Goal: Information Seeking & Learning: Find specific fact

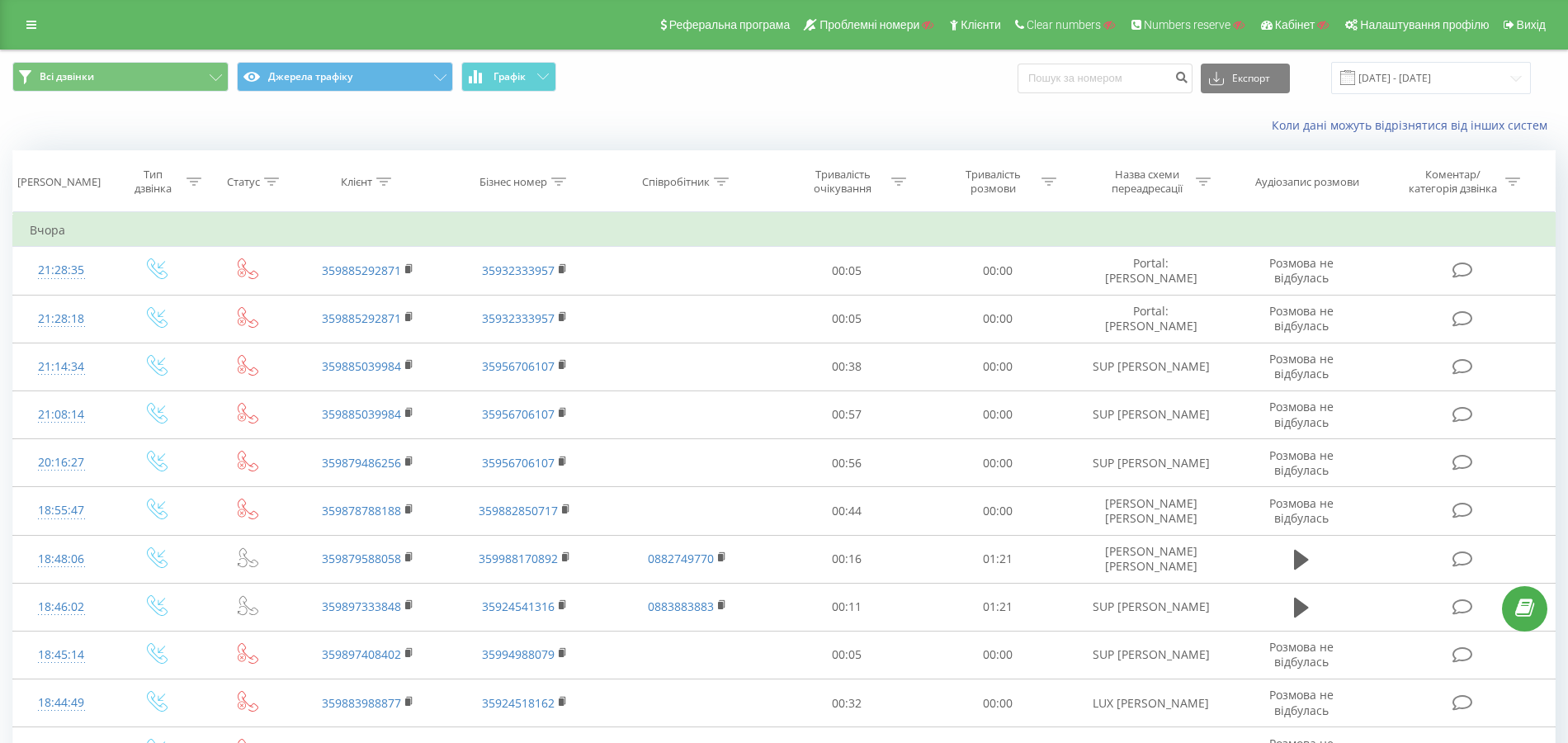
click at [33, 11] on div "Реферальна програма Проблемні номери Клієнти Clear numbers Numbers reserve Кабі…" at bounding box center [784, 24] width 1568 height 50
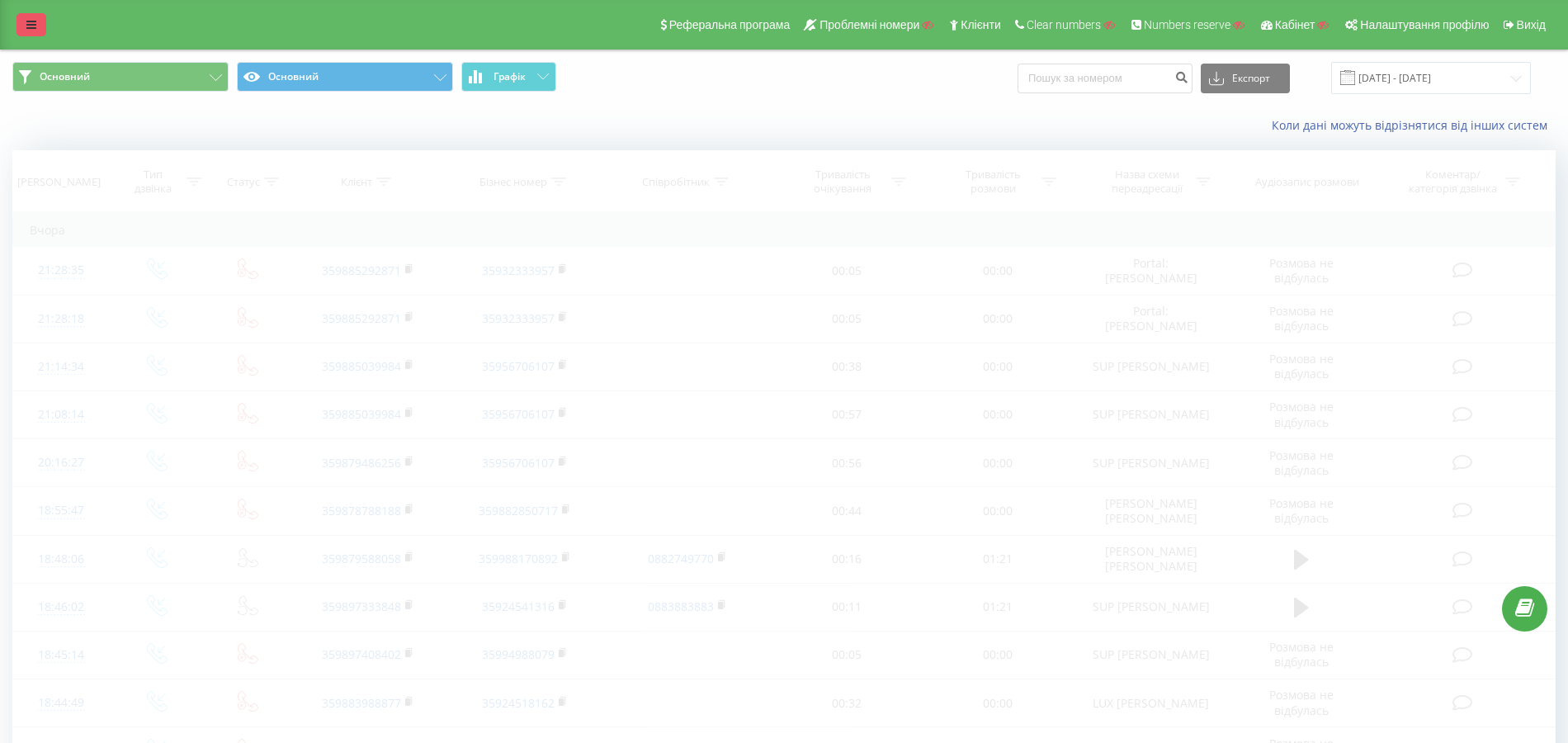
click at [32, 20] on icon at bounding box center [31, 24] width 10 height 11
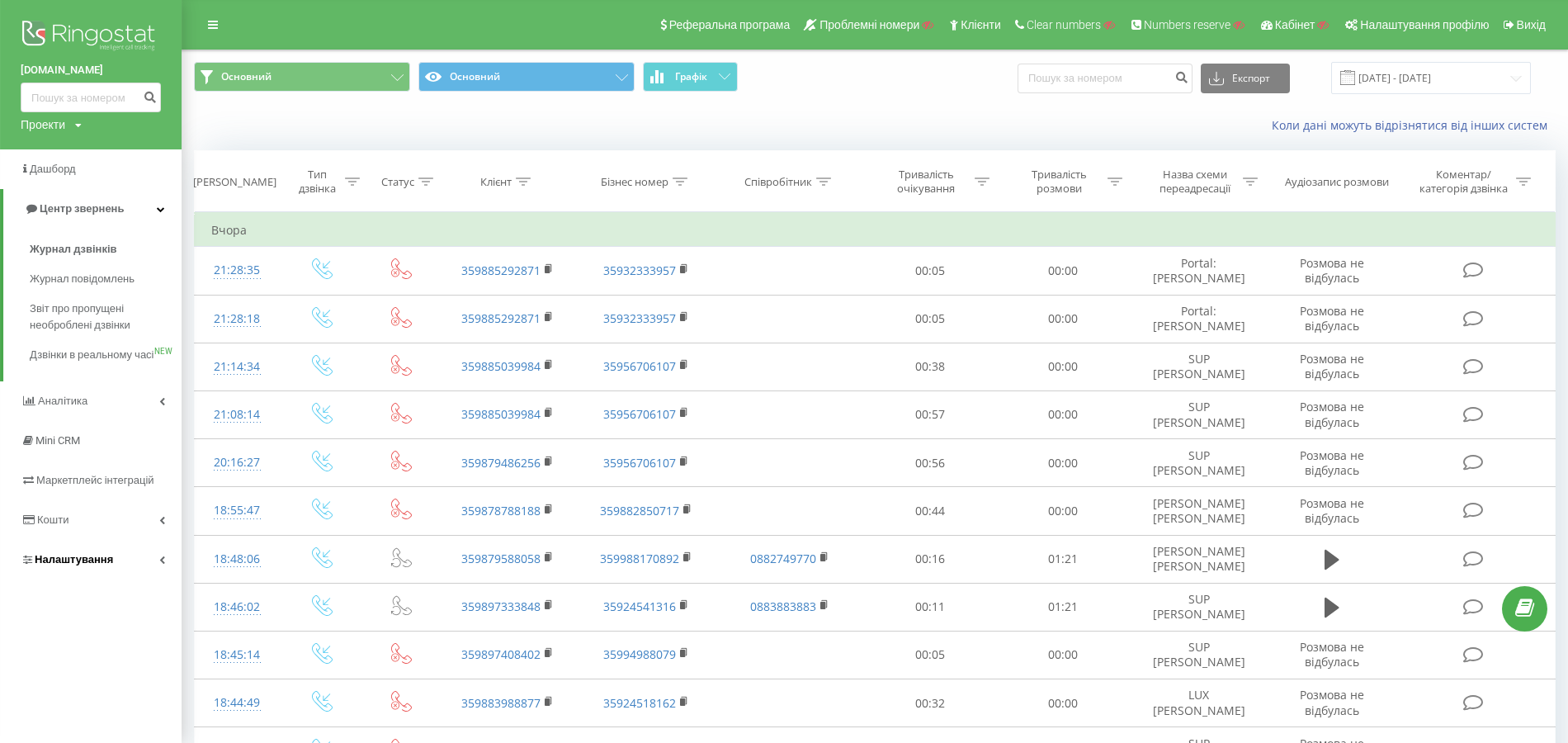
click at [85, 566] on link "Налаштування" at bounding box center [91, 559] width 181 height 39
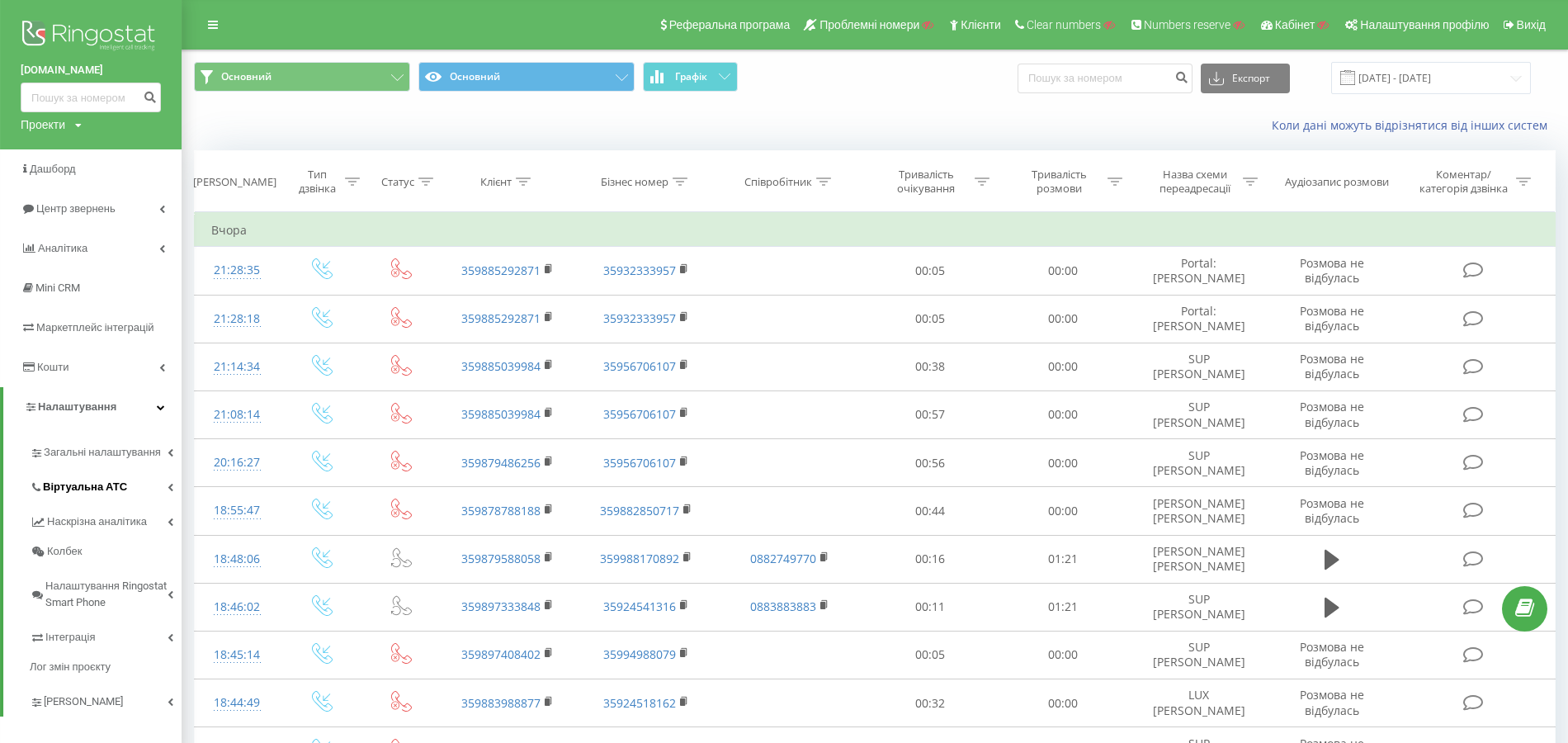
click at [98, 492] on span "Віртуальна АТС" at bounding box center [85, 487] width 85 height 17
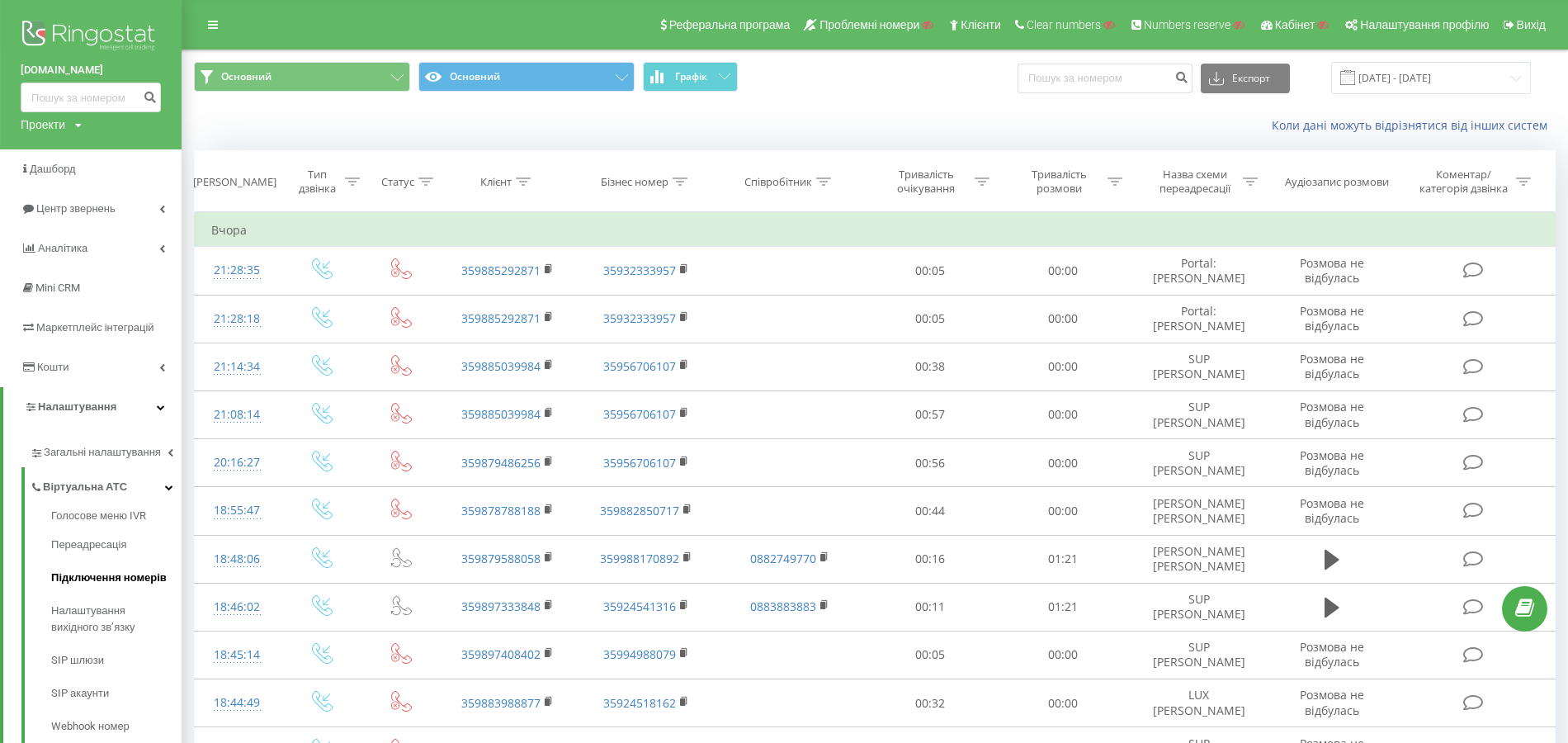
click at [99, 582] on span "Підключення номерів" at bounding box center [109, 577] width 115 height 17
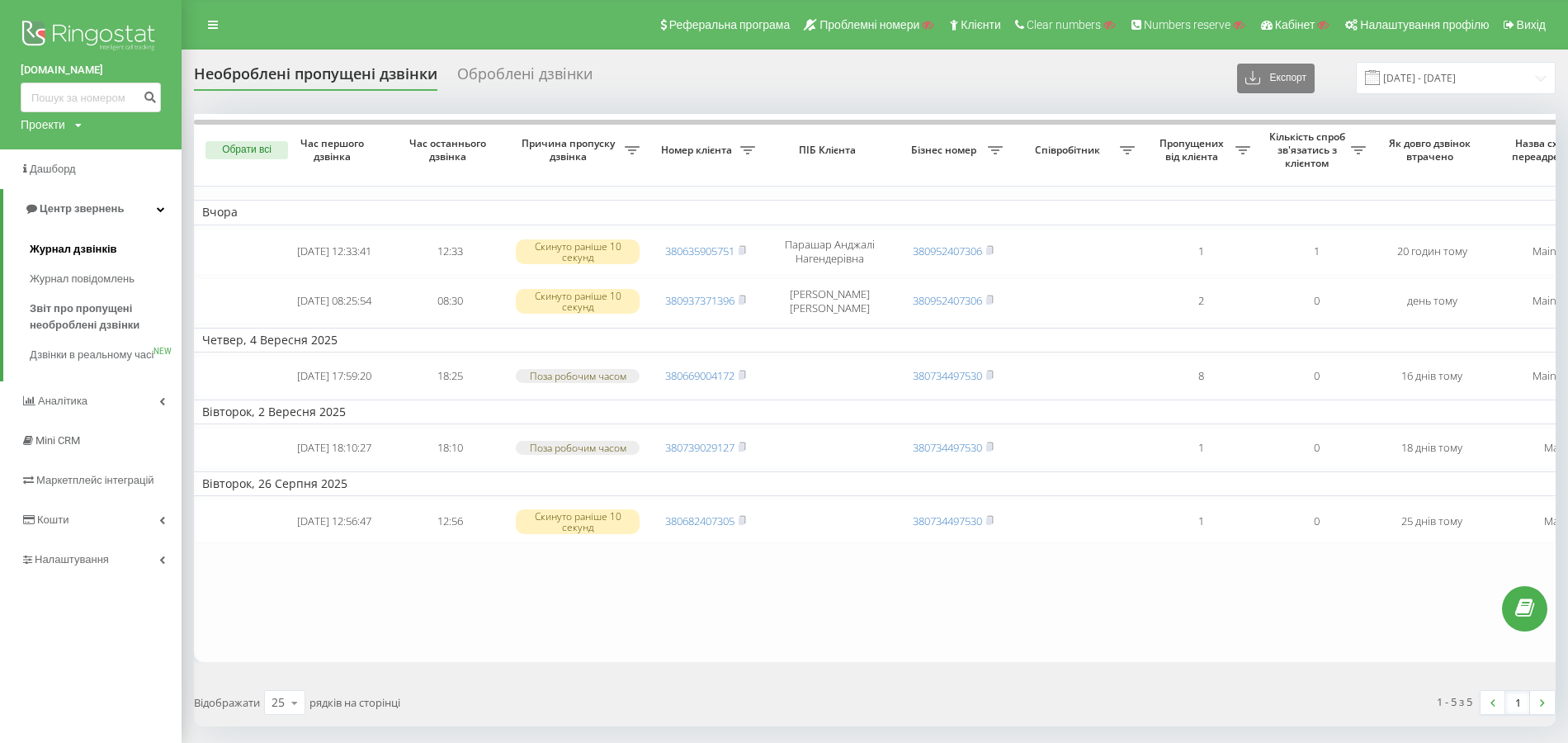
click at [75, 251] on span "Журнал дзвінків" at bounding box center [73, 249] width 87 height 17
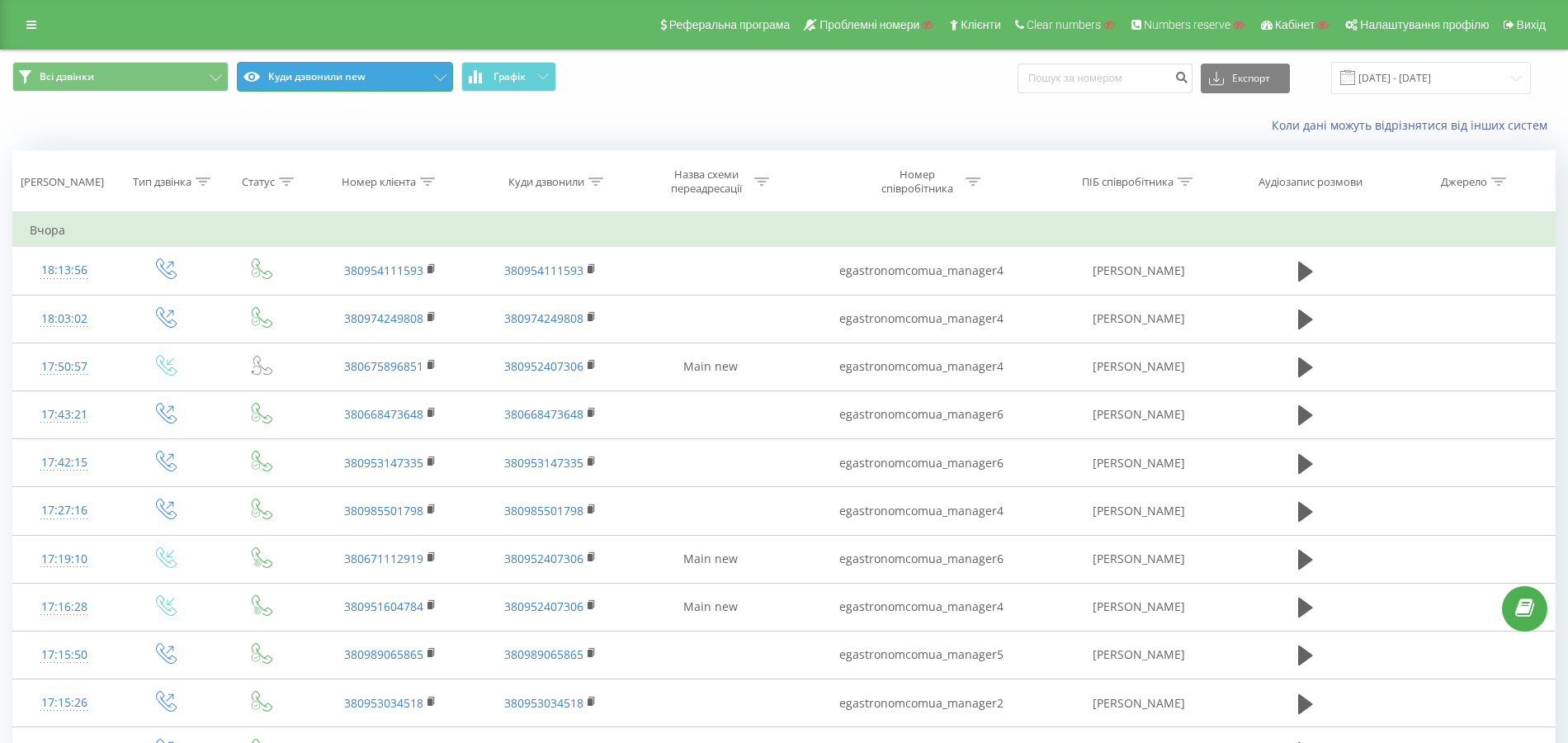
click at [314, 62] on button "Куди дзвонили new" at bounding box center [345, 77] width 216 height 30
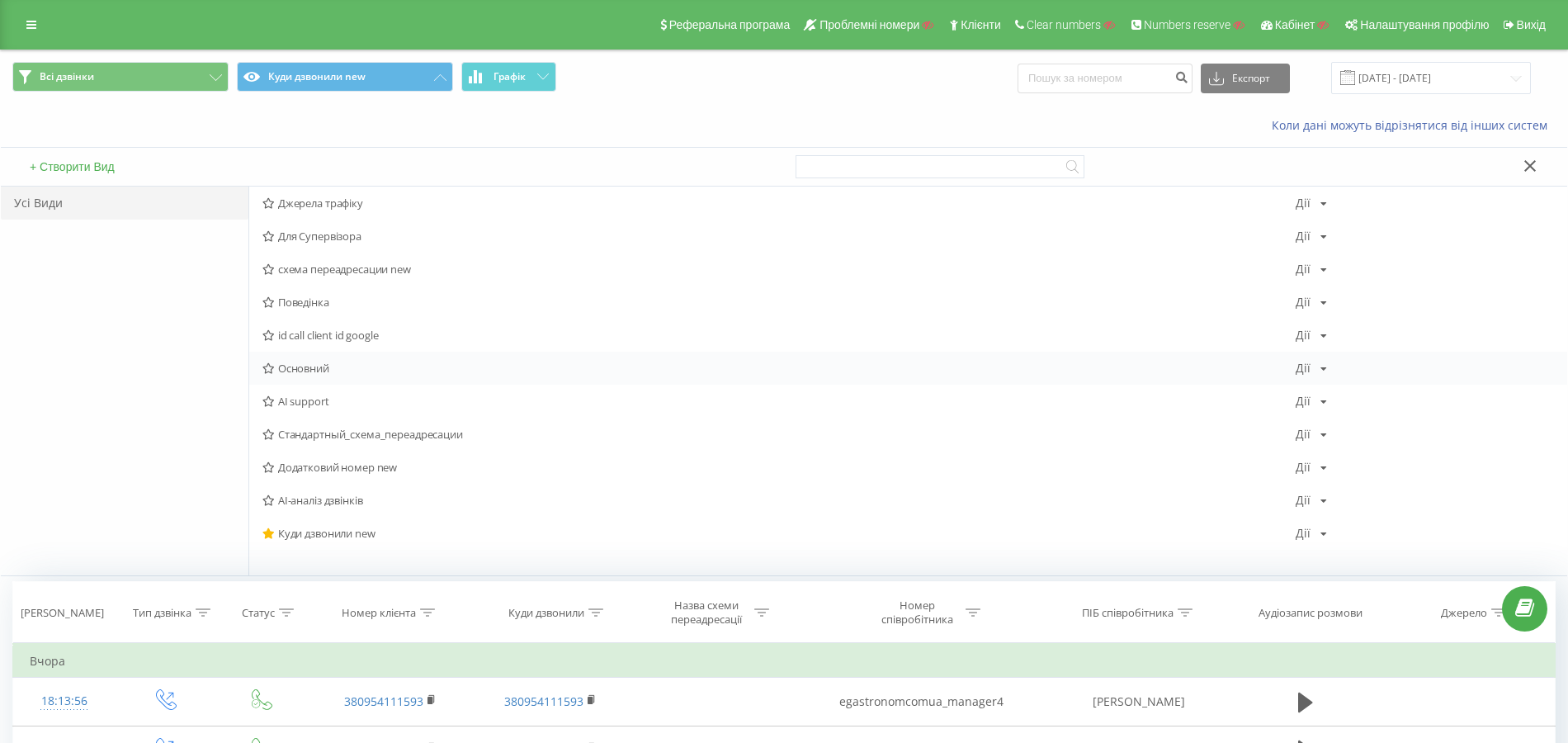
click at [309, 363] on span "Основний" at bounding box center [779, 367] width 1033 height 11
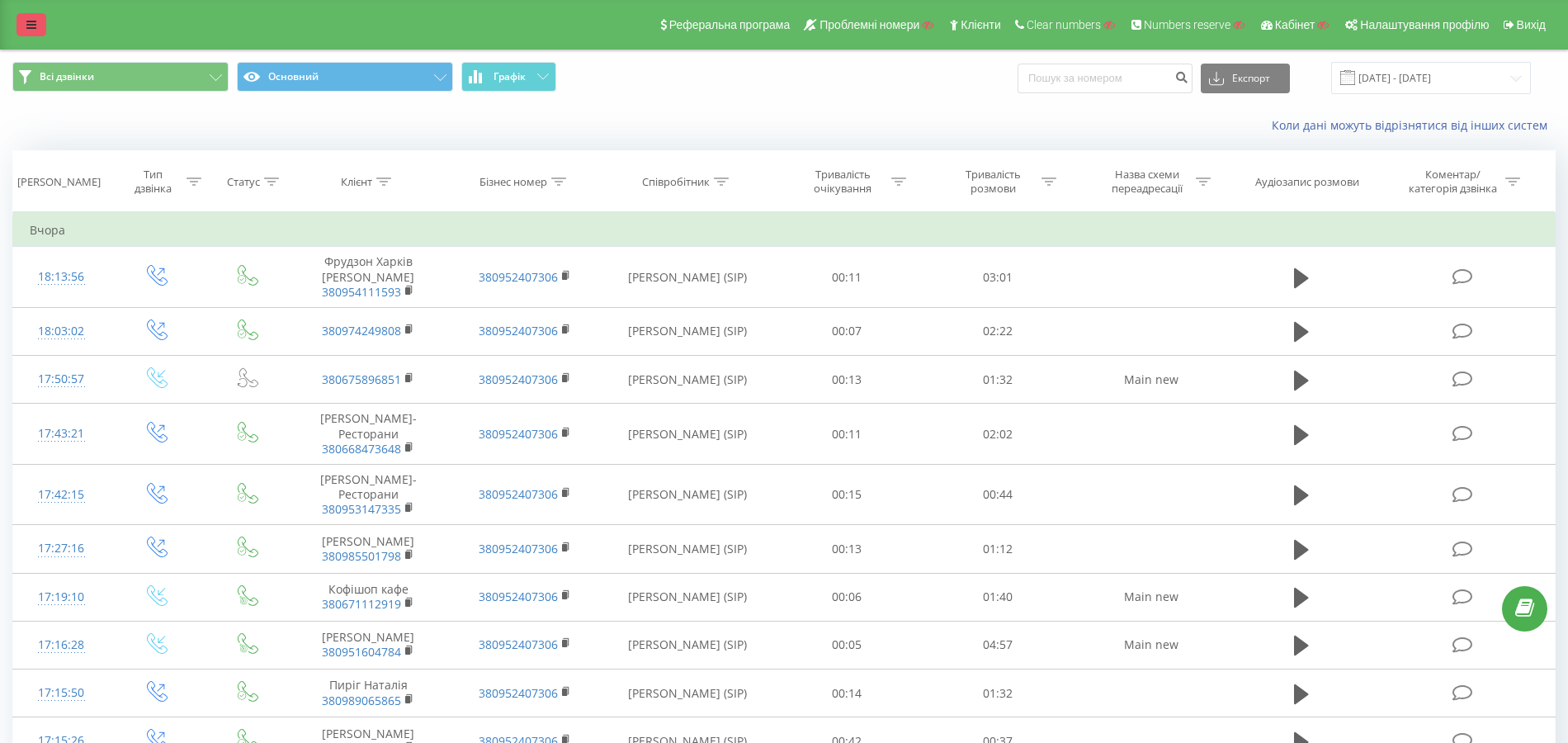
click at [34, 20] on icon at bounding box center [31, 24] width 10 height 11
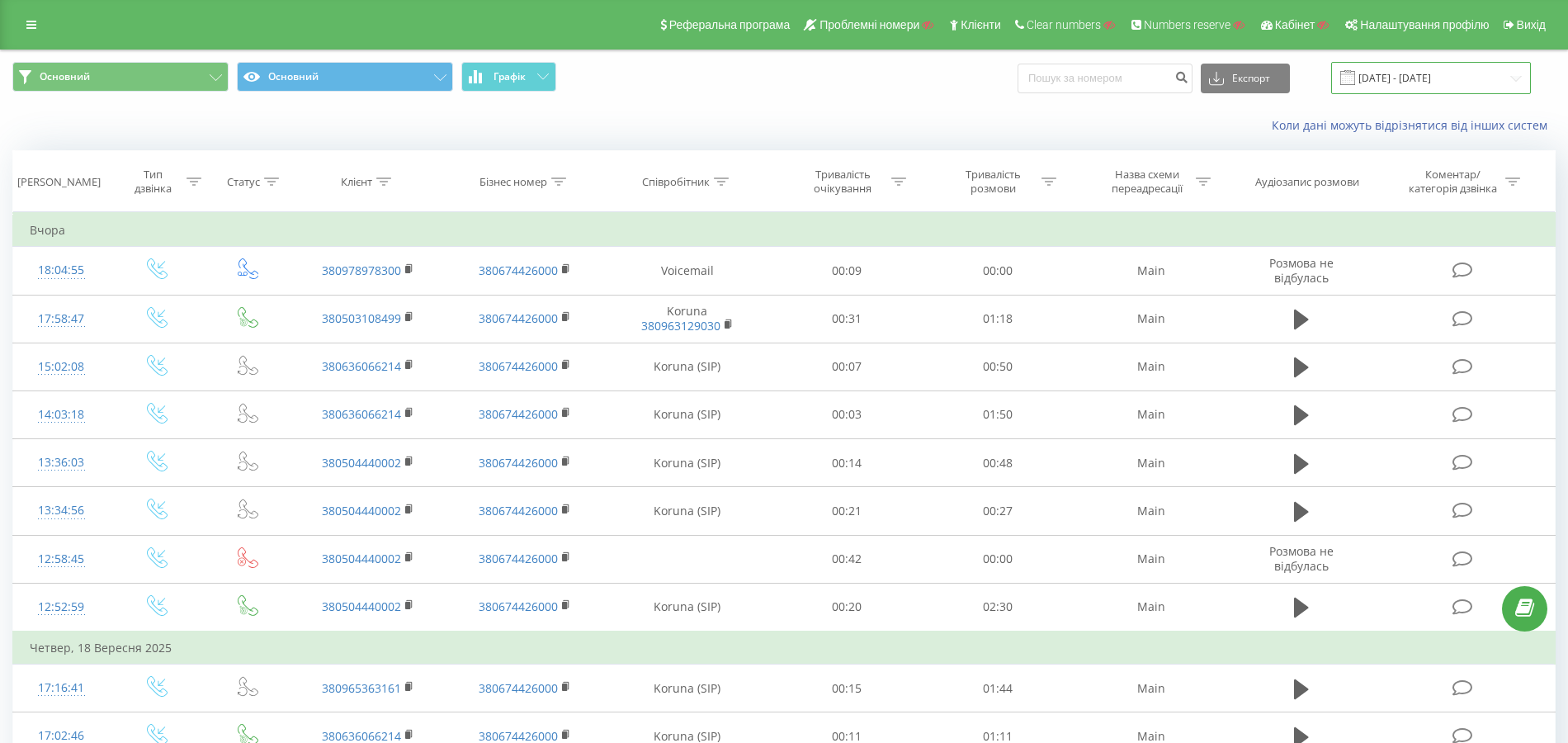
click at [1436, 78] on input "[DATE] - [DATE]" at bounding box center [1430, 78] width 200 height 32
click at [391, 183] on icon at bounding box center [383, 181] width 15 height 8
click at [385, 181] on icon at bounding box center [383, 181] width 15 height 8
click at [386, 186] on div at bounding box center [383, 182] width 15 height 14
click at [376, 309] on input "text" at bounding box center [368, 299] width 146 height 29
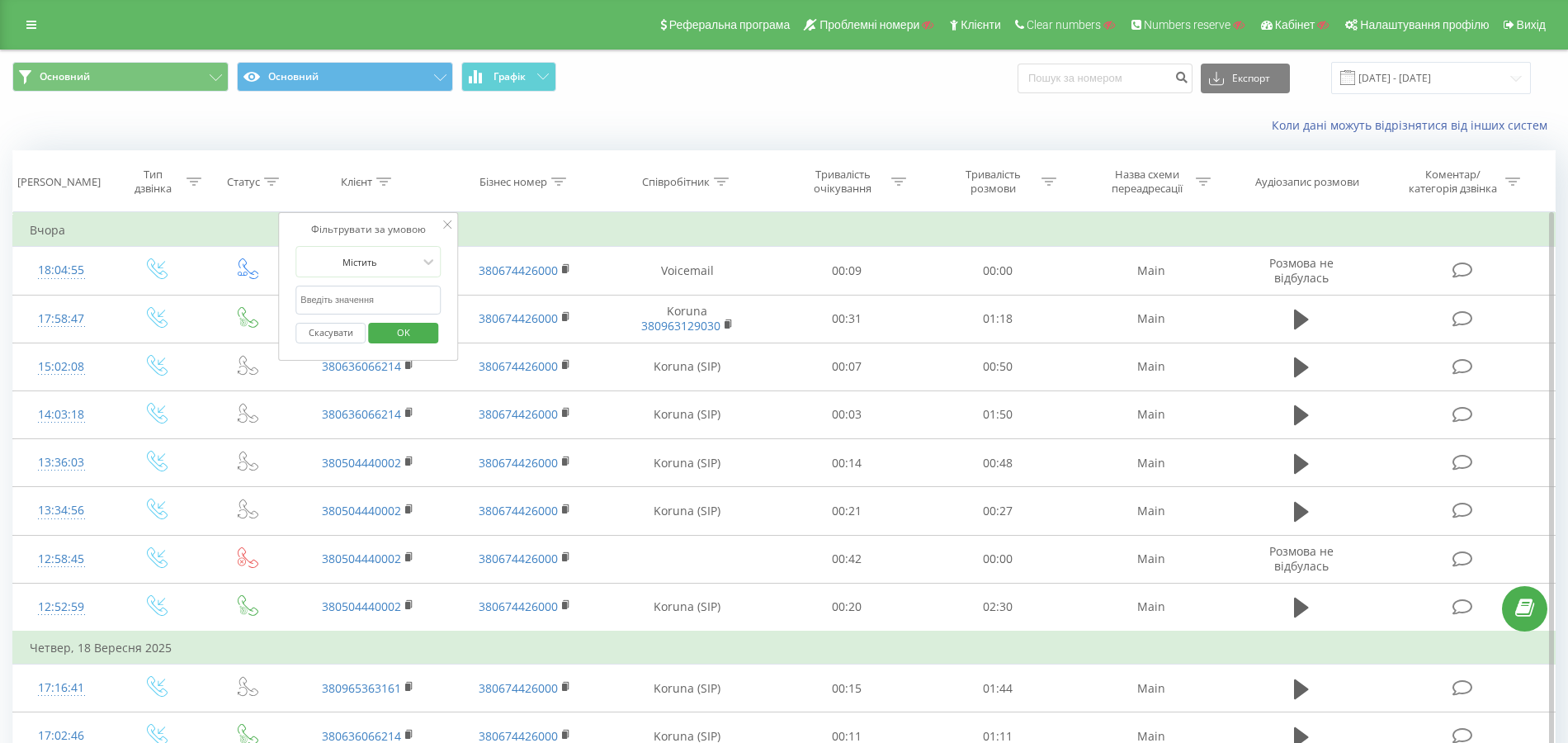
paste input "380965363161"
type input "380965363161"
click at [389, 325] on span "OK" at bounding box center [403, 331] width 46 height 25
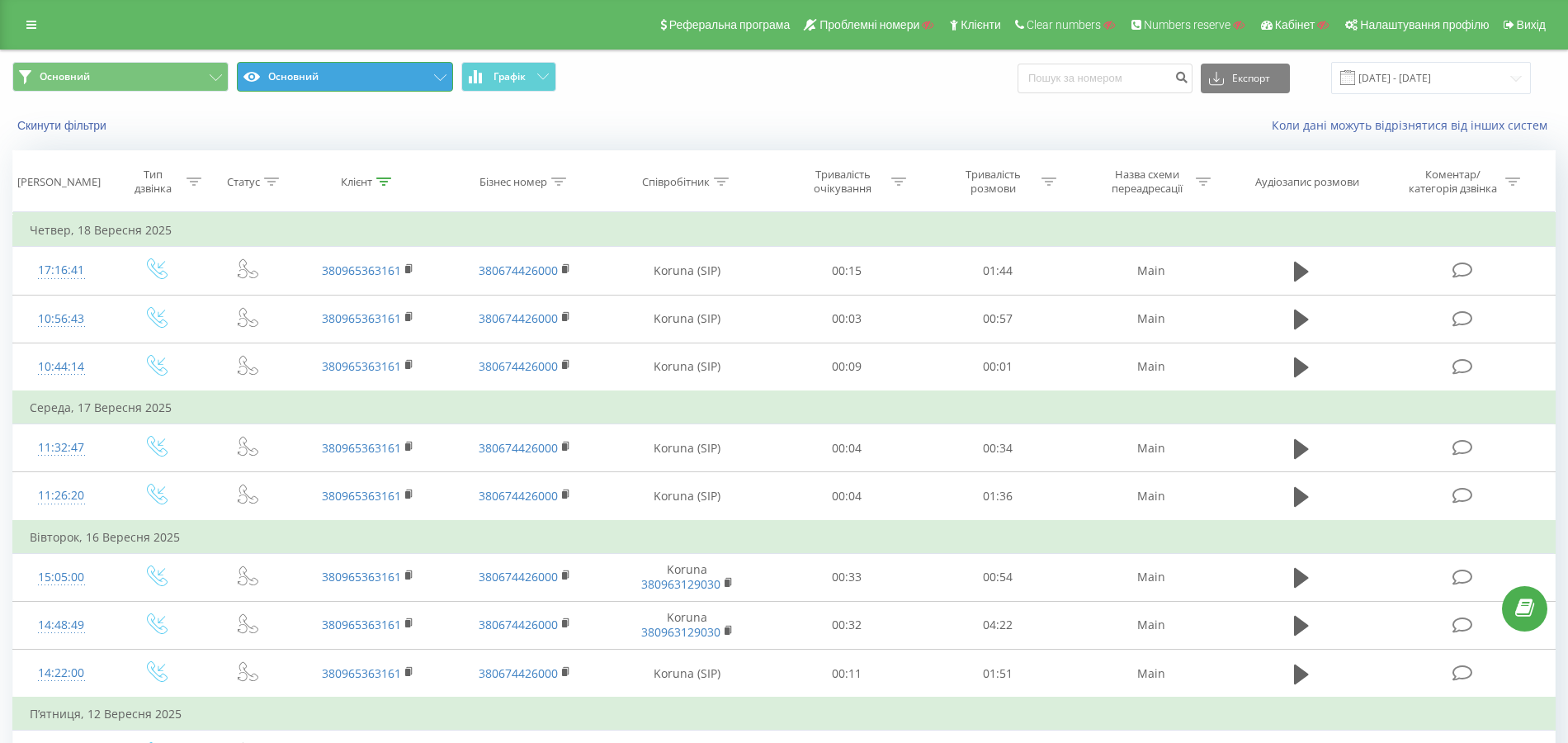
click at [354, 64] on button "Основний" at bounding box center [345, 77] width 216 height 30
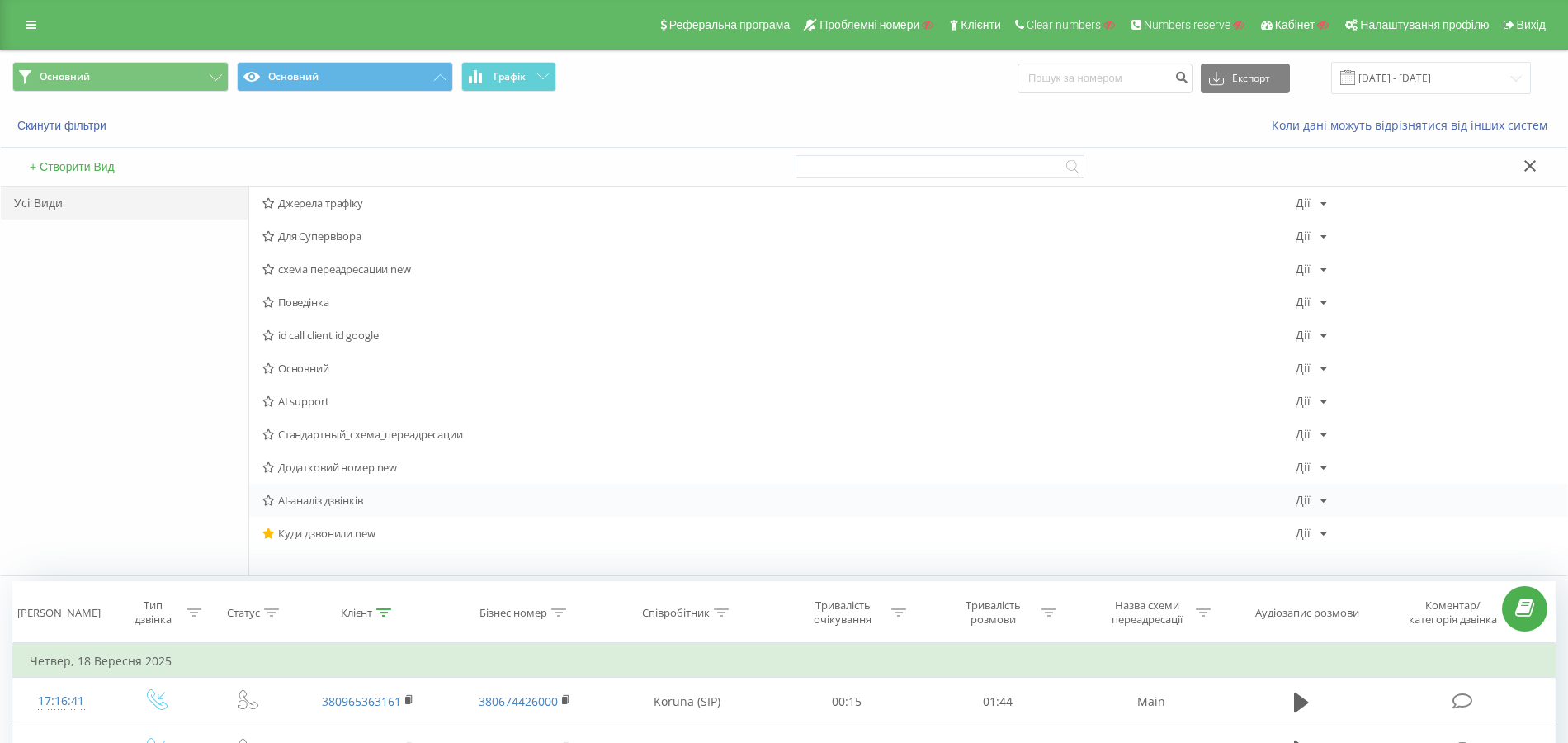
click at [348, 507] on div "AI-аналіз дзвінків Дії Редагувати Копіювати Видалити За замовчуванням Поділитися" at bounding box center [908, 500] width 1318 height 33
click at [333, 507] on div "AI-аналіз дзвінків Дії Редагувати Копіювати Видалити За замовчуванням Поділитися" at bounding box center [908, 500] width 1318 height 33
click at [312, 499] on span "AI-аналіз дзвінків" at bounding box center [779, 500] width 1033 height 11
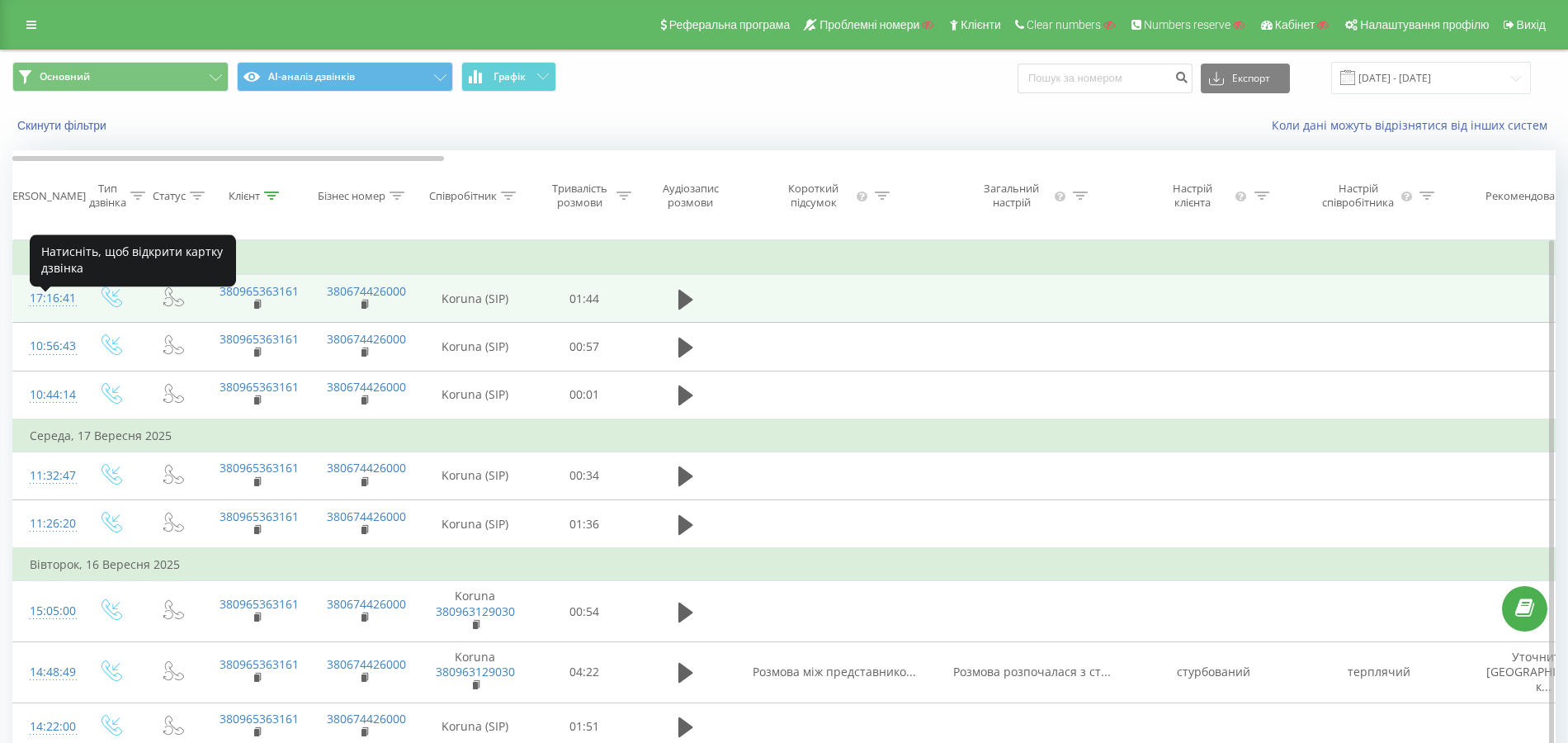
click at [51, 309] on div "17:16:41" at bounding box center [46, 298] width 33 height 32
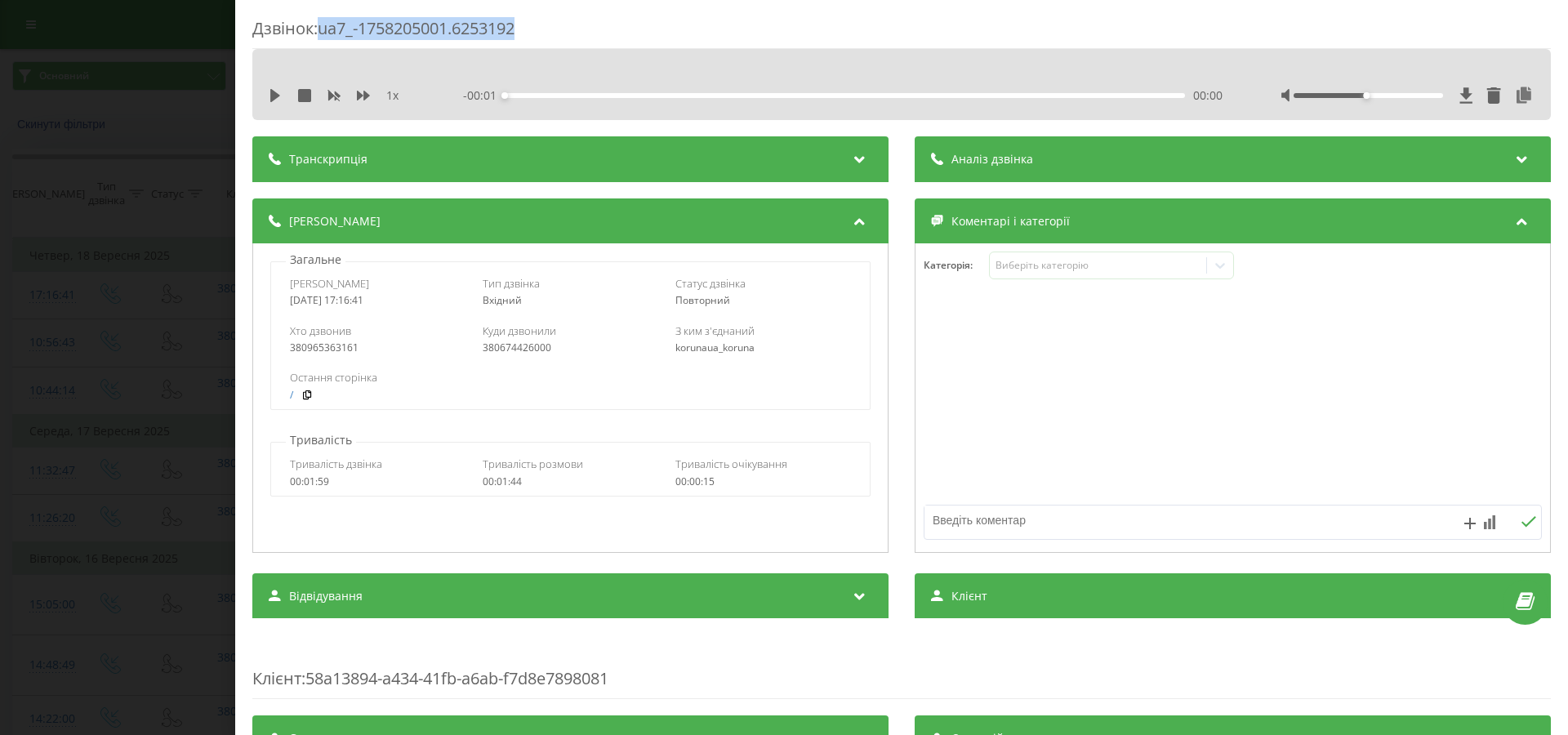
drag, startPoint x: 325, startPoint y: 28, endPoint x: 549, endPoint y: 27, distance: 224.0
click at [549, 27] on div "Дзвінок : ua7_-1758205001.6253192" at bounding box center [901, 33] width 1298 height 32
copy div "ua7_-1758205001.6253192"
click at [526, 160] on div "Транскрипція" at bounding box center [570, 159] width 636 height 46
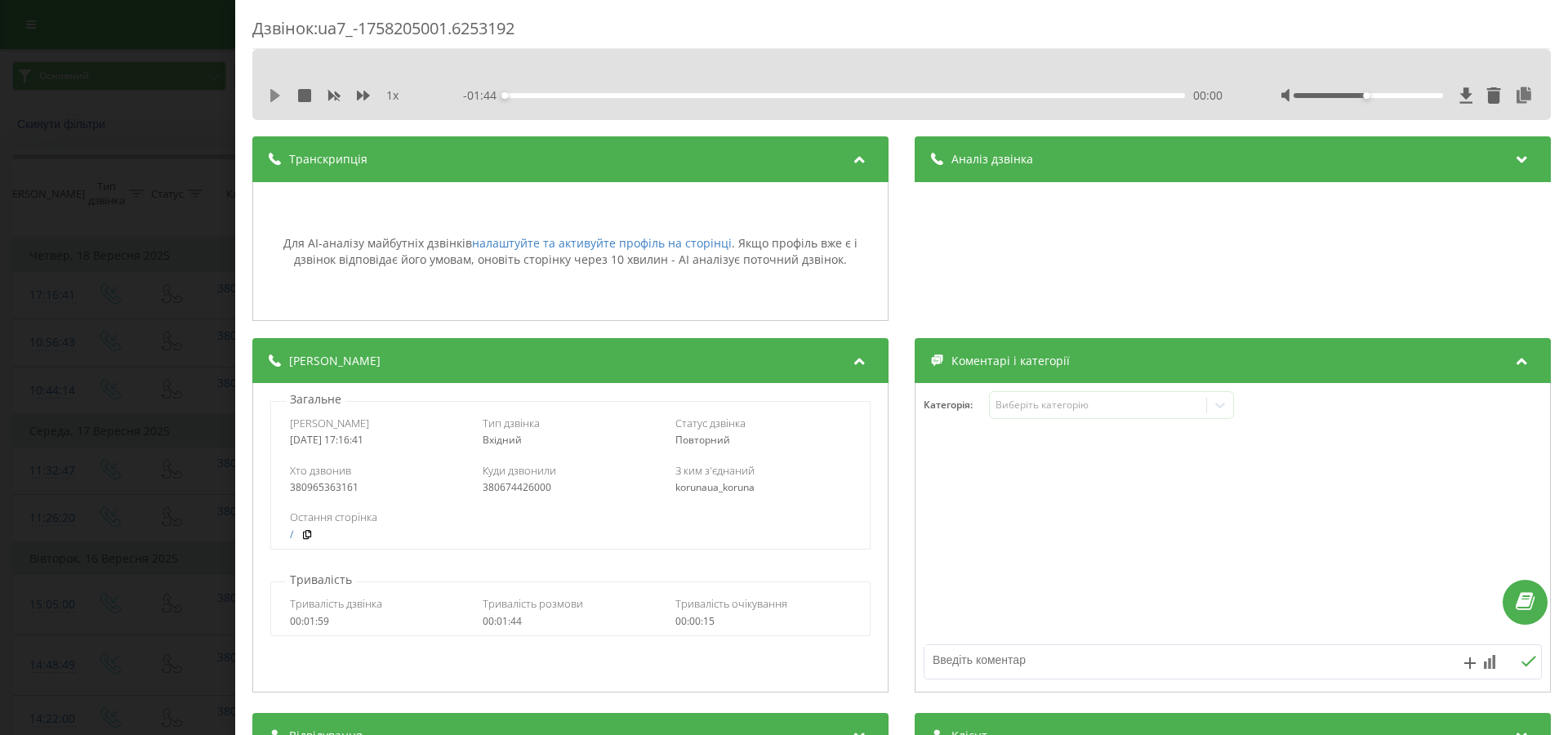
click at [278, 99] on icon at bounding box center [274, 95] width 13 height 13
click at [190, 284] on div "Дзвінок : ua7_-1758205001.6253192 1 x - 01:06 00:38 00:38 Транскрипція Для AI-а…" at bounding box center [784, 368] width 1568 height 735
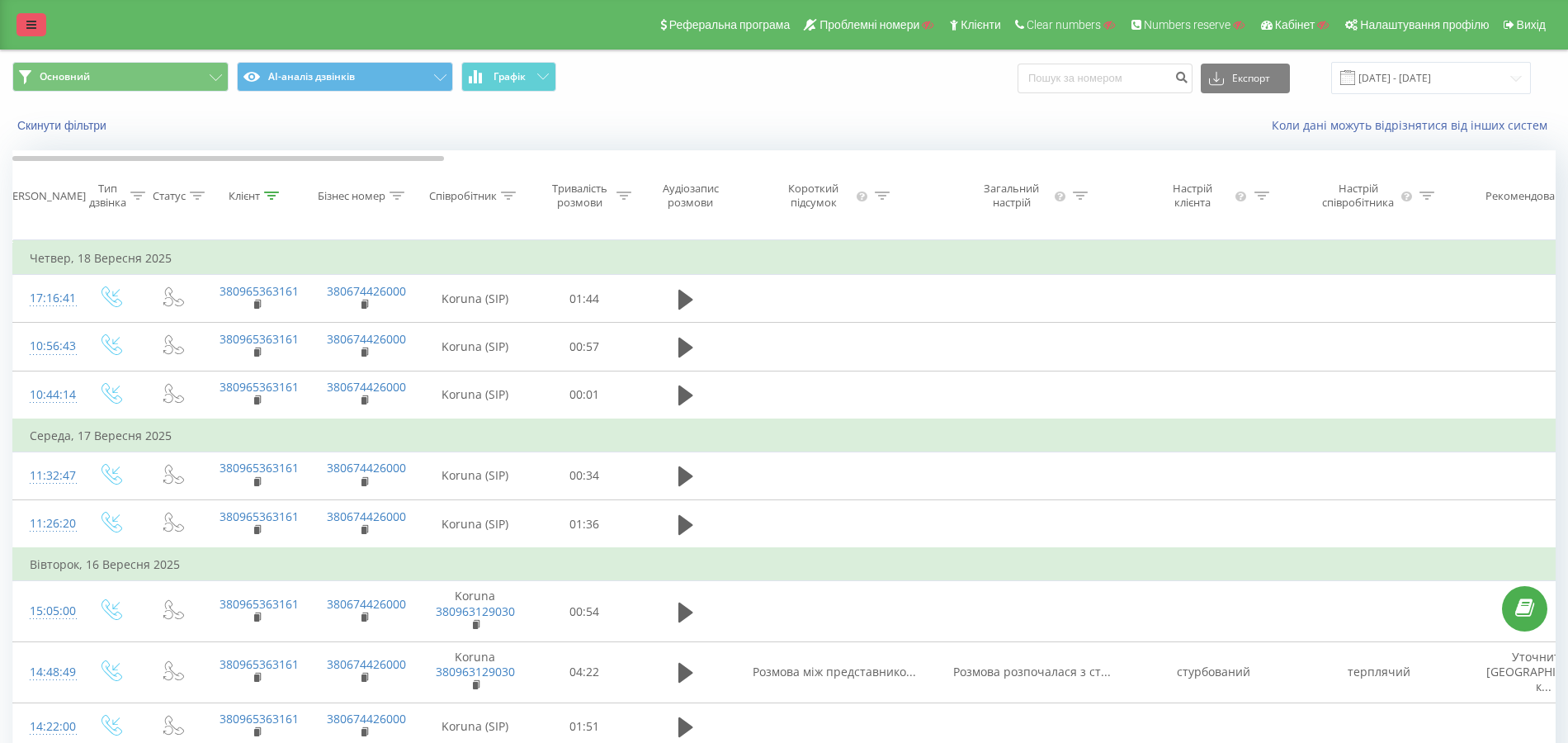
click at [37, 24] on link at bounding box center [31, 24] width 30 height 23
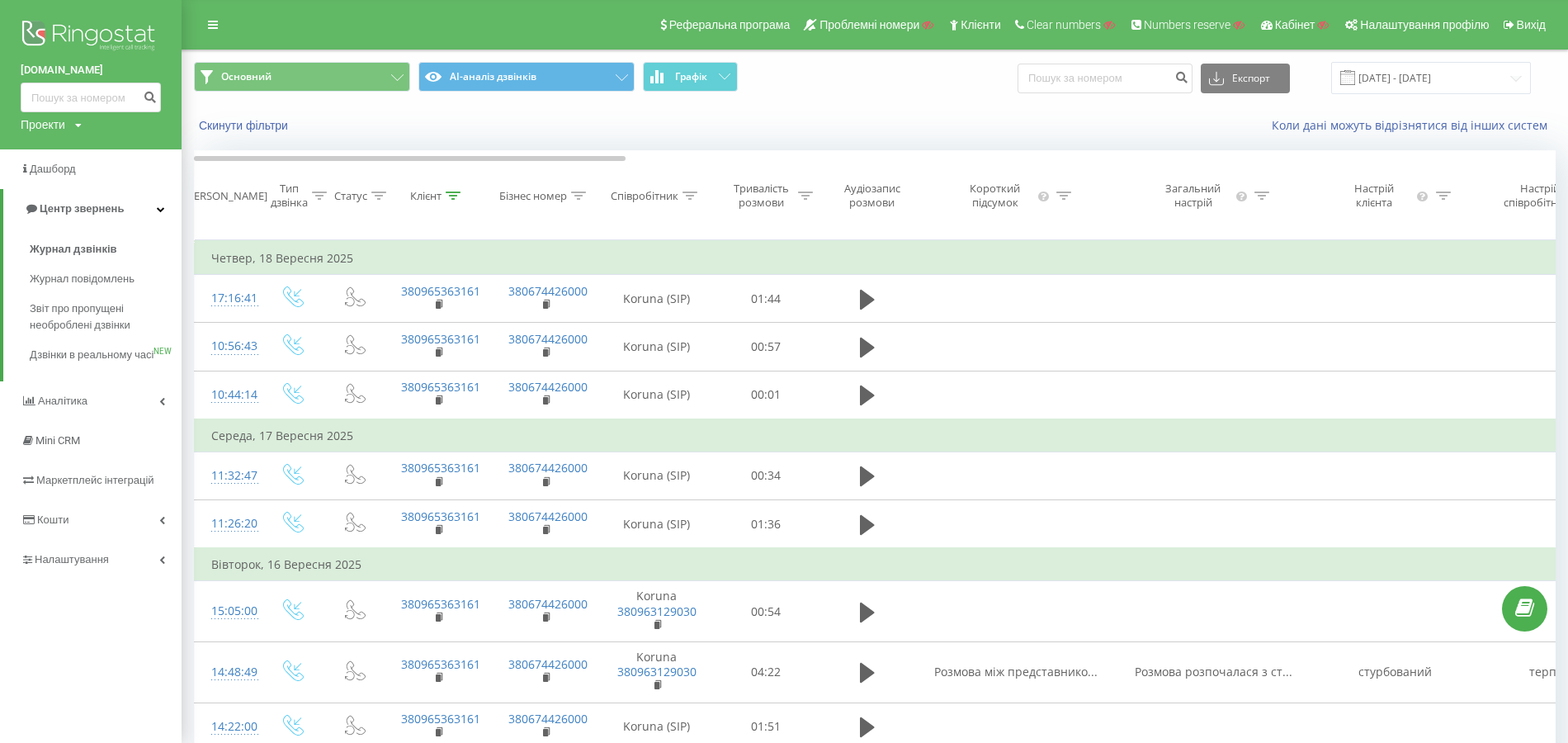
click at [56, 117] on div "Проекти" at bounding box center [43, 124] width 44 height 17
click at [69, 146] on input "text" at bounding box center [66, 149] width 83 height 24
paste input "automultimed.com"
type input "automultimed.com"
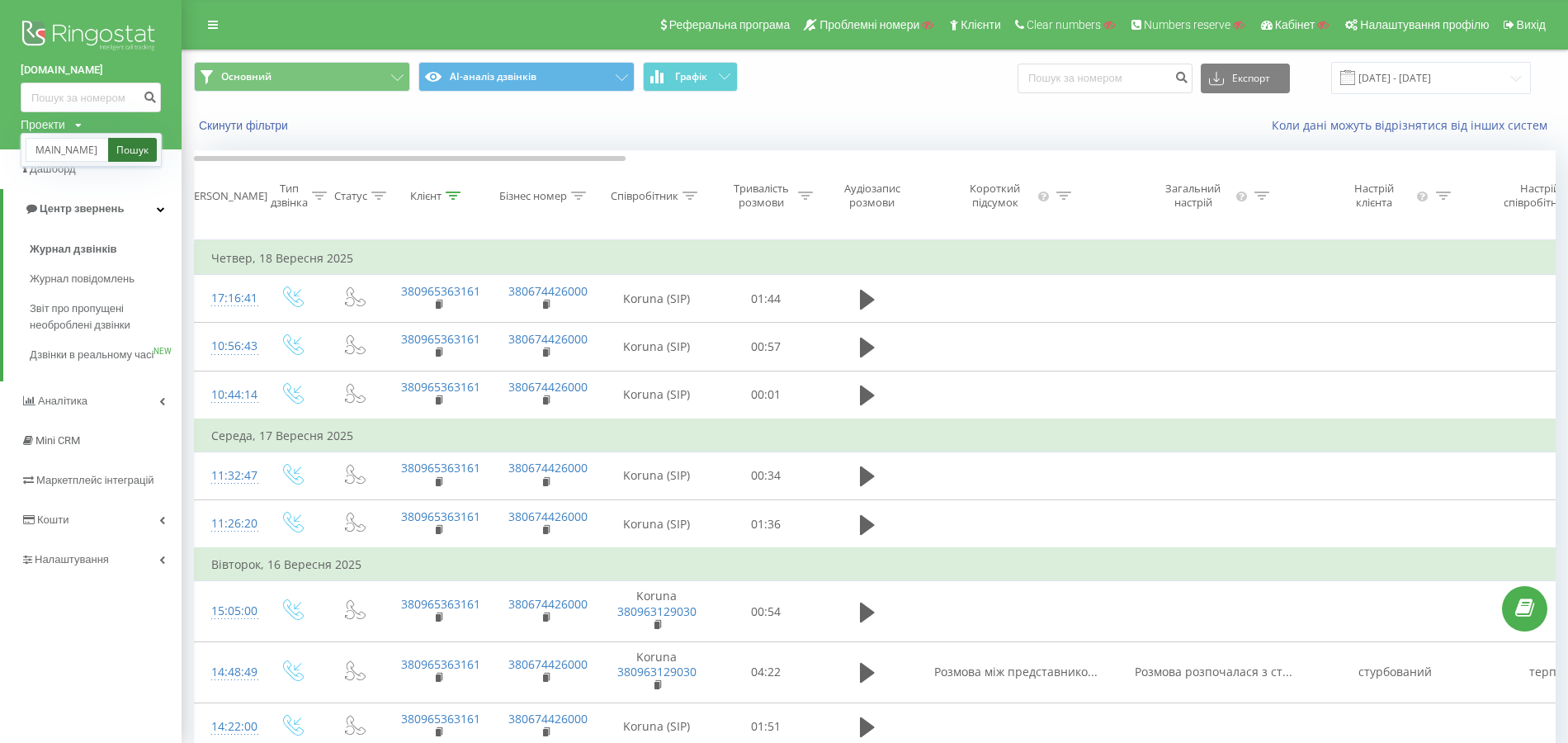
click at [117, 145] on link "Пошук" at bounding box center [133, 149] width 49 height 24
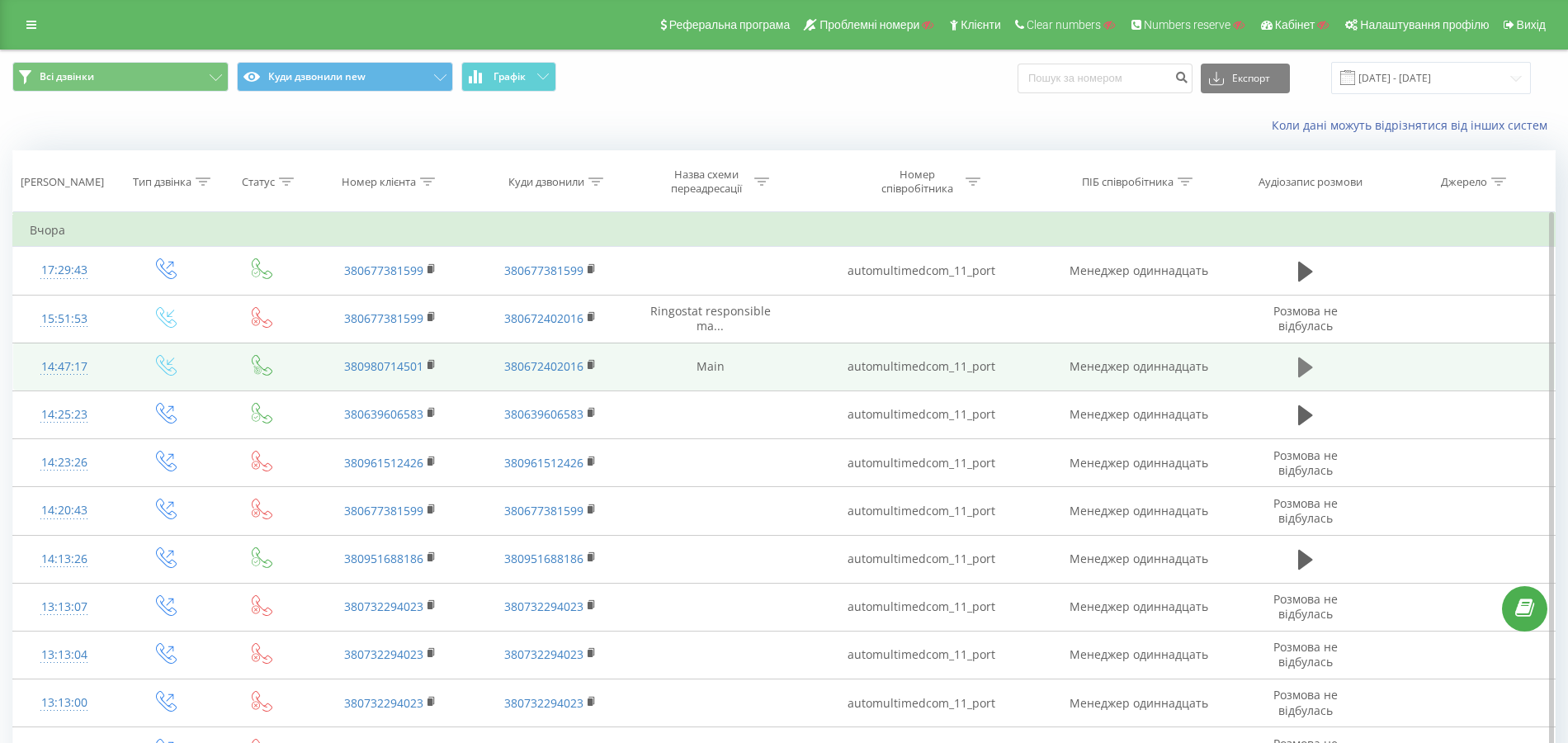
click at [1302, 366] on icon at bounding box center [1305, 367] width 15 height 20
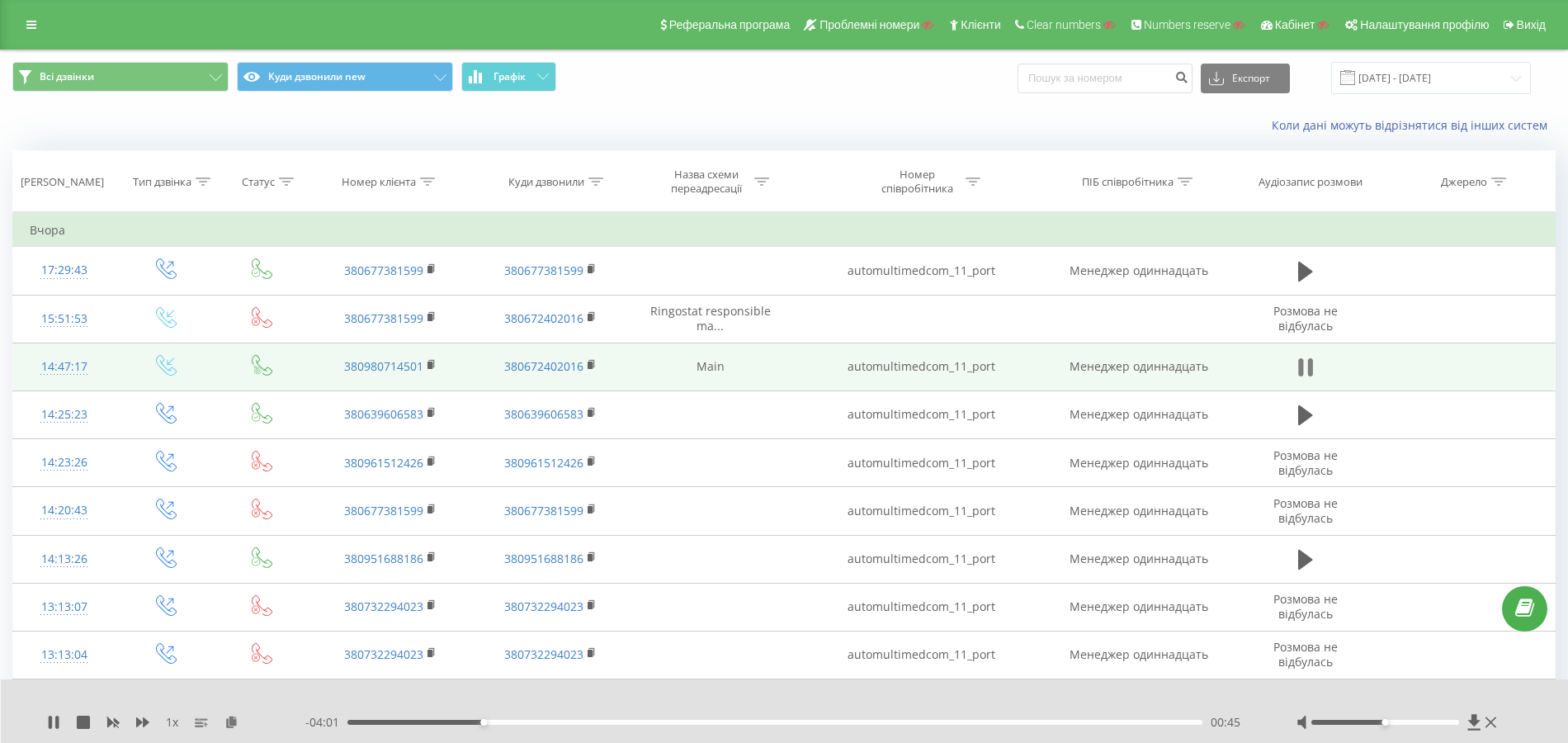
click at [1302, 368] on icon at bounding box center [1300, 367] width 5 height 18
click at [1487, 72] on input "[DATE] - [DATE]" at bounding box center [1430, 78] width 200 height 32
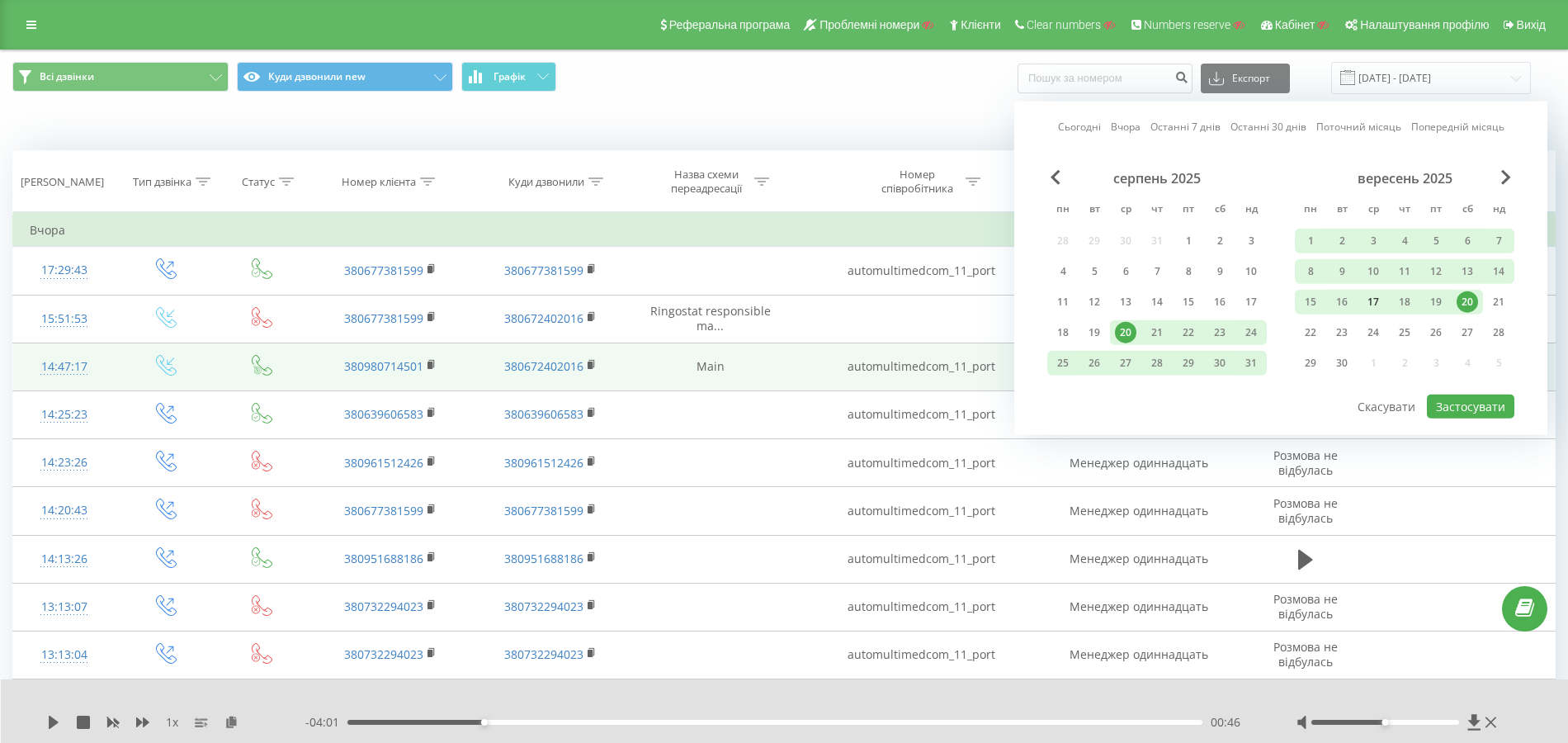
click at [1375, 299] on div "17" at bounding box center [1373, 302] width 22 height 22
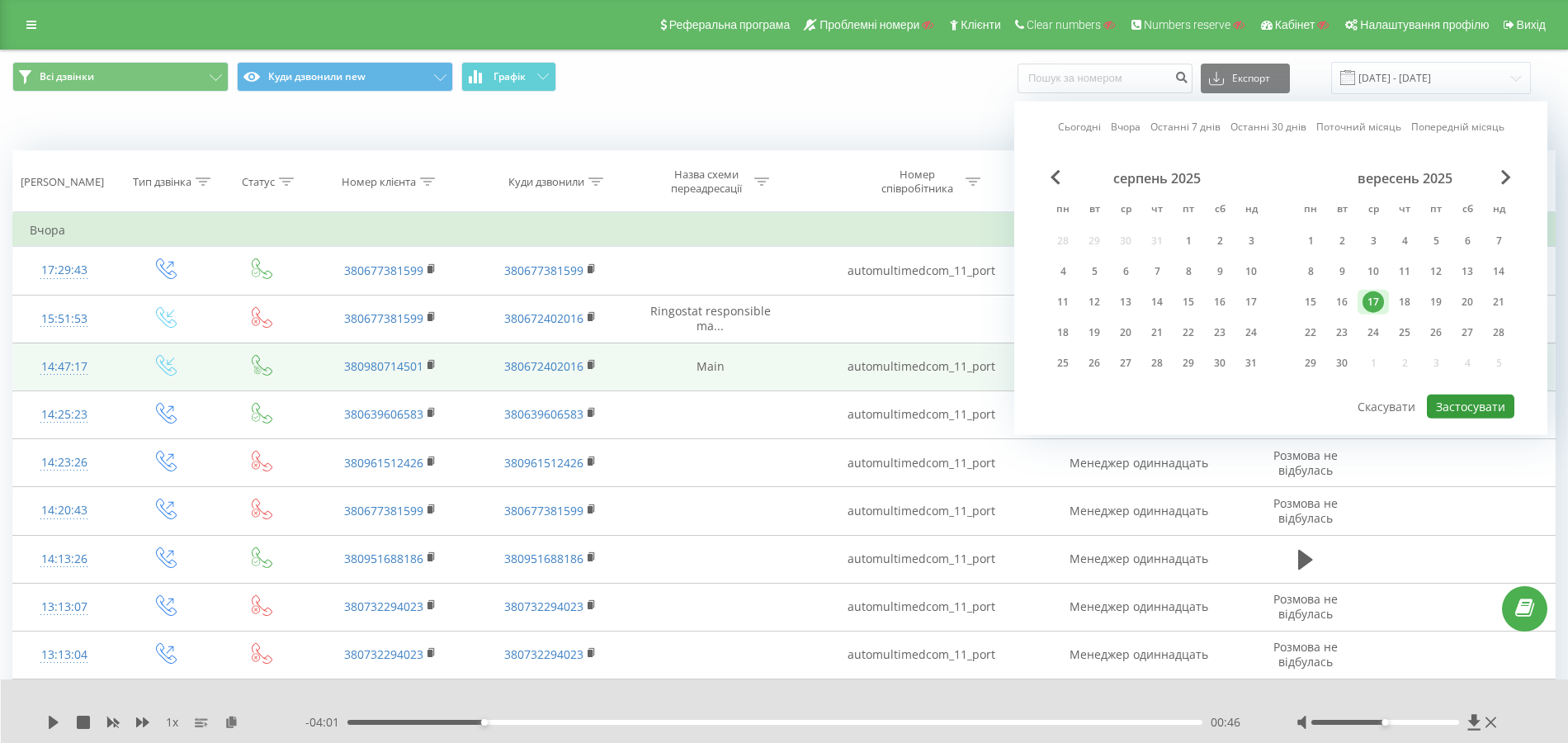
click at [1453, 398] on button "Застосувати" at bounding box center [1470, 406] width 87 height 24
type input "17.09.2025 - 17.09.2025"
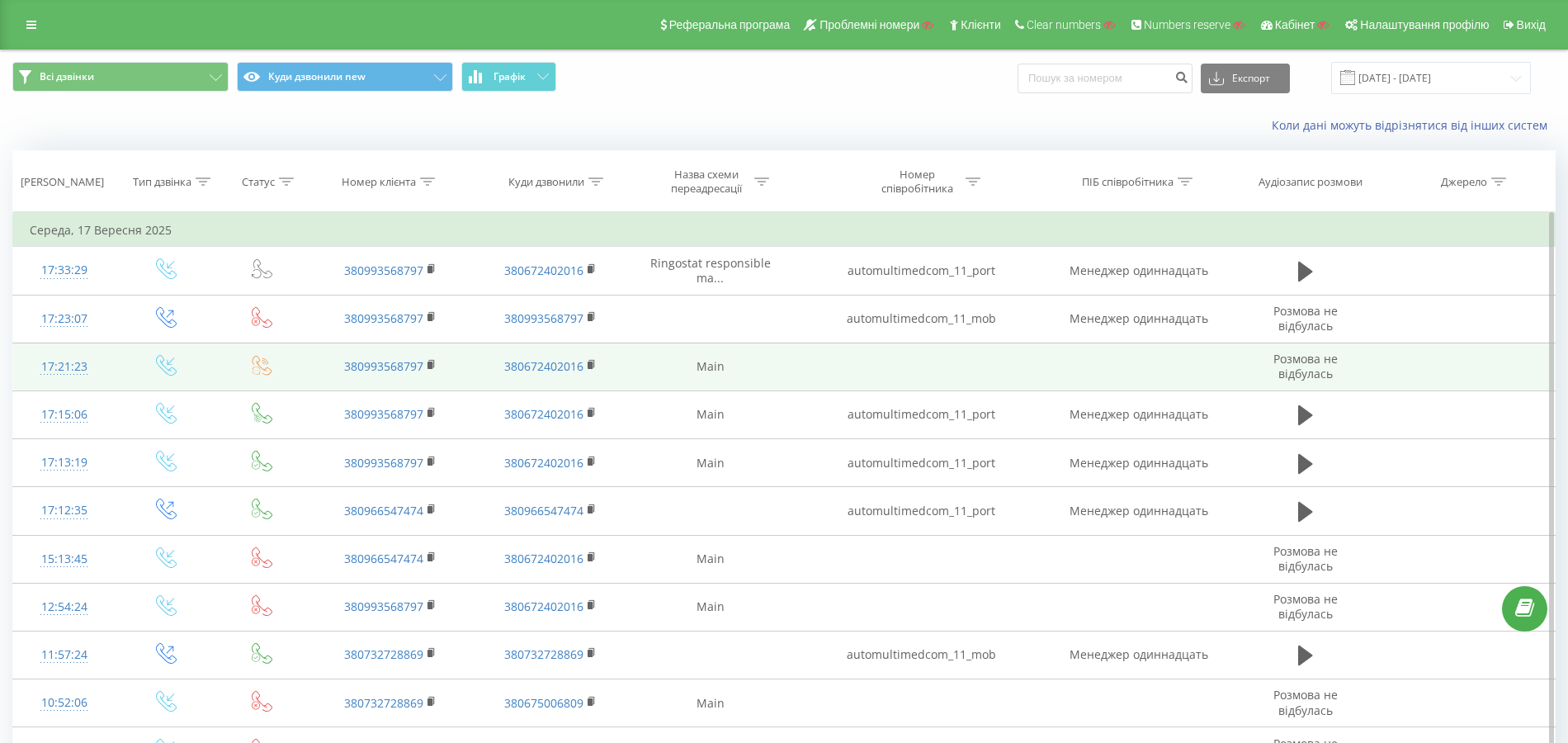
click at [78, 368] on div "17:21:23" at bounding box center [64, 366] width 69 height 32
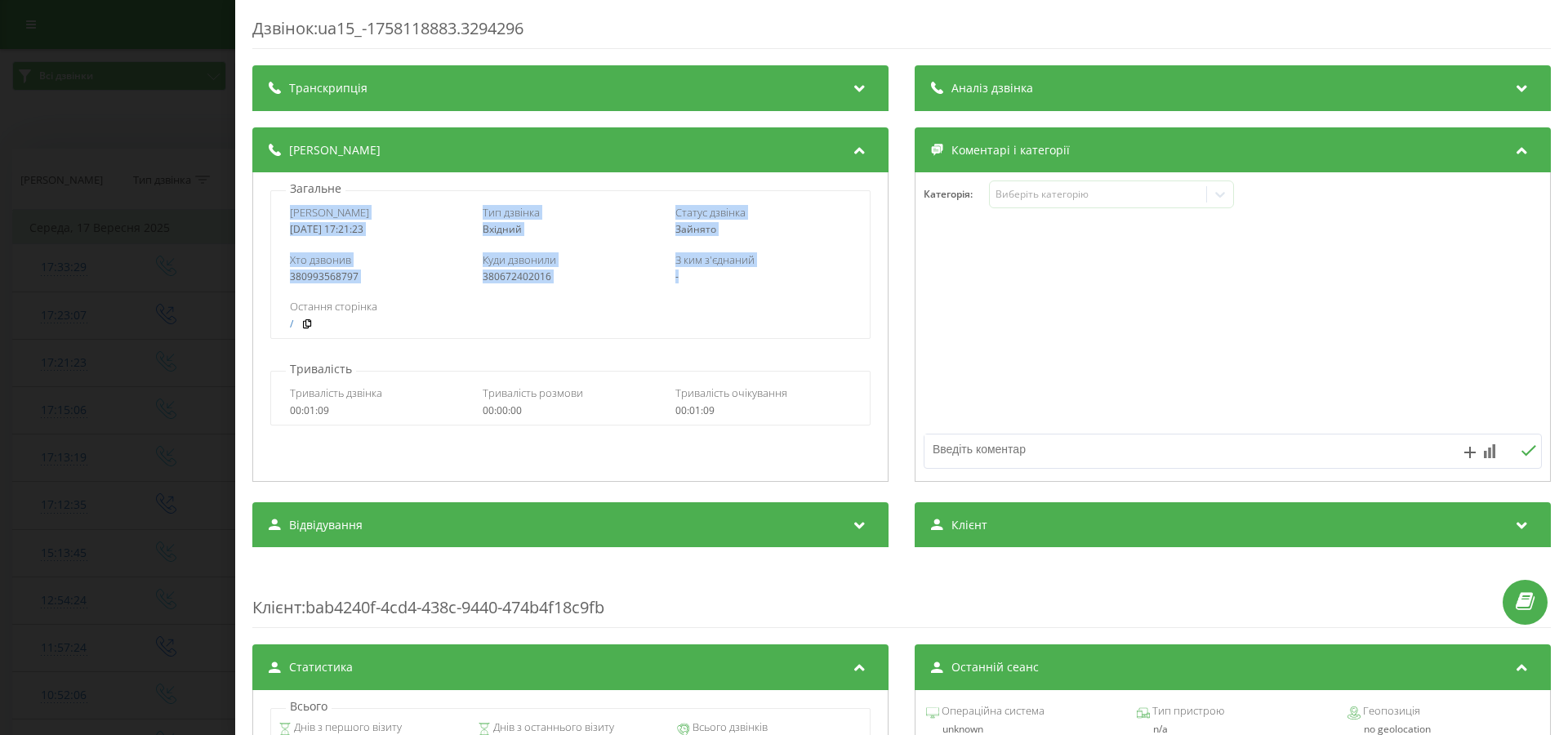
drag, startPoint x: 296, startPoint y: 210, endPoint x: 758, endPoint y: 274, distance: 466.4
click at [758, 274] on div "Дата дзвінка 2025-09-17 17:21:23 Тип дзвінка Вхідний Статус дзвінка Зайнято Хто…" at bounding box center [570, 264] width 599 height 148
copy div "Дата дзвінка 2025-09-17 17:21:23 Тип дзвінка Вхідний Статус дзвінка Зайнято Хто…"
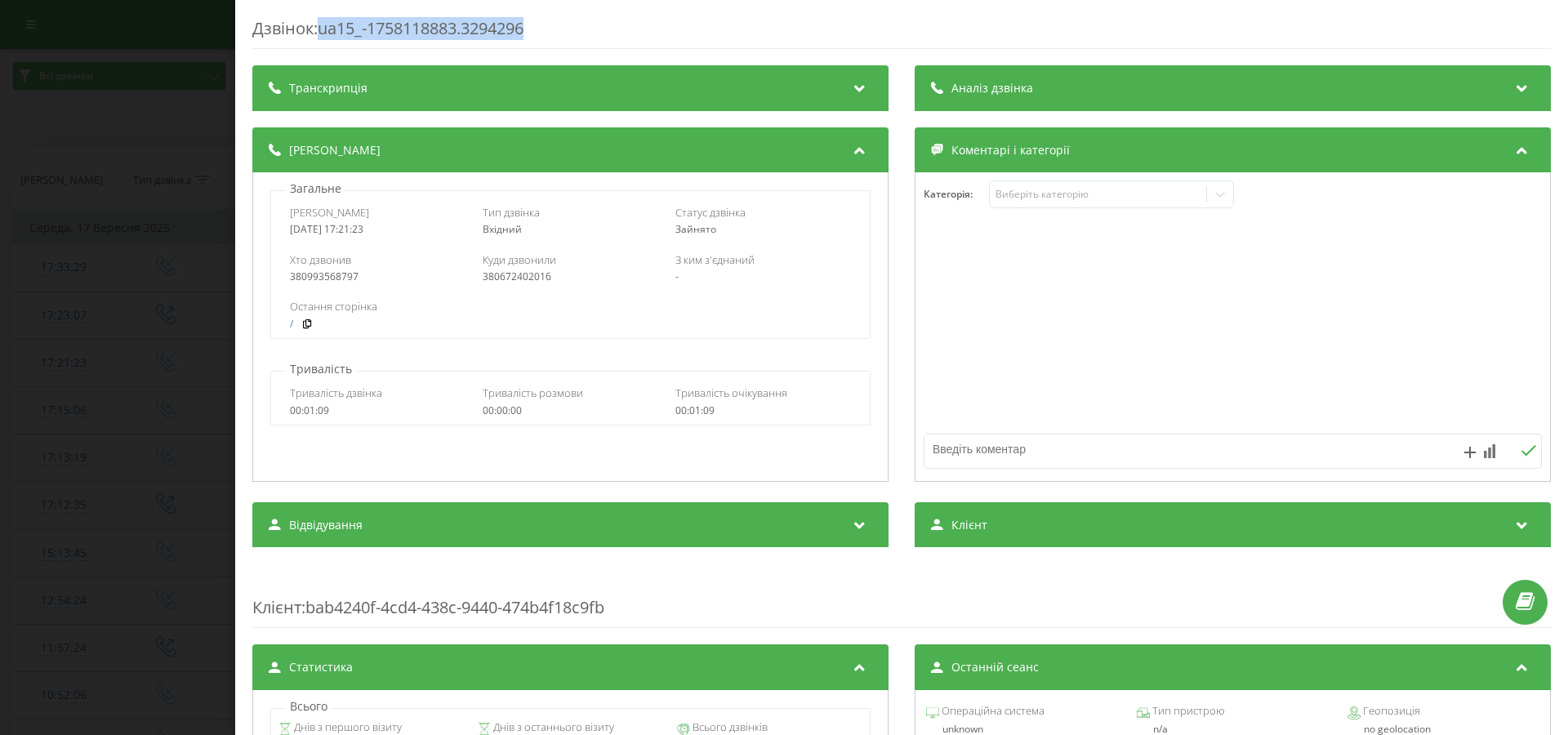
drag, startPoint x: 323, startPoint y: 26, endPoint x: 588, endPoint y: 29, distance: 265.0
click at [588, 29] on div "Дзвінок : ua15_-1758118883.3294296" at bounding box center [901, 33] width 1298 height 32
copy div "ua15_-1758118883.3294296"
click at [209, 218] on div "Дзвінок : ua15_-1758118883.3294296 Транскрипція Для AI-аналізу майбутніх дзвінк…" at bounding box center [784, 368] width 1568 height 735
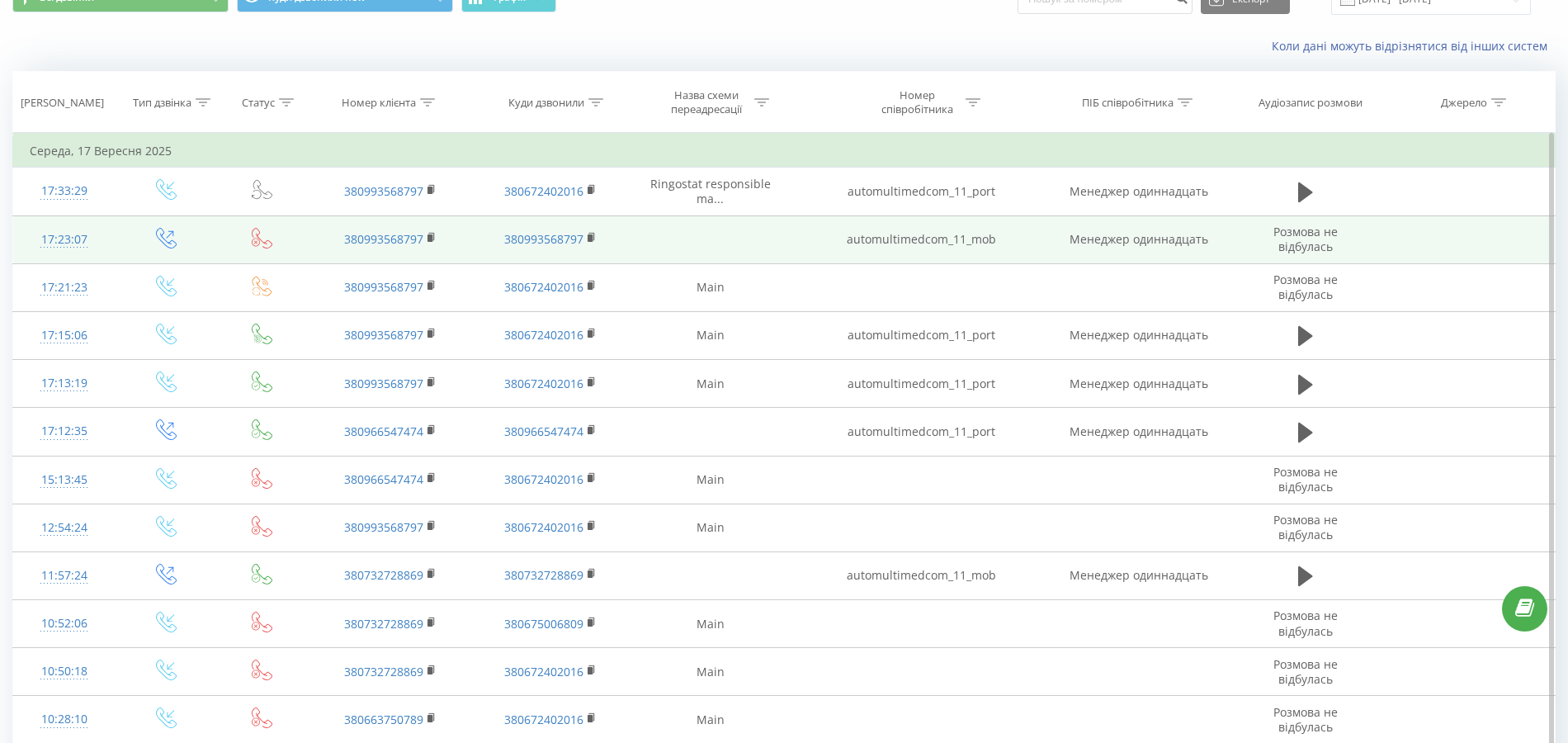
scroll to position [185, 0]
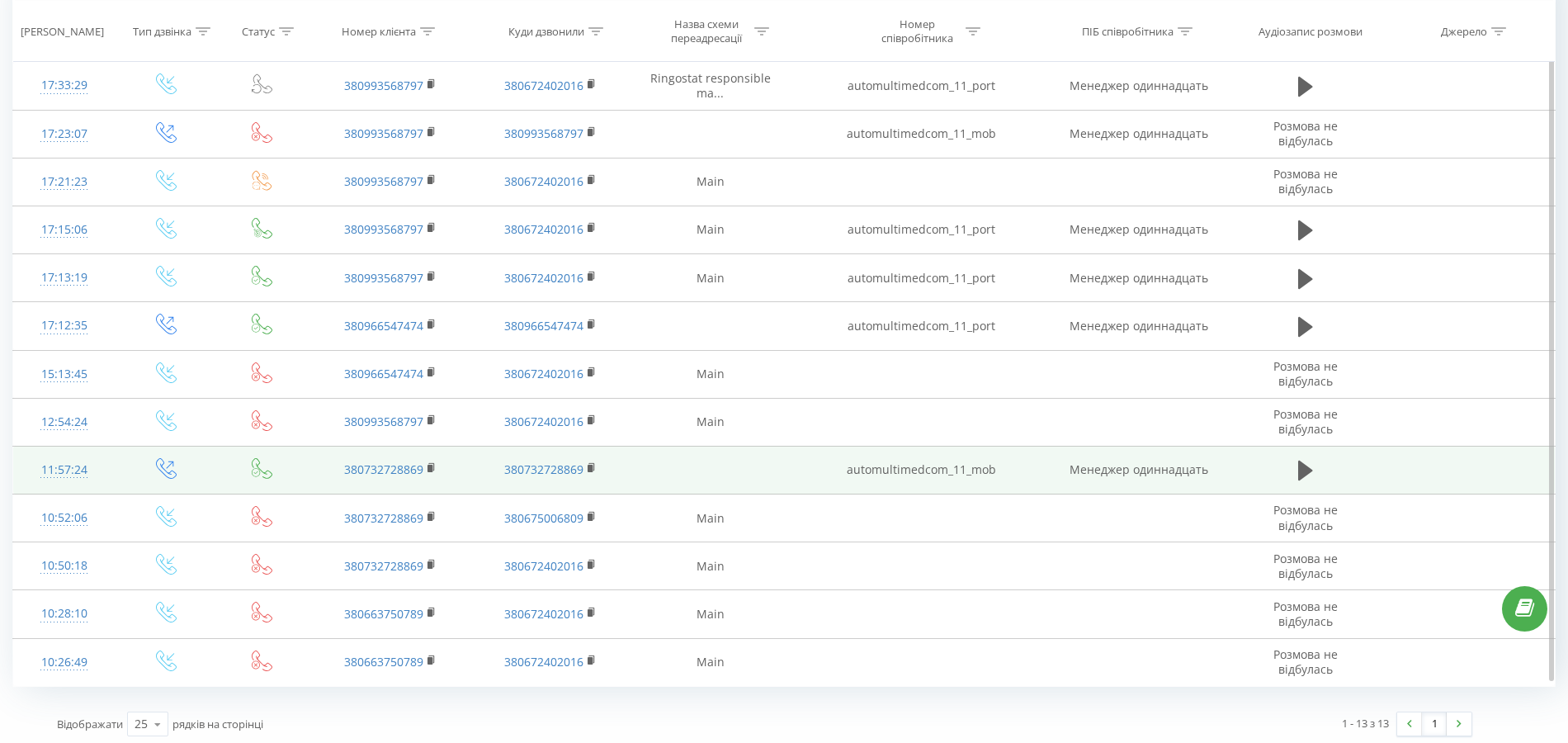
click at [863, 464] on td "automultimedcom_11_mob" at bounding box center [920, 469] width 256 height 48
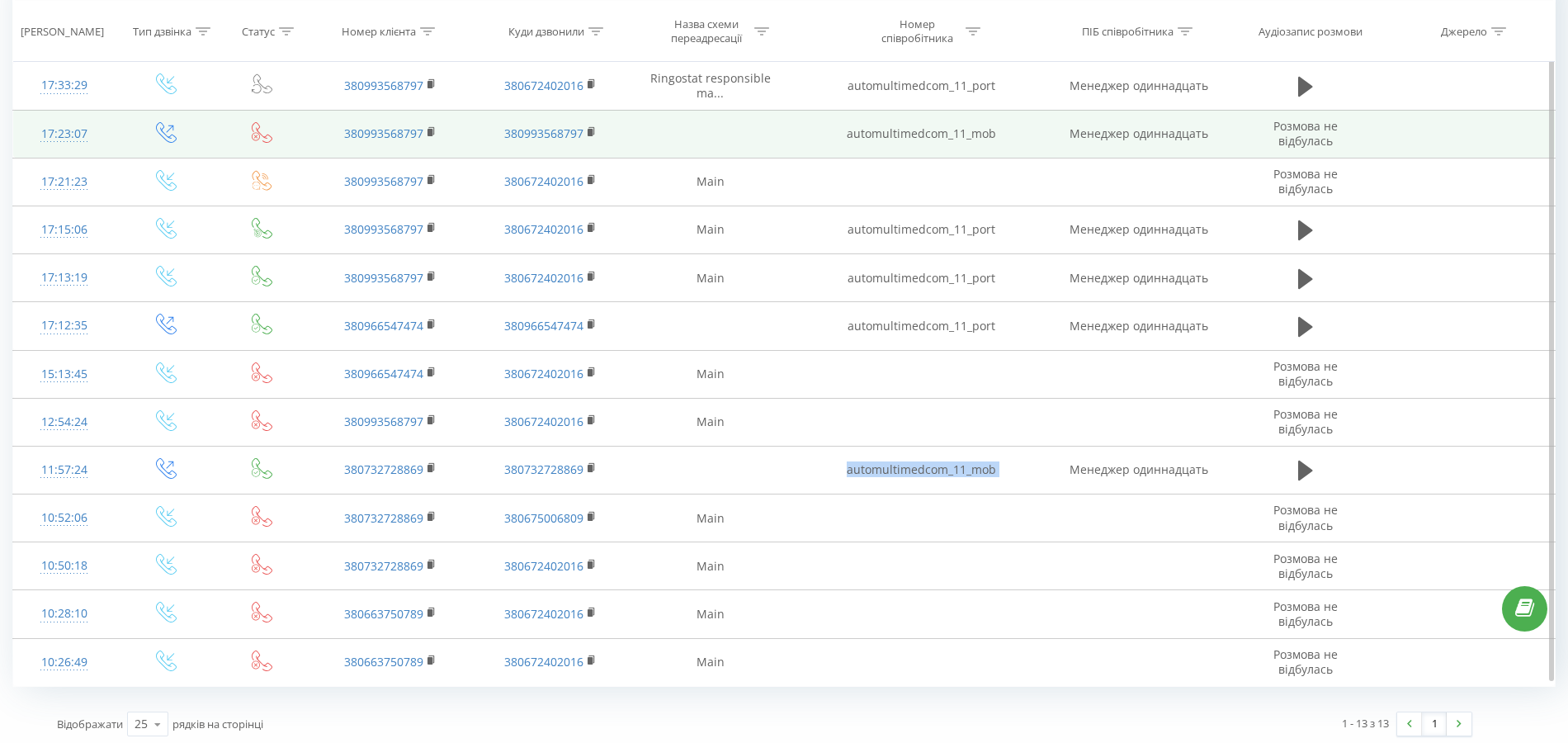
copy td "automultimedcom_11_mob"
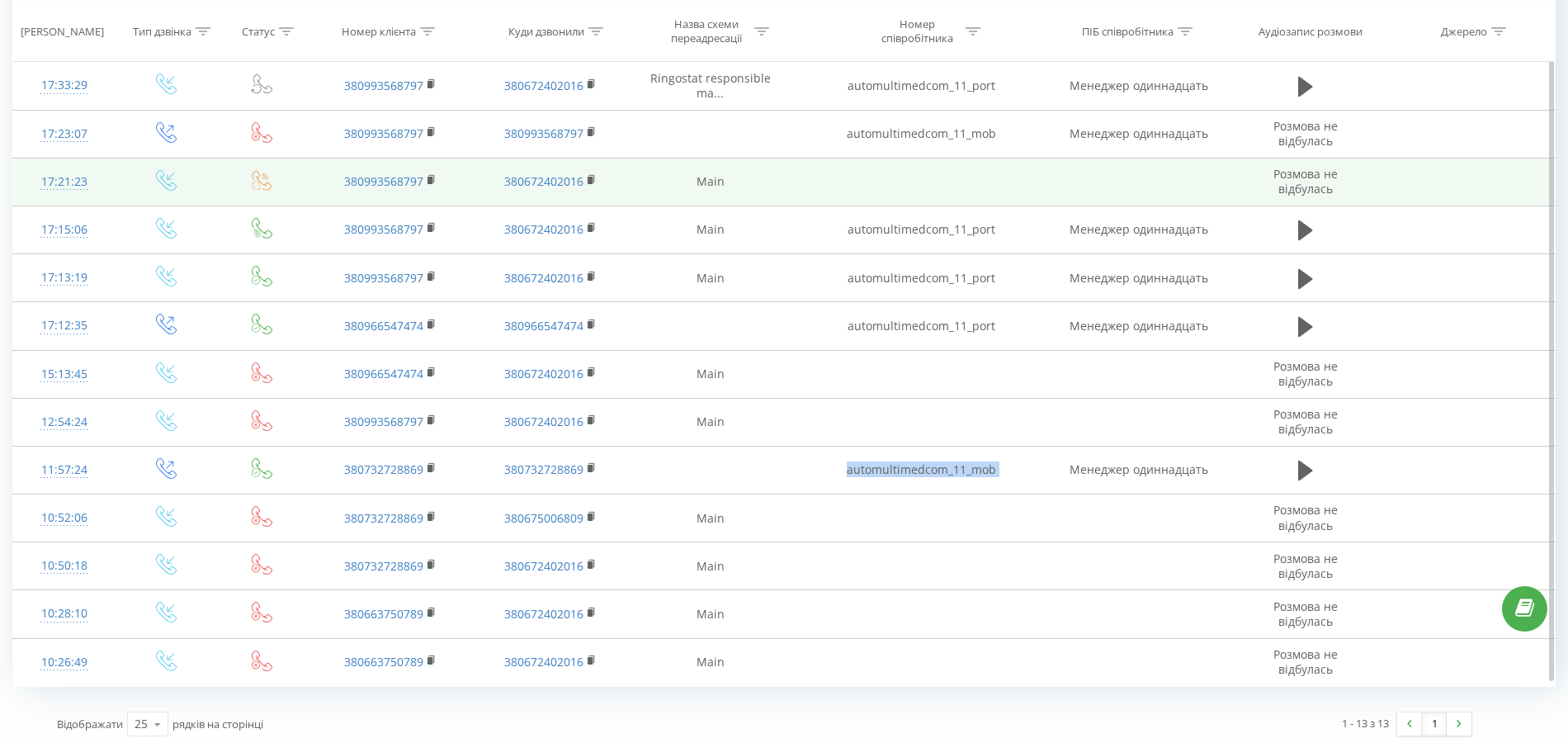
copy td "automultimedcom_11_mob"
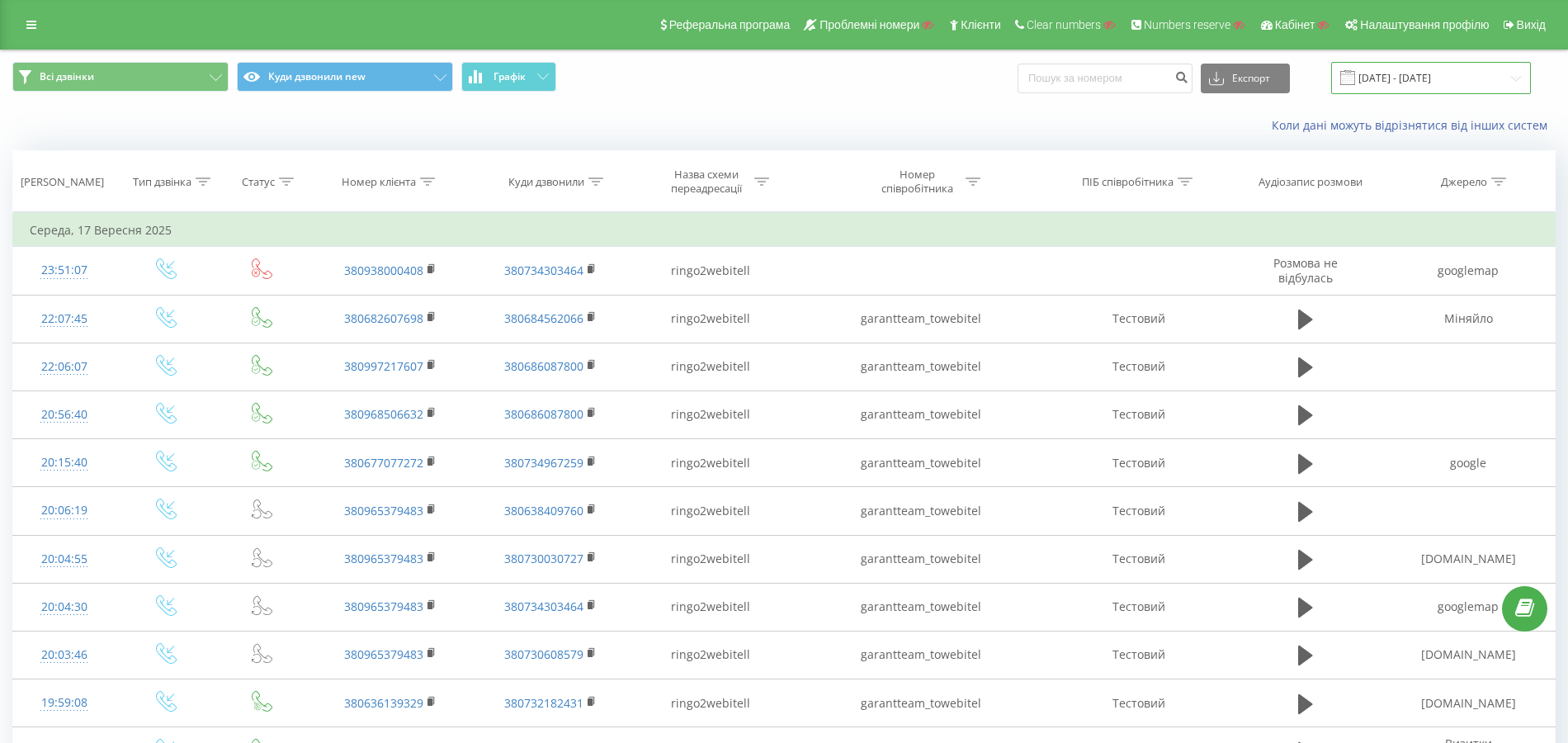
click at [1402, 78] on input "[DATE] - [DATE]" at bounding box center [1430, 78] width 200 height 32
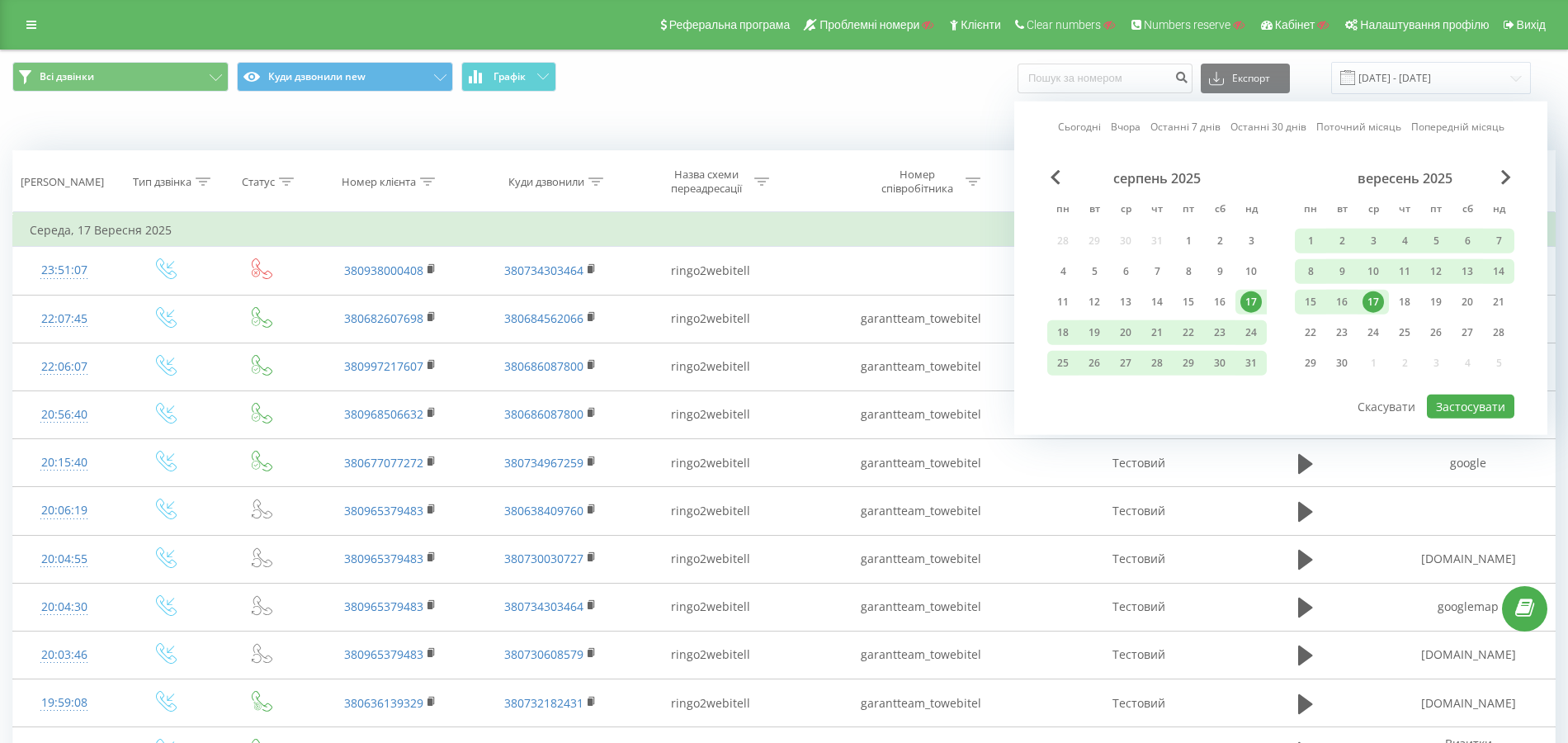
click at [1096, 126] on link "Сьогодні" at bounding box center [1079, 126] width 43 height 16
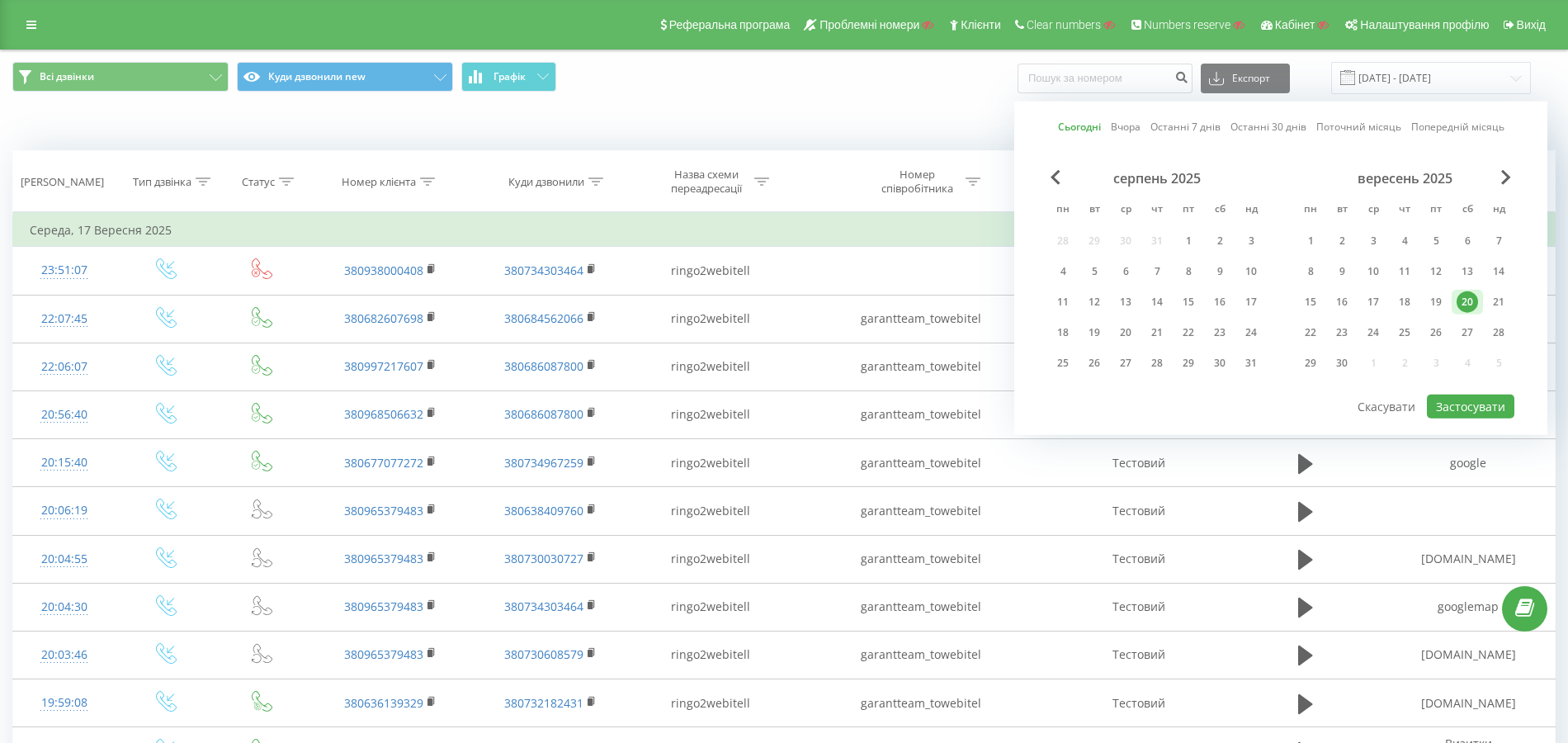
click at [1452, 390] on div "серпень 2025 пн вт ср чт пт сб нд 28 29 30 31 1 2 3 4 5 6 7 8 9 10 11 12 13 14 …" at bounding box center [1281, 281] width 467 height 222
click at [1456, 400] on button "Застосувати" at bounding box center [1470, 406] width 87 height 24
type input "[DATE] - [DATE]"
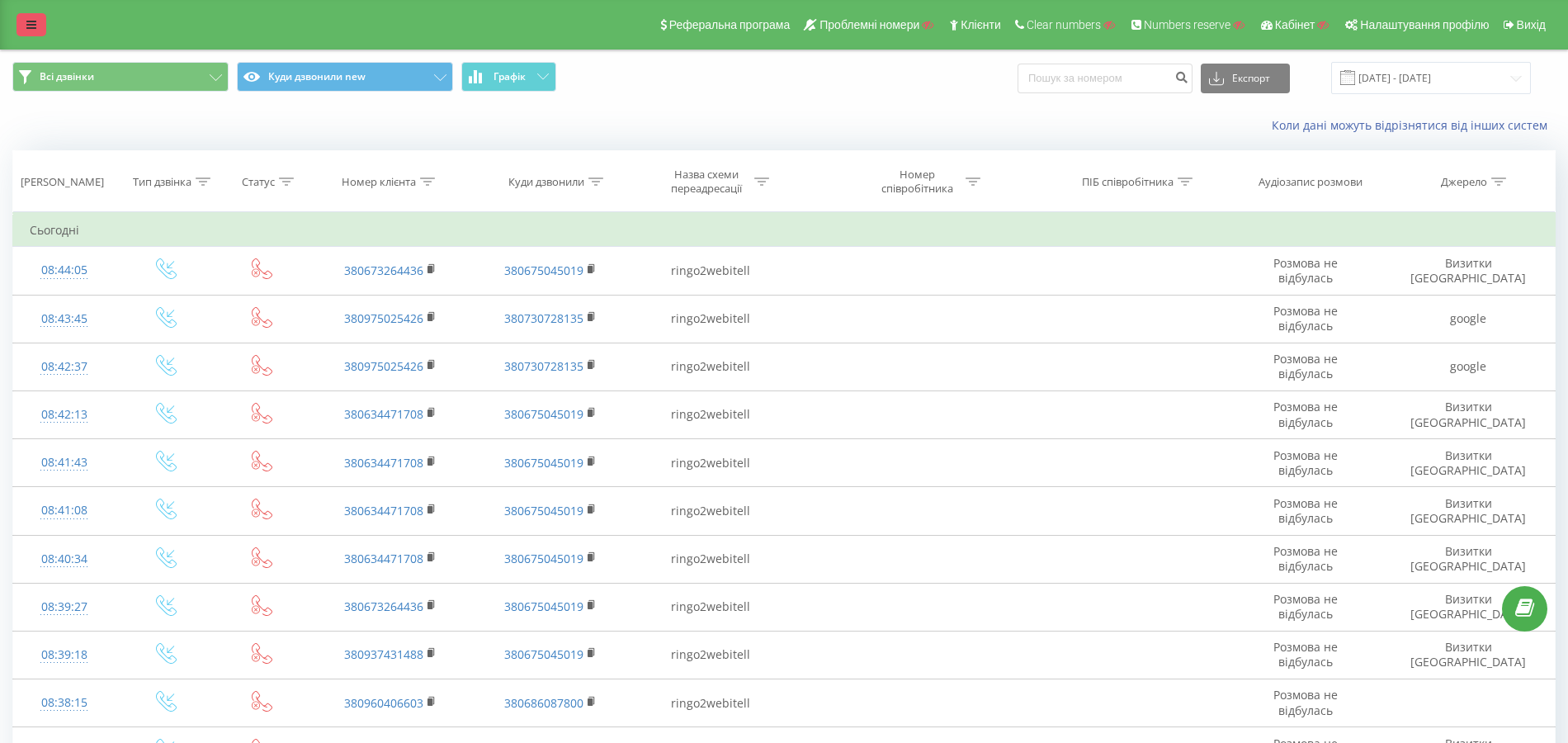
click at [22, 34] on link at bounding box center [31, 24] width 30 height 23
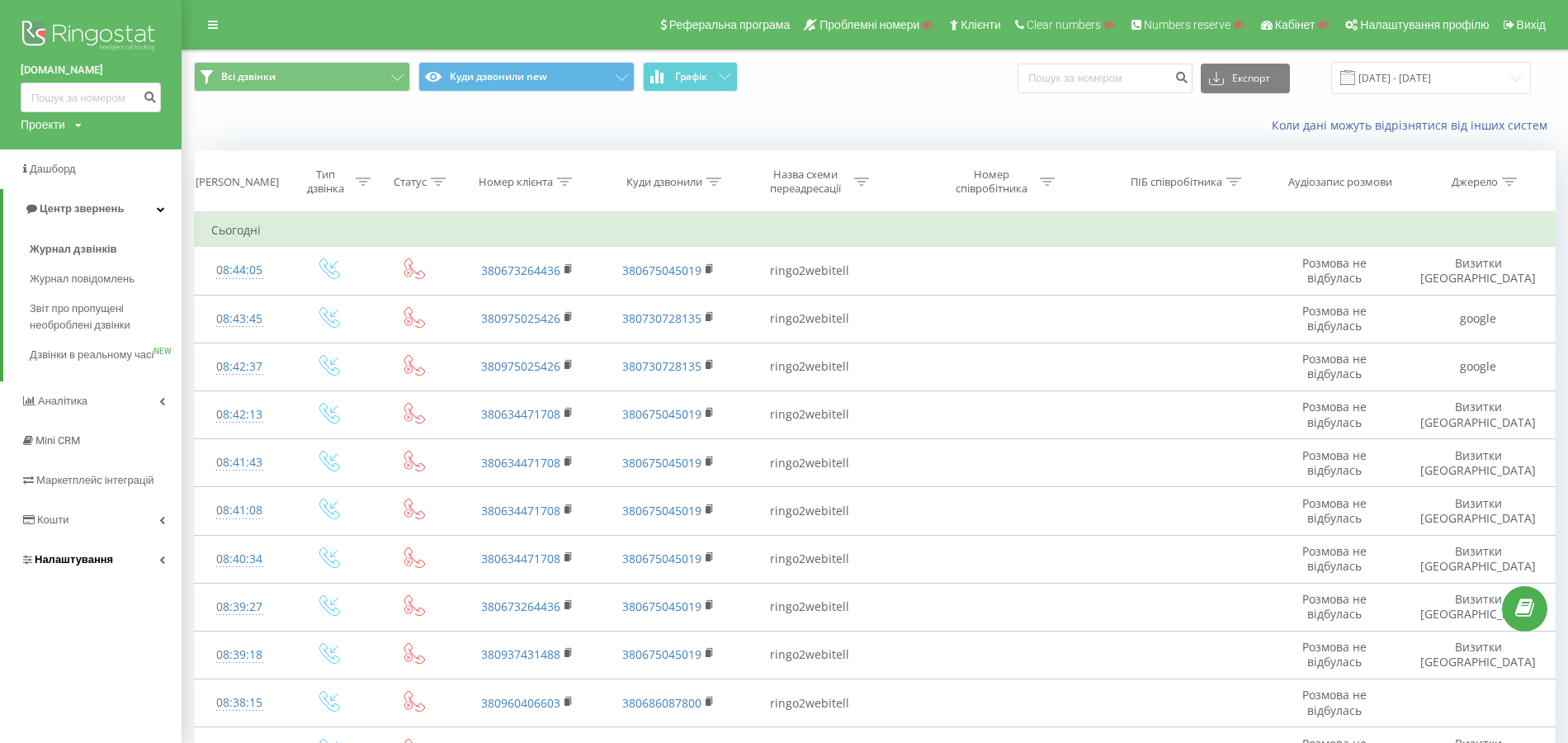
click at [106, 562] on link "Налаштування" at bounding box center [91, 559] width 181 height 39
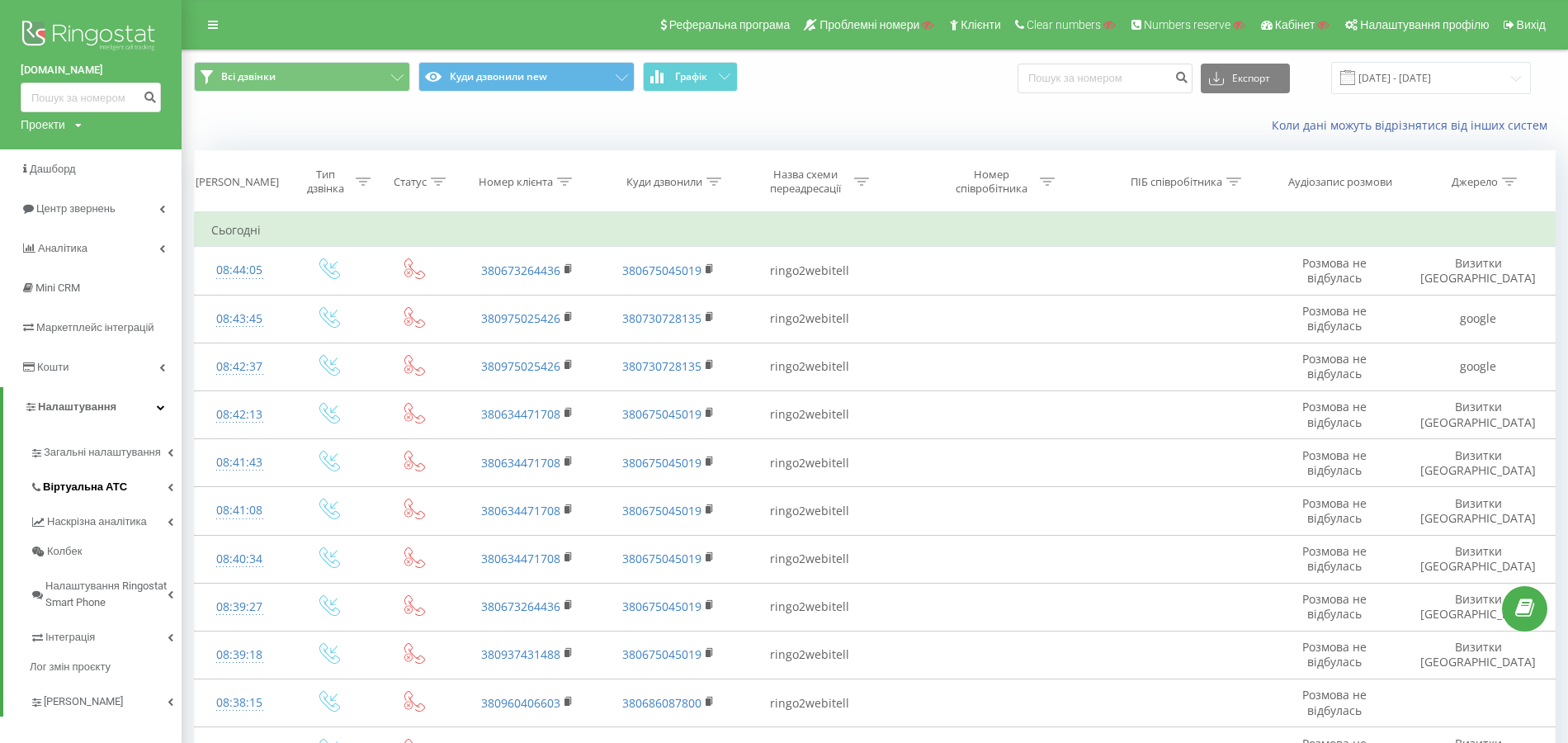
click at [101, 485] on span "Віртуальна АТС" at bounding box center [85, 487] width 85 height 17
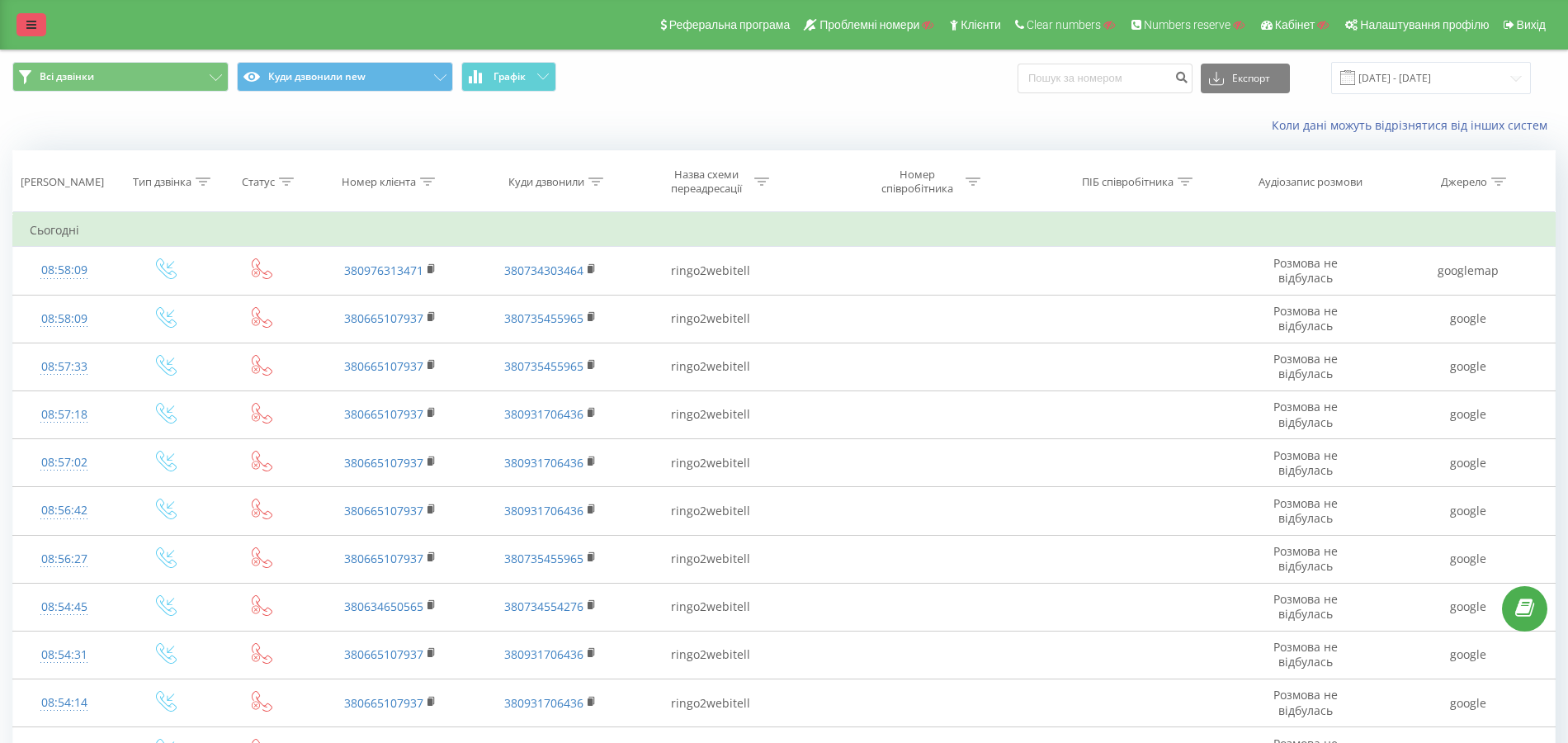
click at [40, 33] on link at bounding box center [31, 24] width 30 height 23
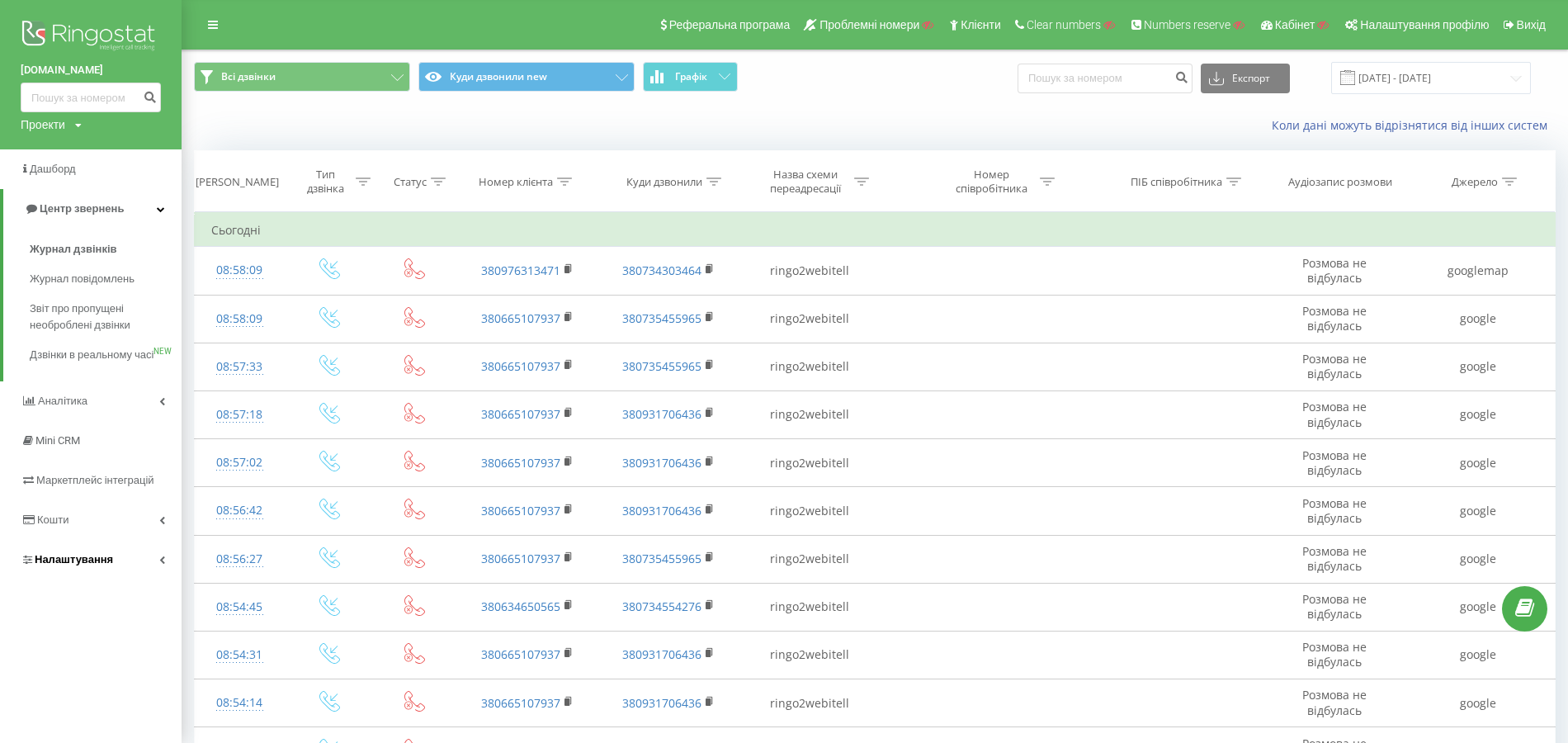
click at [107, 565] on span "Налаштування" at bounding box center [74, 559] width 78 height 12
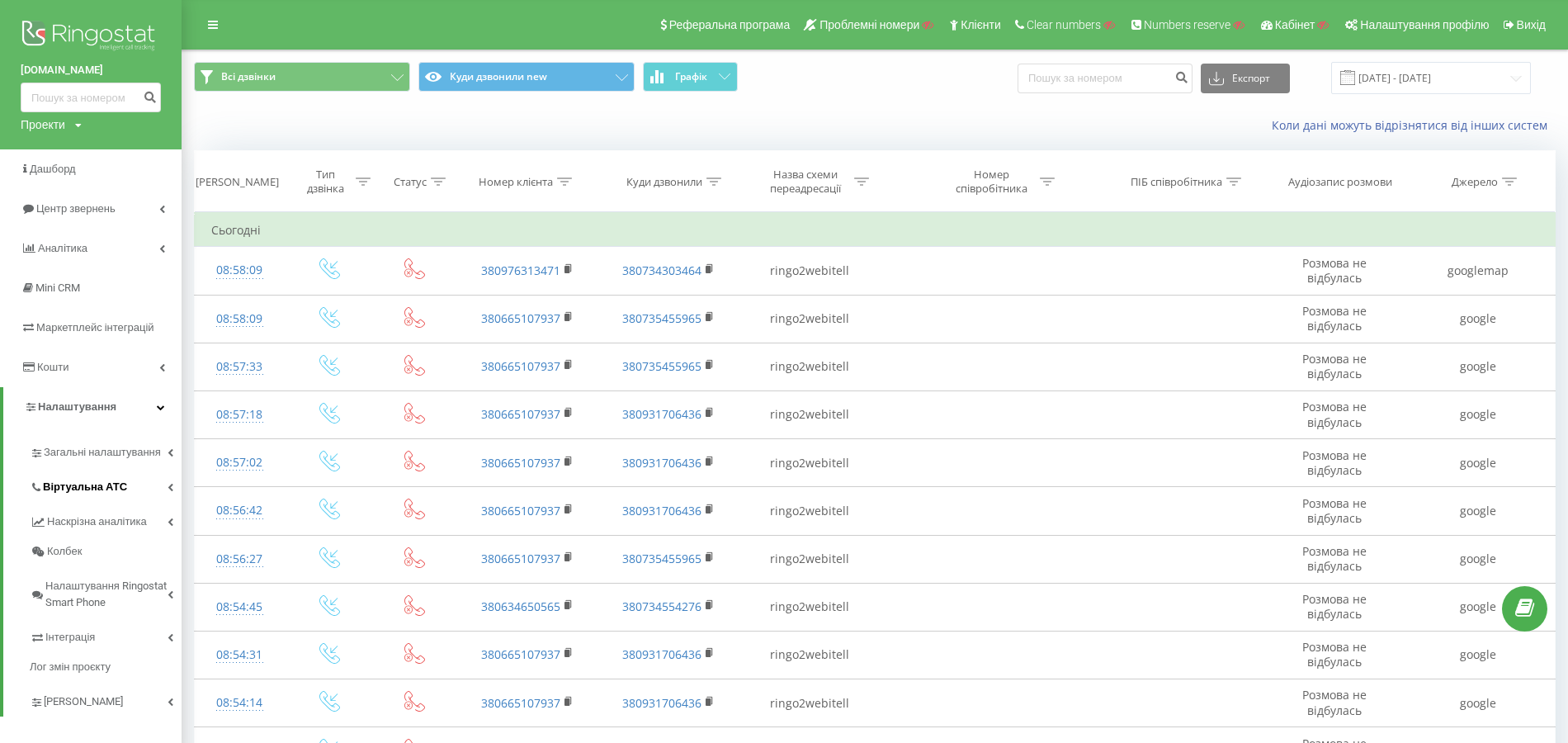
click at [92, 494] on span "Віртуальна АТС" at bounding box center [85, 487] width 85 height 17
click at [87, 684] on link "SIP акаунти" at bounding box center [116, 693] width 130 height 33
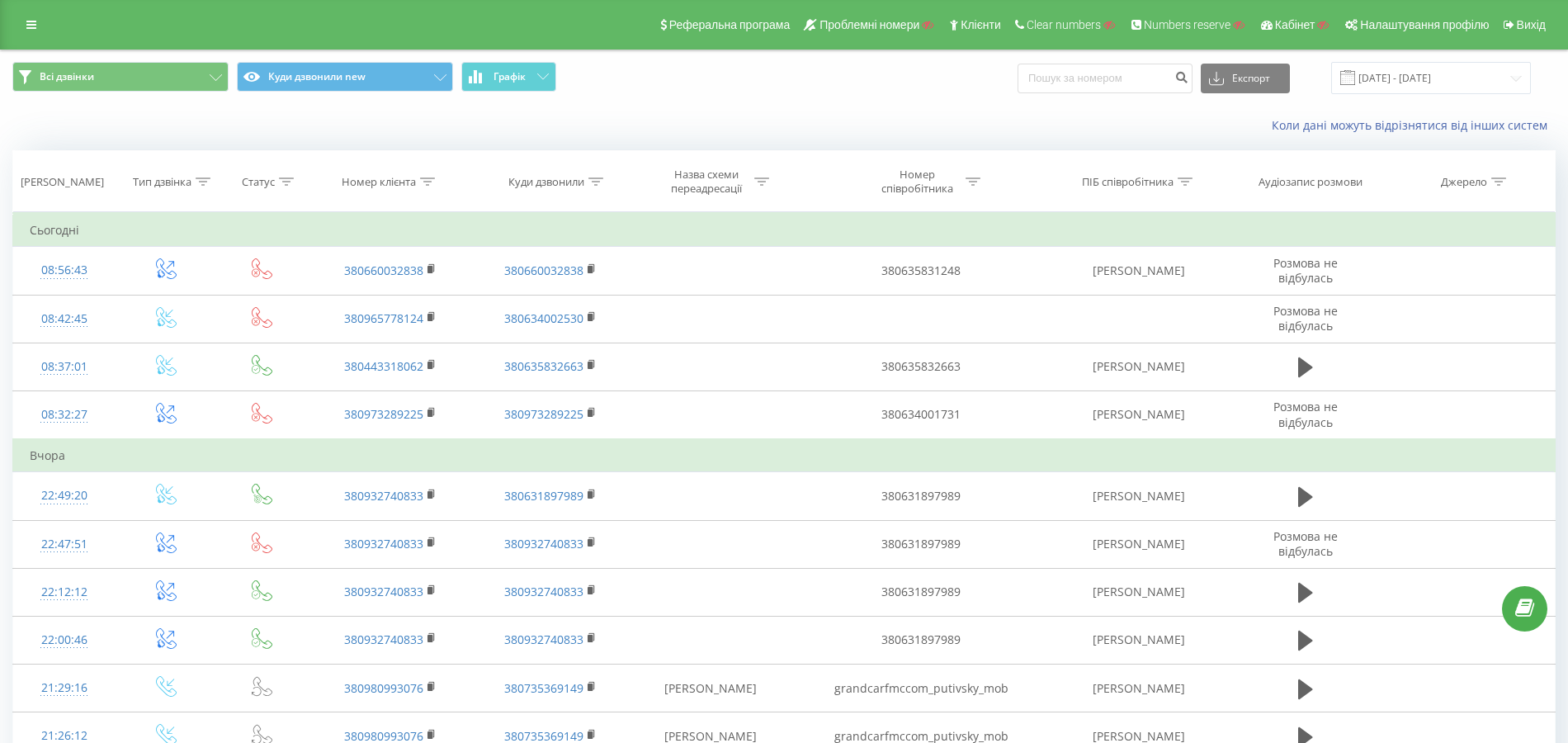
click at [1182, 178] on icon at bounding box center [1184, 181] width 15 height 8
click at [1094, 296] on input "text" at bounding box center [1138, 299] width 146 height 29
paste input "Тимченко"
type input "Тимченко"
click at [1168, 329] on span "OK" at bounding box center [1173, 331] width 46 height 25
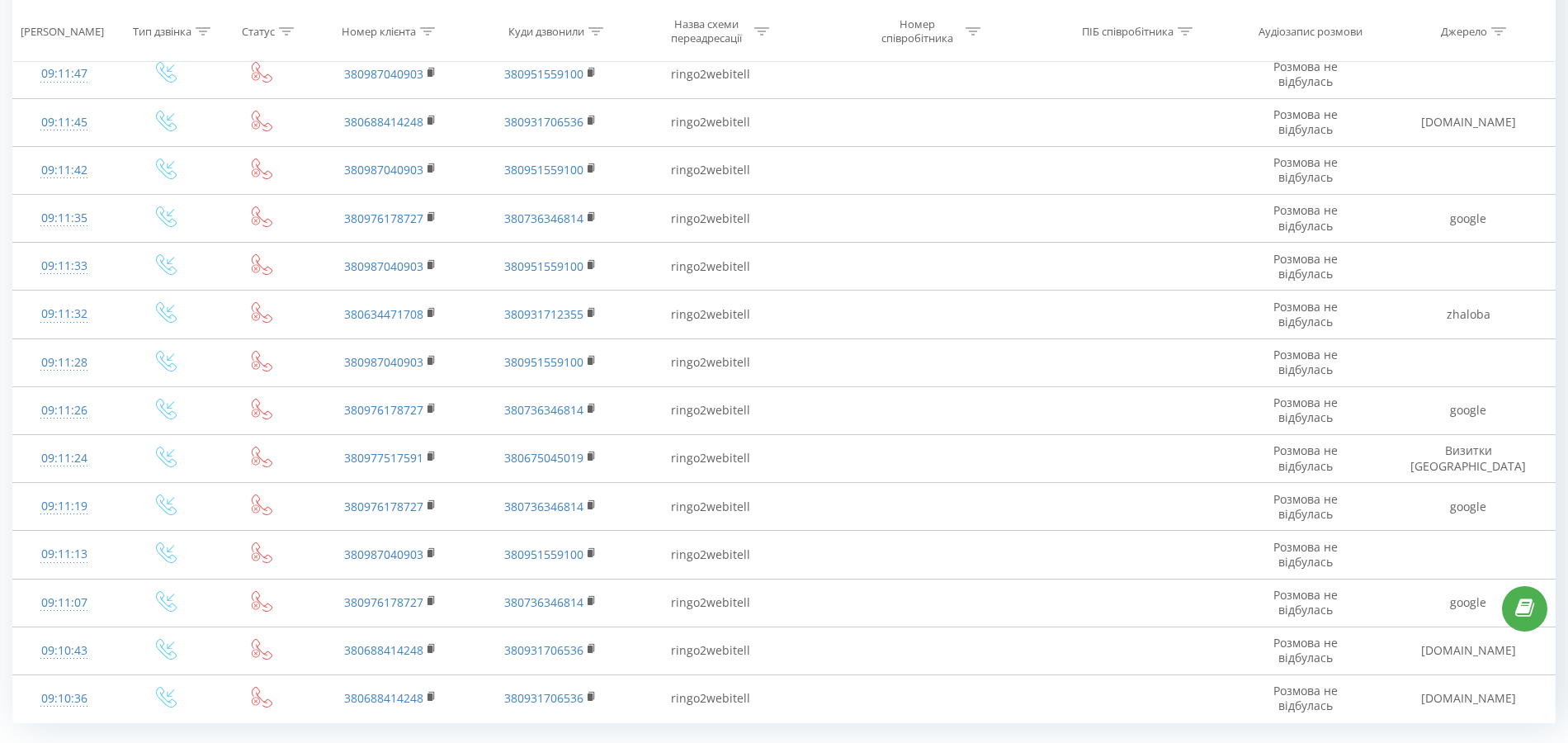
scroll to position [759, 0]
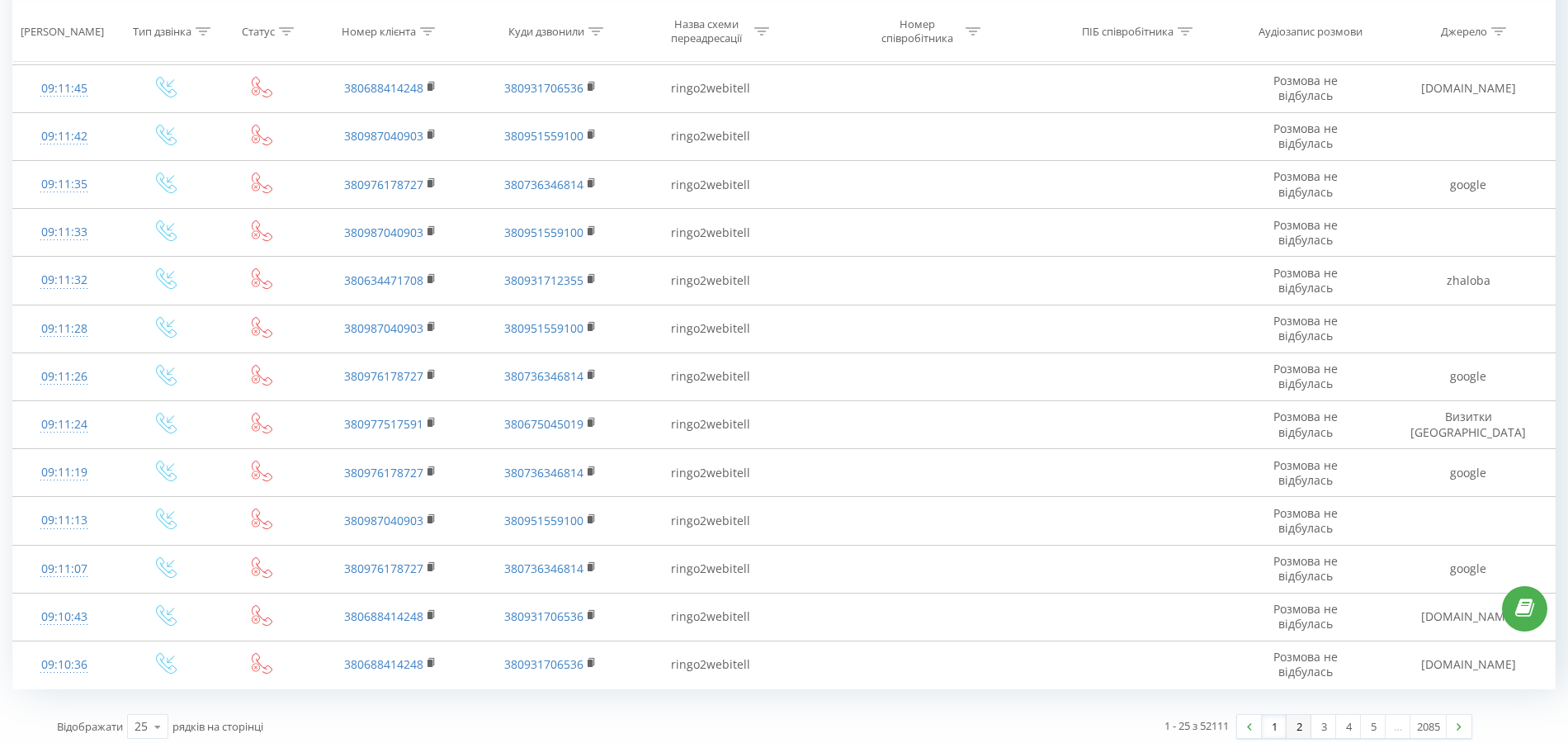
click at [1290, 721] on link "2" at bounding box center [1299, 726] width 24 height 23
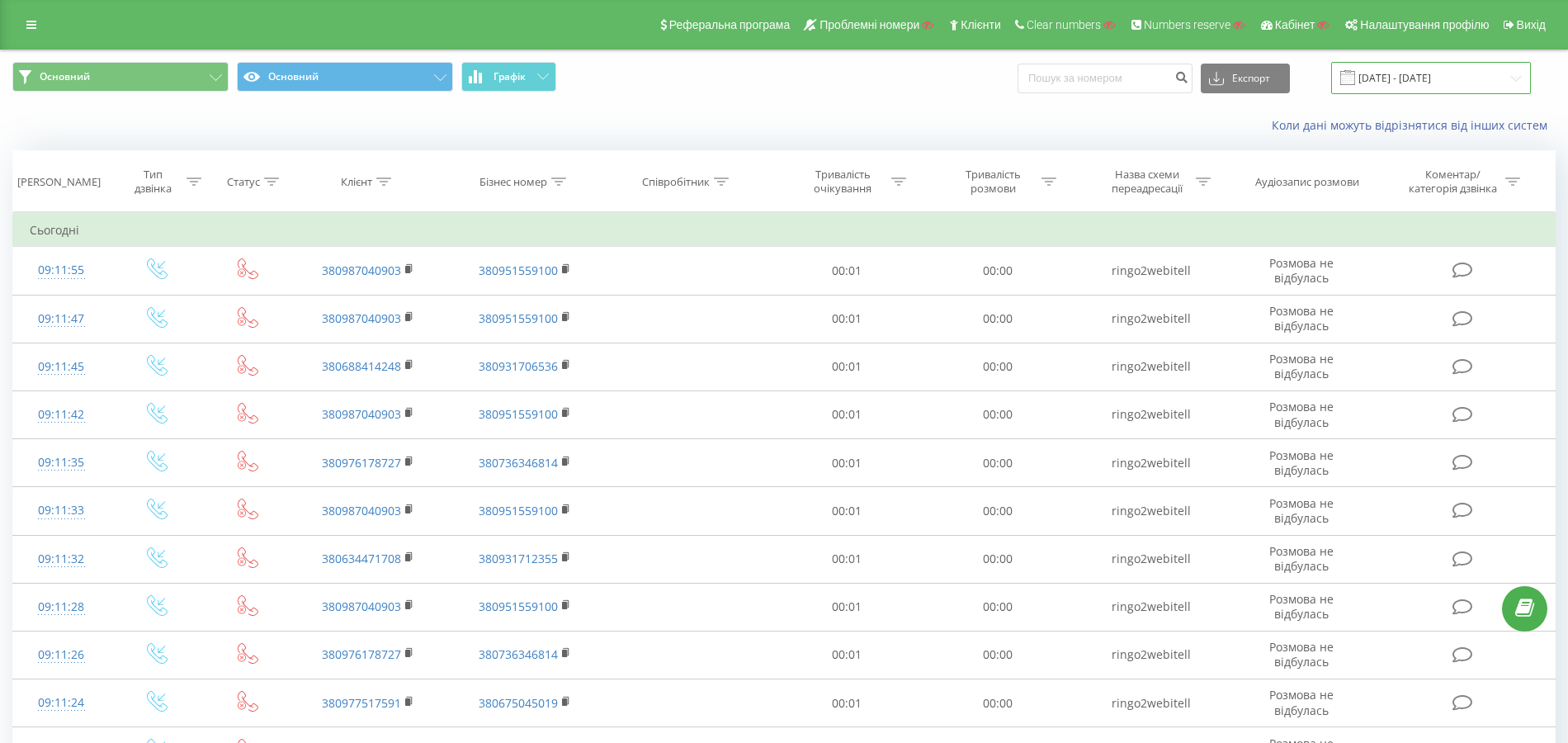
click at [1396, 74] on input "[DATE] - [DATE]" at bounding box center [1430, 78] width 200 height 32
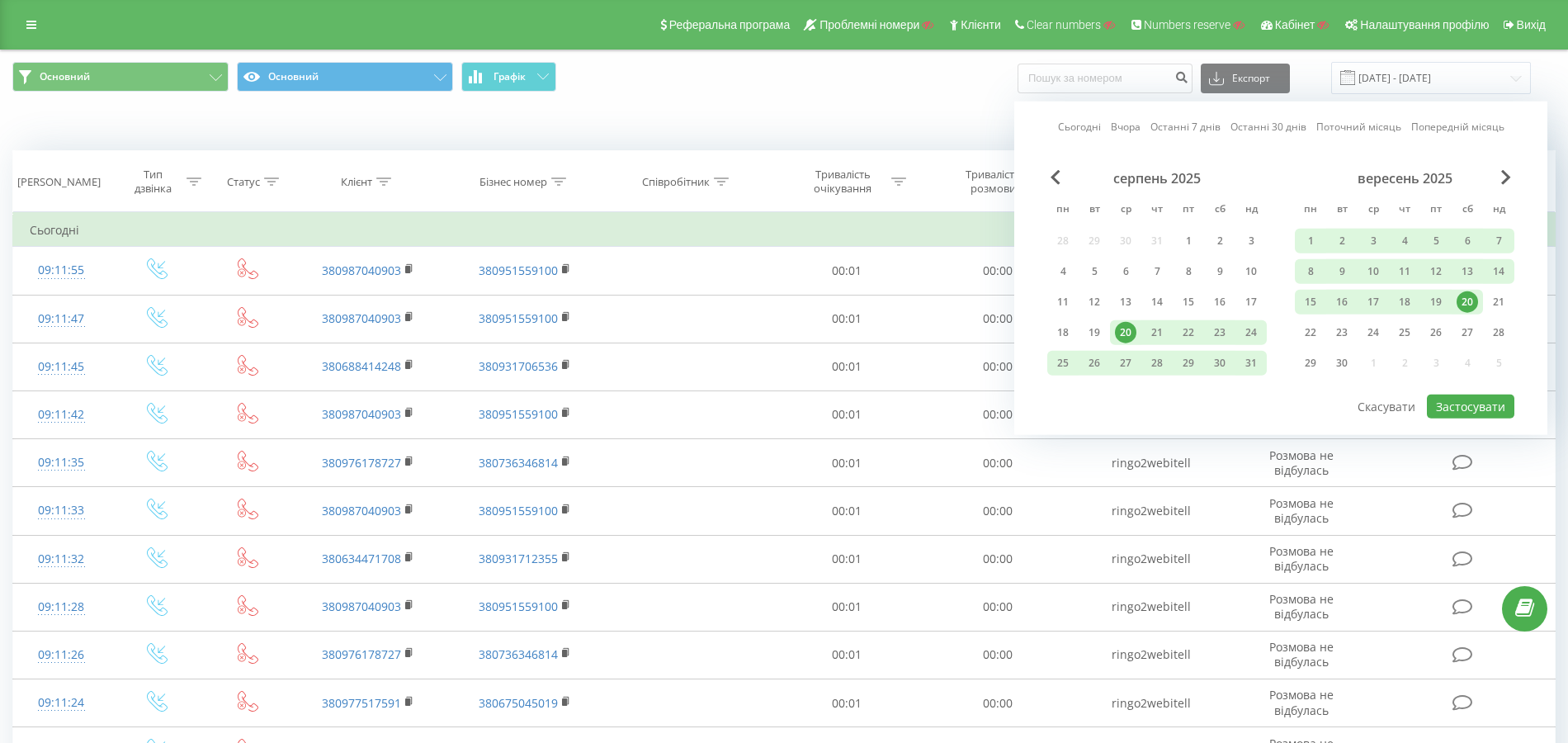
click at [1134, 126] on link "Вчора" at bounding box center [1126, 126] width 30 height 16
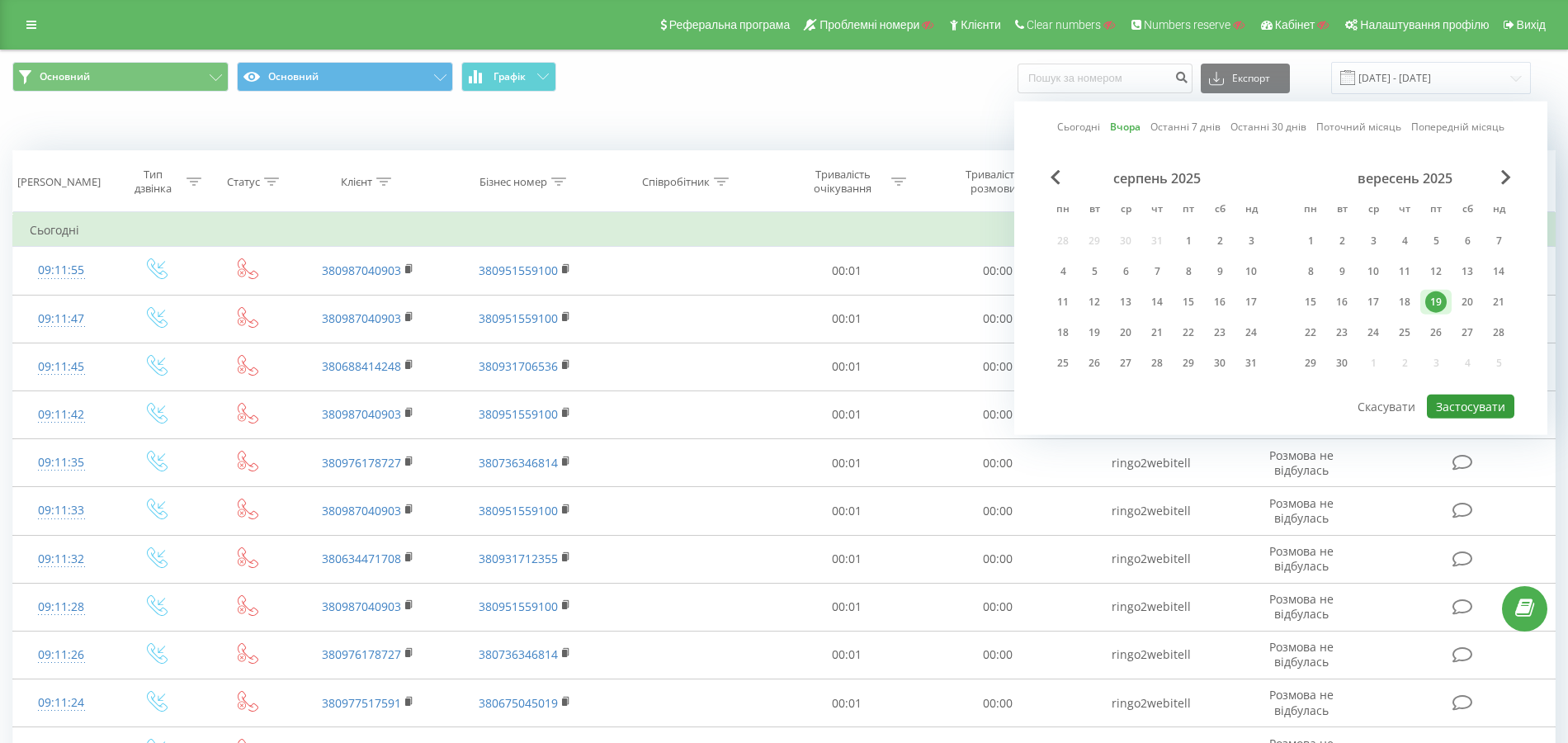
click at [1480, 394] on button "Застосувати" at bounding box center [1470, 406] width 87 height 24
type input "19.09.2025 - 19.09.2025"
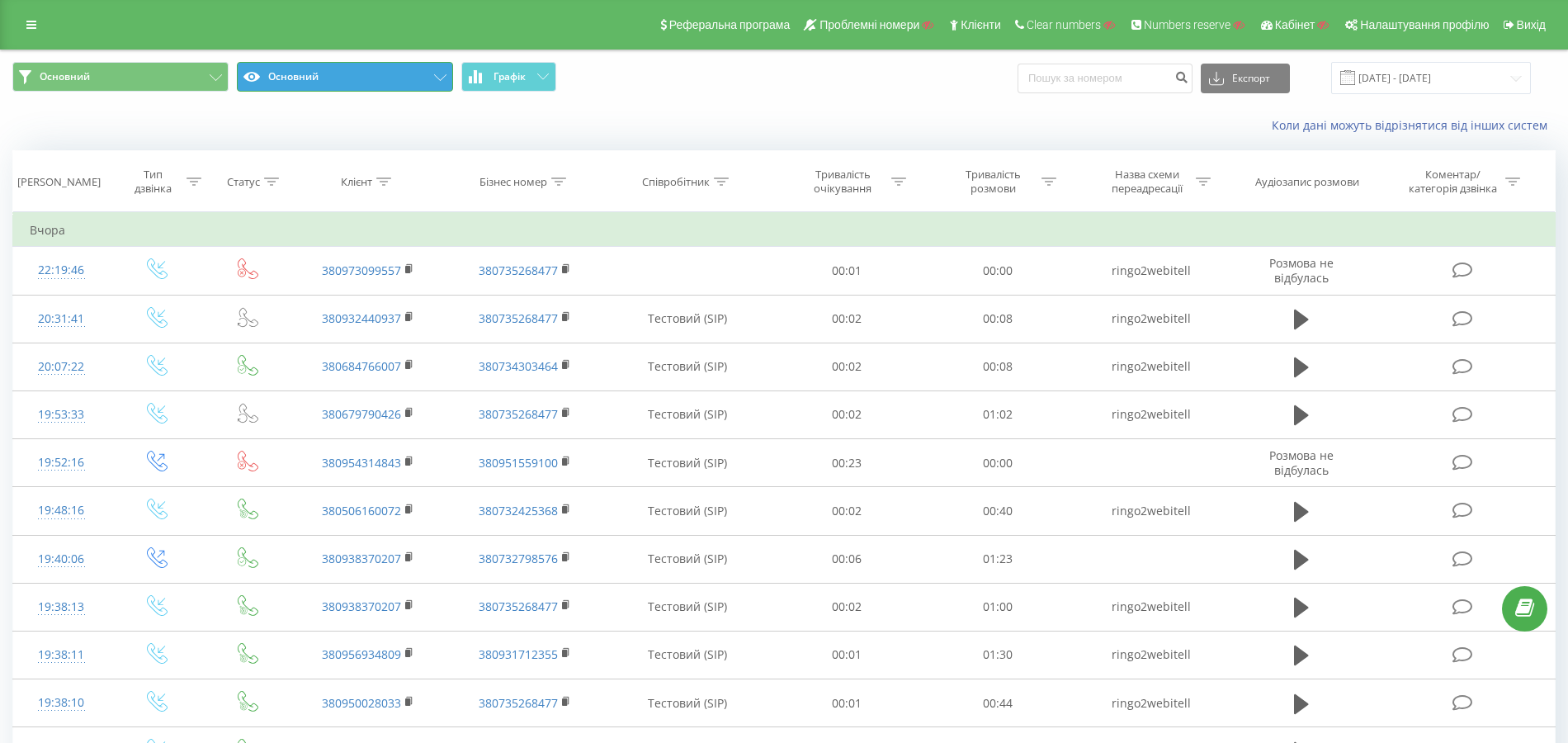
click at [337, 85] on button "Основний" at bounding box center [345, 77] width 216 height 30
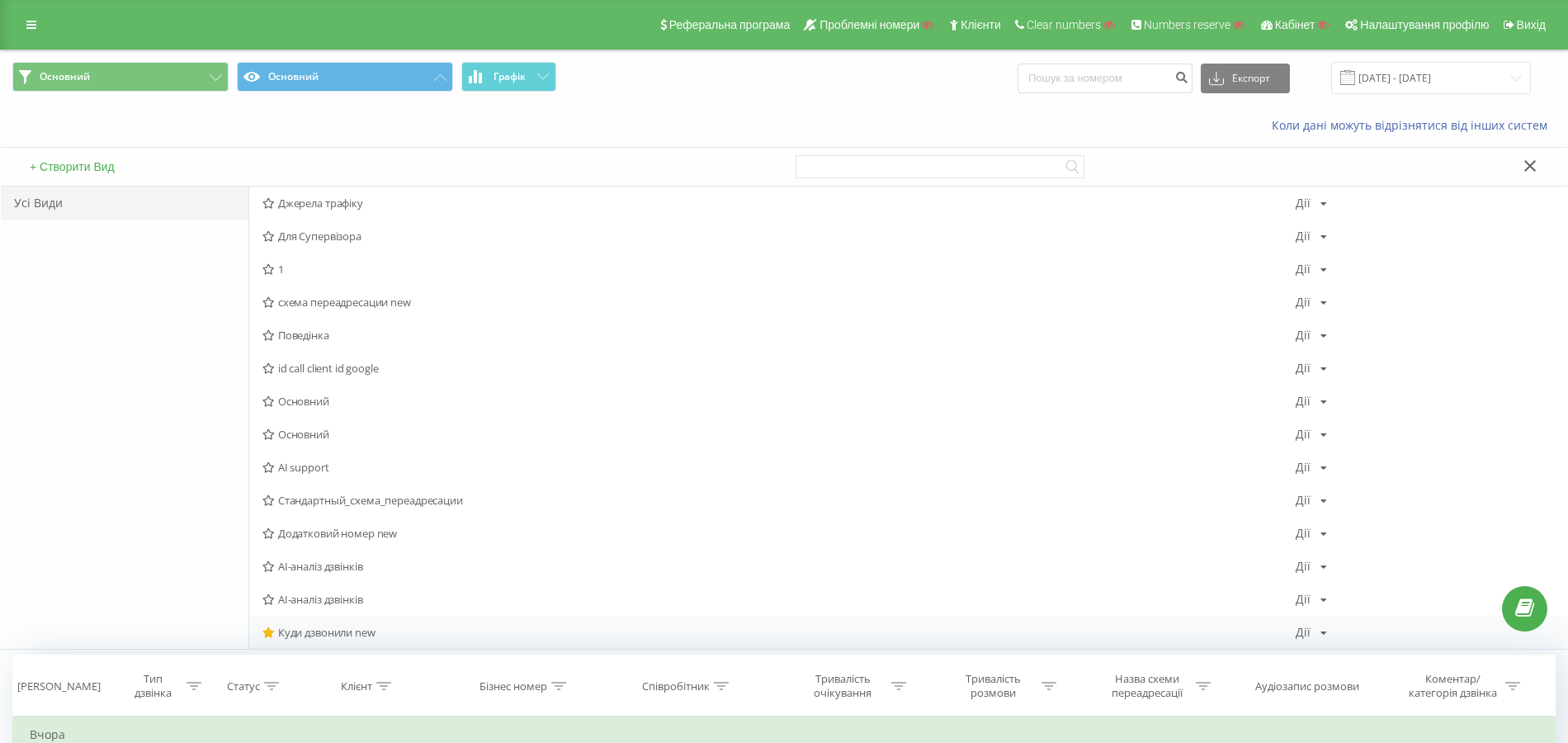
click at [338, 622] on div "Куди дзвонили new Дії Редагувати Копіювати Видалити За замовчуванням Поділитися" at bounding box center [908, 632] width 1318 height 33
click at [351, 637] on span "Куди дзвонили new" at bounding box center [779, 631] width 1033 height 11
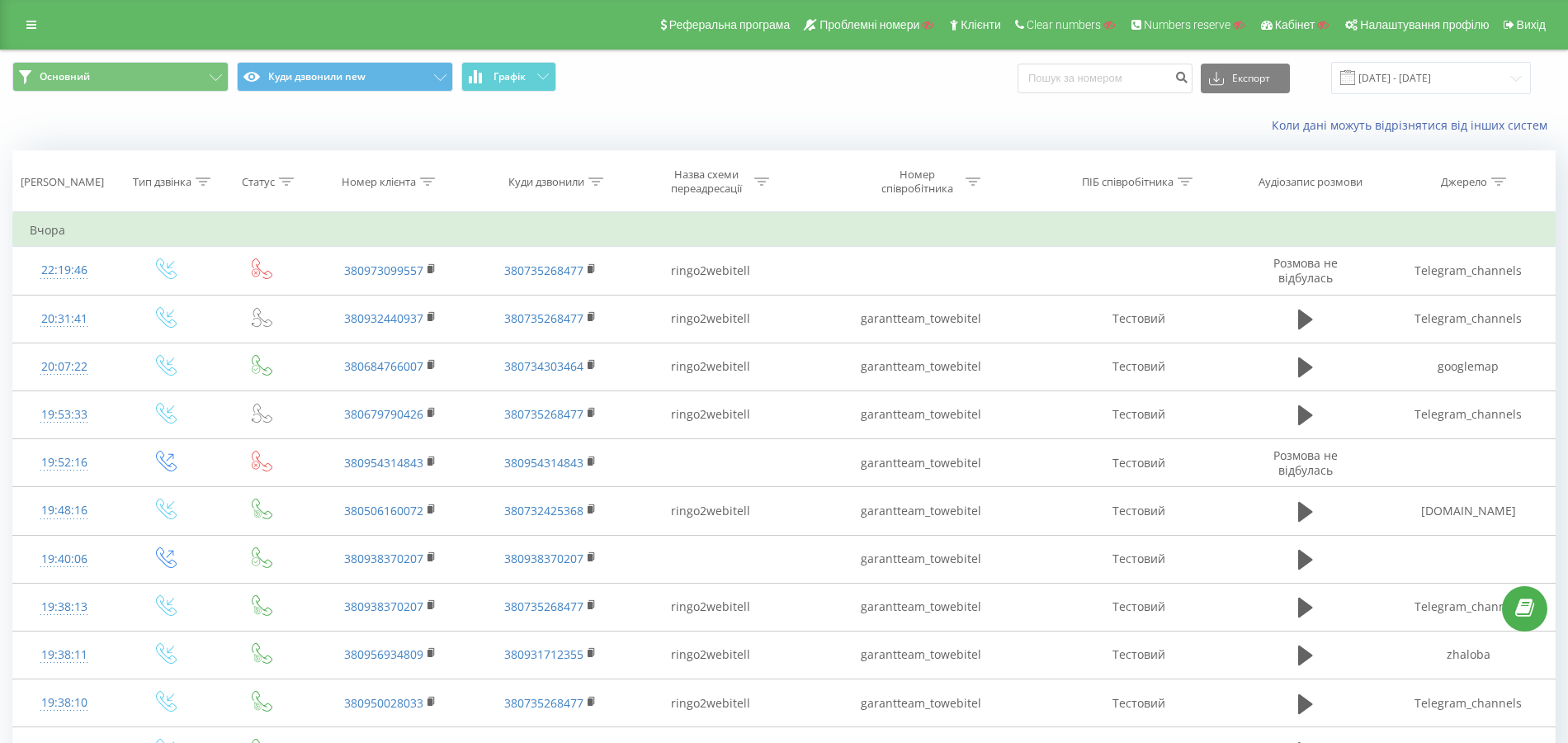
click at [15, 7] on div "Реферальна програма Проблемні номери Клієнти Clear numbers Numbers reserve Кабі…" at bounding box center [784, 24] width 1568 height 50
click at [24, 24] on link at bounding box center [31, 24] width 30 height 23
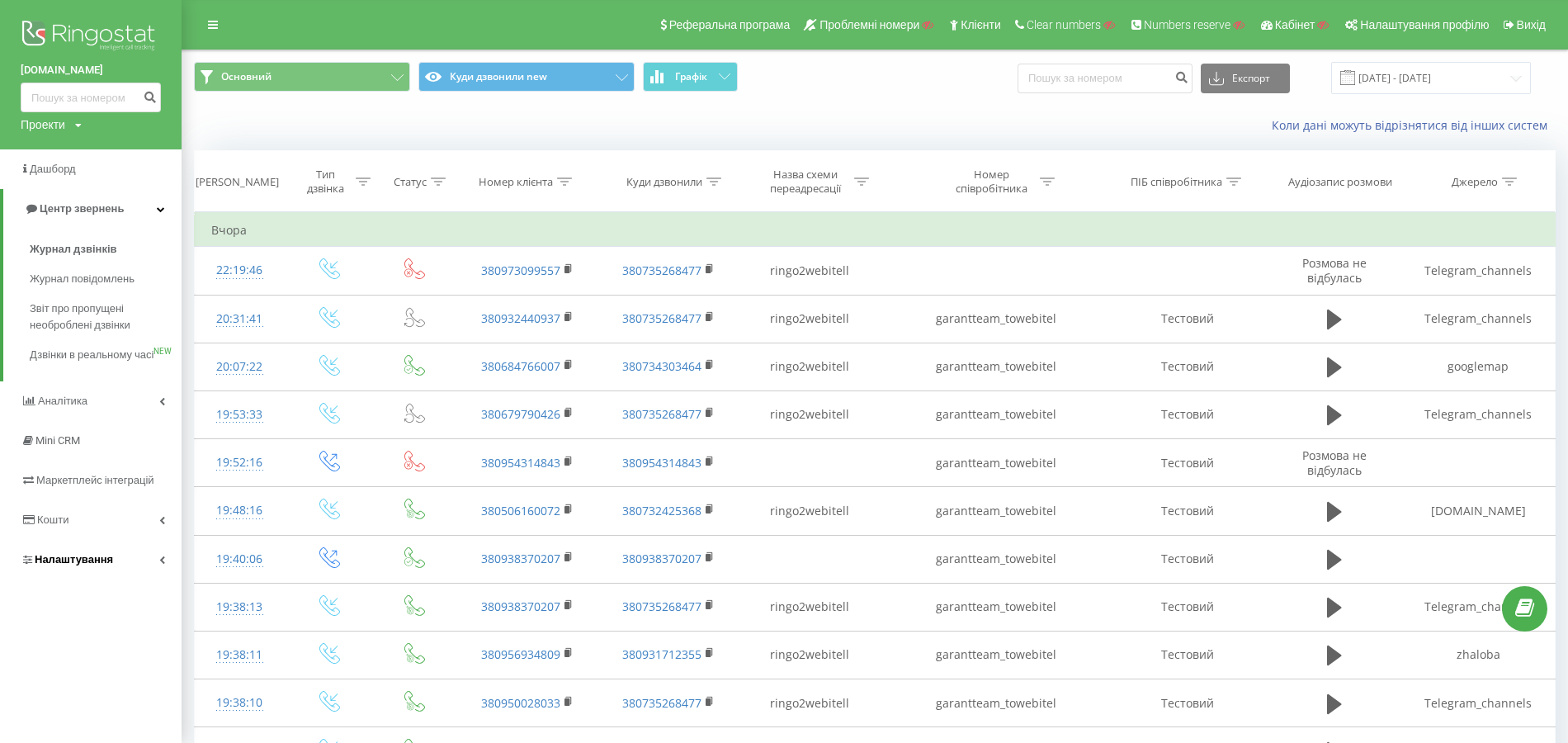
click at [130, 561] on link "Налаштування" at bounding box center [91, 559] width 181 height 39
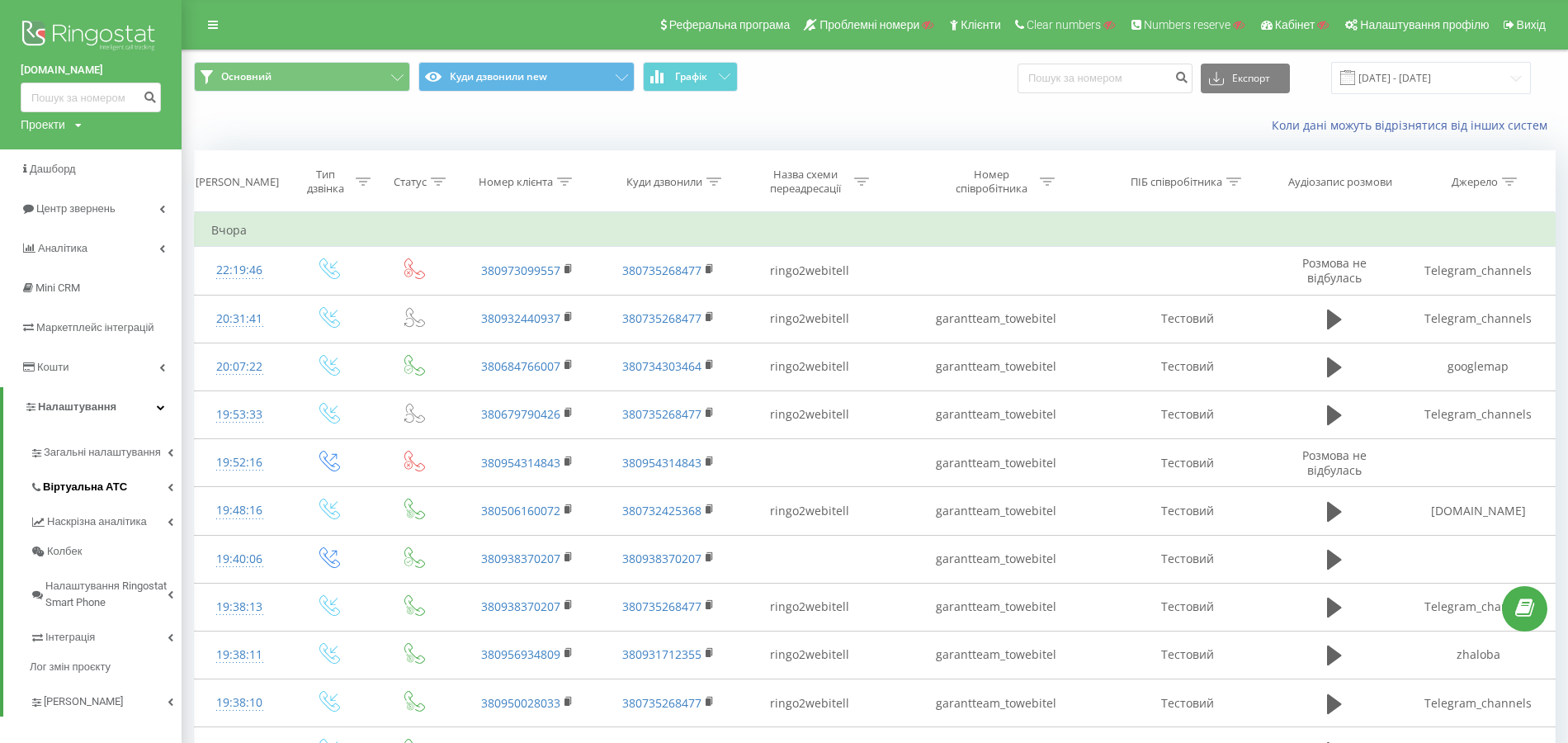
click at [99, 479] on link "Віртуальна АТС" at bounding box center [106, 485] width 152 height 35
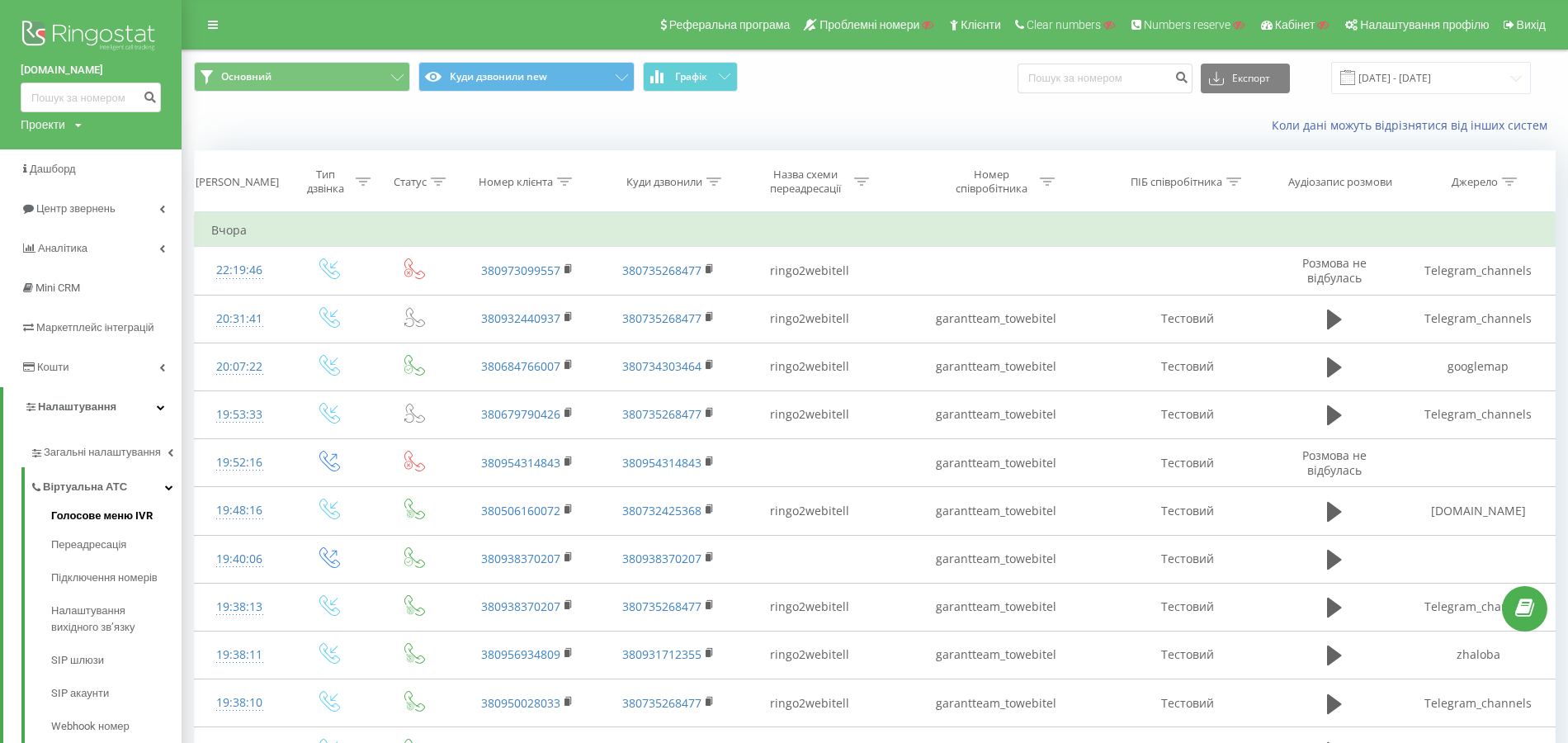
drag, startPoint x: 93, startPoint y: 542, endPoint x: 147, endPoint y: 521, distance: 57.9
click at [92, 542] on span "Переадресація" at bounding box center [89, 544] width 75 height 17
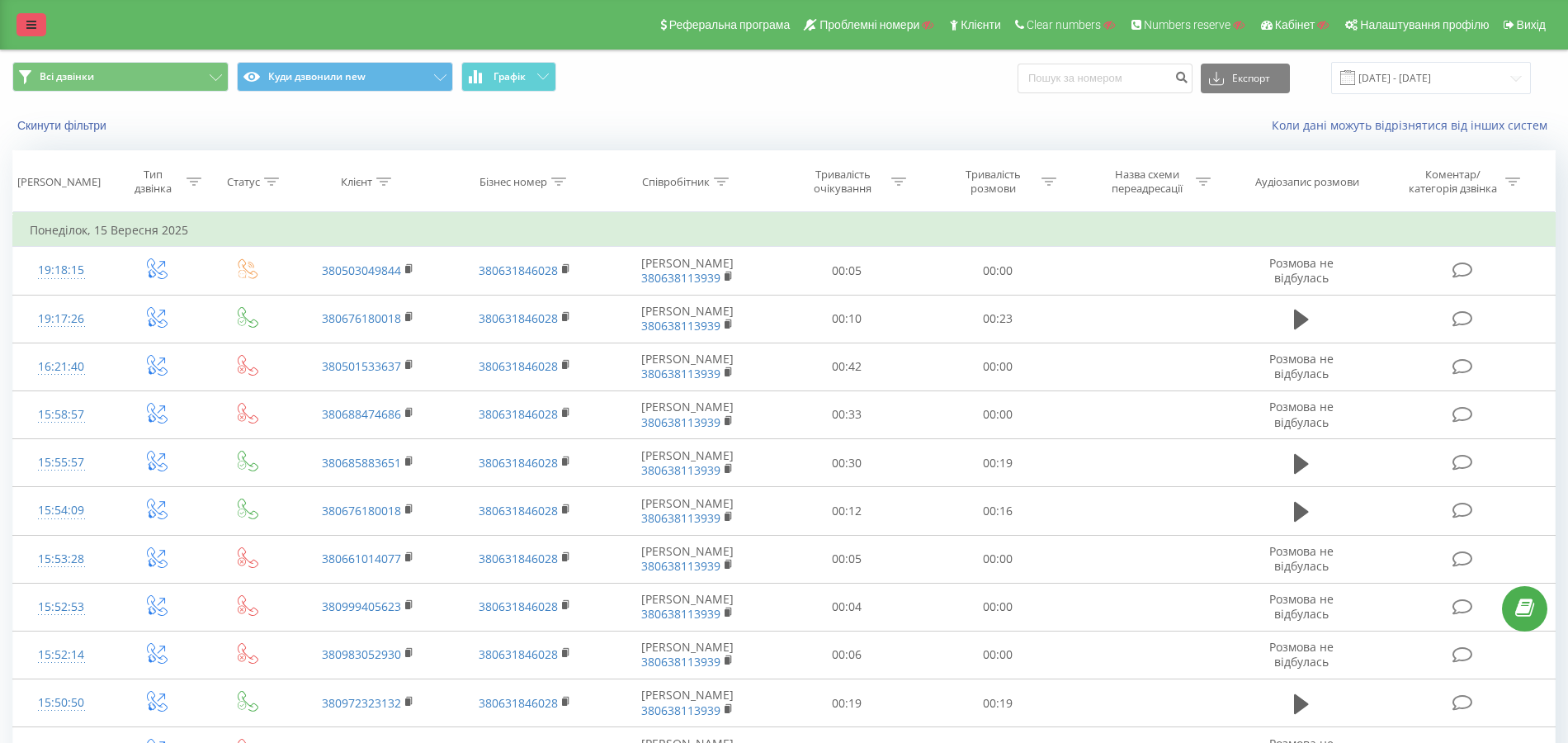
click at [31, 26] on icon at bounding box center [31, 24] width 10 height 11
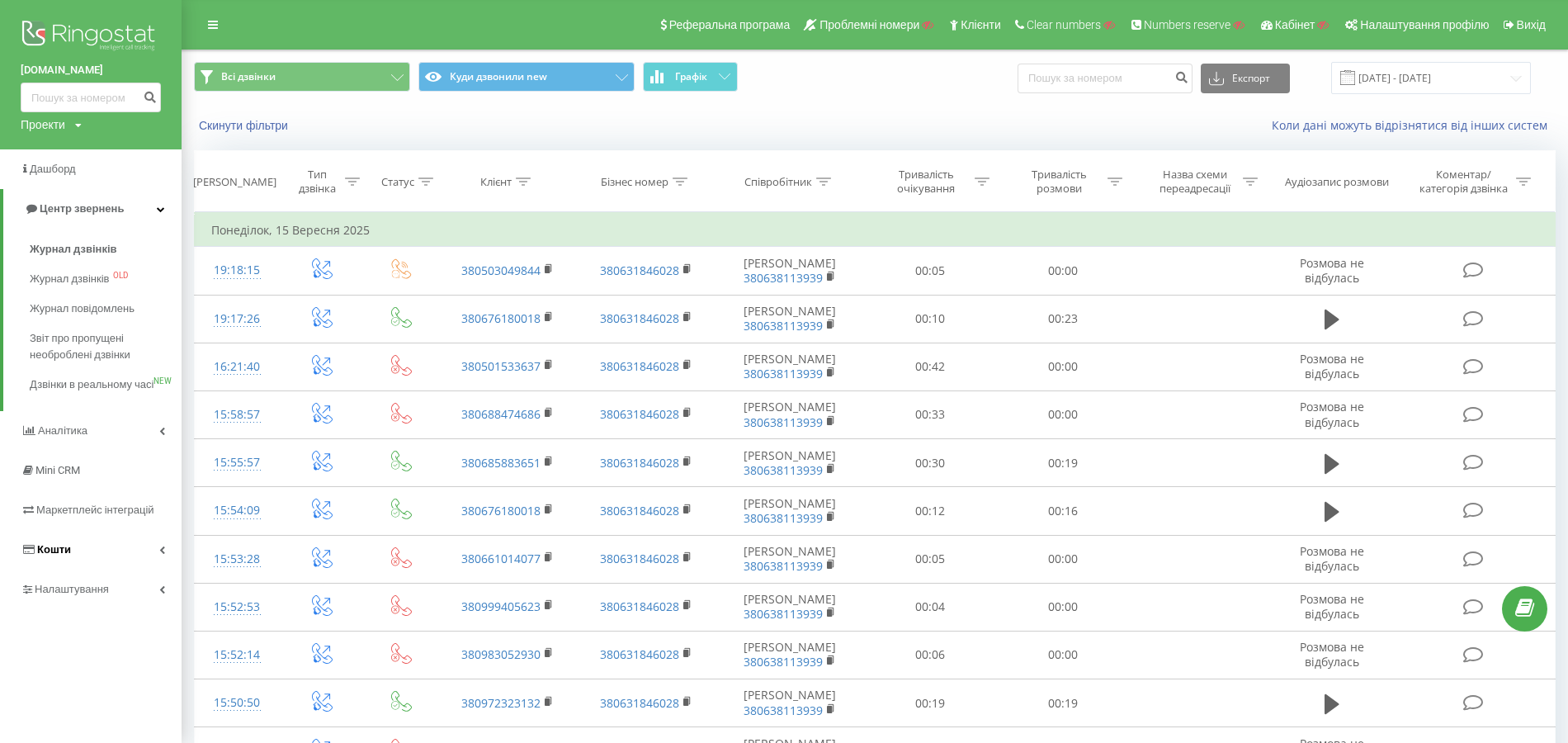
click at [78, 569] on link "Кошти" at bounding box center [91, 549] width 181 height 39
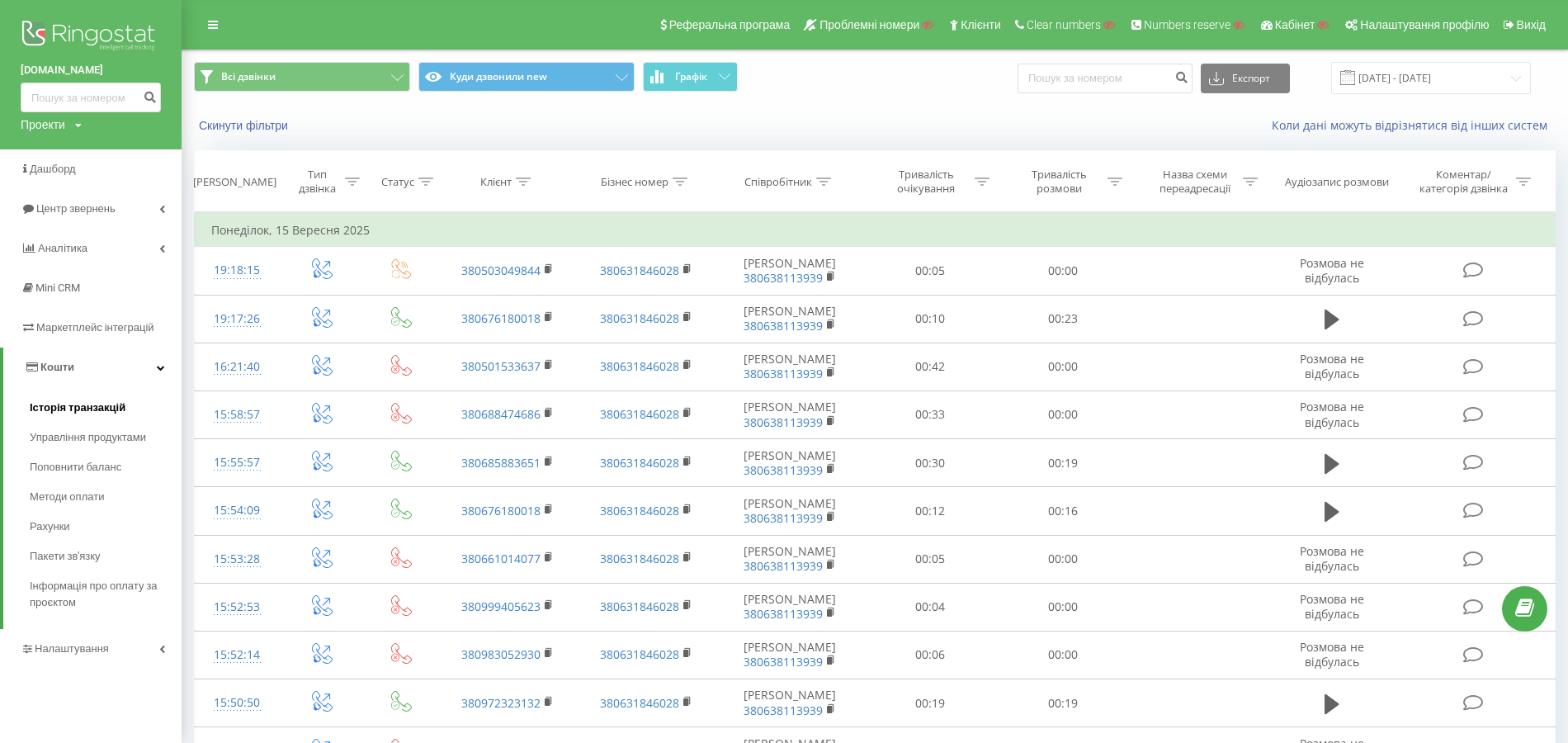
click at [93, 410] on span "Історія транзакцій" at bounding box center [78, 407] width 96 height 17
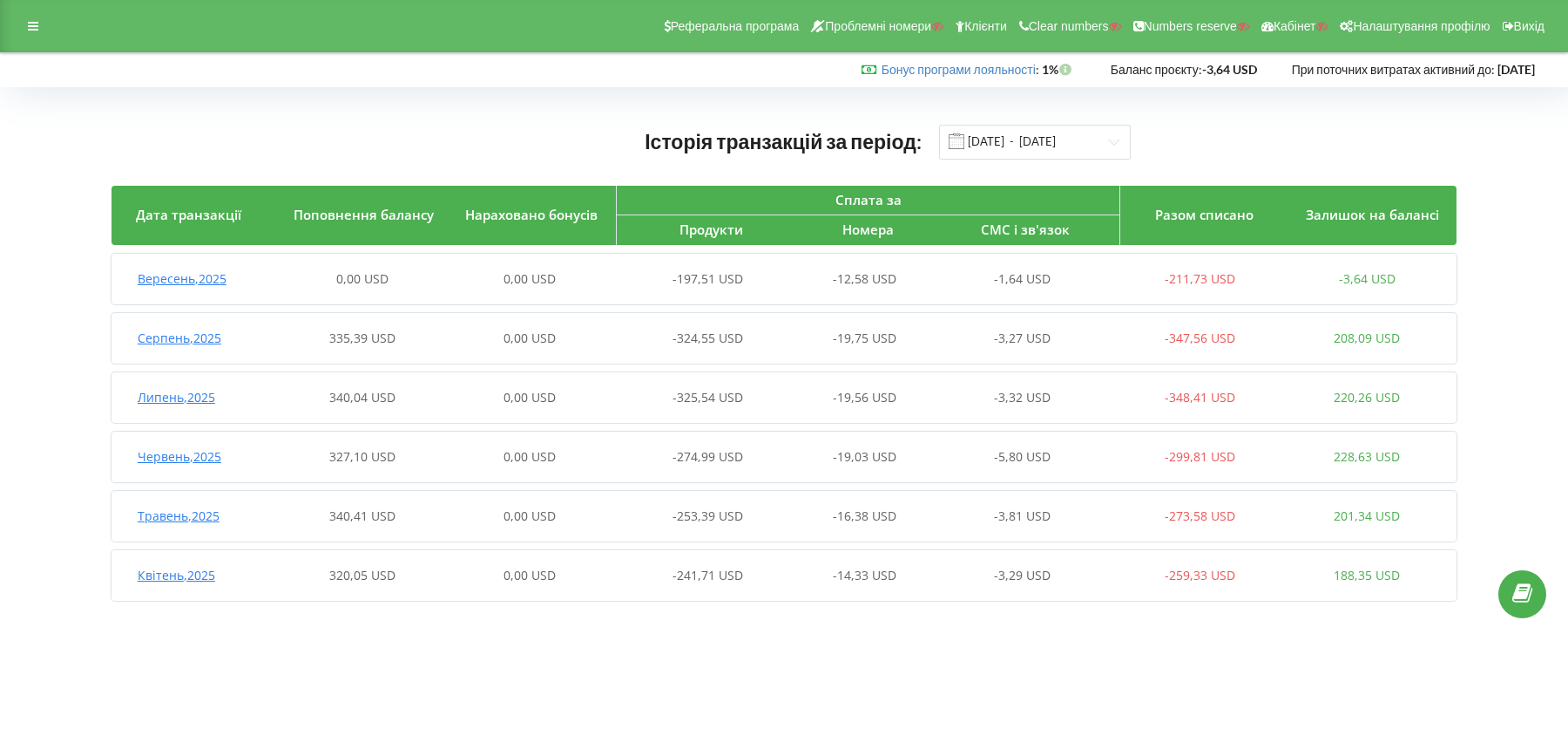
click at [134, 280] on div "Вересень , 2025" at bounding box center [195, 278] width 168 height 18
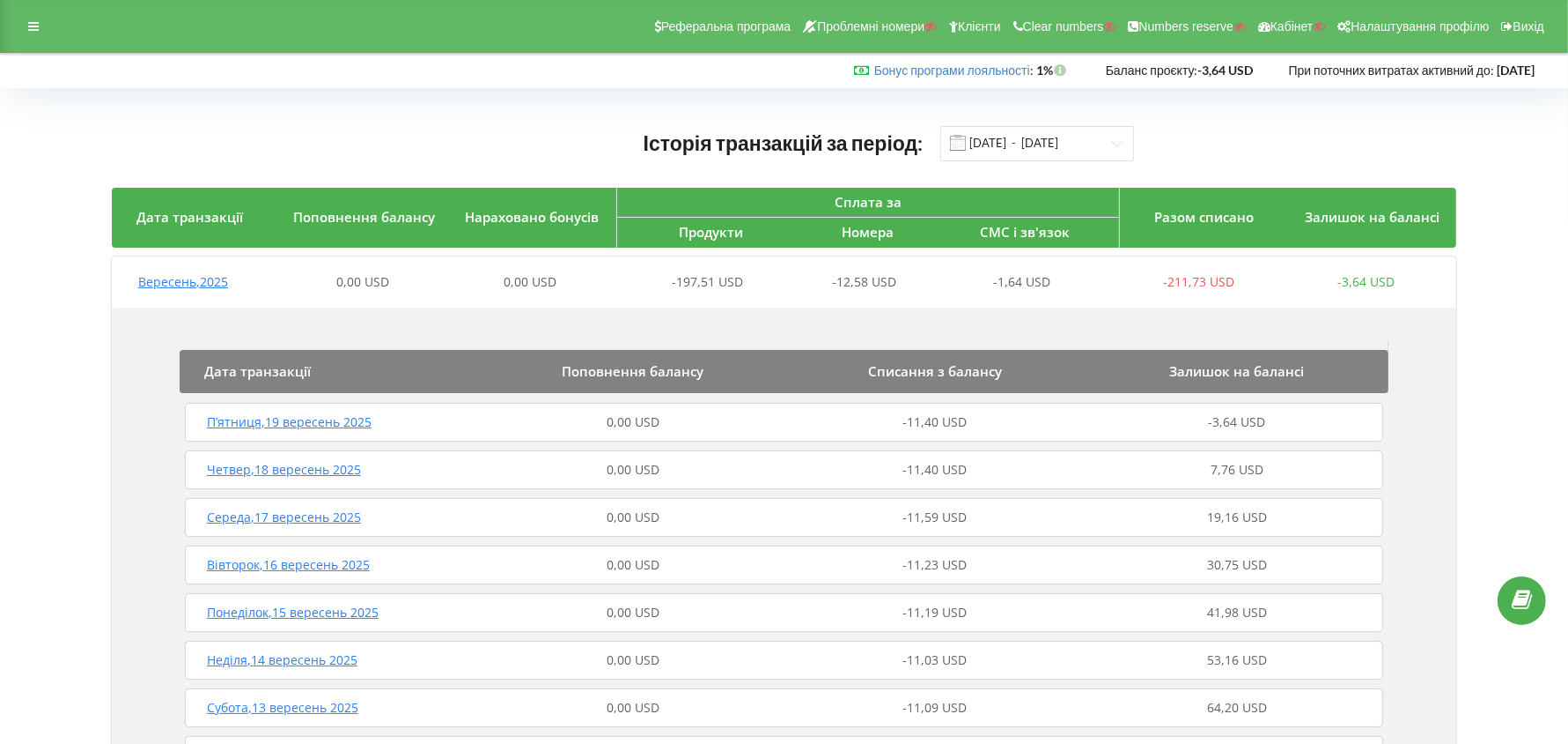
click at [147, 277] on span "Вересень , 2025" at bounding box center [183, 281] width 90 height 17
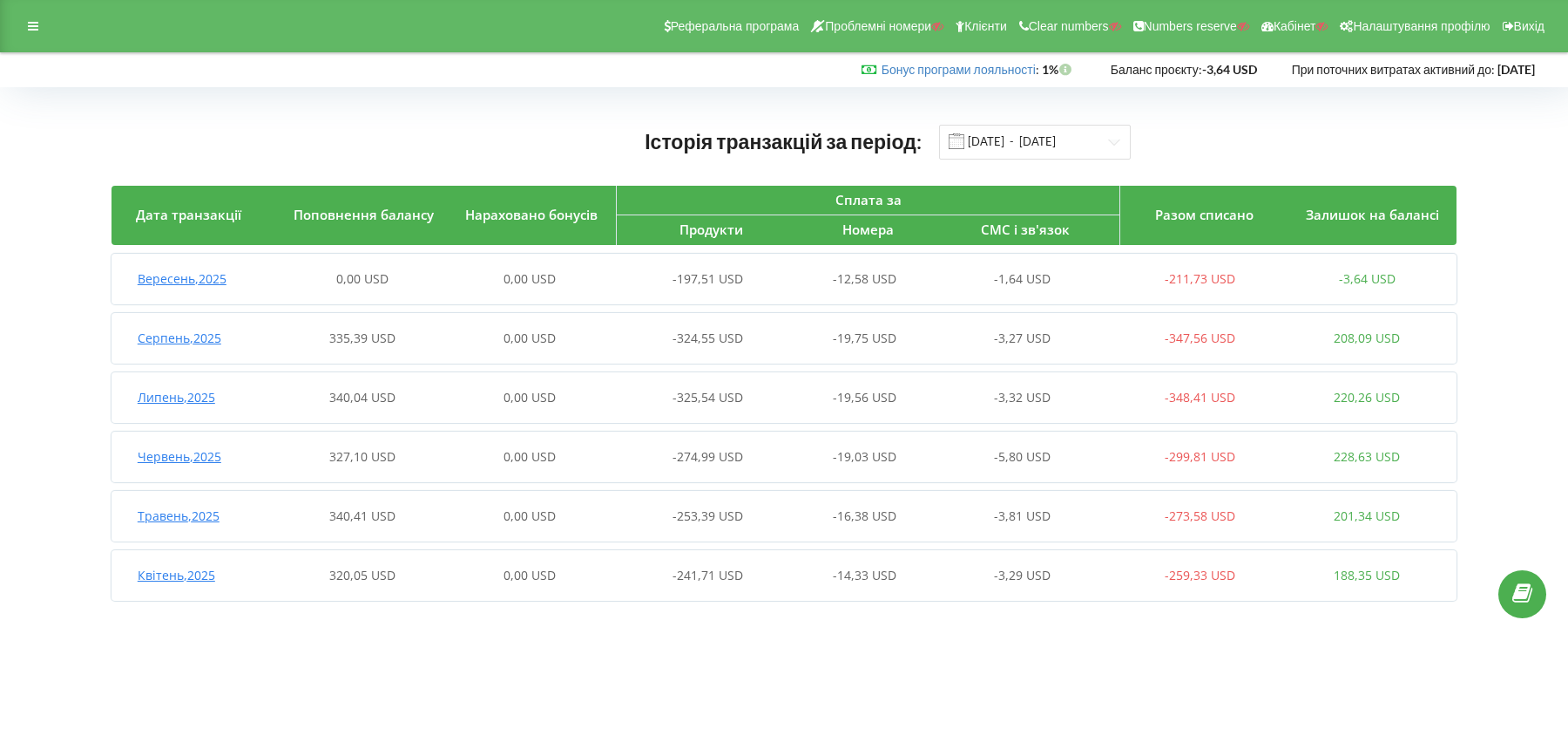
click at [976, 695] on body "Реферальна програма Проблемні номери Клієнти Clear numbers Numbers reserve Кабі…" at bounding box center [784, 368] width 1568 height 736
click at [19, 18] on div at bounding box center [33, 26] width 31 height 24
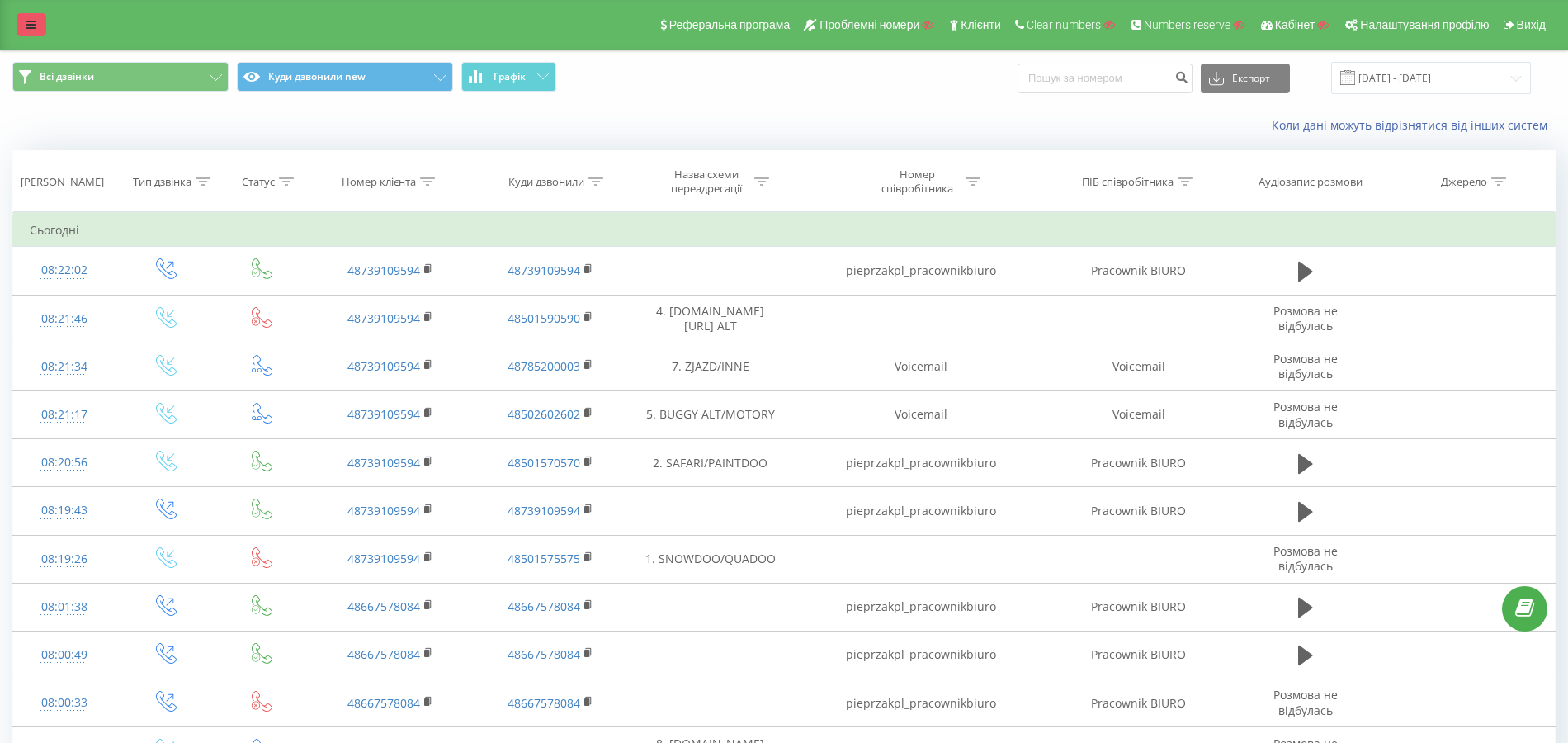
click at [38, 24] on link at bounding box center [31, 24] width 30 height 23
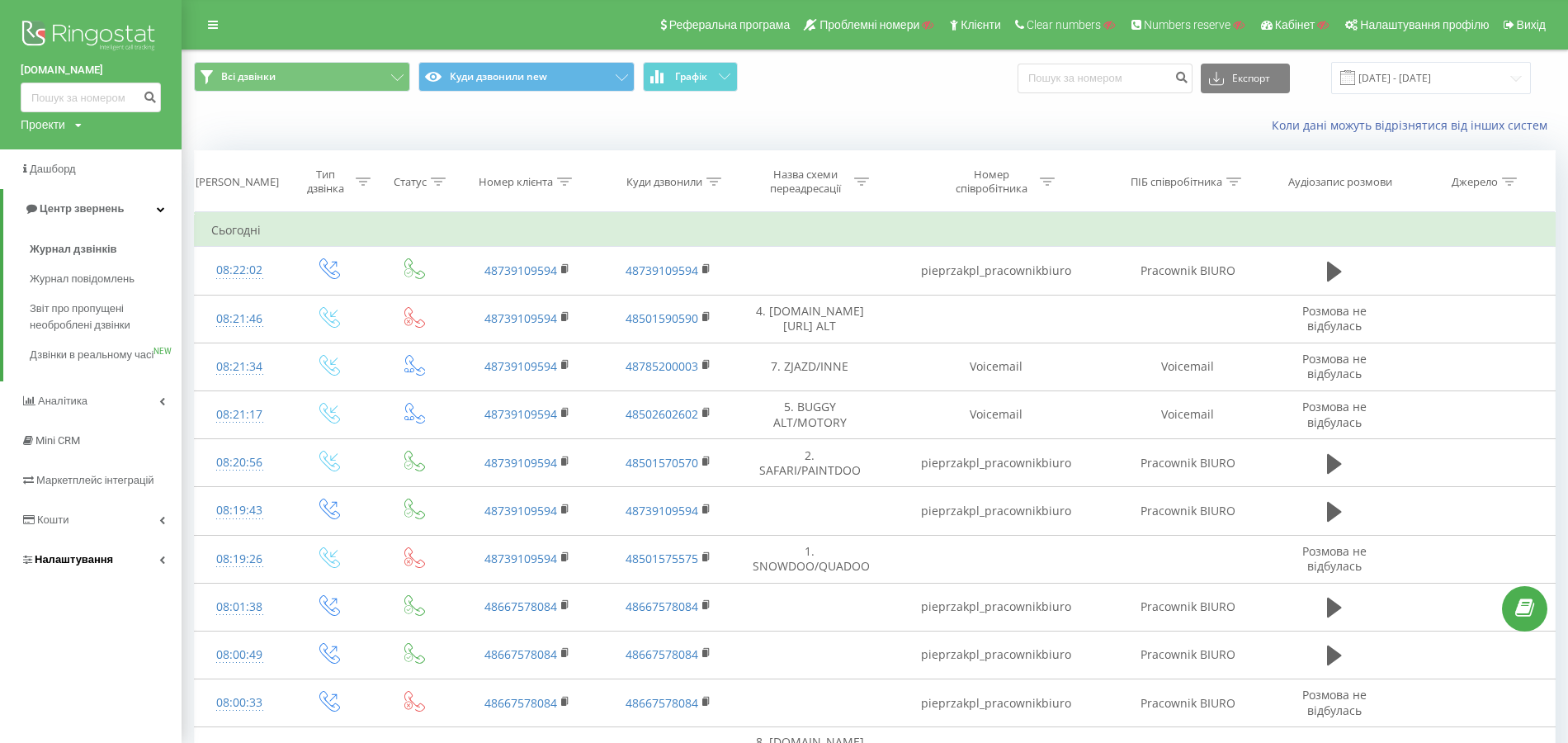
click at [129, 579] on link "Налаштування" at bounding box center [91, 559] width 181 height 39
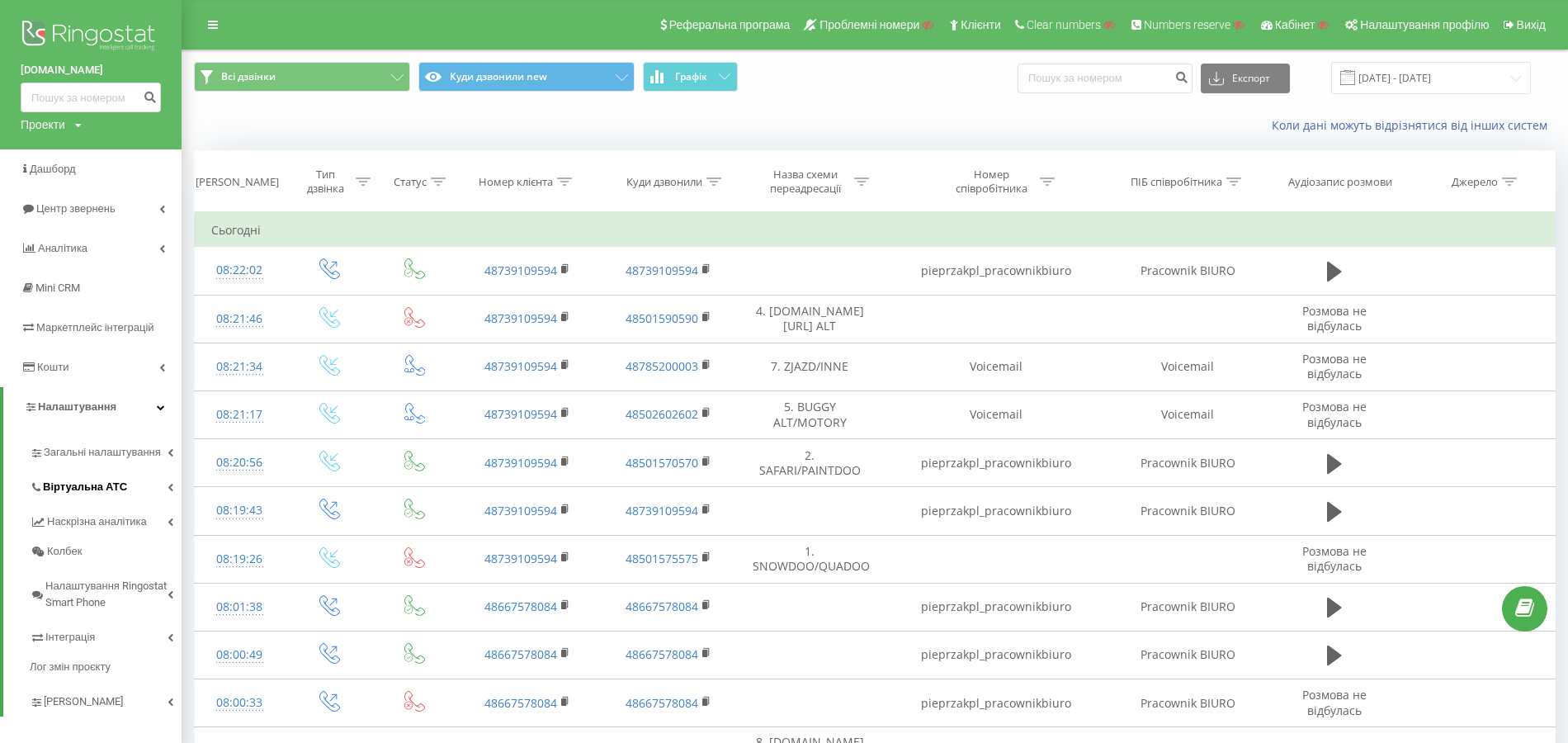
click at [111, 487] on span "Віртуальна АТС" at bounding box center [85, 487] width 85 height 17
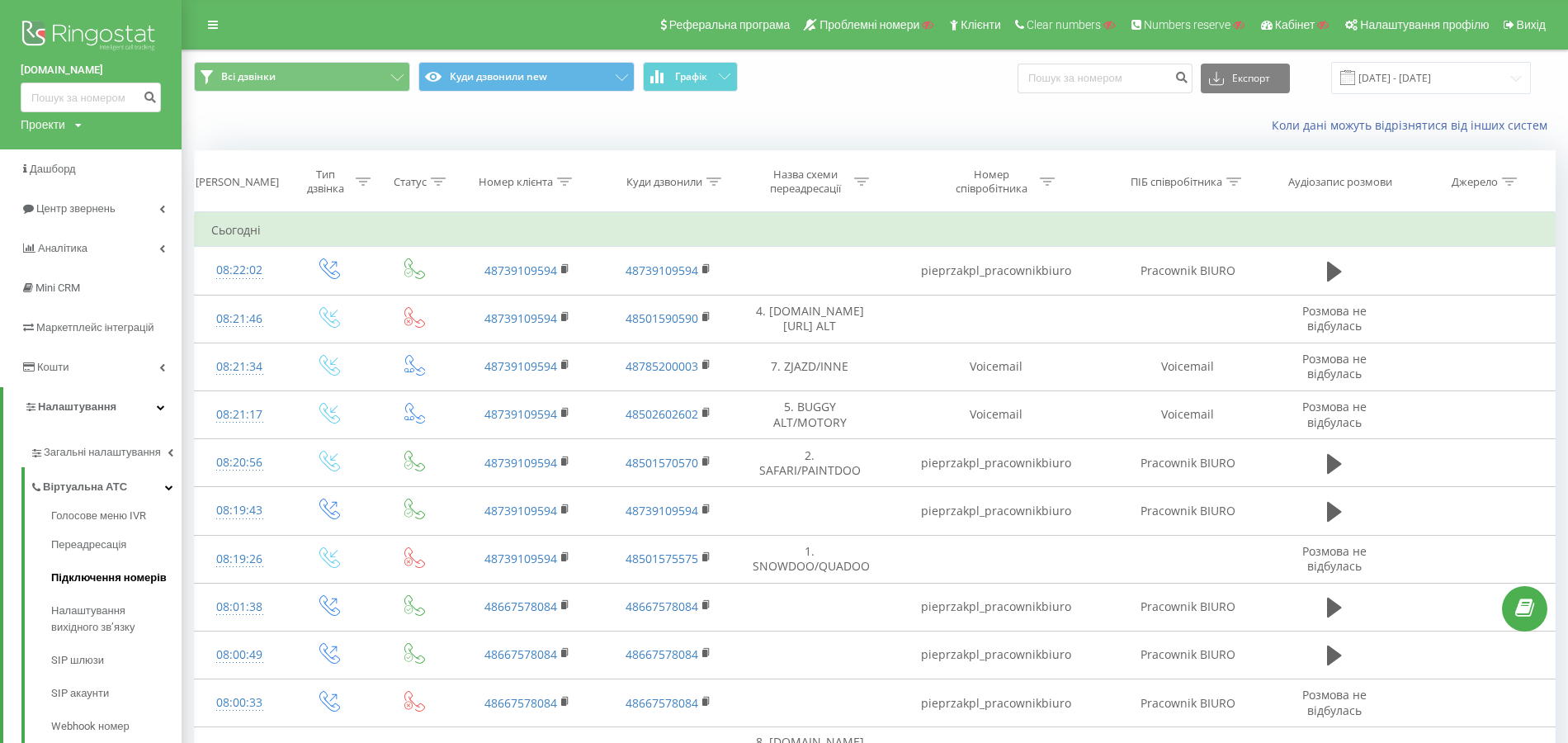
click at [112, 571] on span "Підключення номерів" at bounding box center [109, 577] width 115 height 17
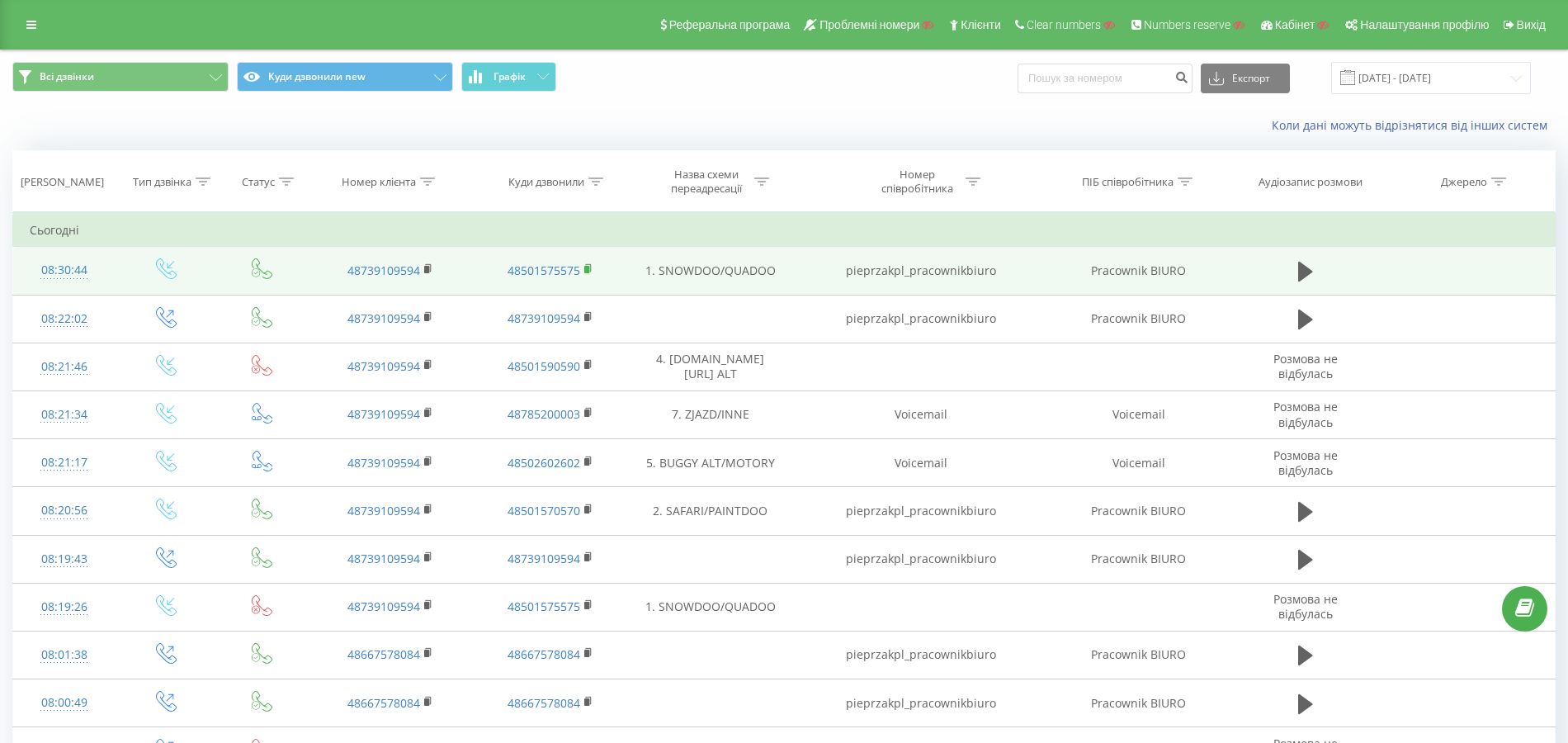
click at [590, 269] on icon at bounding box center [588, 268] width 6 height 8
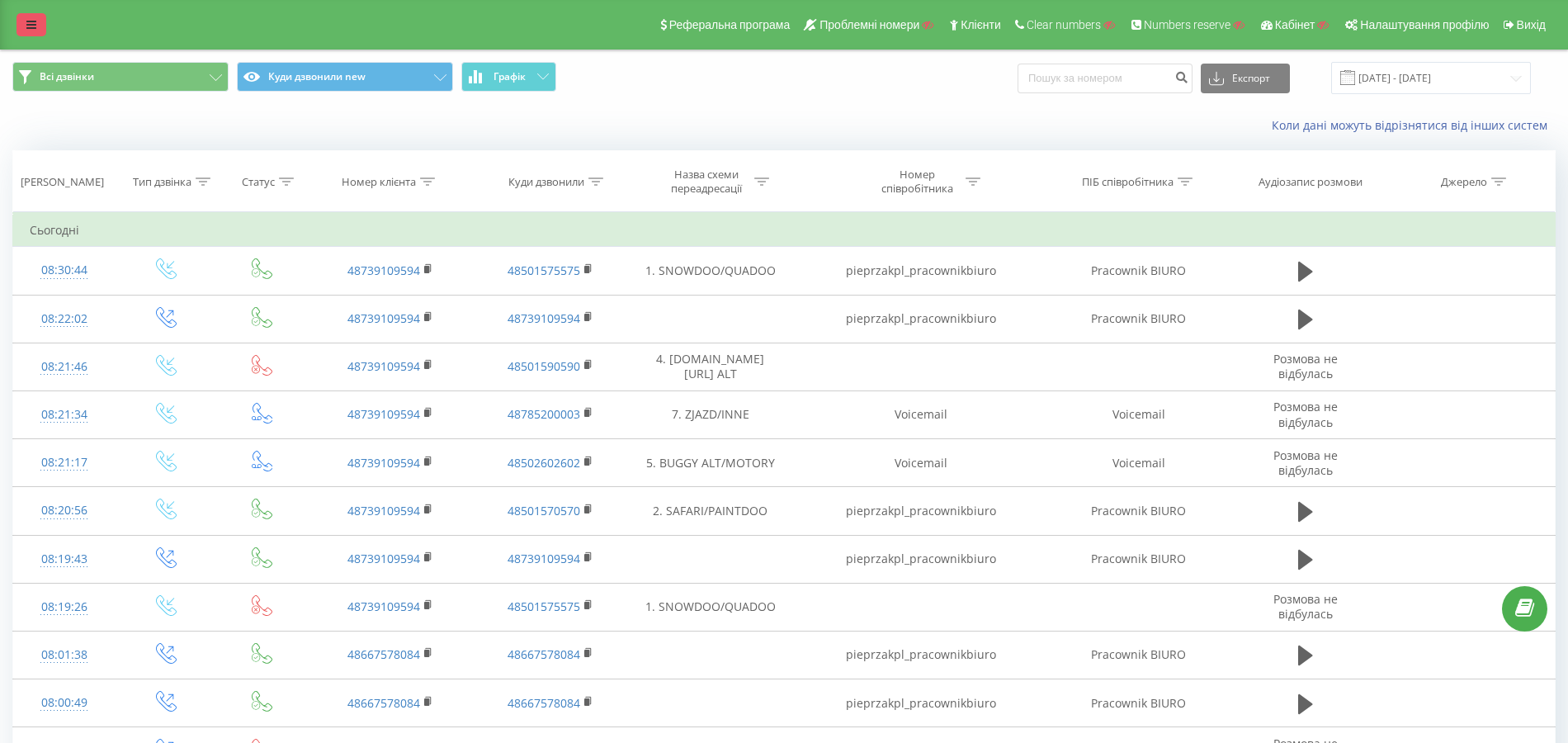
click at [35, 22] on icon at bounding box center [31, 24] width 10 height 11
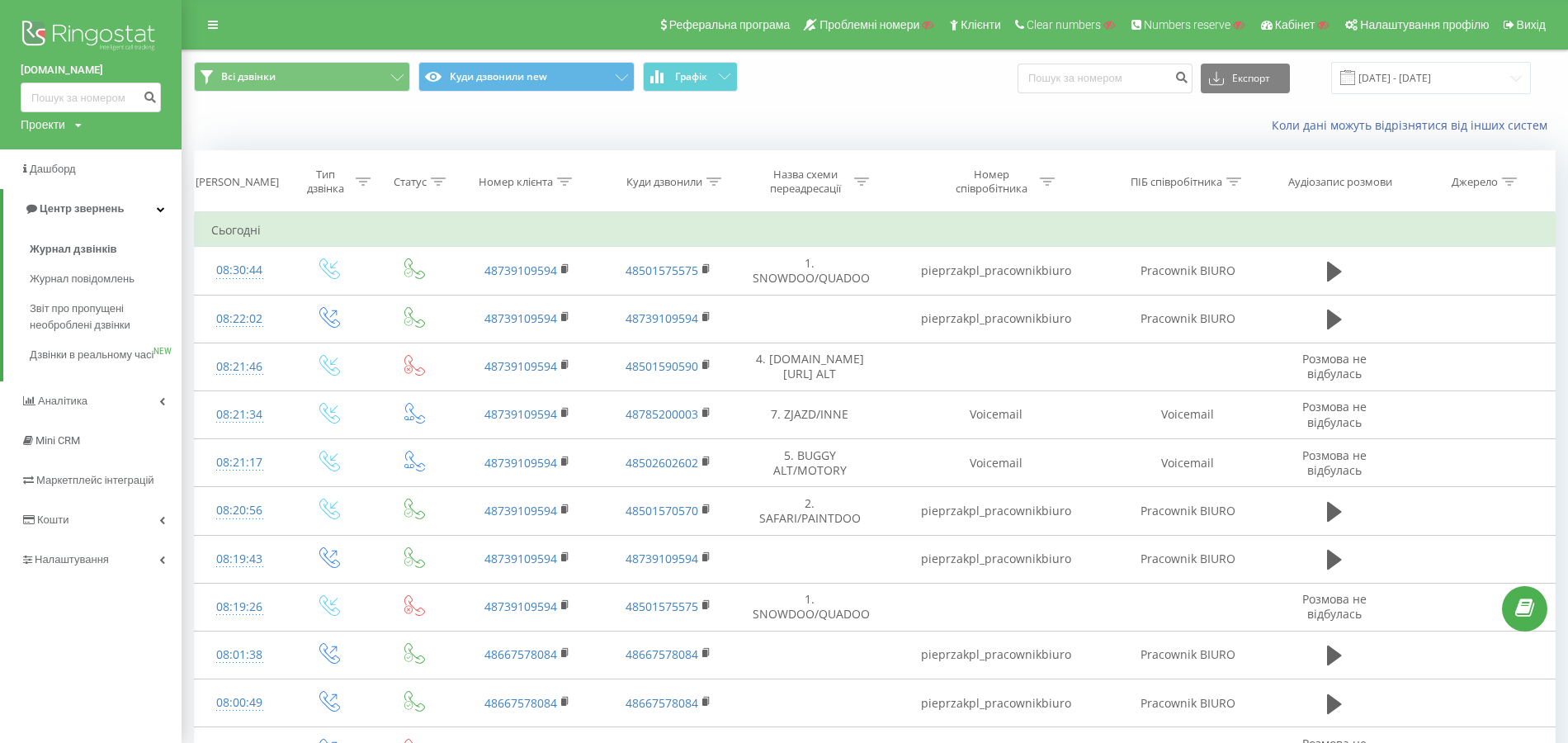
click at [50, 120] on div "Проекти" at bounding box center [43, 124] width 44 height 17
click at [60, 146] on input "text" at bounding box center [66, 149] width 83 height 24
paste input "riel.ua"
type input "riel.ua"
drag, startPoint x: 123, startPoint y: 152, endPoint x: 133, endPoint y: 153, distance: 10.0
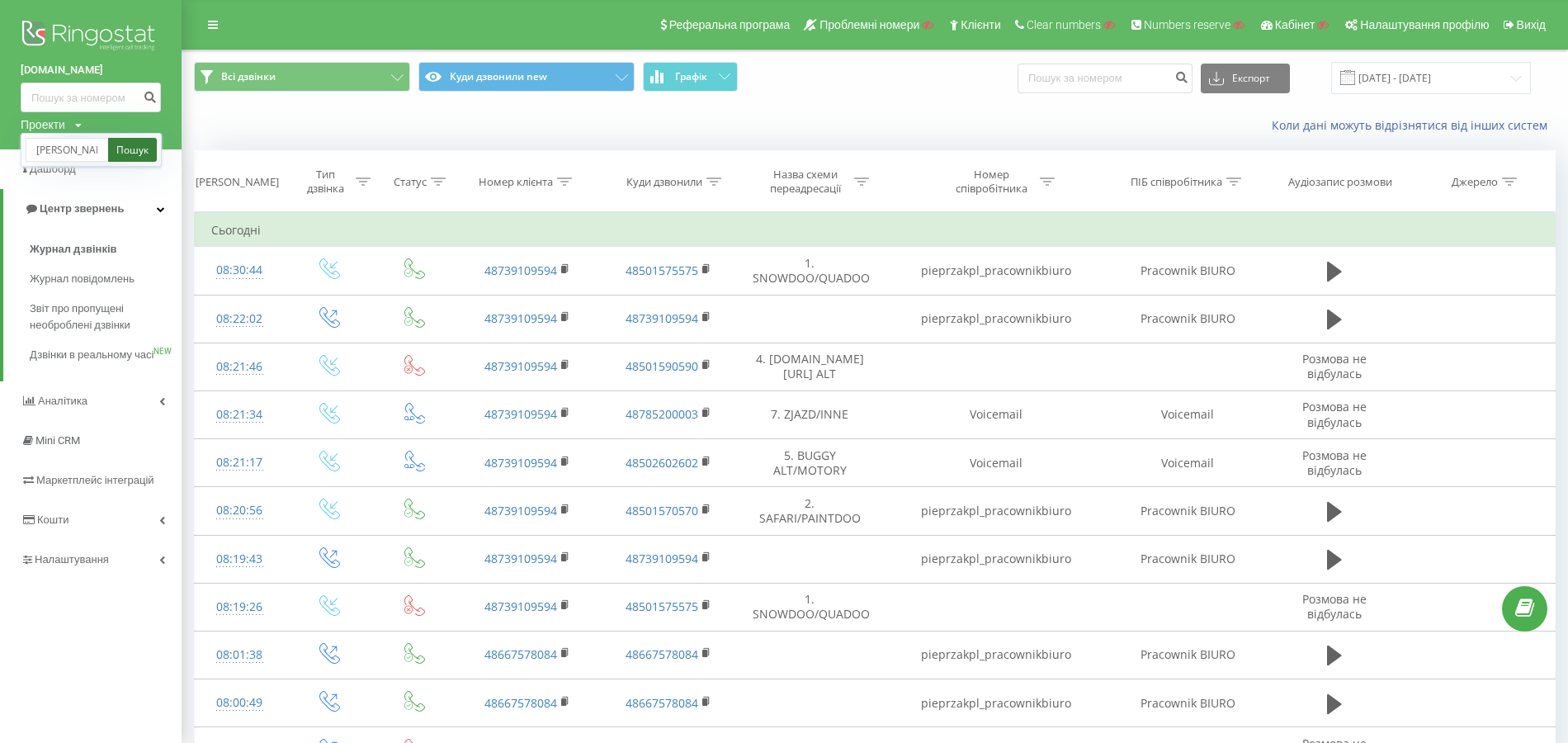
click at [123, 152] on link "Пошук" at bounding box center [133, 149] width 49 height 24
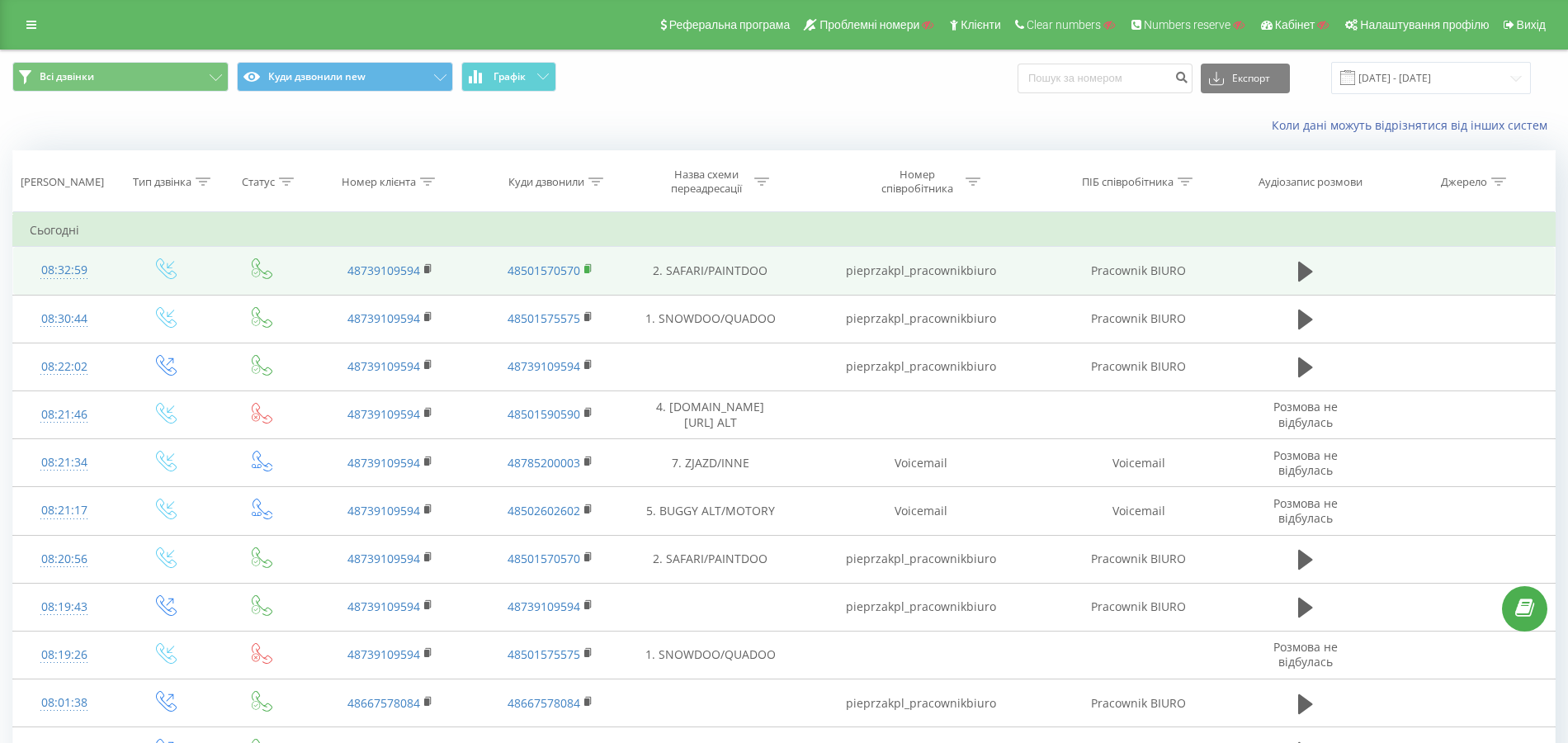
click at [590, 269] on rect at bounding box center [587, 269] width 5 height 8
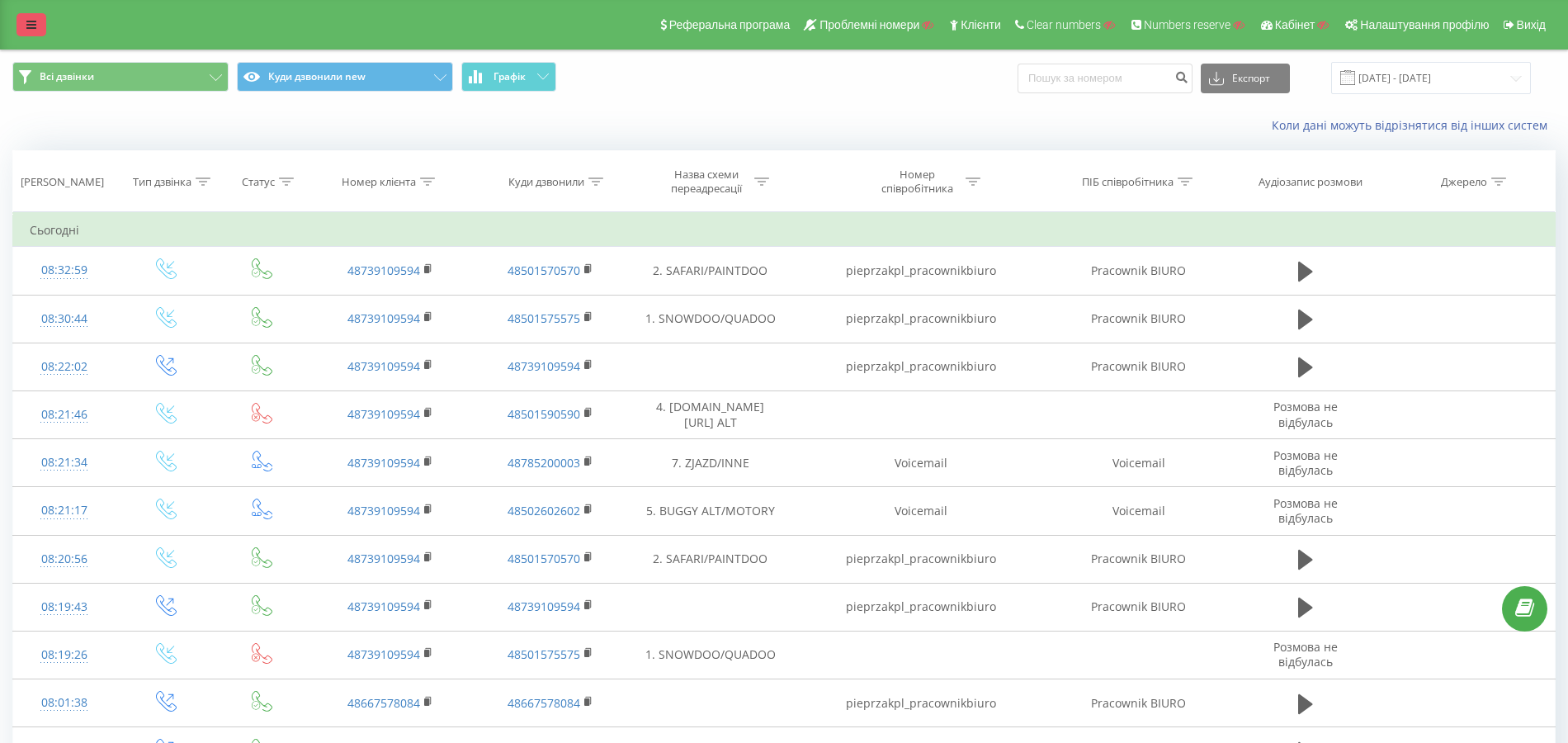
click at [24, 27] on link at bounding box center [31, 24] width 30 height 23
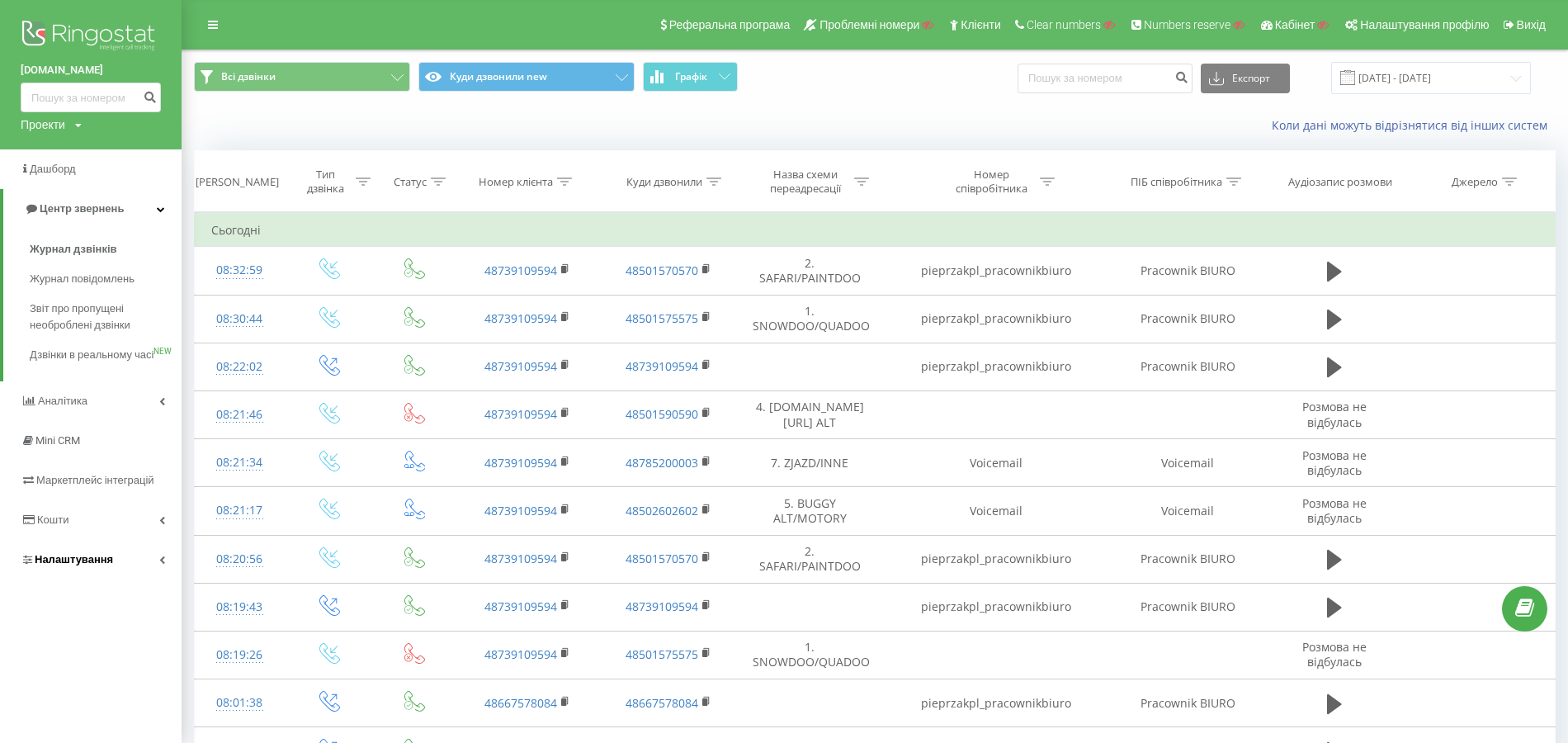
click at [77, 565] on span "Налаштування" at bounding box center [74, 559] width 78 height 12
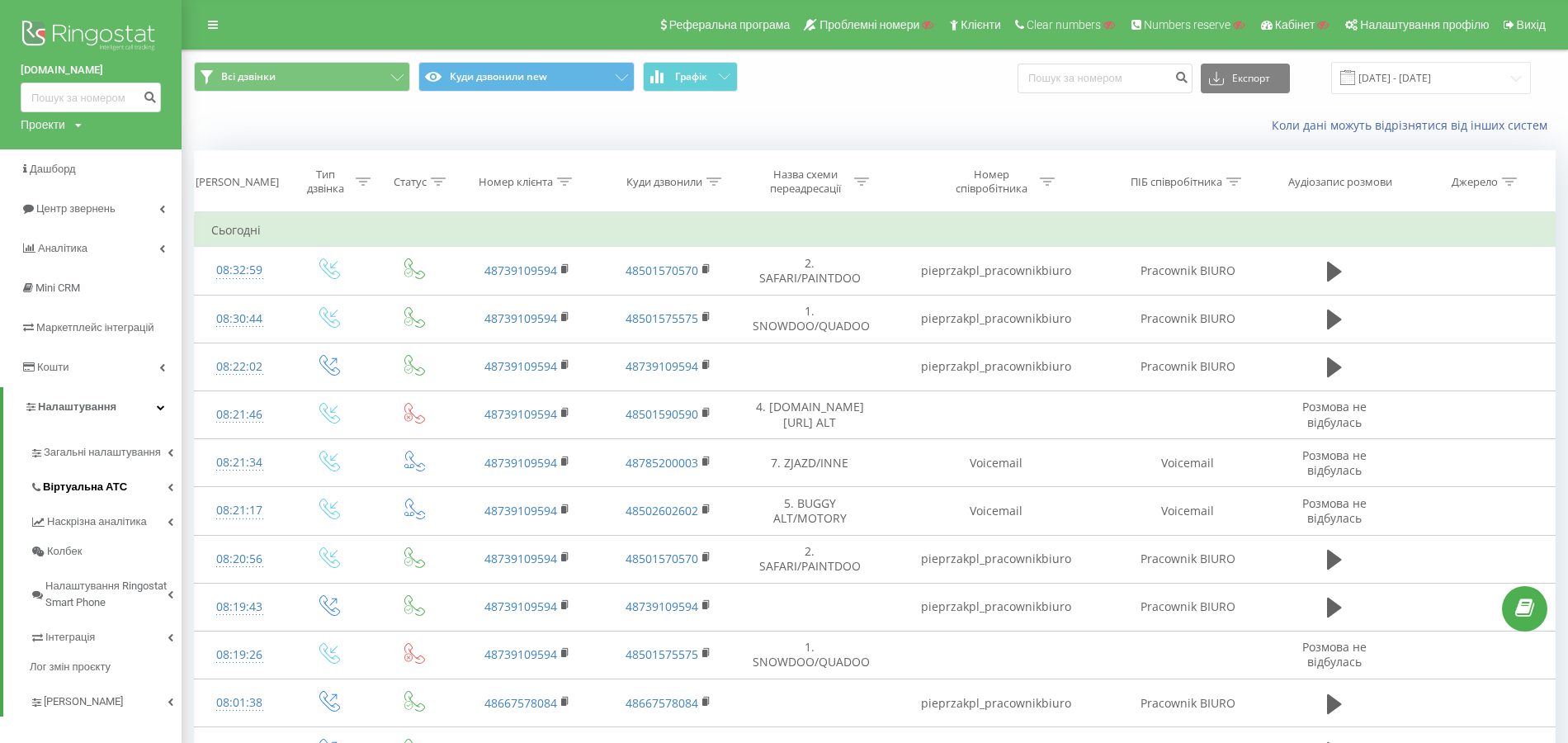
click at [108, 493] on span "Віртуальна АТС" at bounding box center [85, 487] width 85 height 17
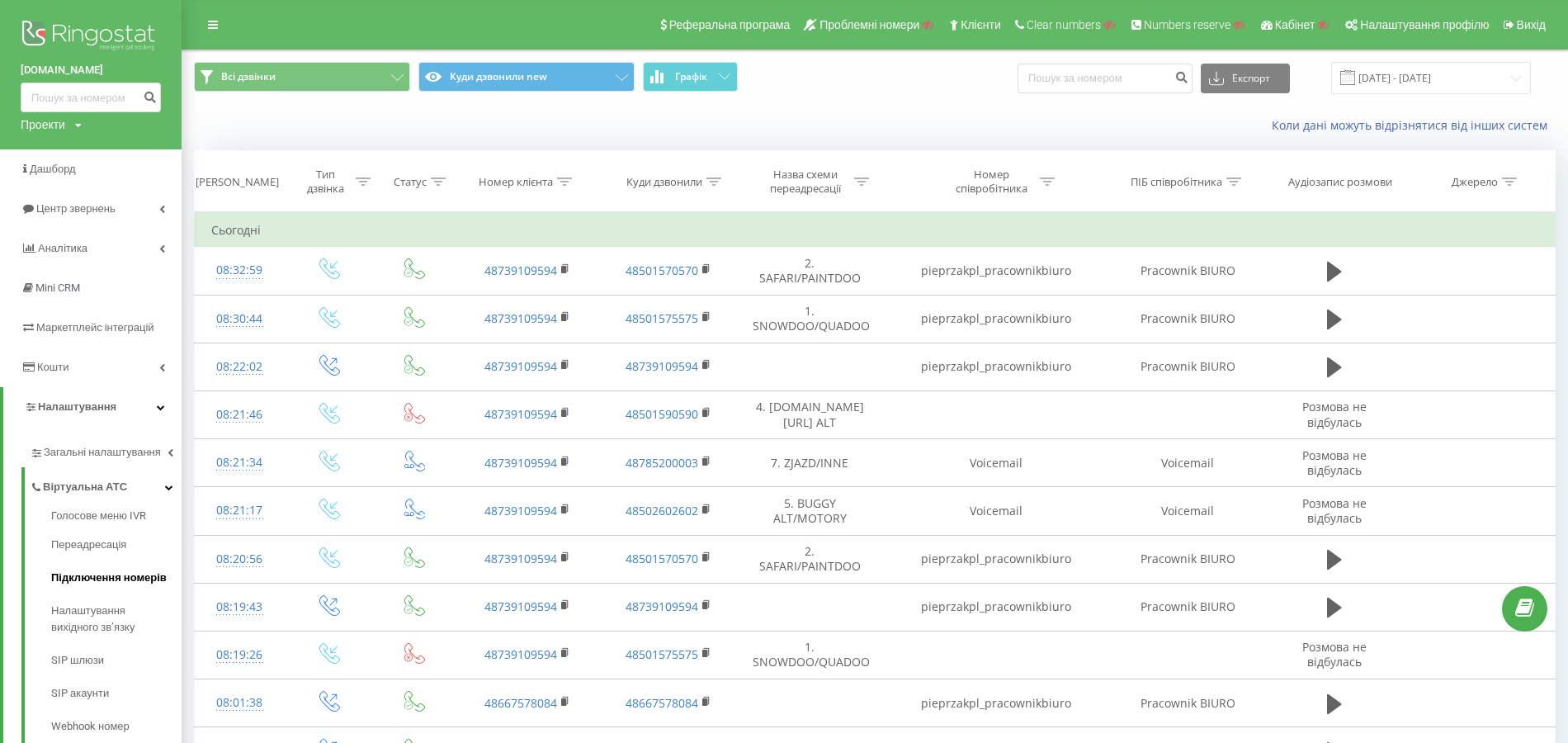
click at [103, 572] on span "Підключення номерів" at bounding box center [109, 577] width 115 height 17
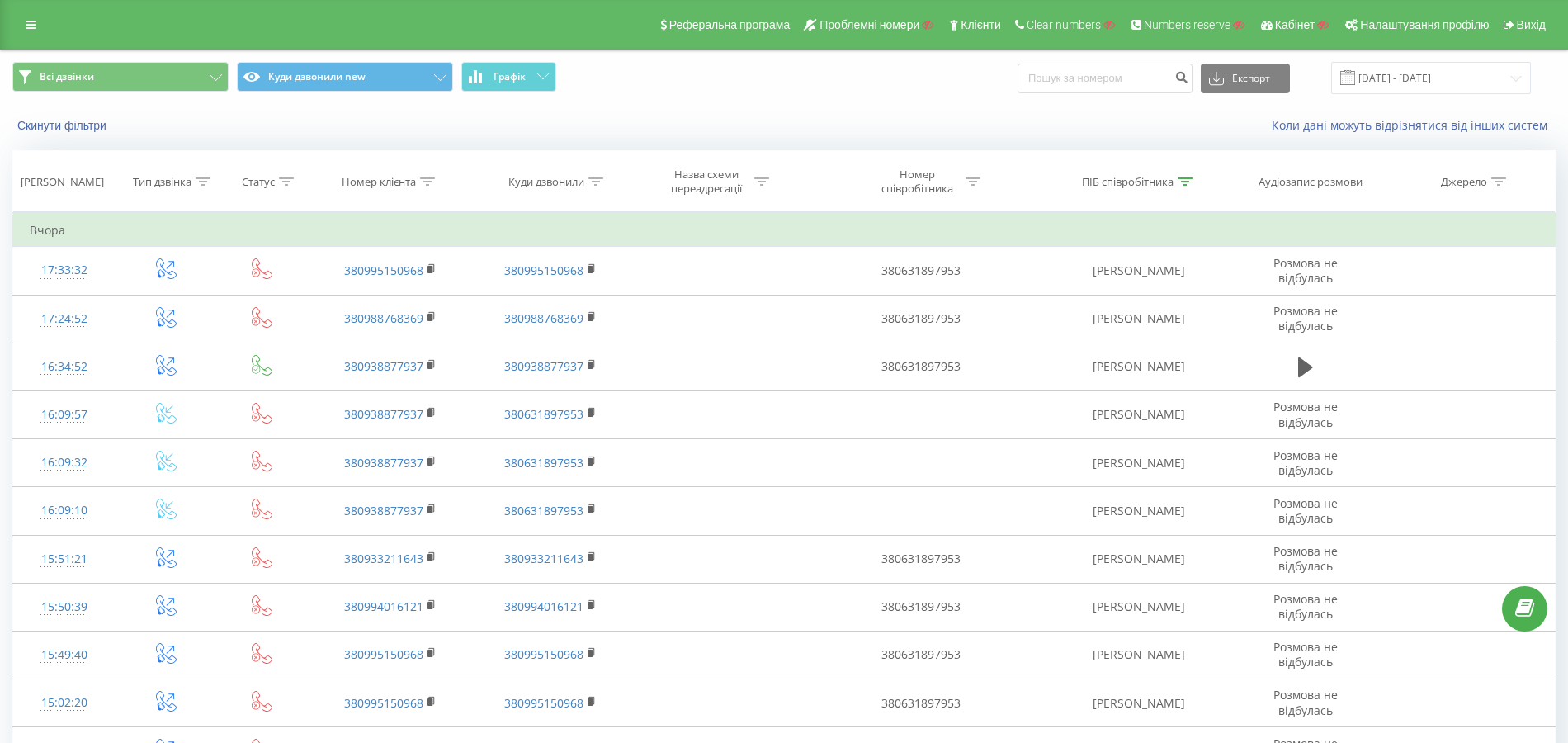
click at [34, 10] on div "Реферальна програма Проблемні номери Клієнти Clear numbers Numbers reserve Кабі…" at bounding box center [784, 24] width 1568 height 50
click at [33, 24] on icon at bounding box center [31, 24] width 10 height 11
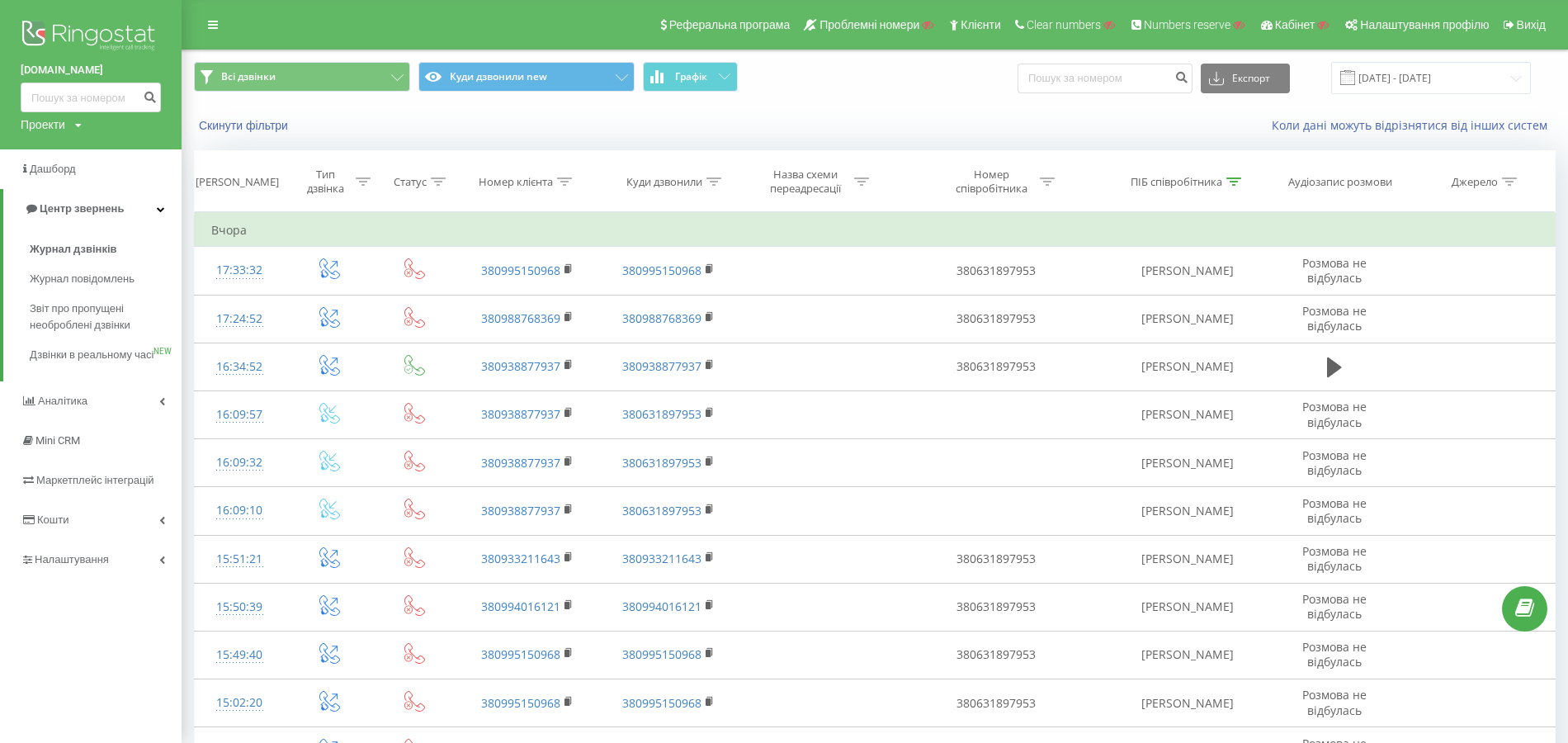
click at [58, 127] on div "Проекти" at bounding box center [43, 124] width 44 height 17
click at [62, 152] on input "text" at bounding box center [66, 149] width 83 height 24
paste input "tvoya-rezydentsiya.com.ua"
click at [106, 150] on input "tvoya-rezydentsiya.com.ua" at bounding box center [66, 149] width 83 height 24
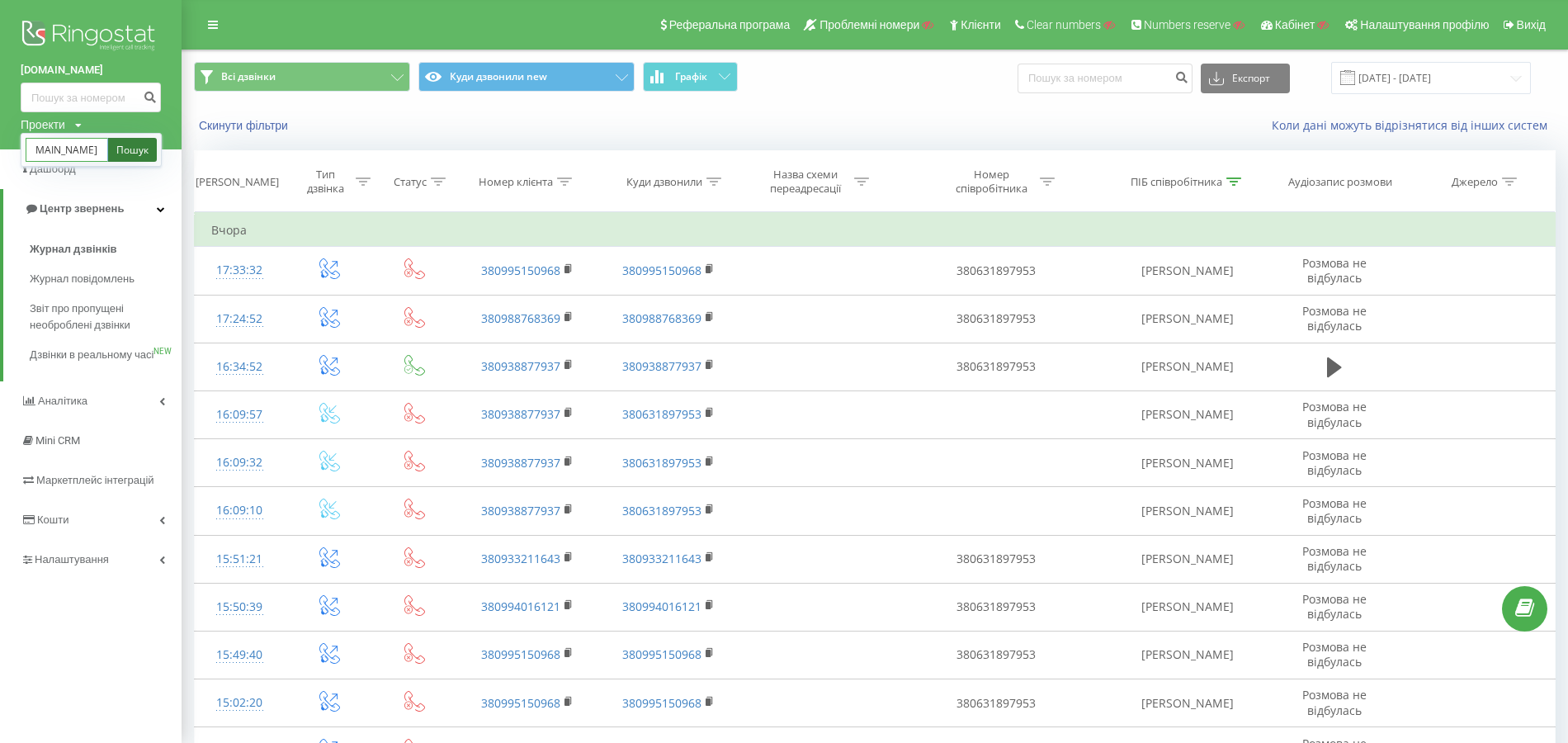
type input "tvoya-rezydentsiya.com.ua"
click at [117, 148] on link "Пошук" at bounding box center [133, 149] width 49 height 24
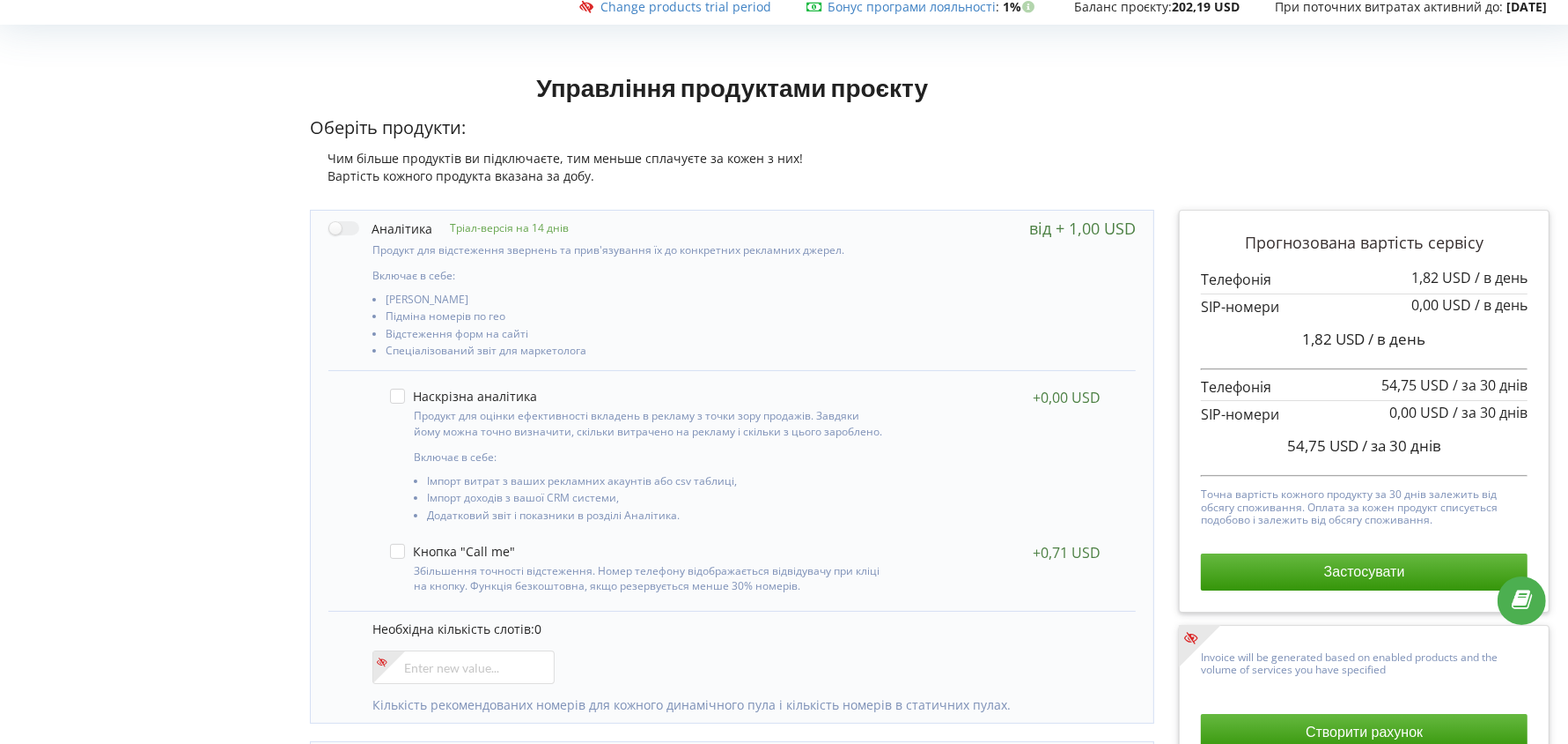
scroll to position [61, 0]
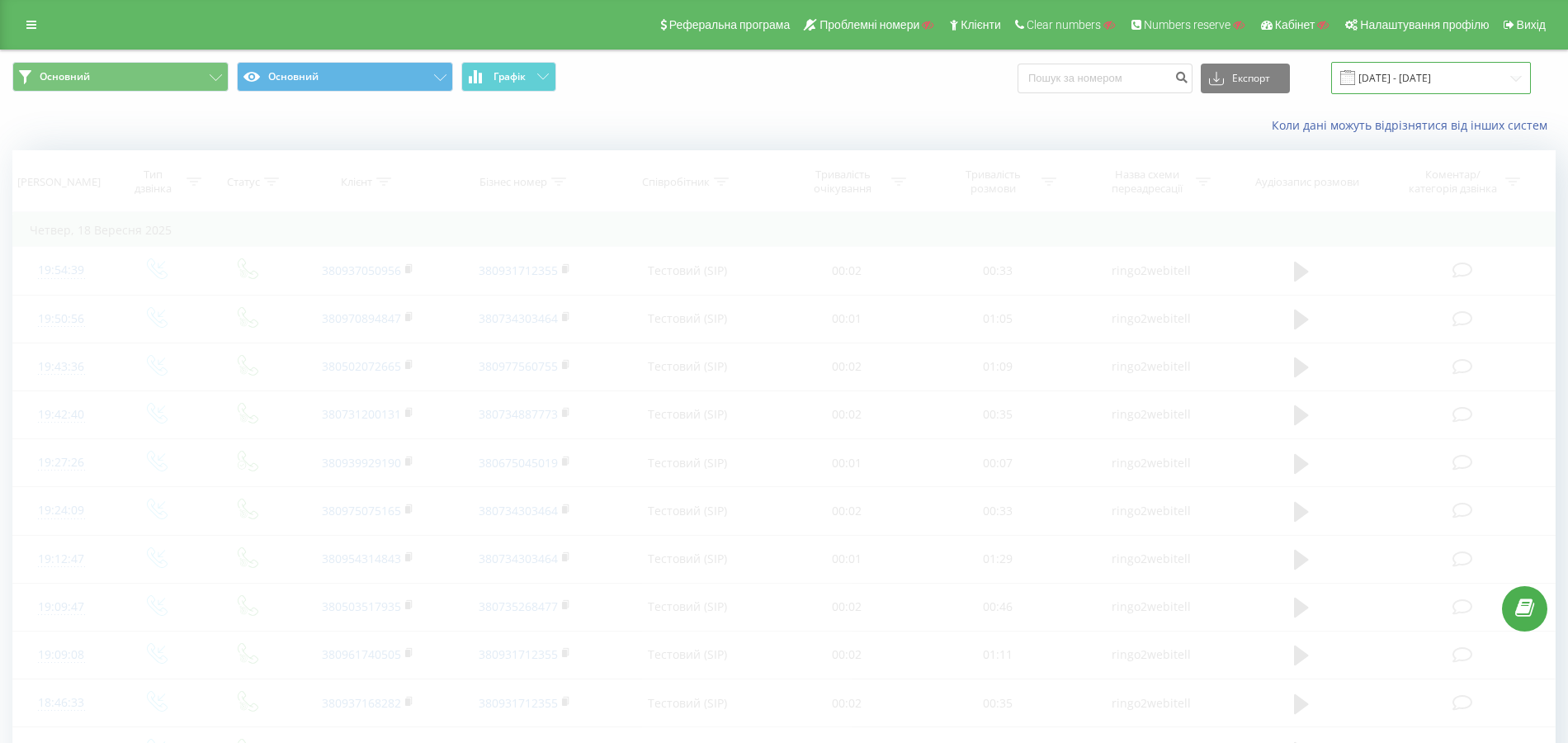
click at [1452, 66] on input "18.09.2025 - 18.09.2025" at bounding box center [1430, 78] width 200 height 32
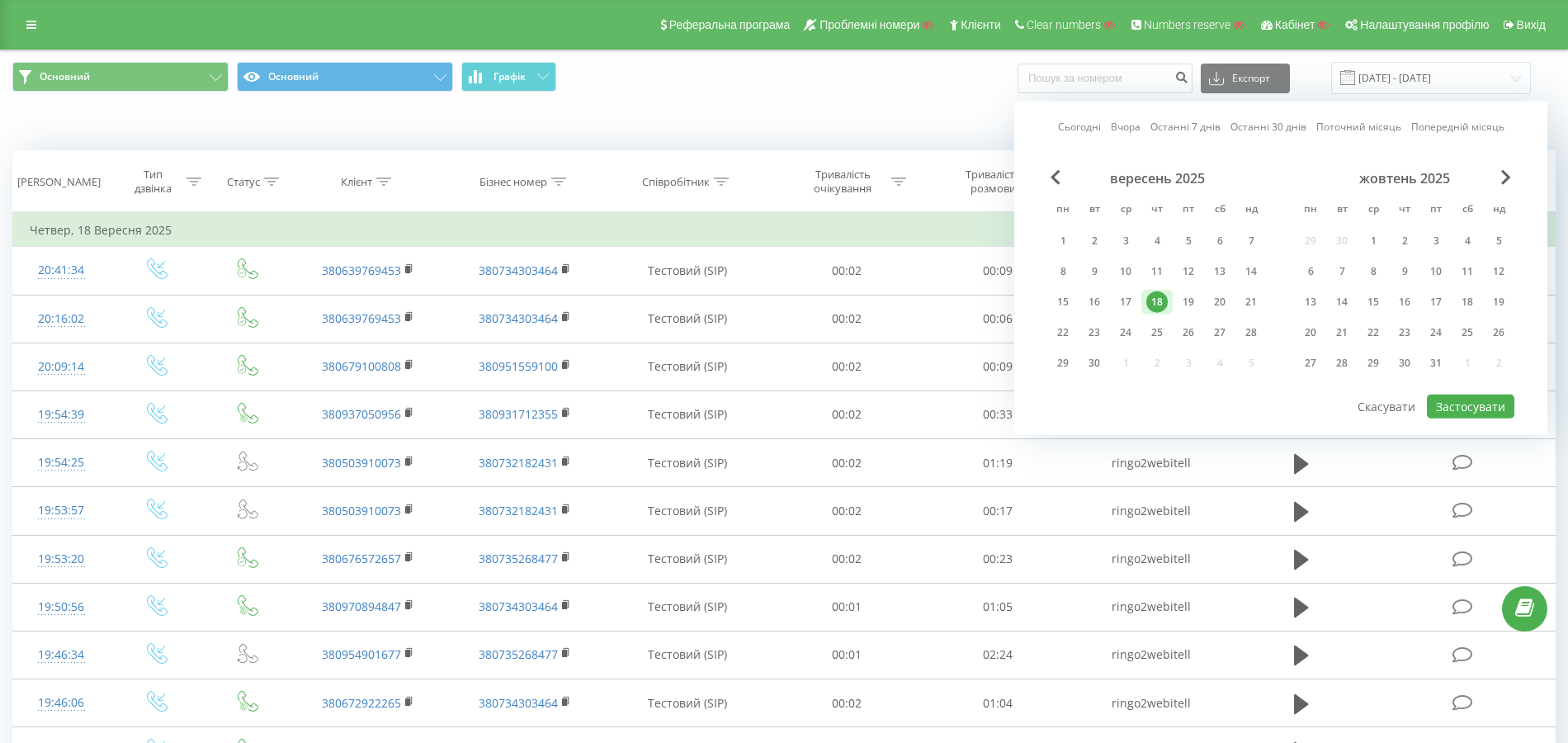
click at [1096, 127] on link "Сьогодні" at bounding box center [1079, 126] width 43 height 16
click at [1462, 401] on button "Застосувати" at bounding box center [1470, 406] width 87 height 24
type input "20.09.2025 - 20.09.2025"
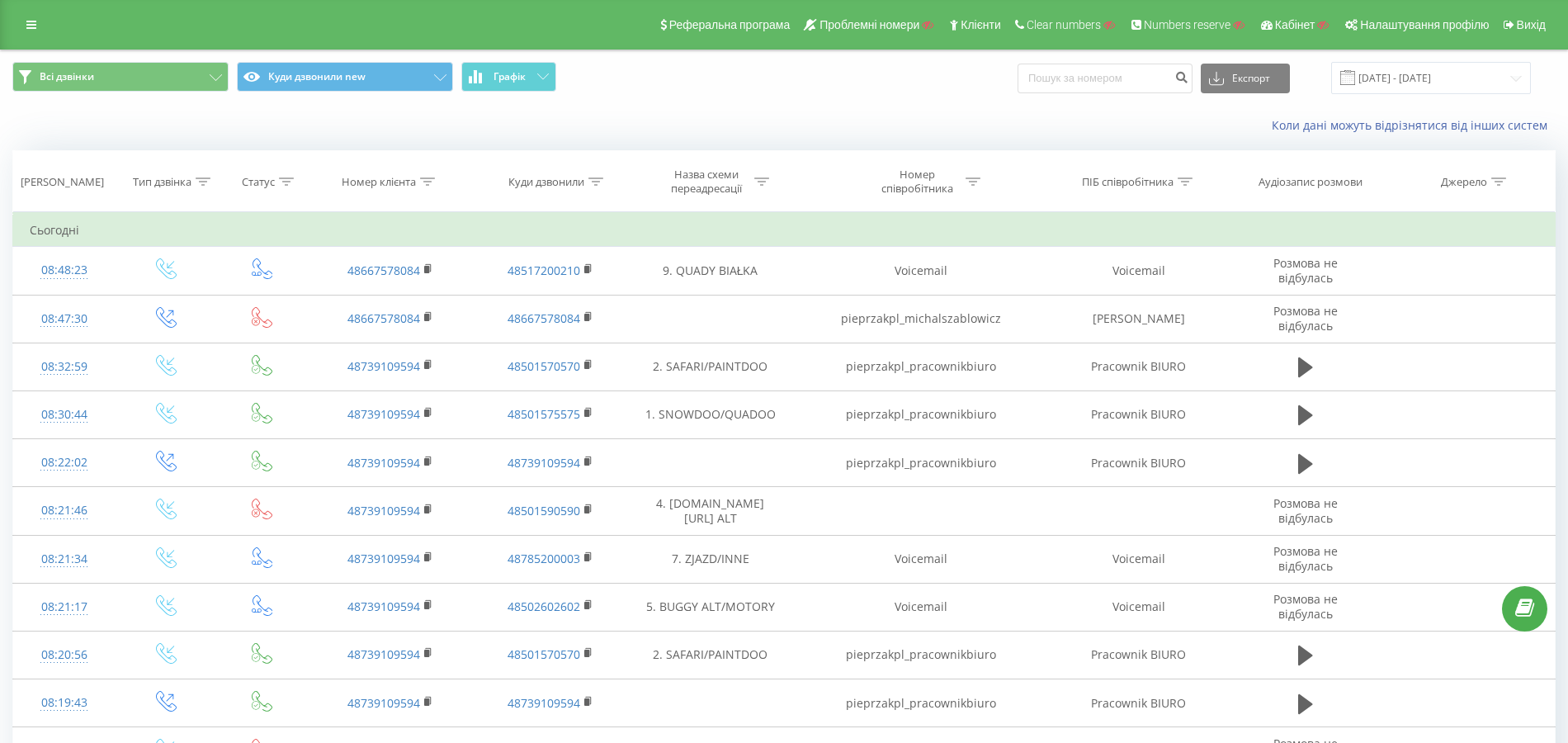
click at [459, 134] on div "Коли дані можуть відрізнятися вiд інших систем" at bounding box center [784, 125] width 1566 height 39
click at [28, 31] on link at bounding box center [31, 24] width 30 height 23
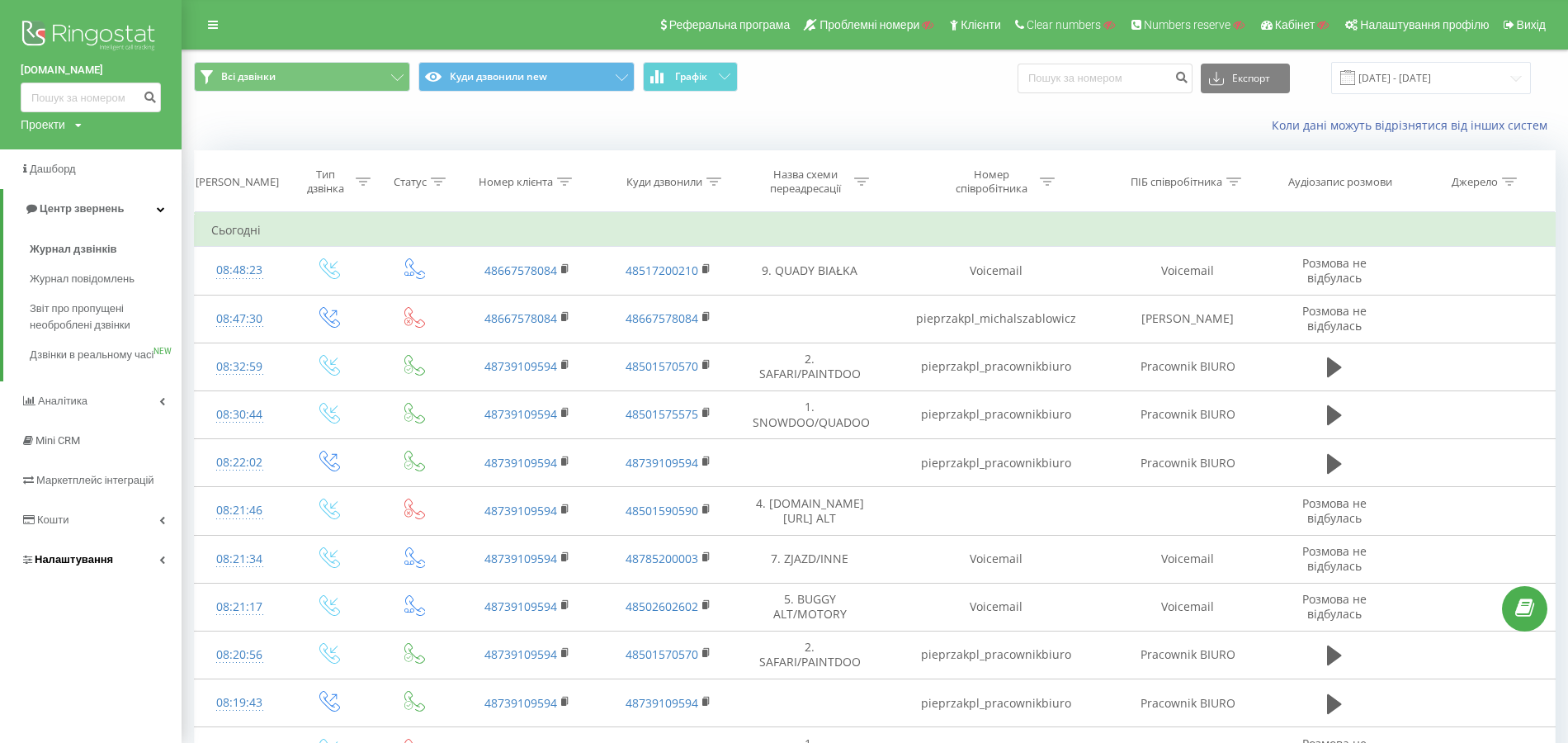
click at [63, 579] on link "Налаштування" at bounding box center [91, 559] width 181 height 39
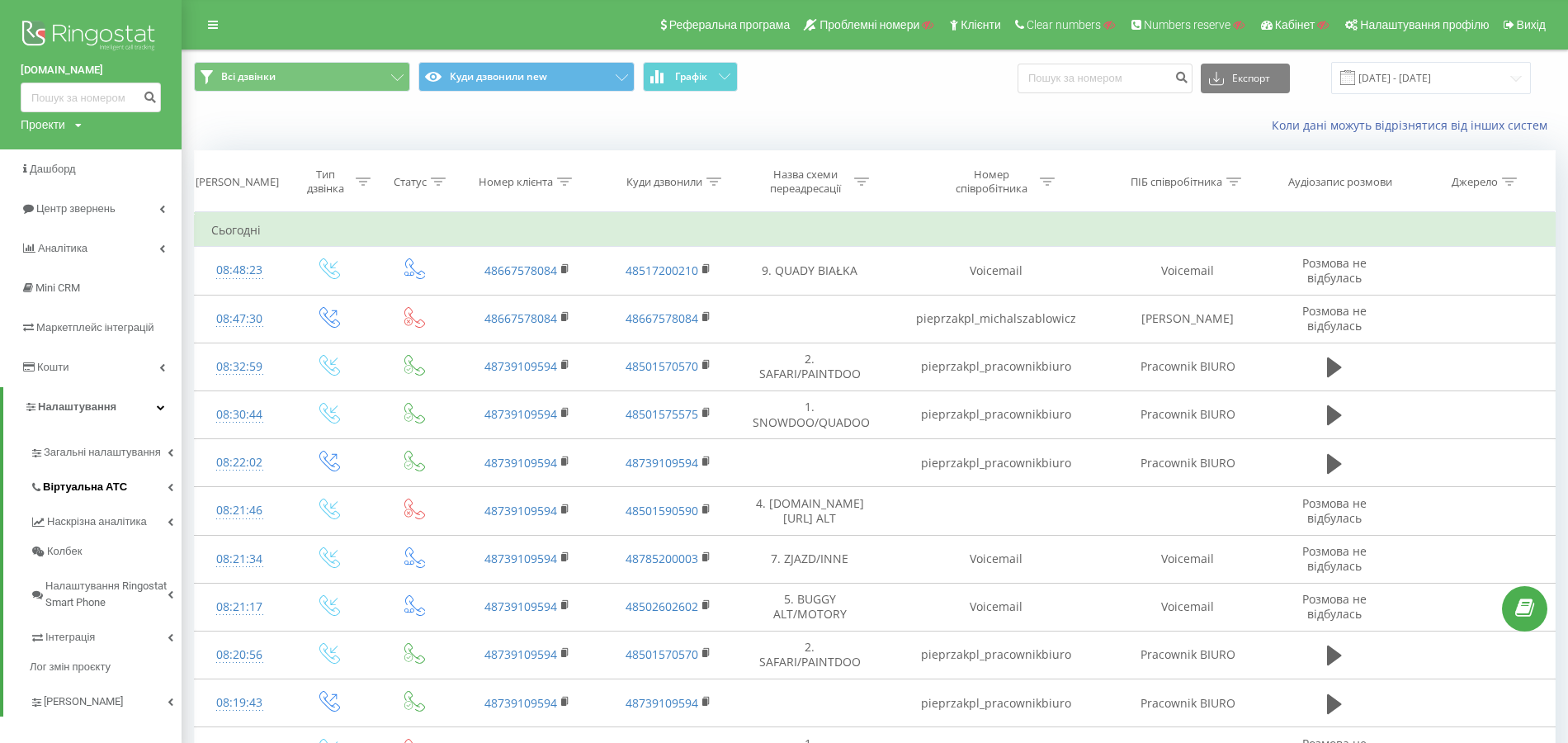
click at [99, 481] on span "Віртуальна АТС" at bounding box center [85, 487] width 85 height 17
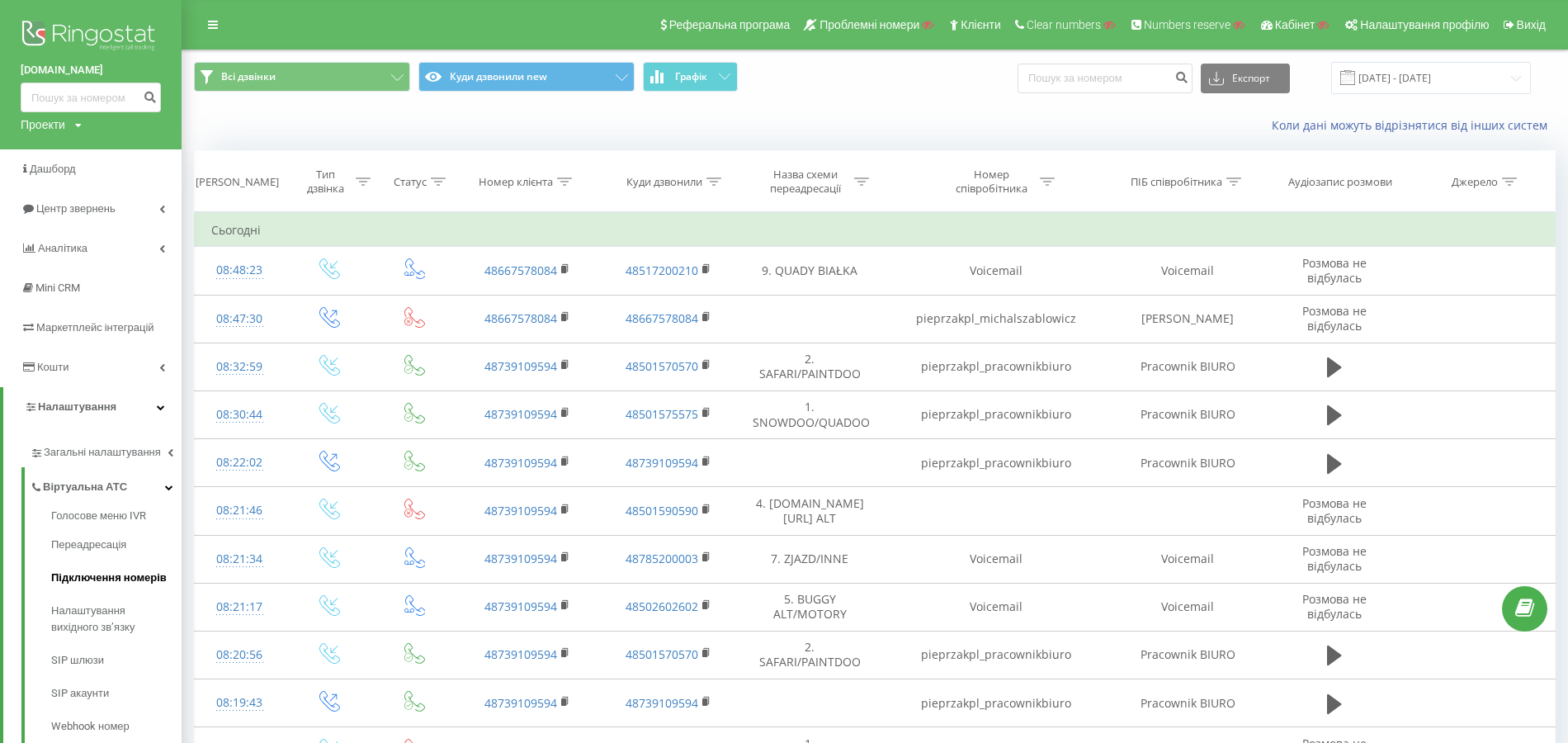
click at [120, 583] on span "Підключення номерів" at bounding box center [109, 577] width 115 height 17
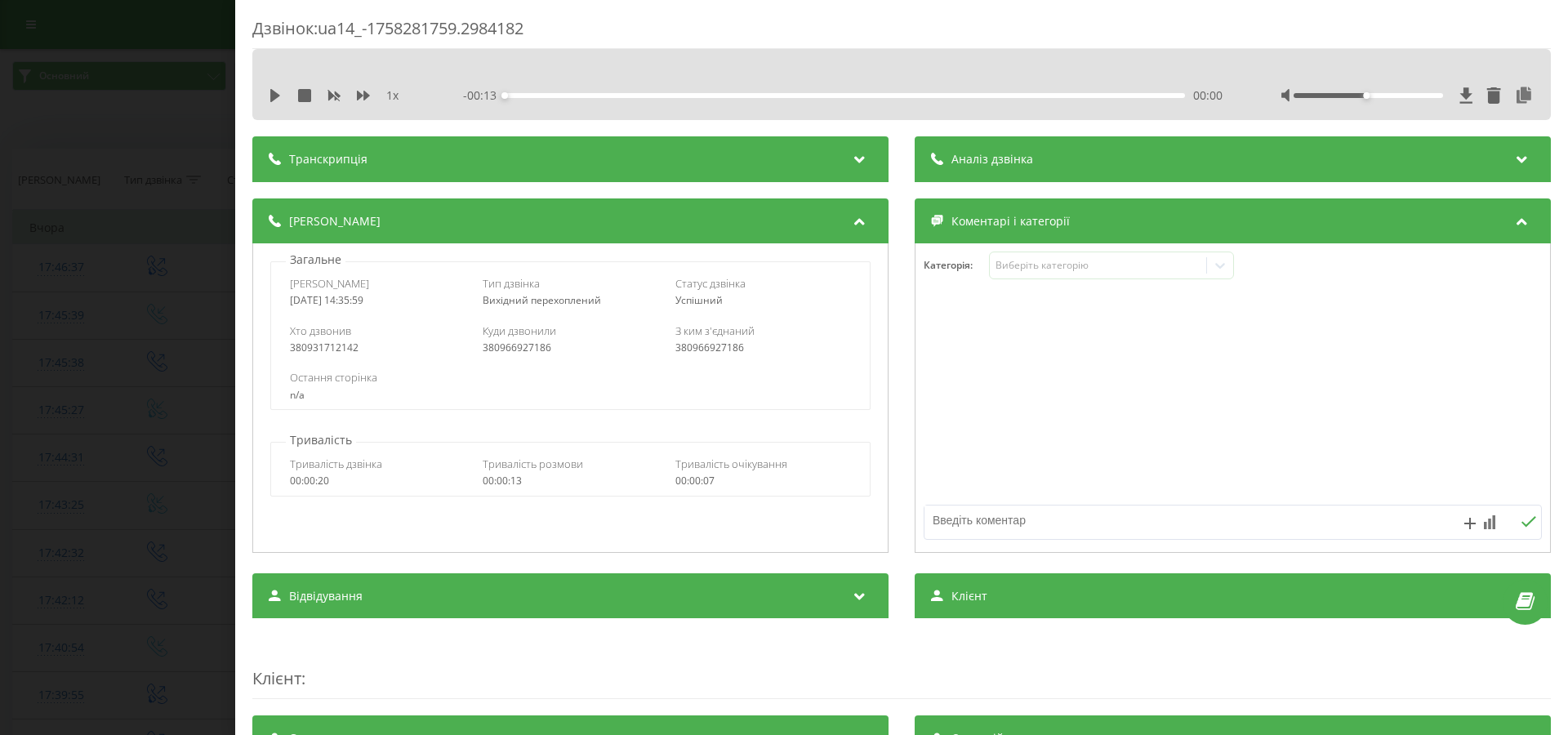
click at [186, 405] on div "Дзвінок : ua14_-1758281759.2984182 1 x - 00:13 00:00 00:00 Транскрипція Для AI-…" at bounding box center [784, 368] width 1568 height 735
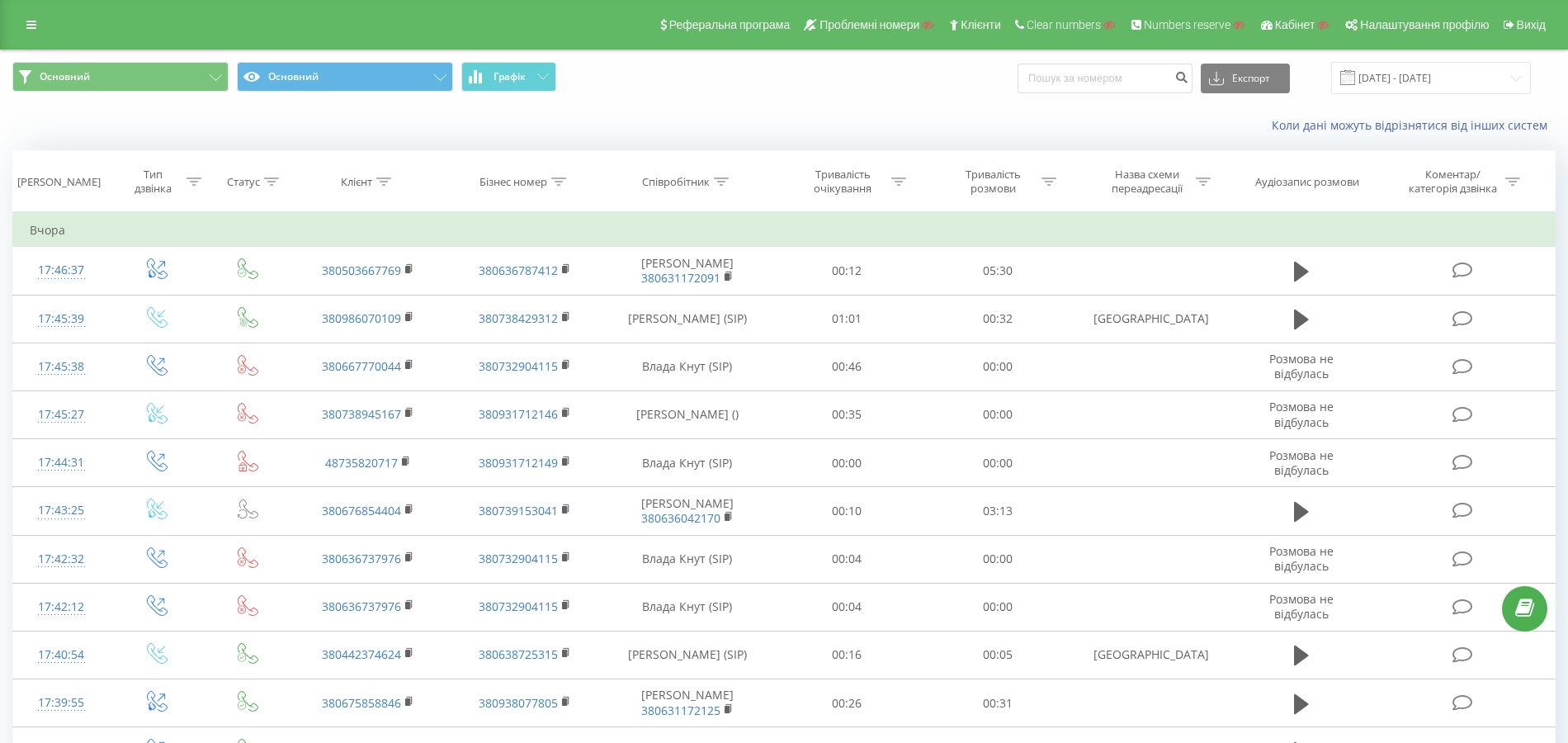
click at [387, 188] on th "Клієнт" at bounding box center [368, 181] width 157 height 61
click at [385, 184] on icon at bounding box center [383, 181] width 15 height 8
click at [372, 297] on input "text" at bounding box center [368, 299] width 146 height 29
paste input "380966927186"
click at [396, 319] on span "OK" at bounding box center [403, 331] width 46 height 25
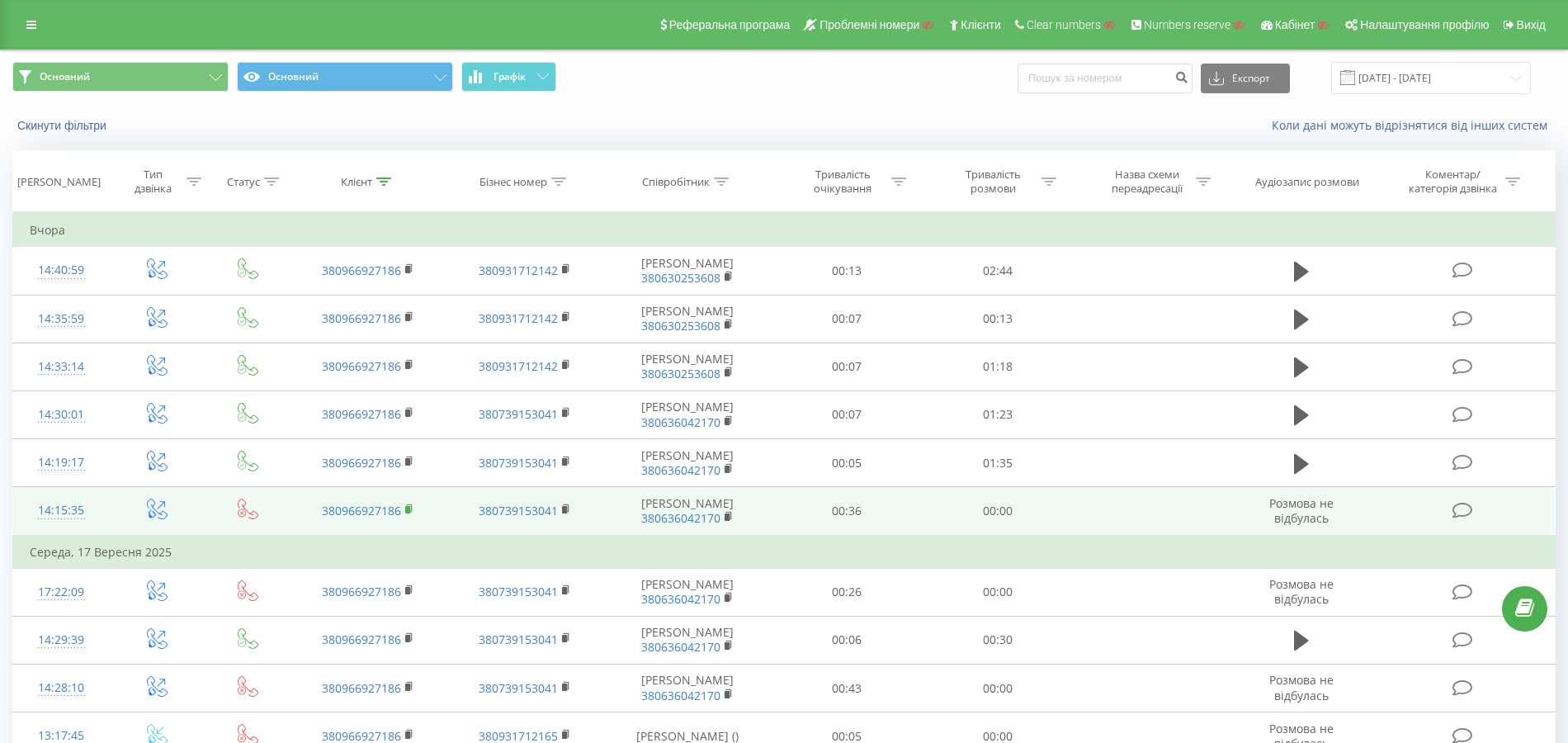
click at [409, 506] on rect at bounding box center [408, 509] width 5 height 8
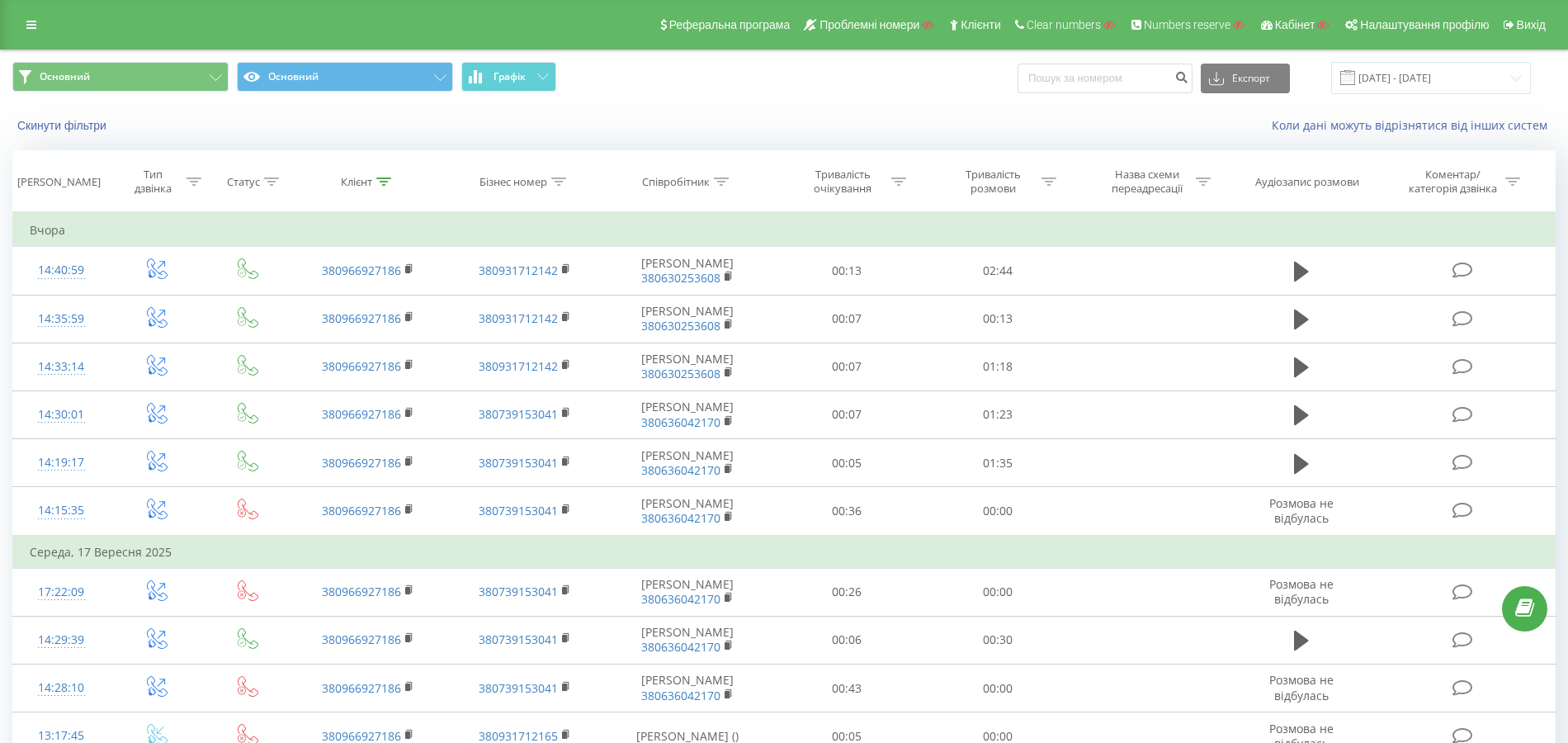
click at [388, 184] on icon at bounding box center [383, 181] width 15 height 8
click at [373, 294] on input "380966927186" at bounding box center [368, 299] width 146 height 29
paste input "674915814"
type input "380674915814"
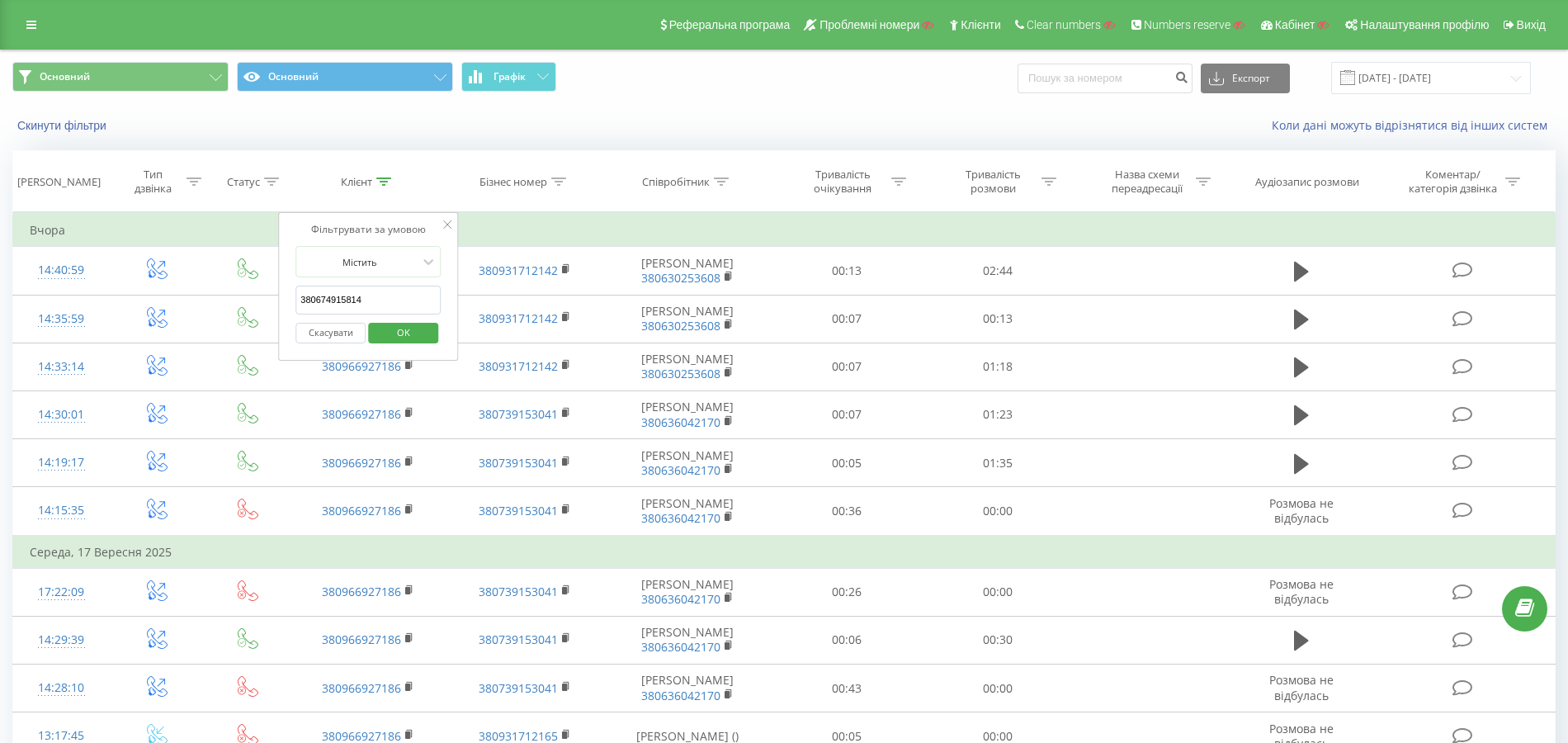
click at [393, 324] on span "OK" at bounding box center [403, 331] width 46 height 25
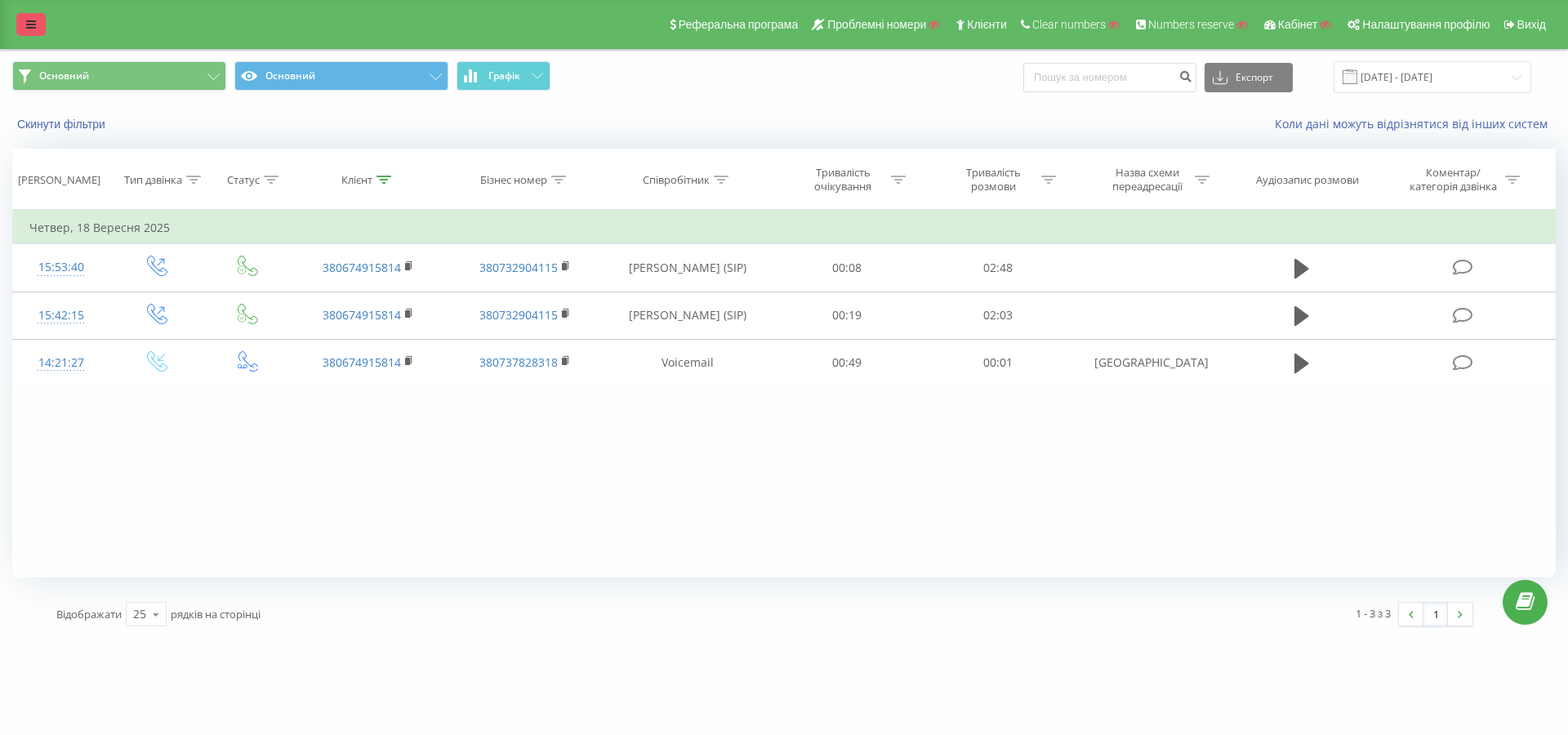
click at [36, 22] on link at bounding box center [31, 24] width 29 height 22
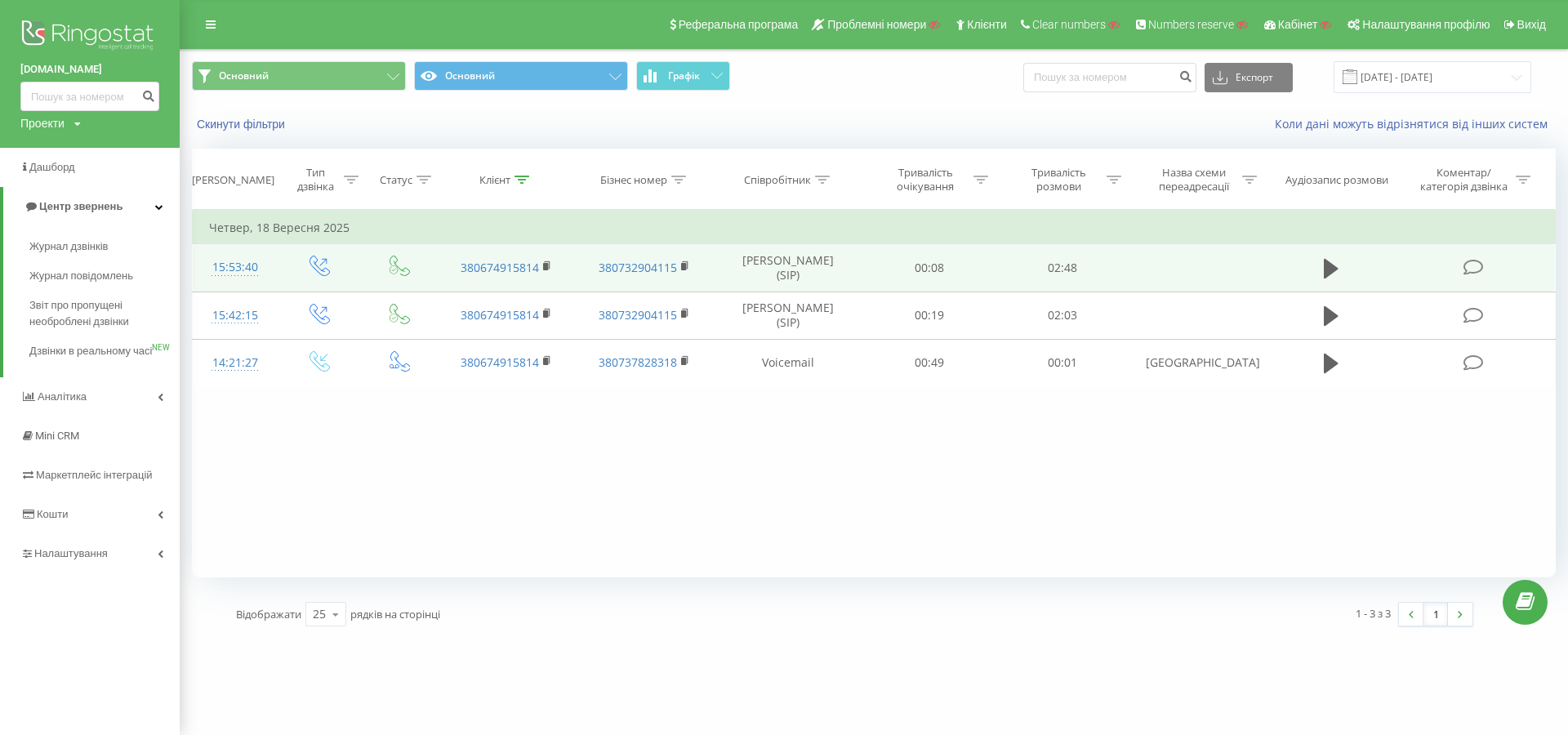
click at [232, 265] on div "15:53:40" at bounding box center [235, 267] width 53 height 32
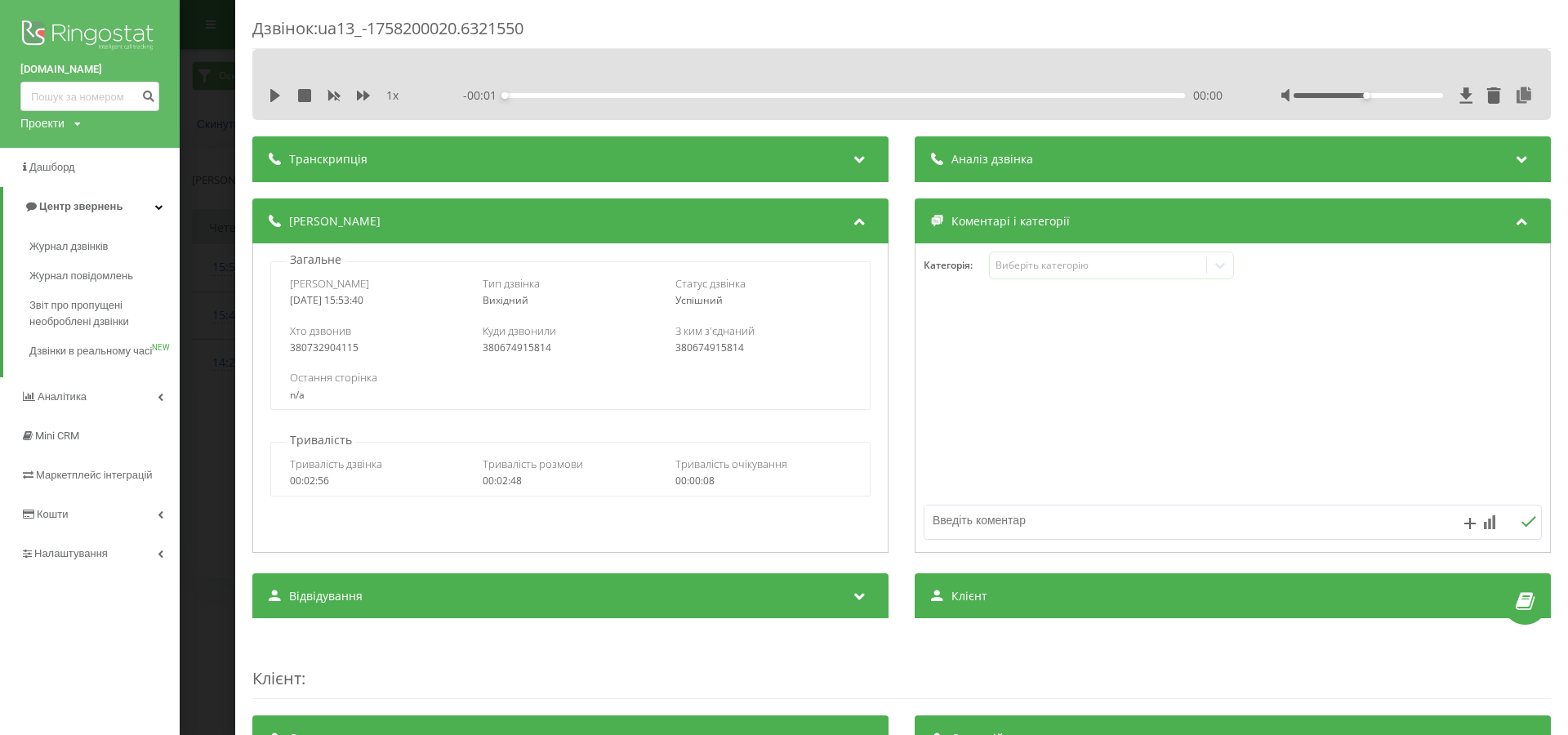
click at [283, 258] on div "Загальне Дата дзвінка 2025-09-18 15:53:40 Тип дзвінка Вихідний Статус дзвінка У…" at bounding box center [570, 330] width 618 height 159
click at [289, 270] on div "Дата дзвінка 2025-09-18 15:53:40 Тип дзвінка Вихідний Статус дзвінка Успішний" at bounding box center [570, 291] width 598 height 47
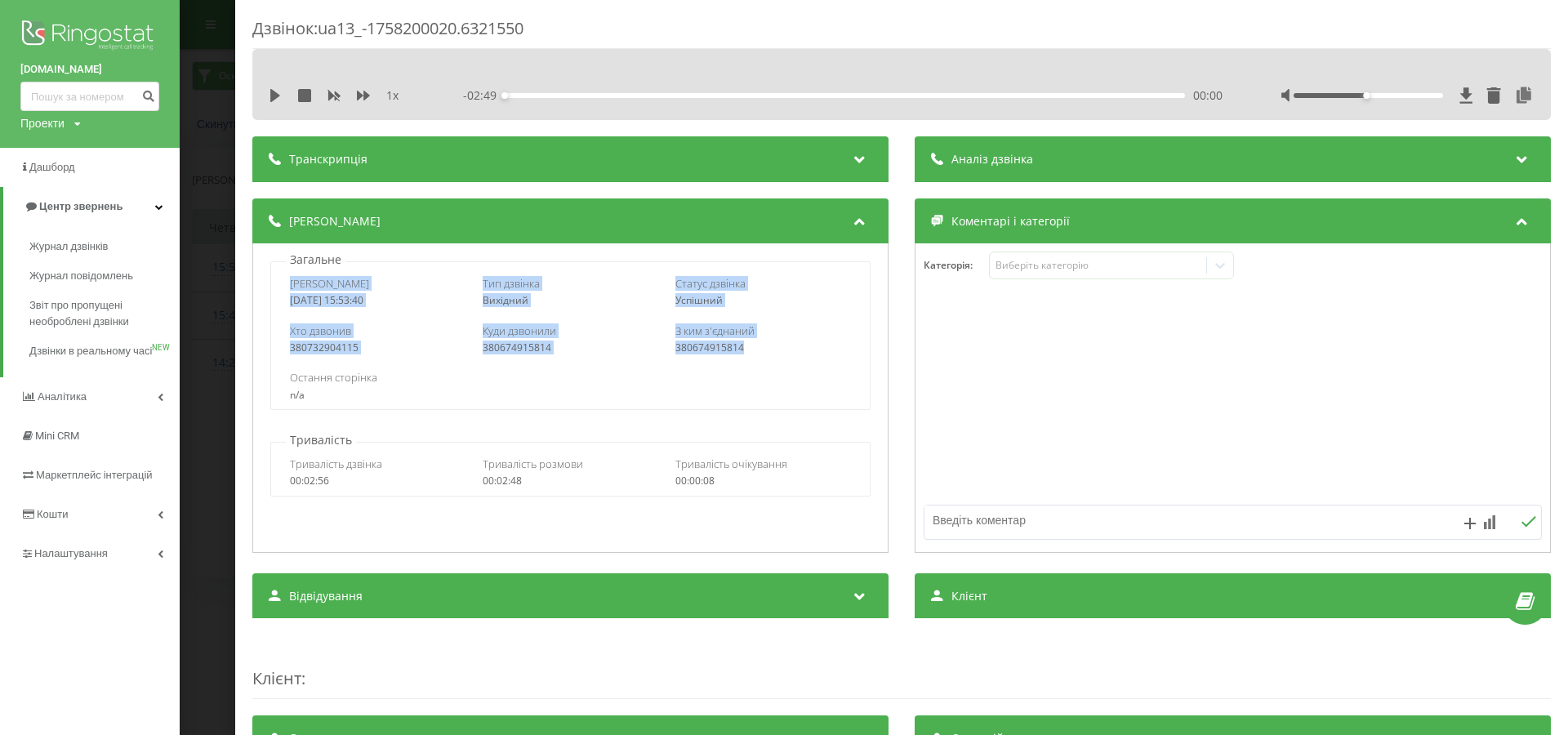
drag, startPoint x: 284, startPoint y: 284, endPoint x: 781, endPoint y: 349, distance: 501.2
click at [781, 349] on div "Дата дзвінка 2025-09-18 15:53:40 Тип дзвінка Вихідний Статус дзвінка Успішний Х…" at bounding box center [570, 336] width 599 height 148
copy div "Дата дзвінка 2025-09-18 15:53:40 Тип дзвінка Вихідний Статус дзвінка Успішний Х…"
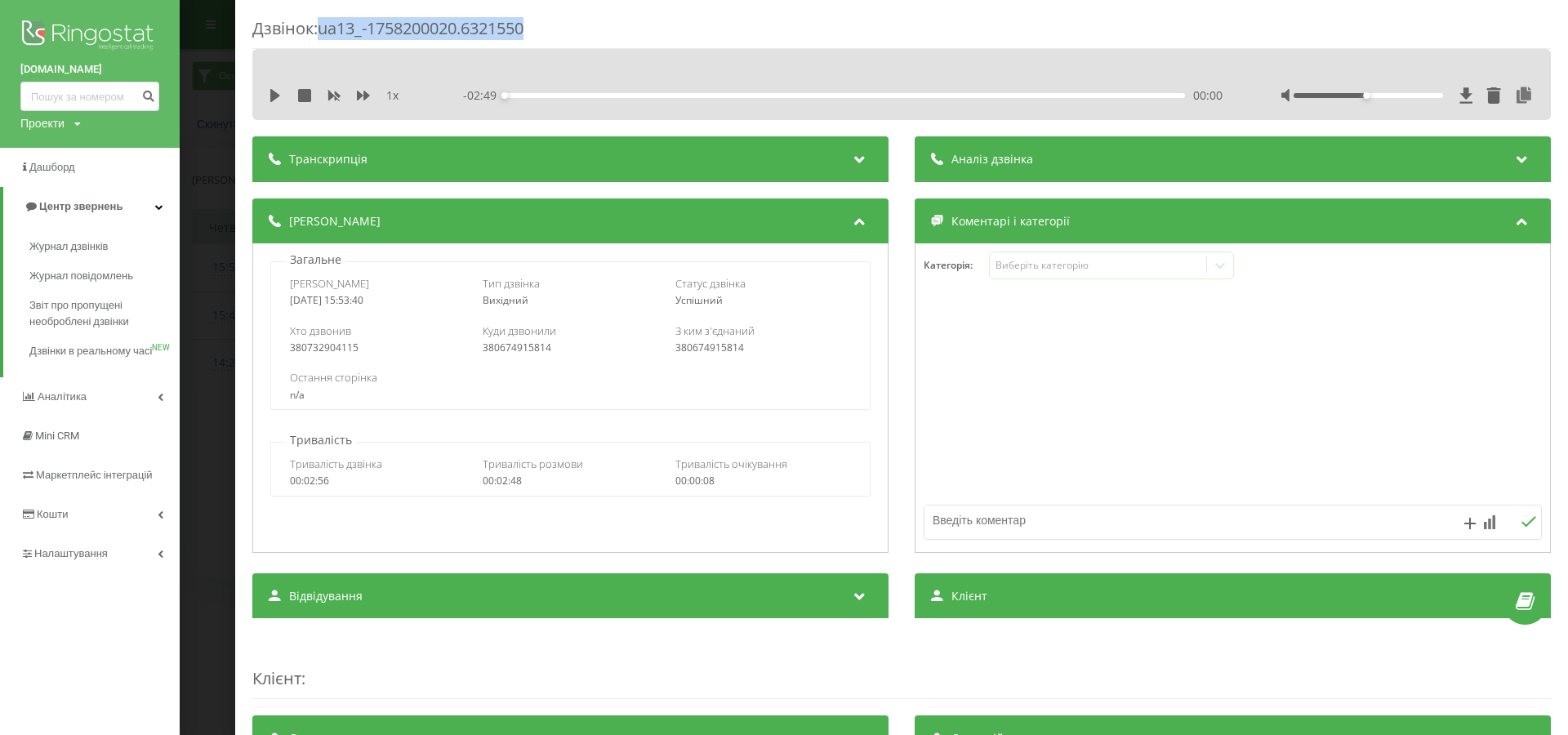
drag, startPoint x: 323, startPoint y: 29, endPoint x: 567, endPoint y: 29, distance: 244.0
click at [567, 29] on div "Дзвінок : ua13_-1758200020.6321550" at bounding box center [901, 33] width 1298 height 32
copy div "ua13_-1758200020.6321550"
click at [231, 296] on div "Дзвінок : ua13_-1758200020.6321550 1 x - 02:49 00:00 00:00 Транскрипція Для AI-…" at bounding box center [784, 368] width 1568 height 735
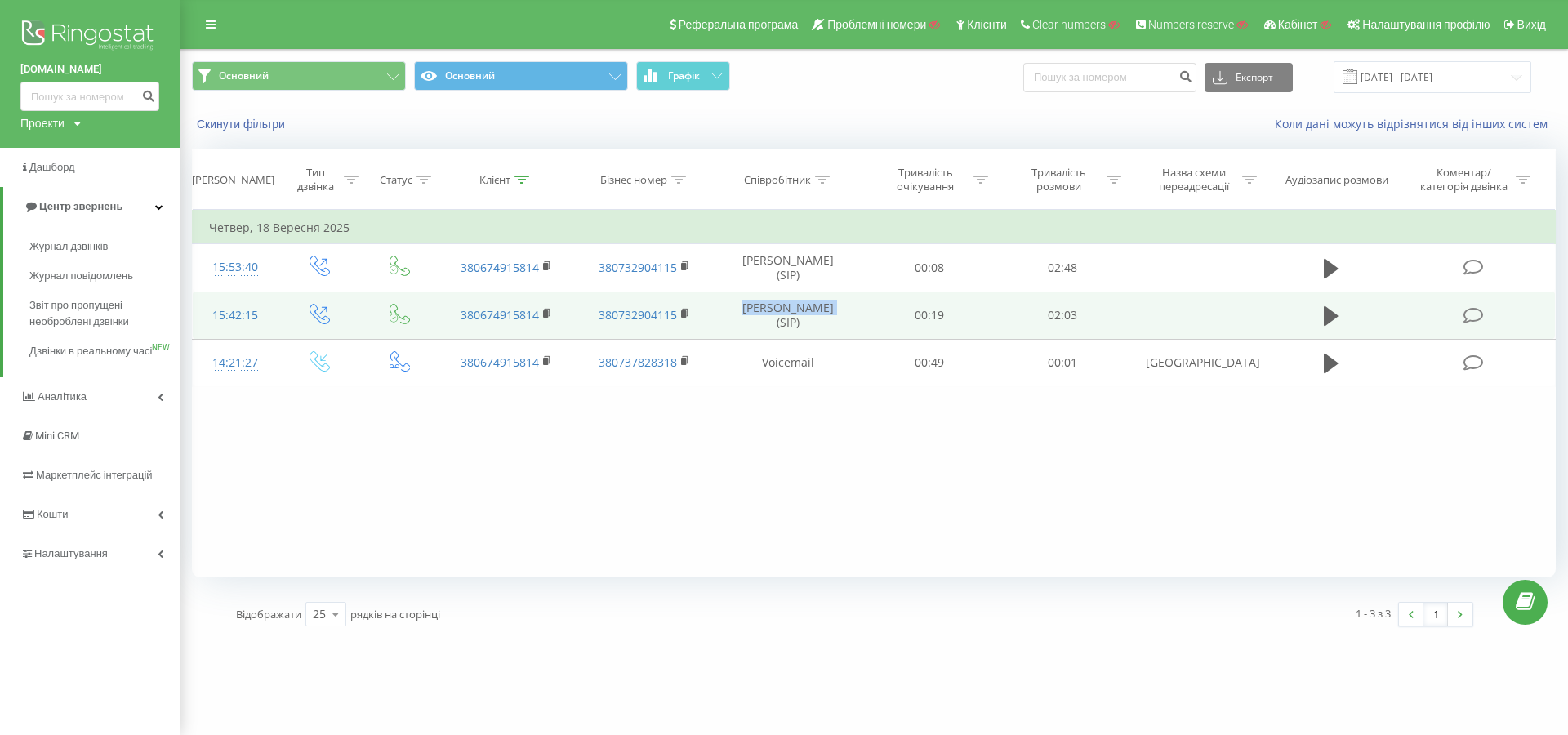
drag, startPoint x: 734, startPoint y: 311, endPoint x: 813, endPoint y: 318, distance: 79.3
click at [813, 318] on td "Анастасія Ткач (SIP)" at bounding box center [788, 315] width 148 height 47
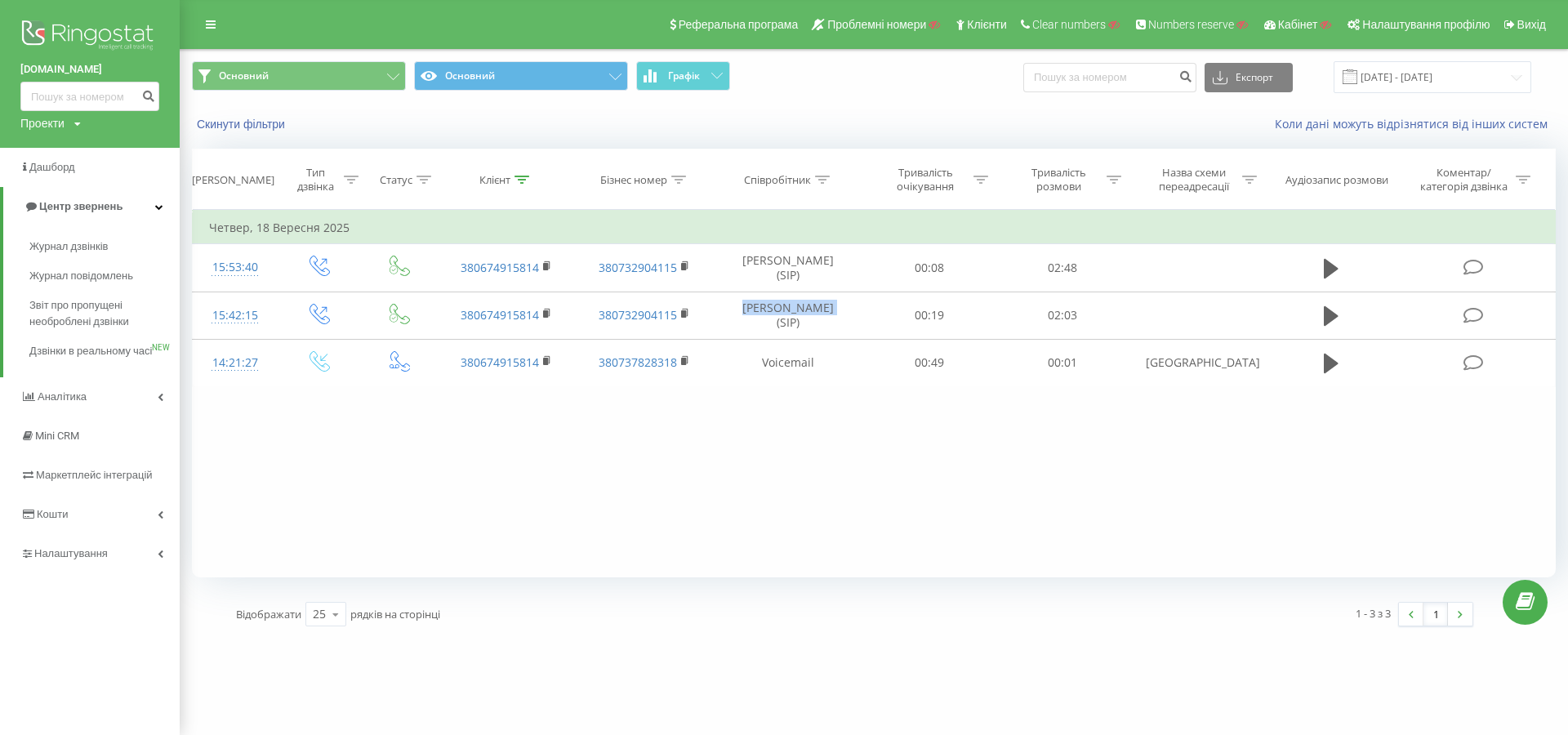
copy td "Анастасія Ткач"
click at [81, 573] on link "Налаштування" at bounding box center [90, 553] width 179 height 39
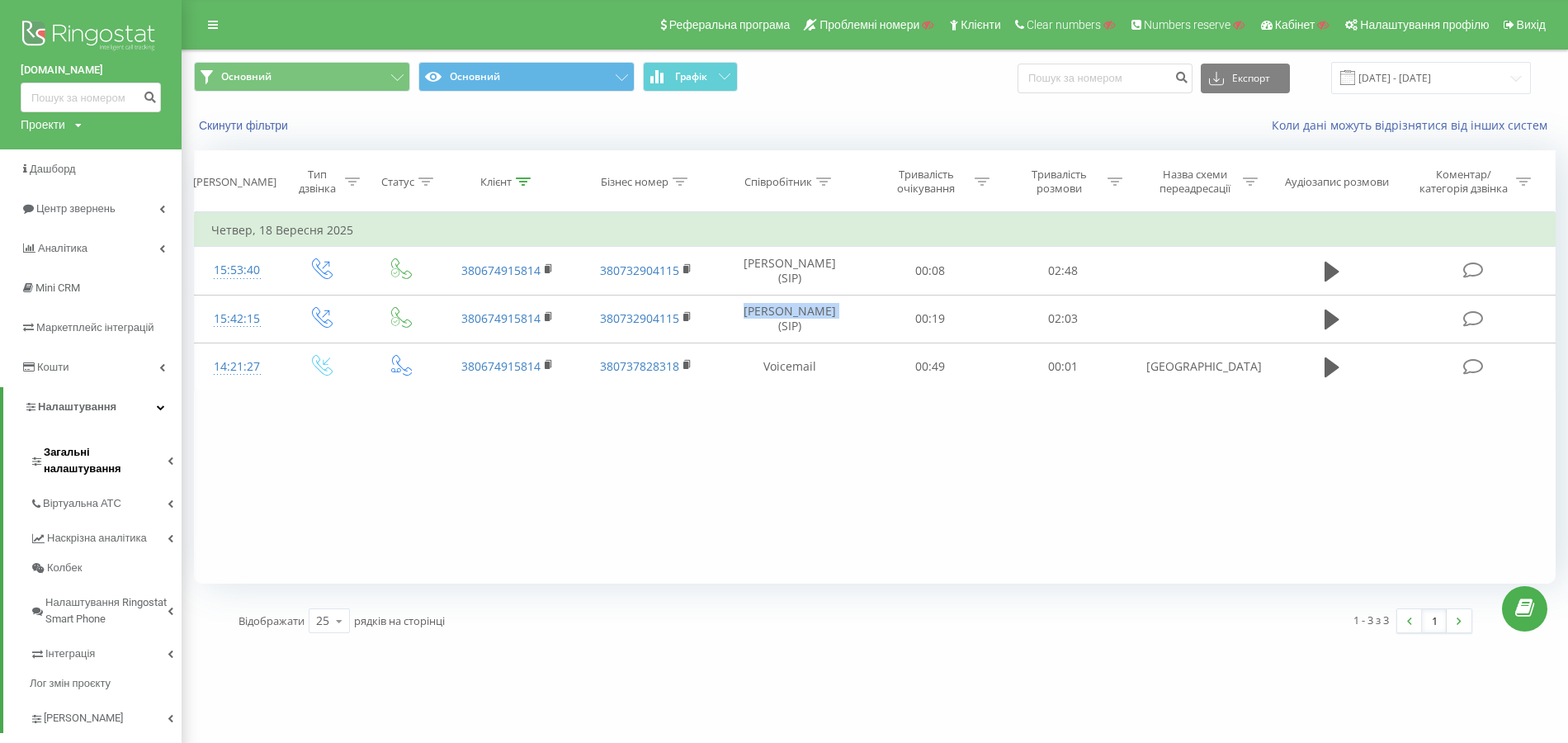
click at [97, 458] on span "Загальні налаштування" at bounding box center [106, 460] width 124 height 33
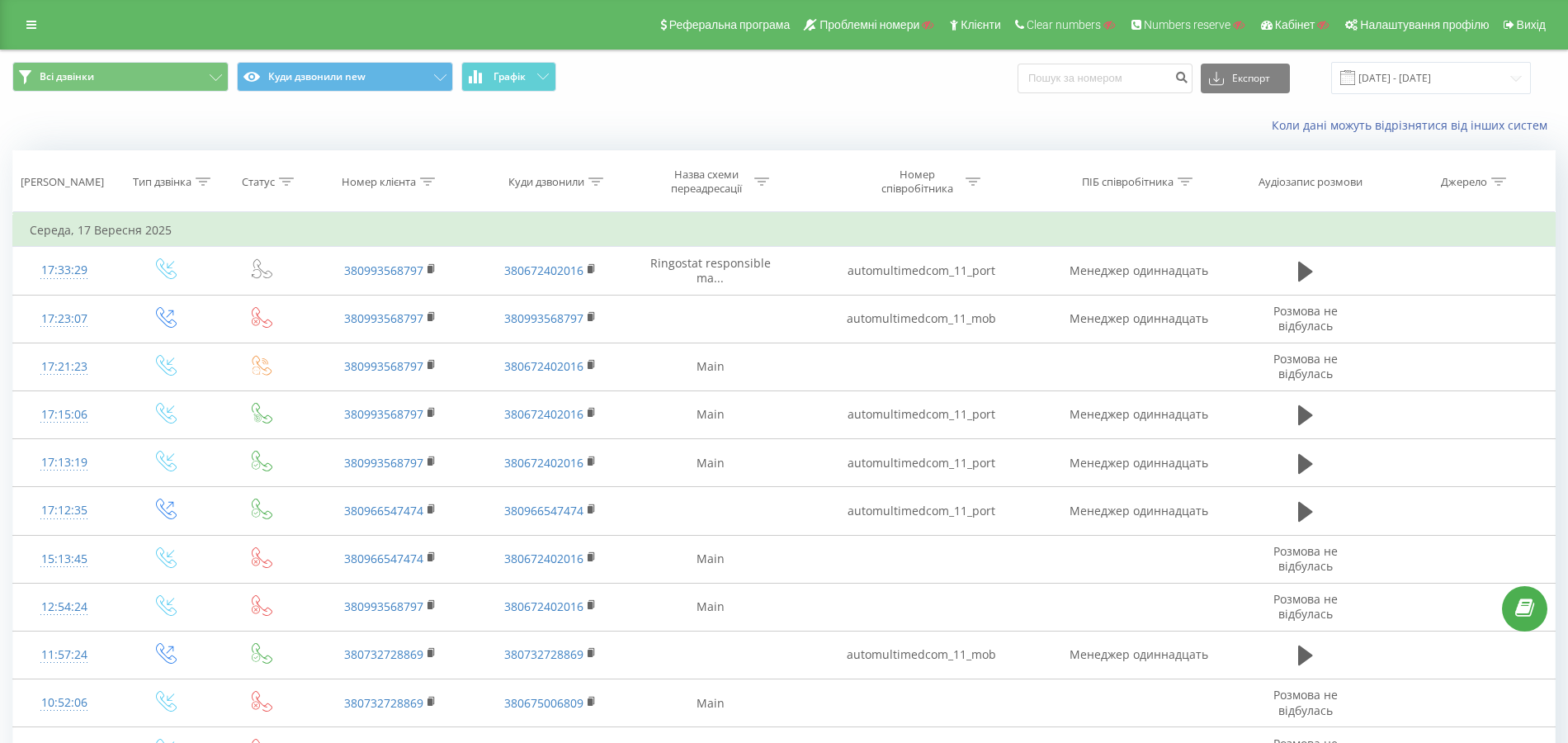
scroll to position [185, 0]
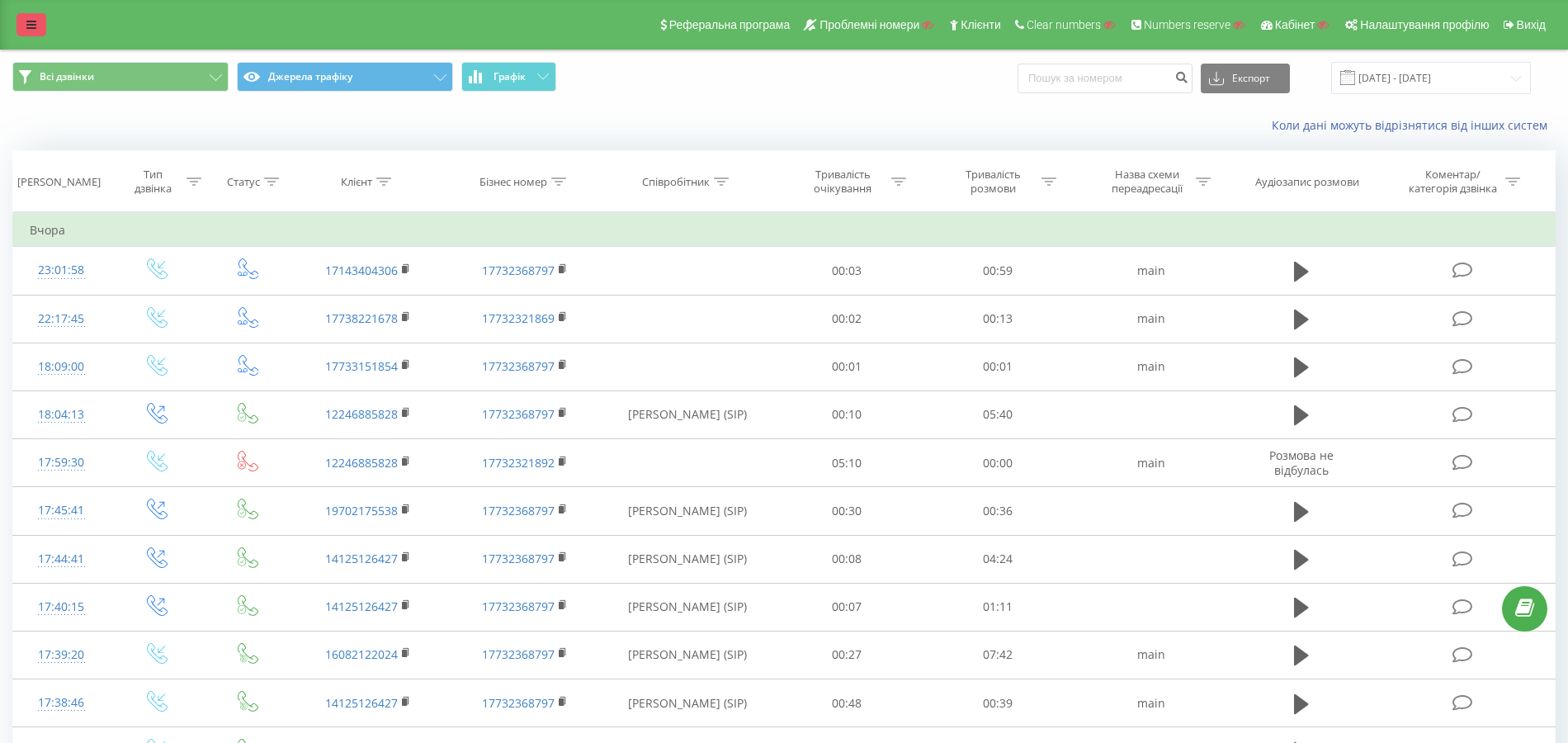
click at [29, 29] on icon at bounding box center [31, 24] width 10 height 11
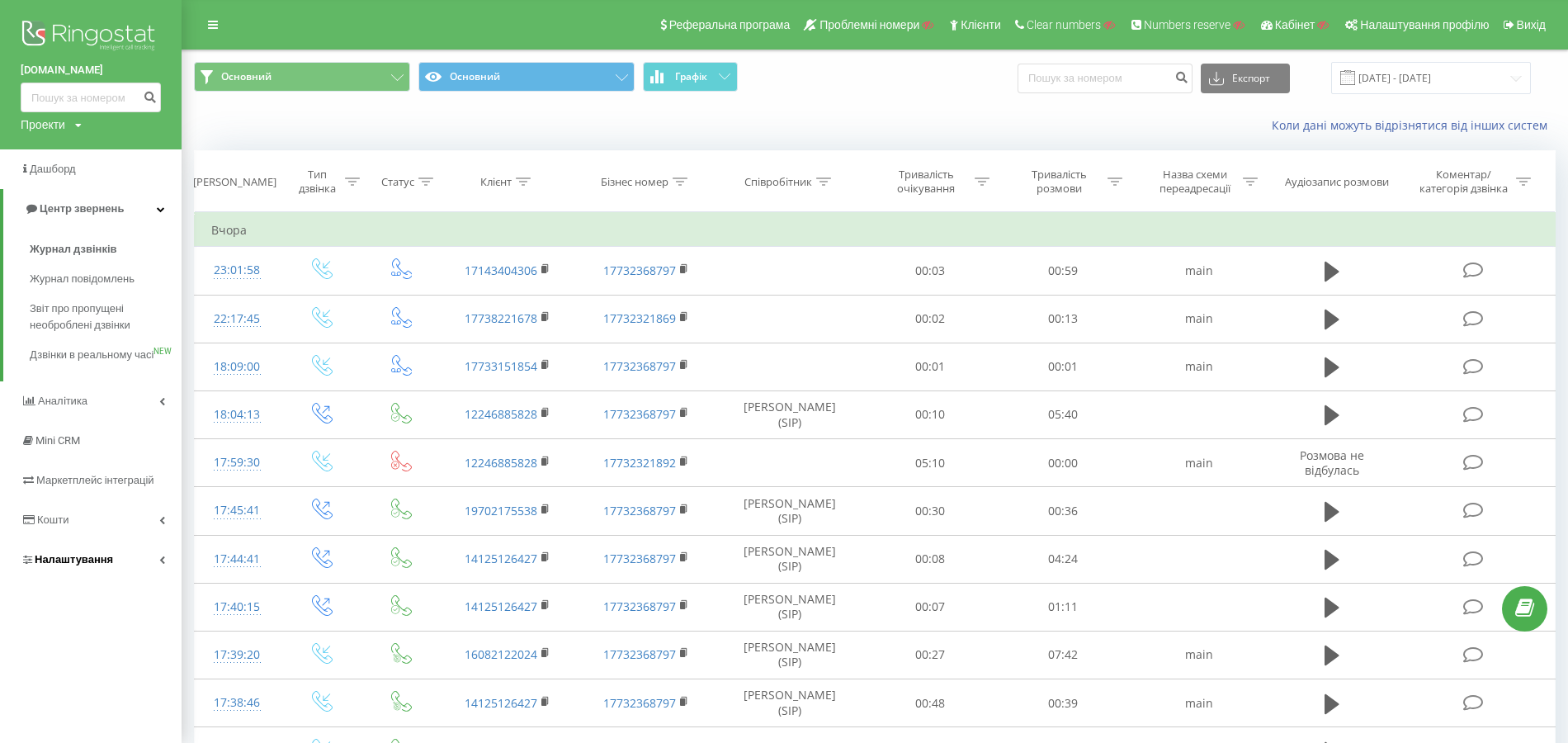
click at [78, 565] on span "Налаштування" at bounding box center [74, 559] width 78 height 12
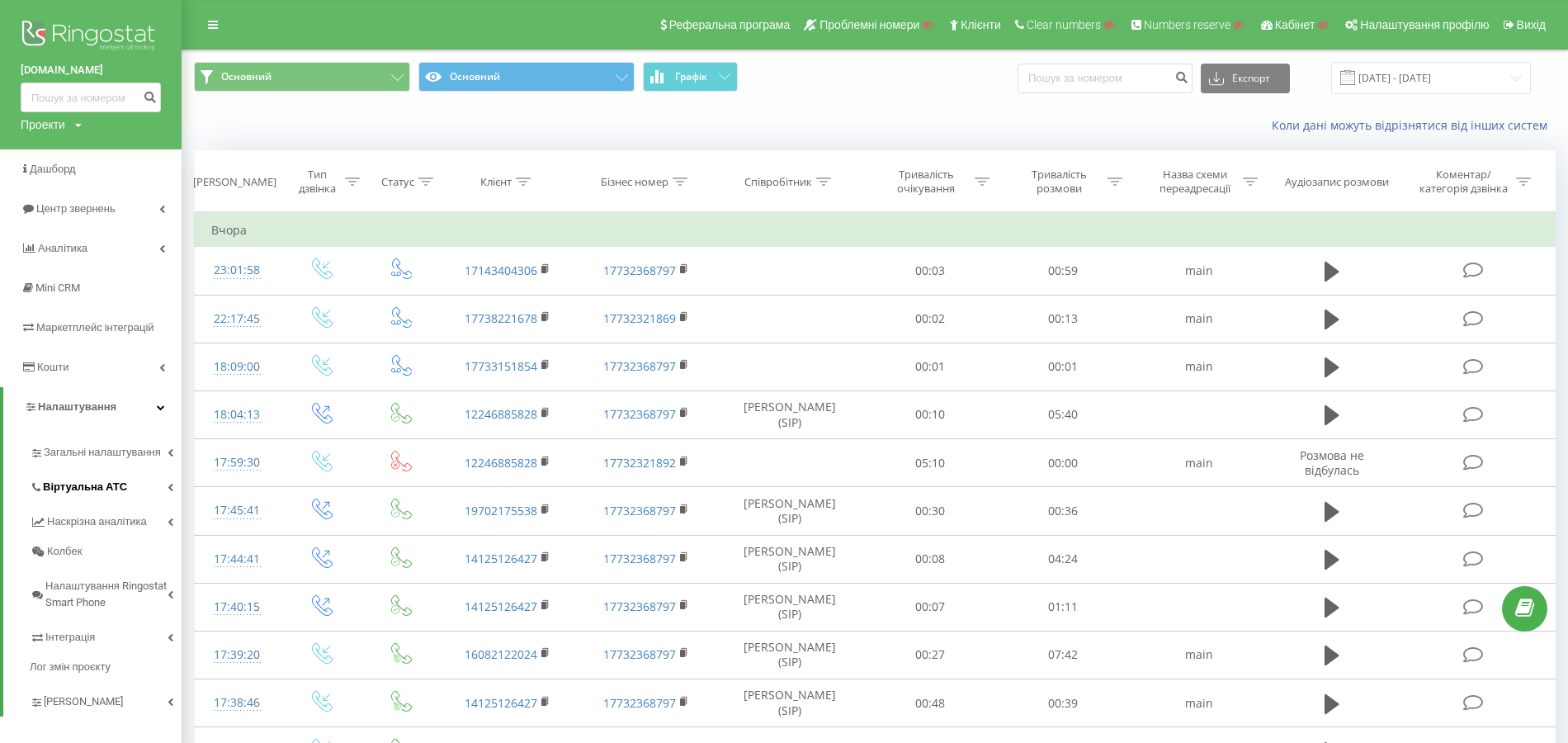
click at [103, 483] on span "Віртуальна АТС" at bounding box center [85, 487] width 85 height 17
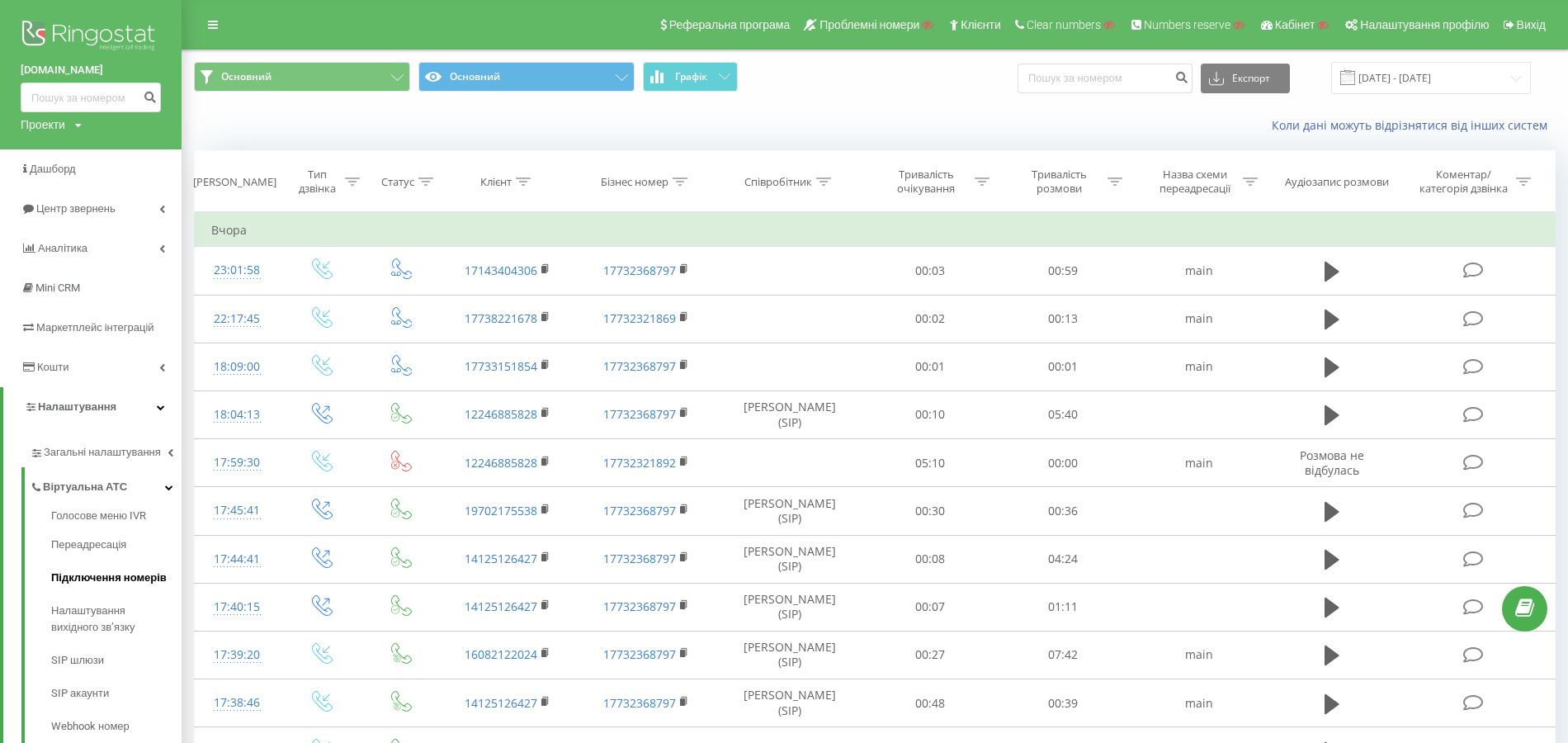
click at [104, 574] on span "Підключення номерів" at bounding box center [109, 577] width 115 height 17
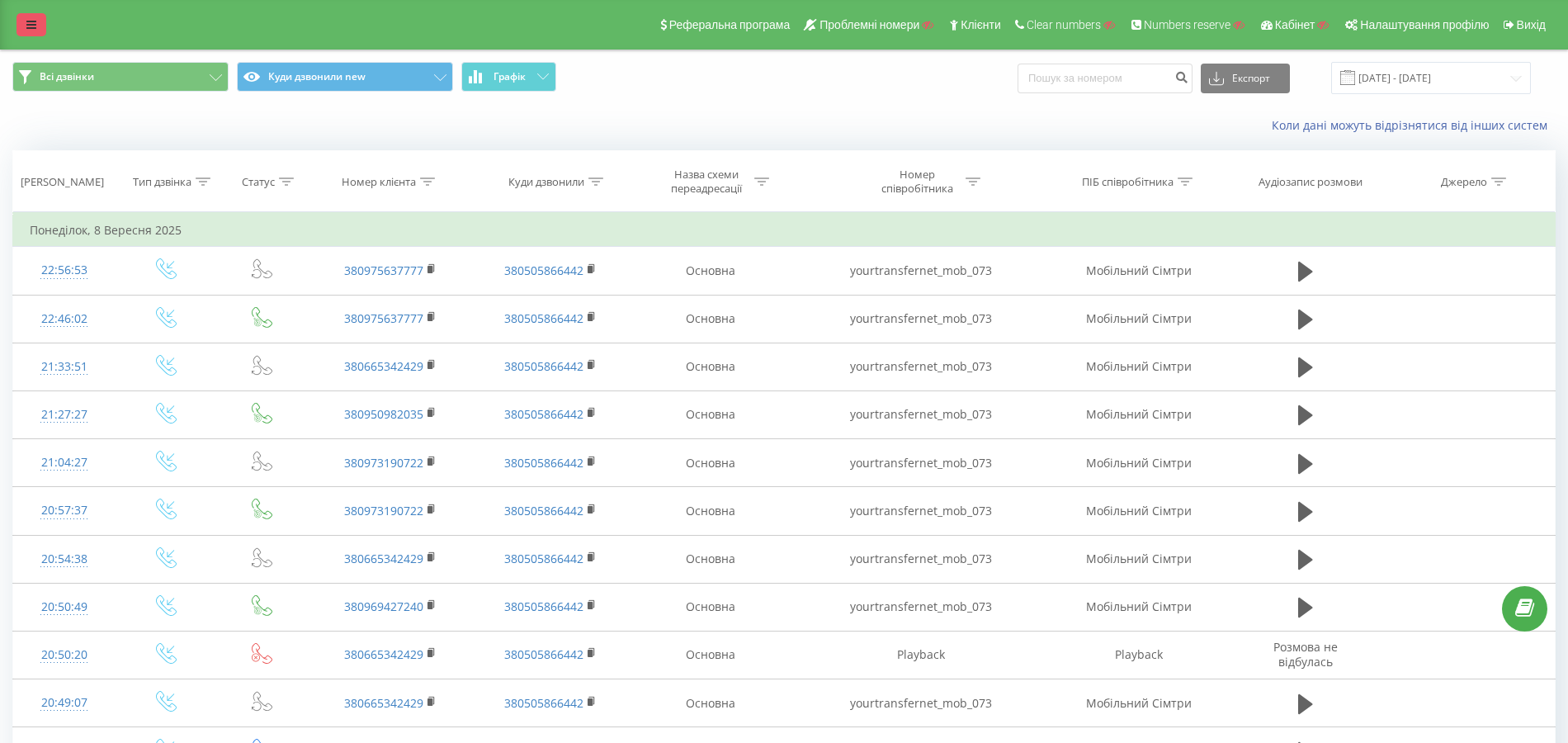
click at [25, 32] on link at bounding box center [31, 24] width 30 height 23
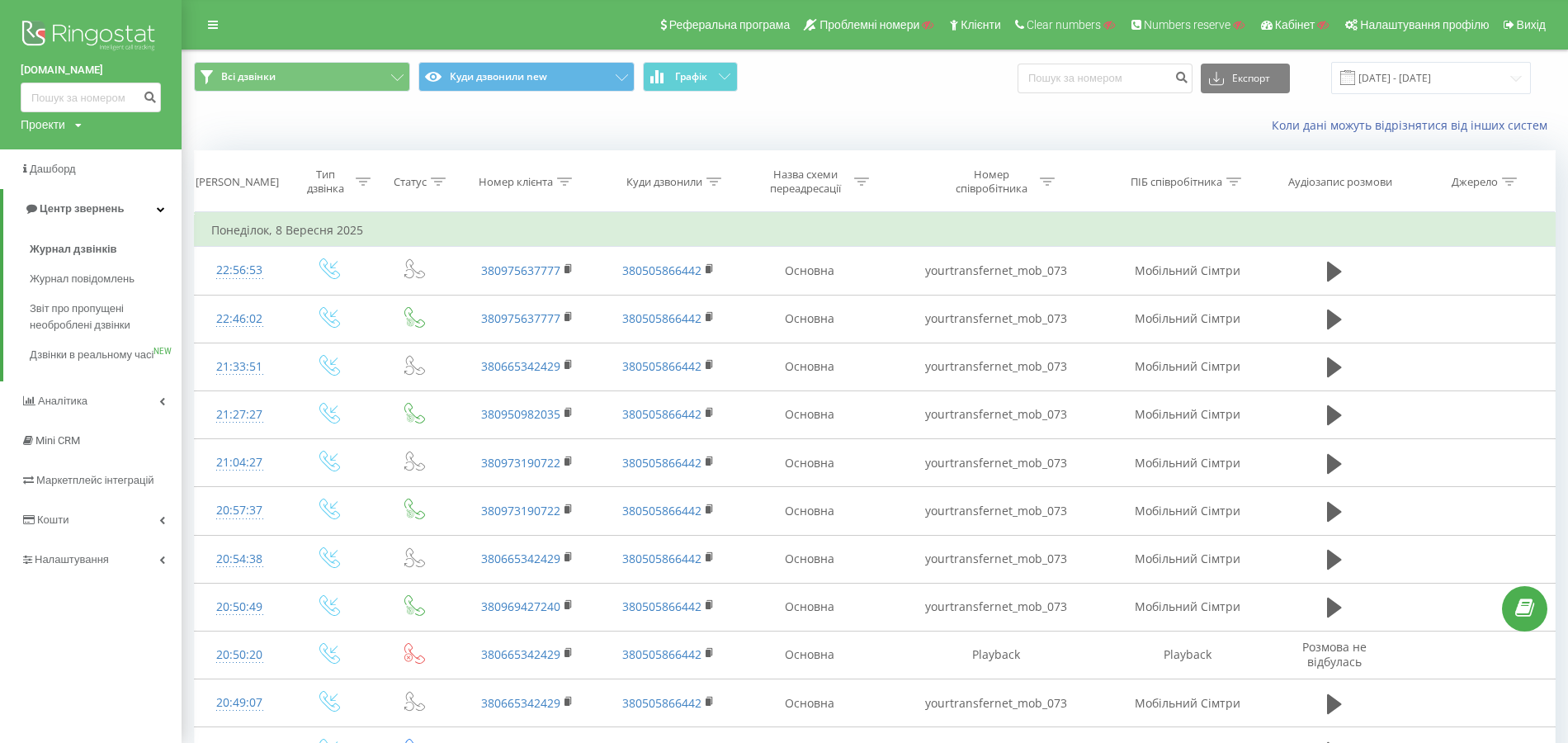
drag, startPoint x: 10, startPoint y: 66, endPoint x: 139, endPoint y: 68, distance: 129.0
click at [139, 68] on div "[DOMAIN_NAME] Проекти Пошук" at bounding box center [91, 74] width 181 height 149
copy link "[DOMAIN_NAME]"
click at [74, 122] on div "Проекти Пошук" at bounding box center [51, 124] width 61 height 17
click at [71, 149] on input "text" at bounding box center [66, 149] width 83 height 24
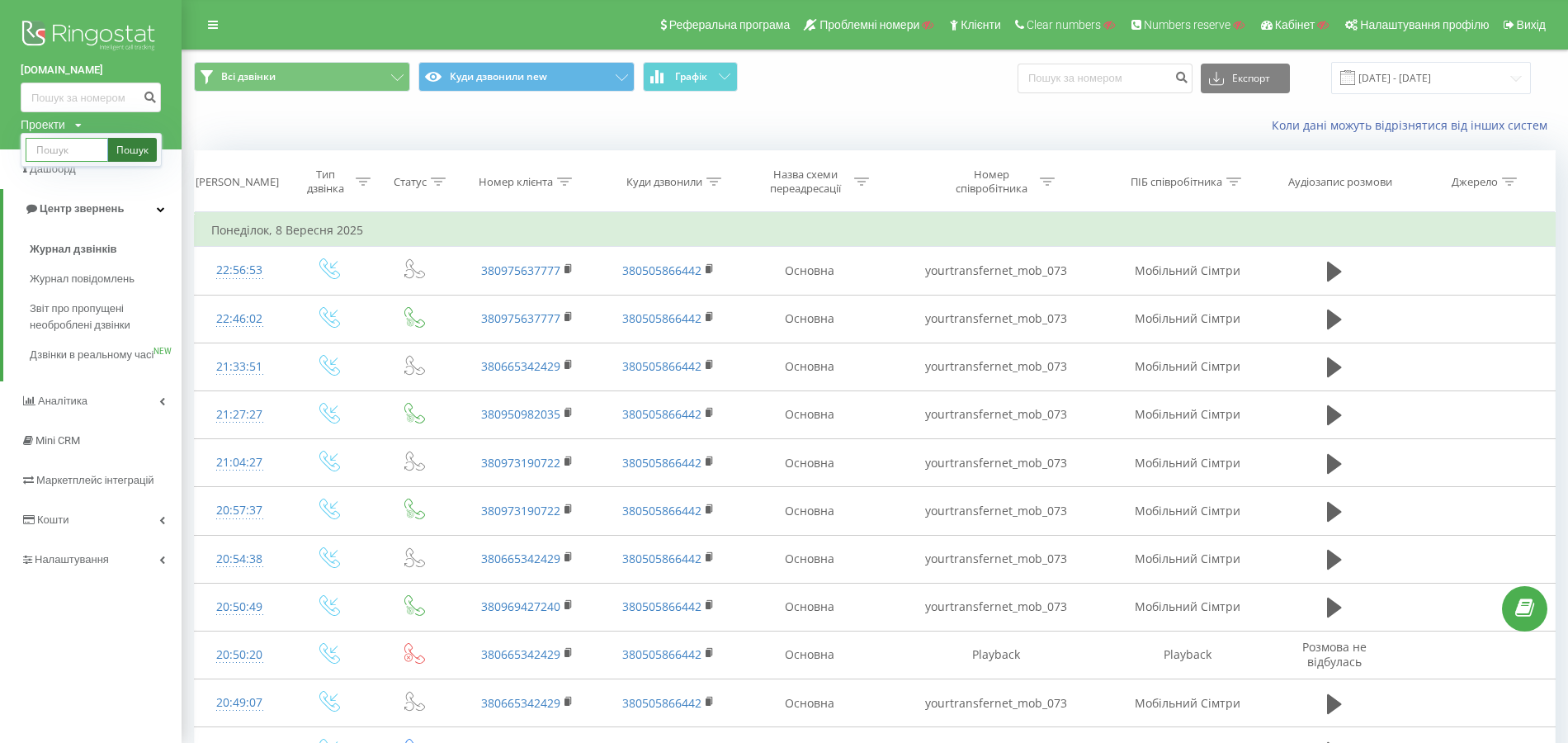
paste input "[DOMAIN_NAME]"
type input "[DOMAIN_NAME]"
click at [122, 151] on link "Пошук" at bounding box center [133, 149] width 49 height 24
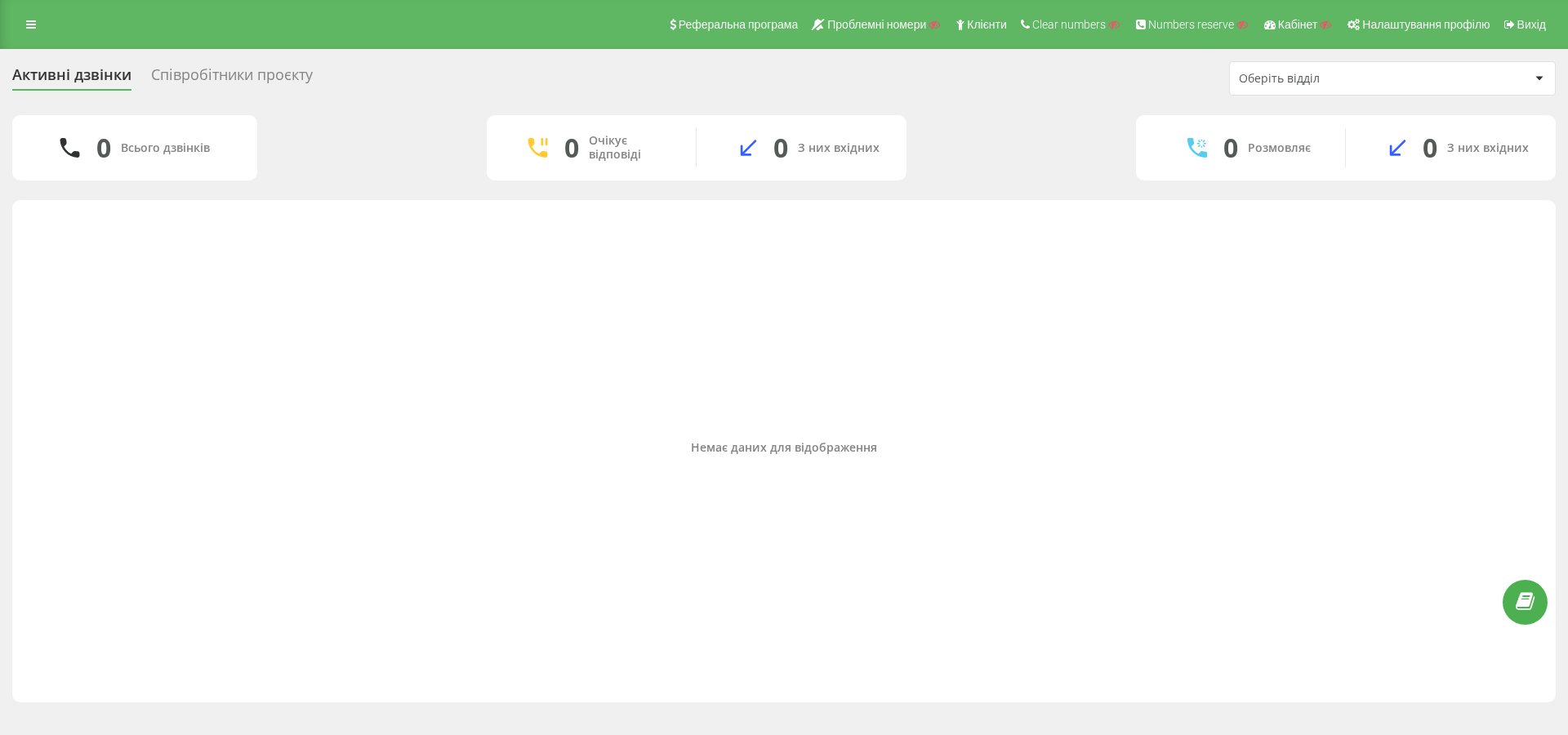
click at [287, 75] on div "Співробітники проєкту" at bounding box center [231, 79] width 161 height 25
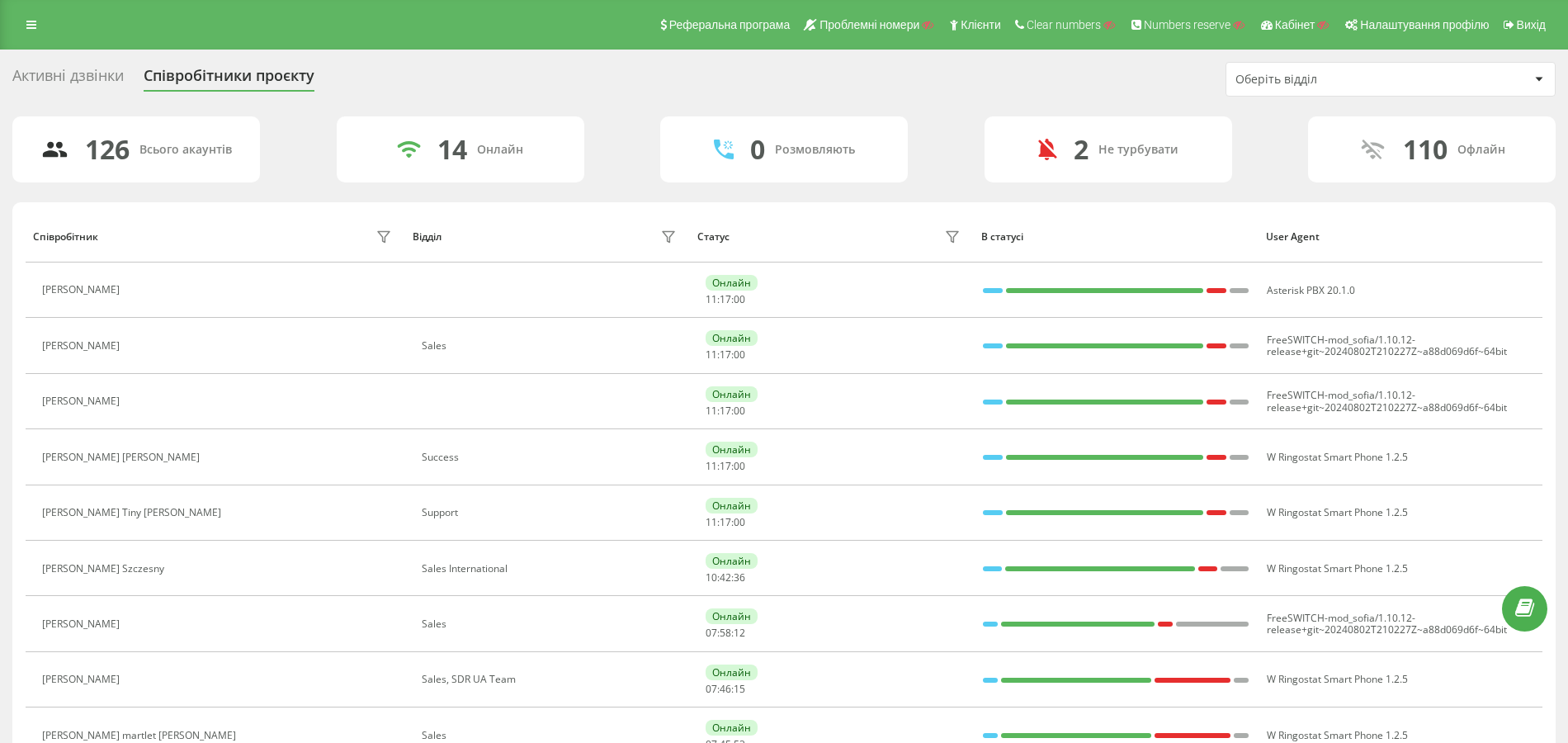
click at [97, 74] on div "Активні дзвінки" at bounding box center [68, 79] width 112 height 25
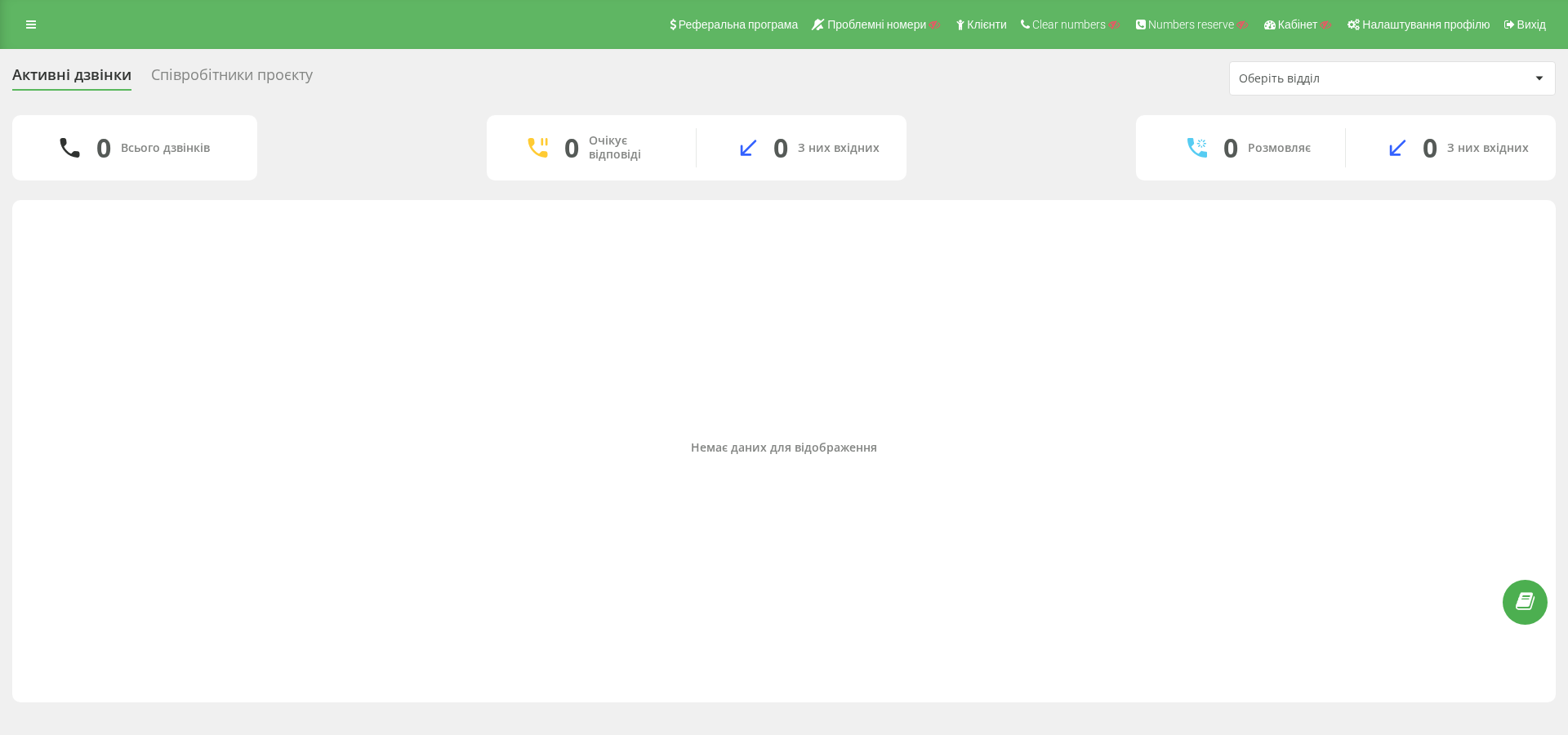
click at [255, 84] on div "Співробітники проєкту" at bounding box center [231, 79] width 161 height 25
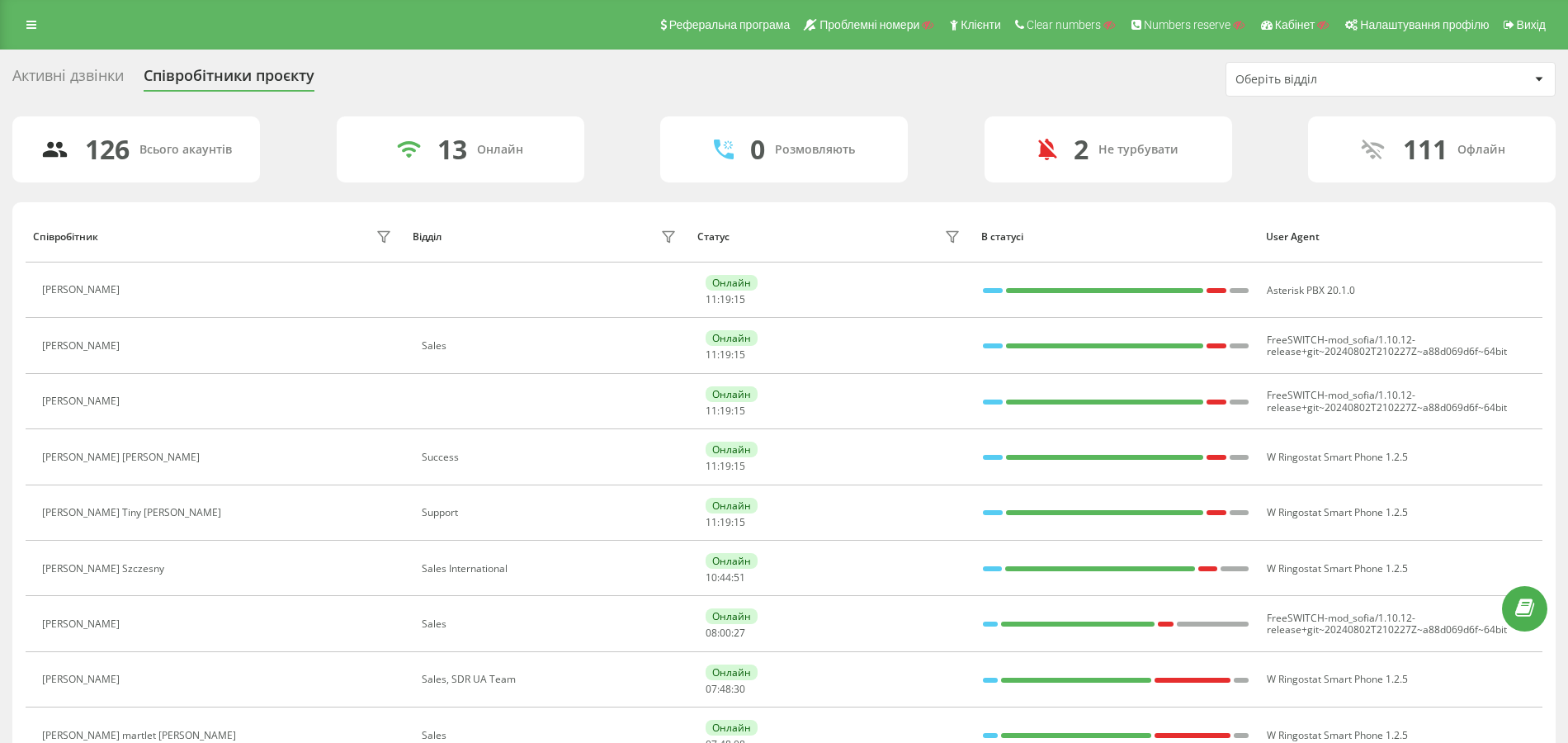
click at [1340, 86] on div "Оберіть відділ" at bounding box center [1390, 79] width 329 height 33
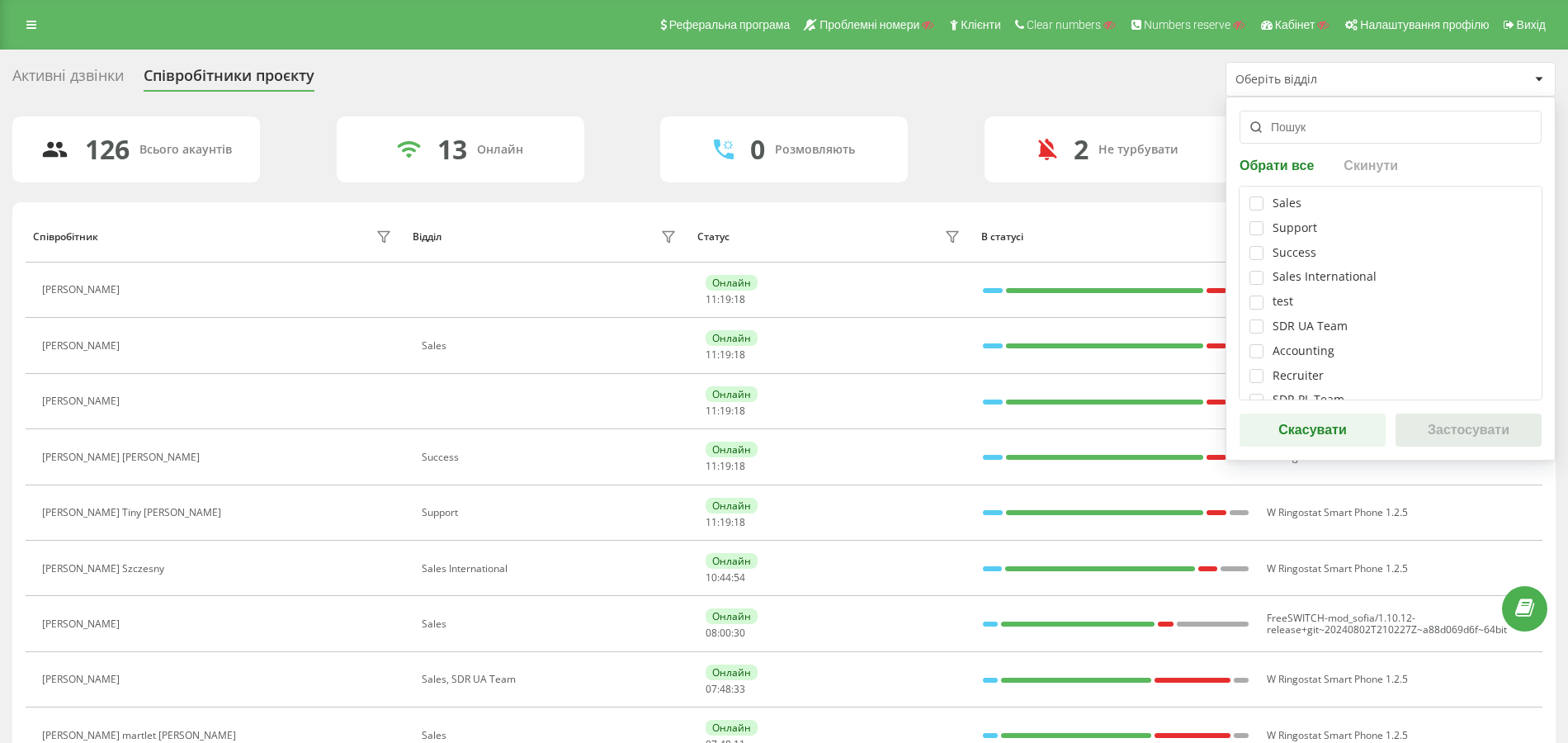
click at [529, 132] on div "13 Онлайн" at bounding box center [460, 149] width 248 height 66
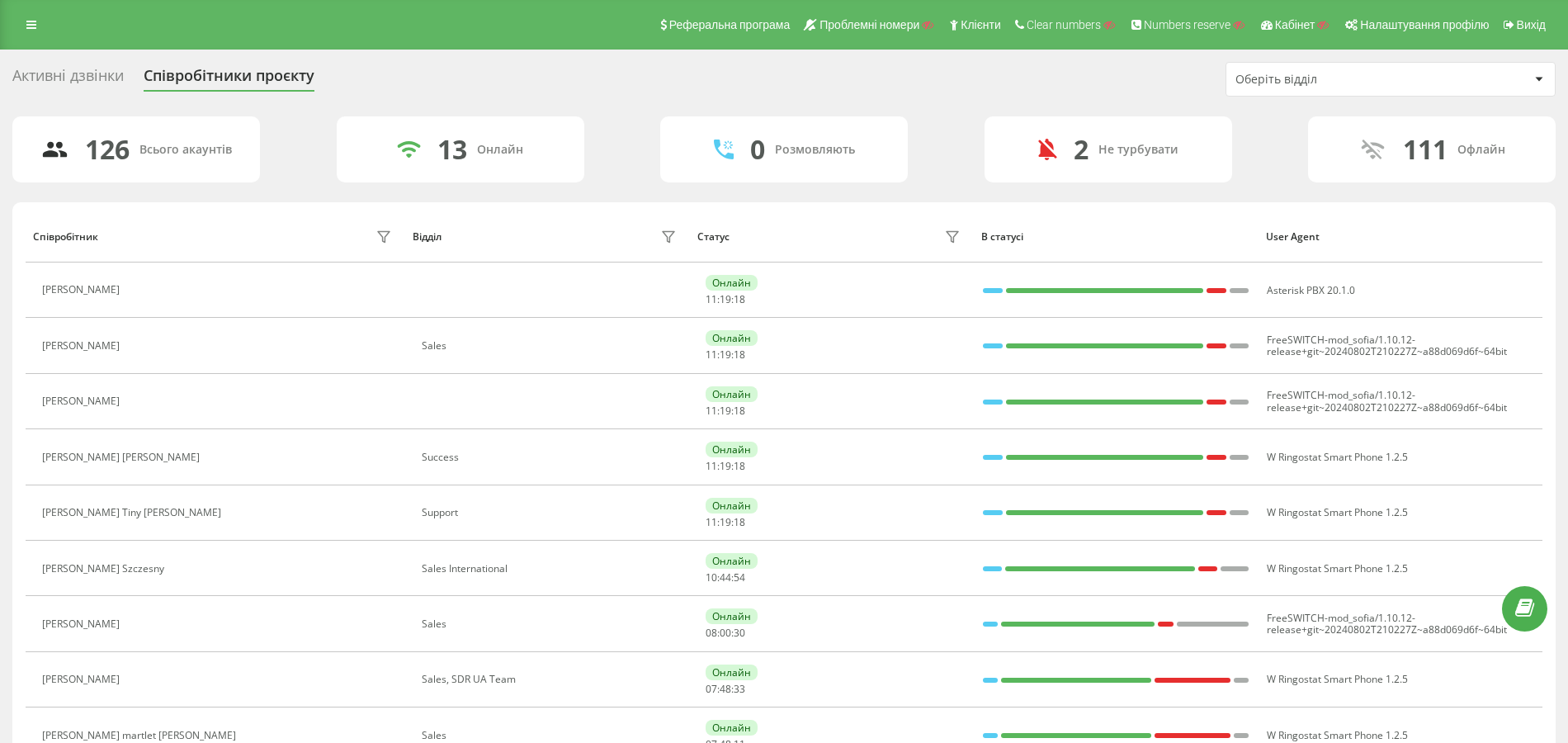
click at [497, 152] on div "Онлайн" at bounding box center [500, 150] width 46 height 14
click at [1380, 80] on div "Оберіть відділ" at bounding box center [1333, 79] width 197 height 14
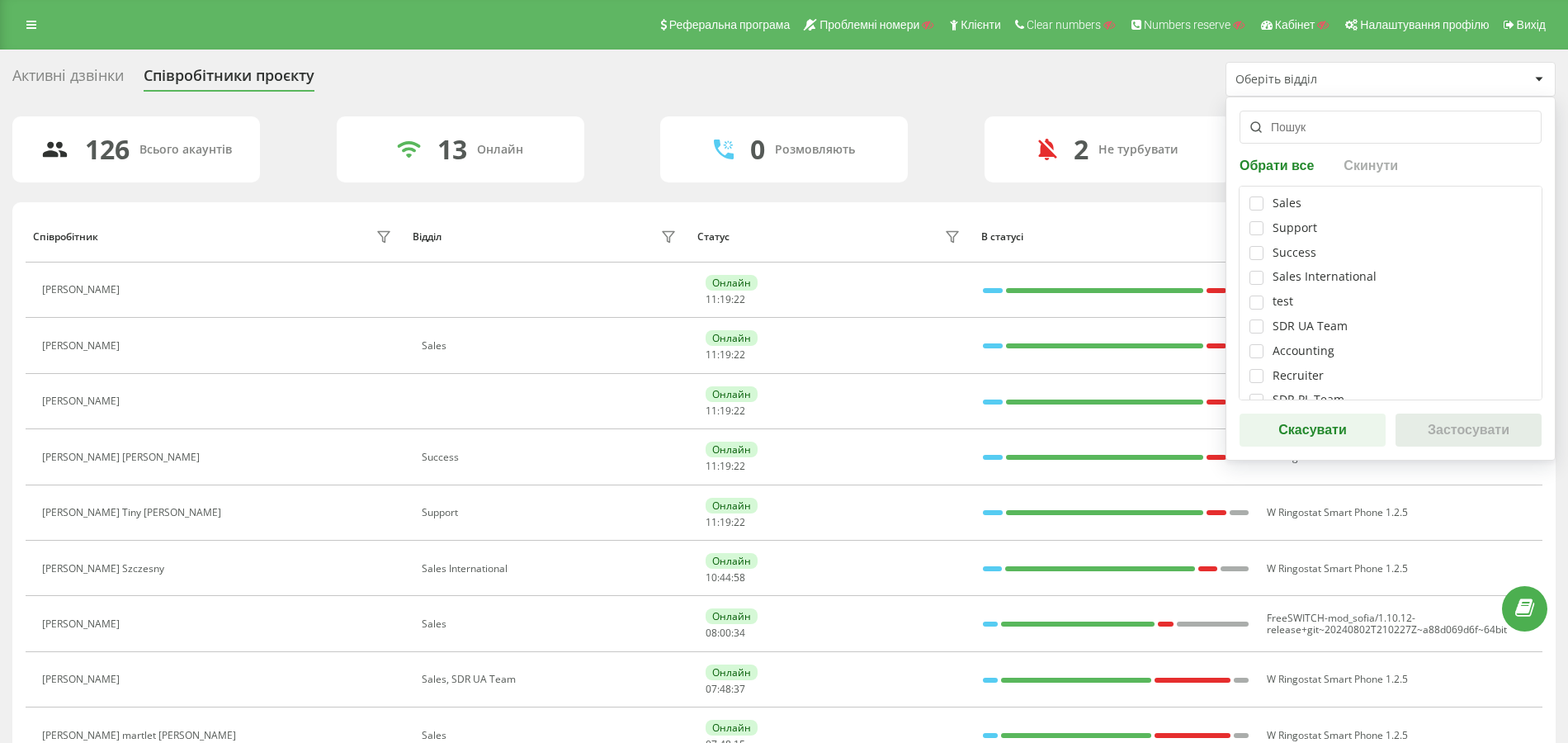
click at [1292, 225] on div "Support" at bounding box center [1294, 228] width 44 height 14
click at [1266, 226] on div "Support" at bounding box center [1391, 228] width 283 height 14
click at [1253, 222] on label at bounding box center [1257, 222] width 14 height 0
checkbox input "true"
click at [1435, 437] on button "Застосувати" at bounding box center [1468, 430] width 146 height 33
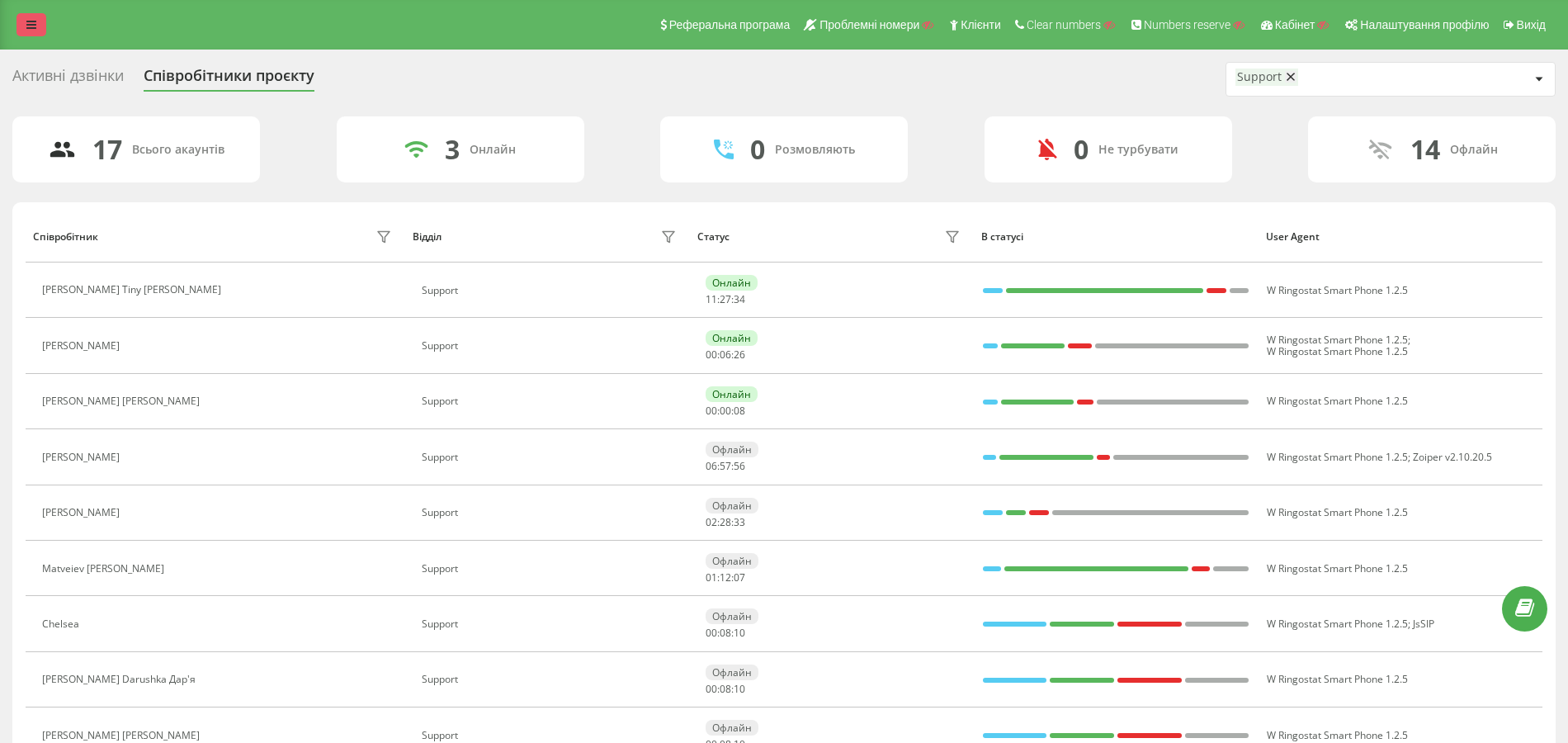
click at [33, 23] on icon at bounding box center [31, 24] width 10 height 11
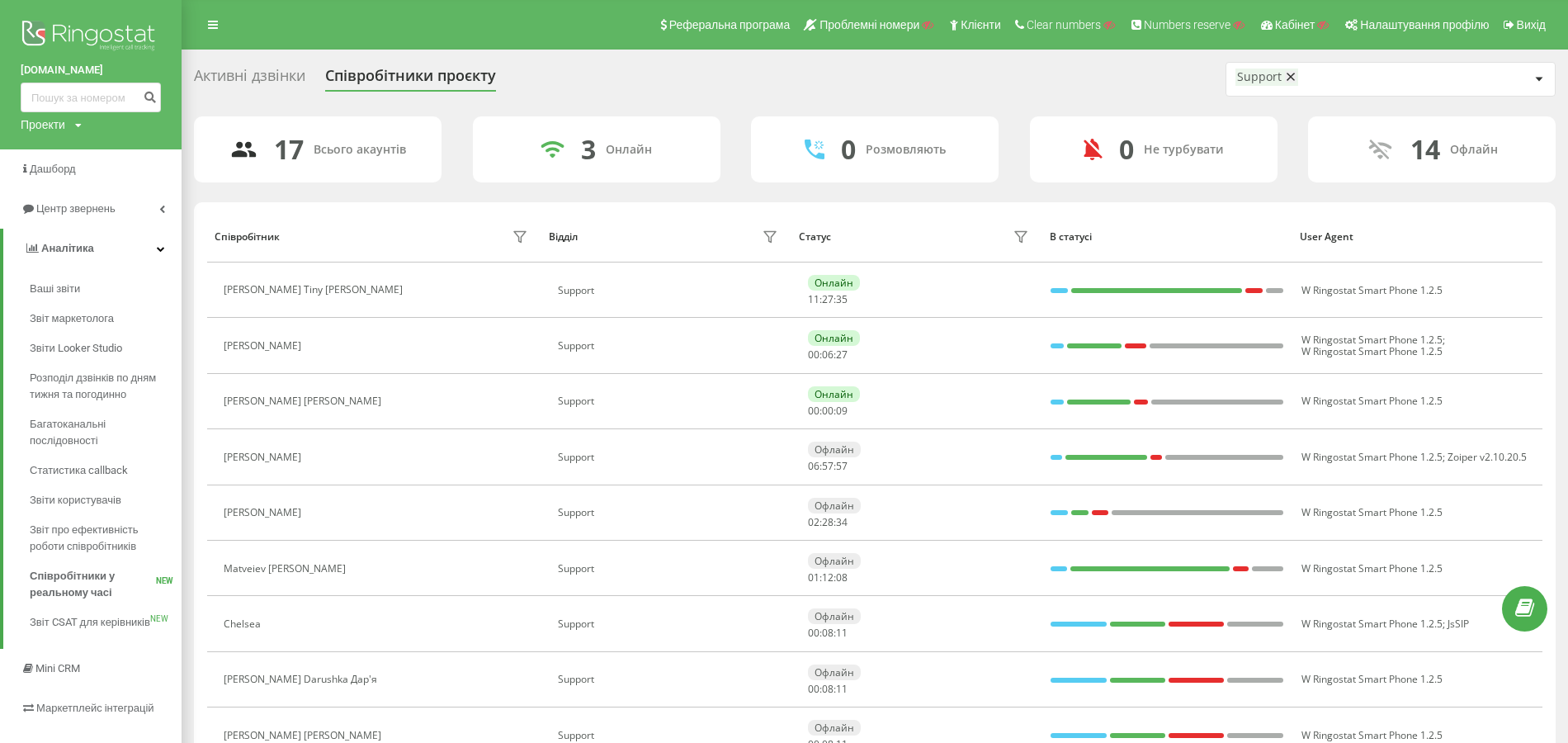
click at [69, 122] on div "Проекти Пошук" at bounding box center [51, 124] width 61 height 17
click at [74, 146] on input "text" at bounding box center [66, 149] width 83 height 24
paste input "profinstrument.in.ua"
type input "profinstrument.in.ua"
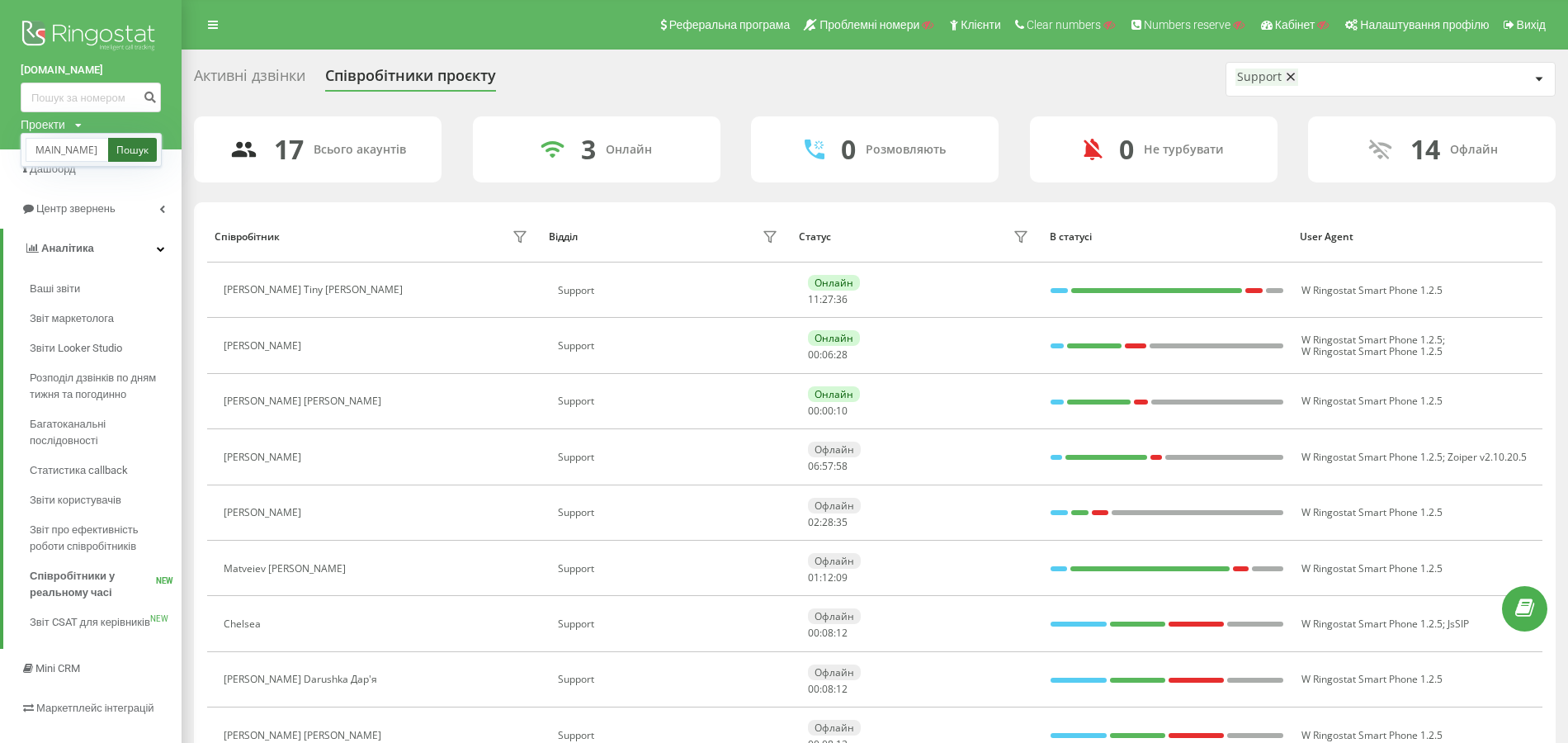
click at [130, 145] on link "Пошук" at bounding box center [133, 149] width 49 height 24
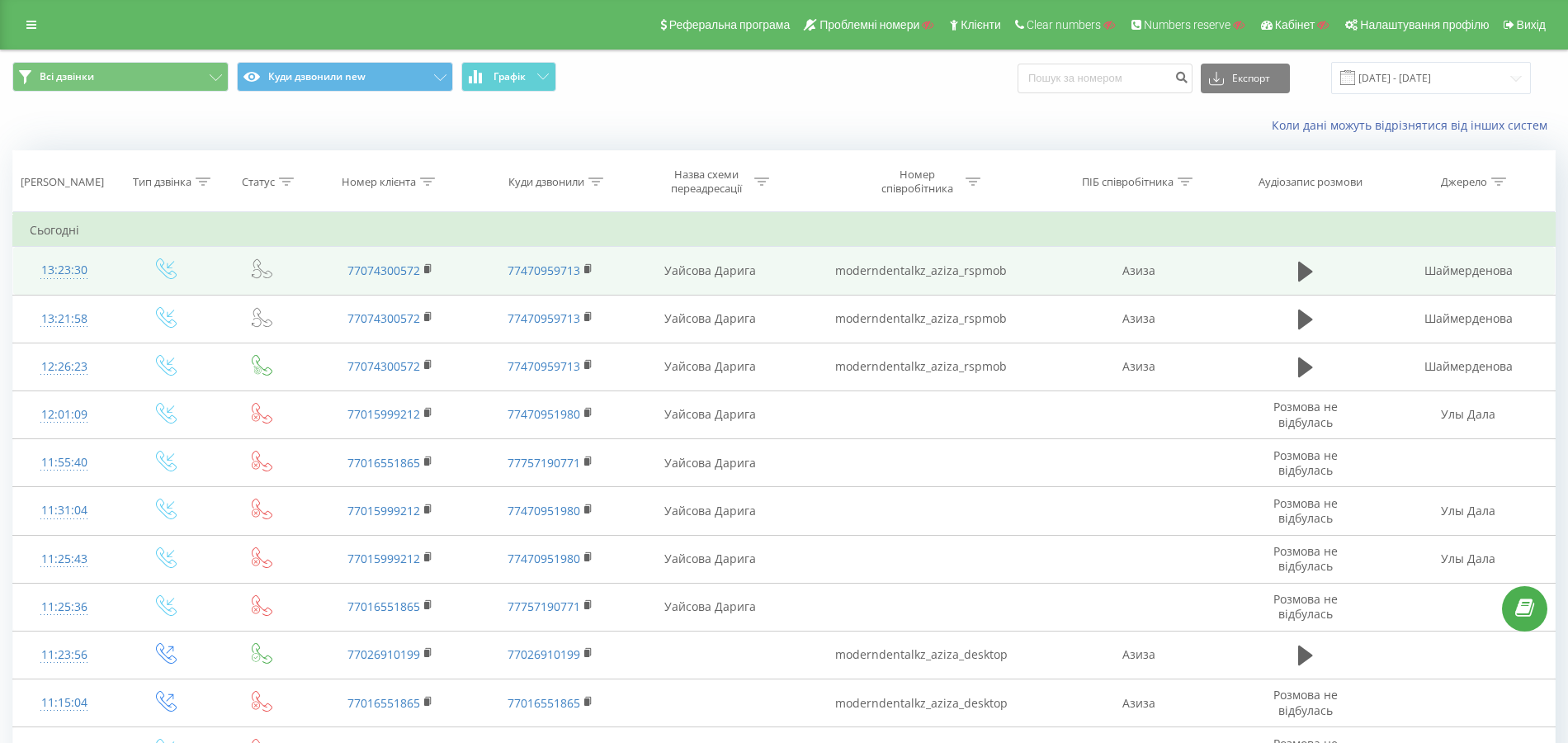
click at [934, 269] on td "moderndentalkz_aziza_rspmob" at bounding box center [920, 270] width 256 height 48
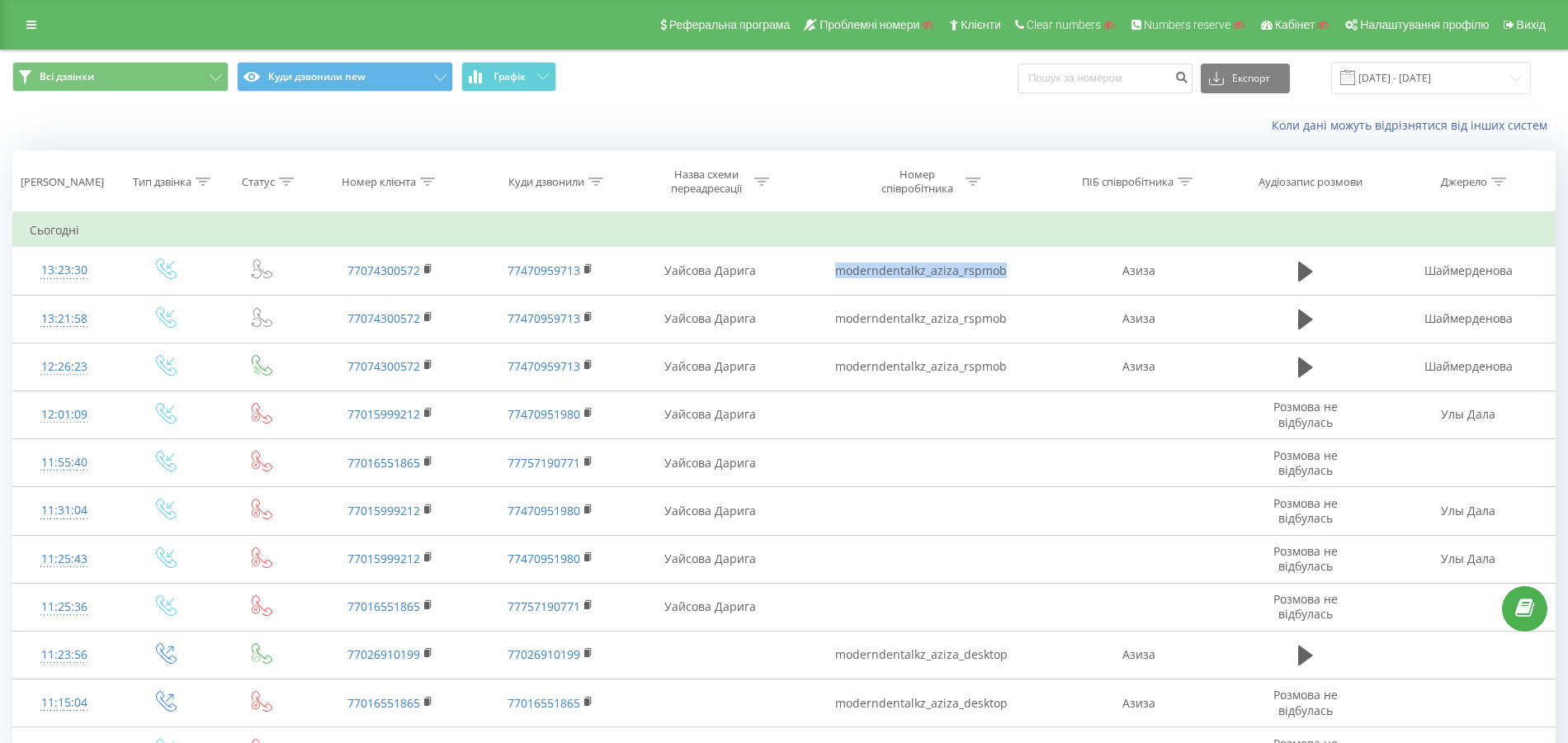
copy td "moderndentalkz_aziza_rspmob"
click at [432, 181] on icon at bounding box center [427, 181] width 15 height 8
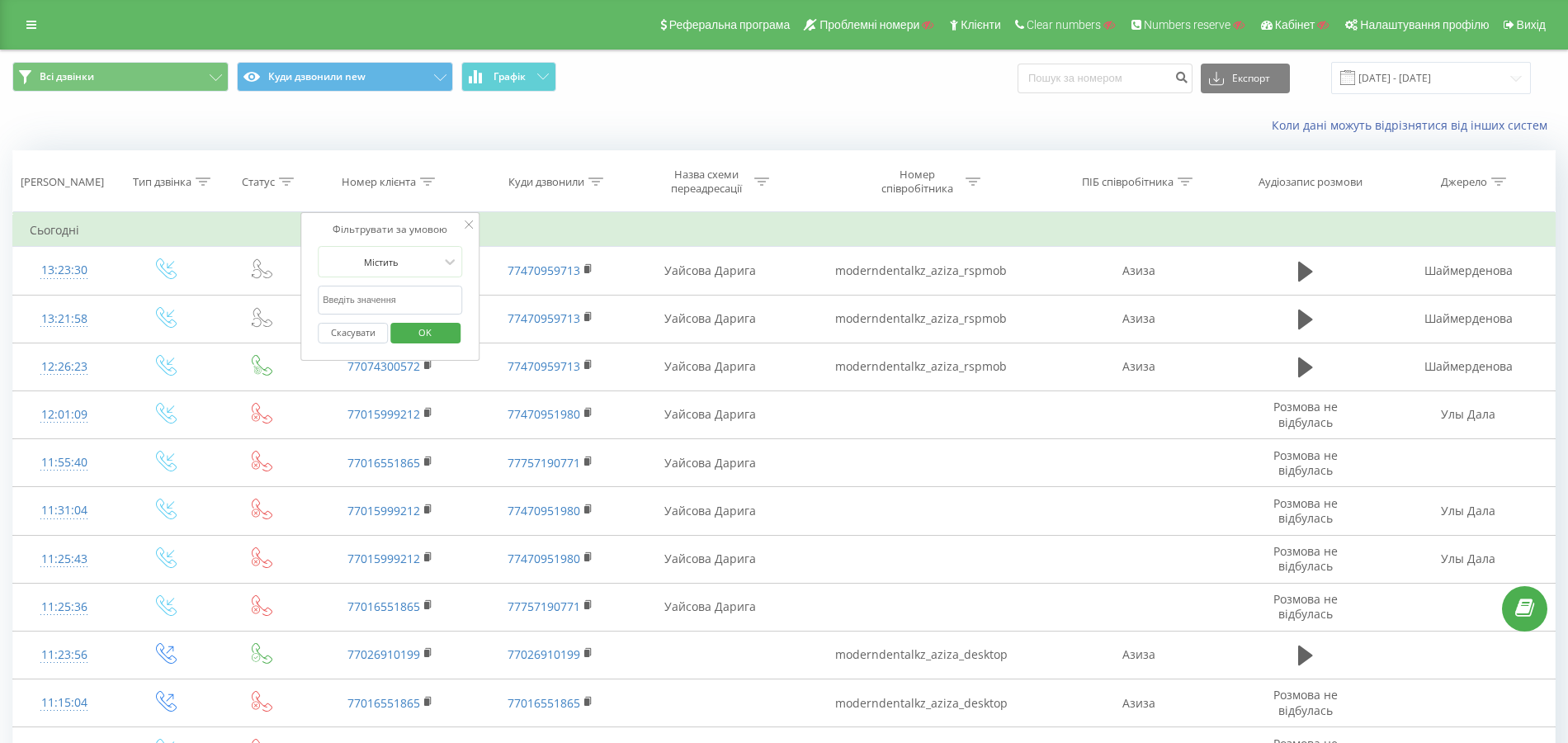
click at [379, 303] on input "text" at bounding box center [390, 299] width 146 height 29
paste input "380505115351"
click at [416, 325] on span "OK" at bounding box center [425, 331] width 46 height 25
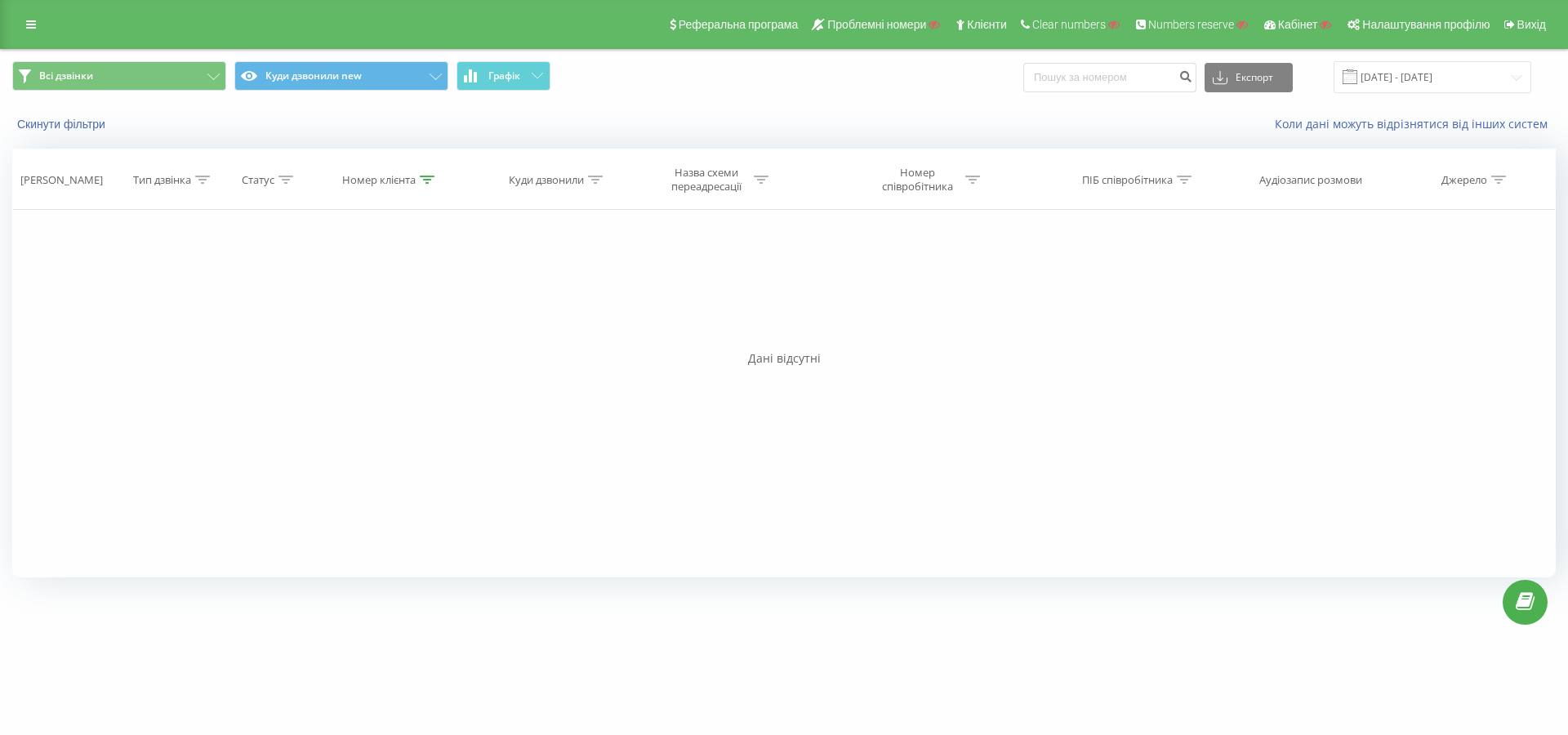
click at [427, 176] on icon at bounding box center [426, 179] width 15 height 8
click at [362, 296] on input "380505115351" at bounding box center [390, 296] width 144 height 28
paste input "7074300572"
type input "7074300572"
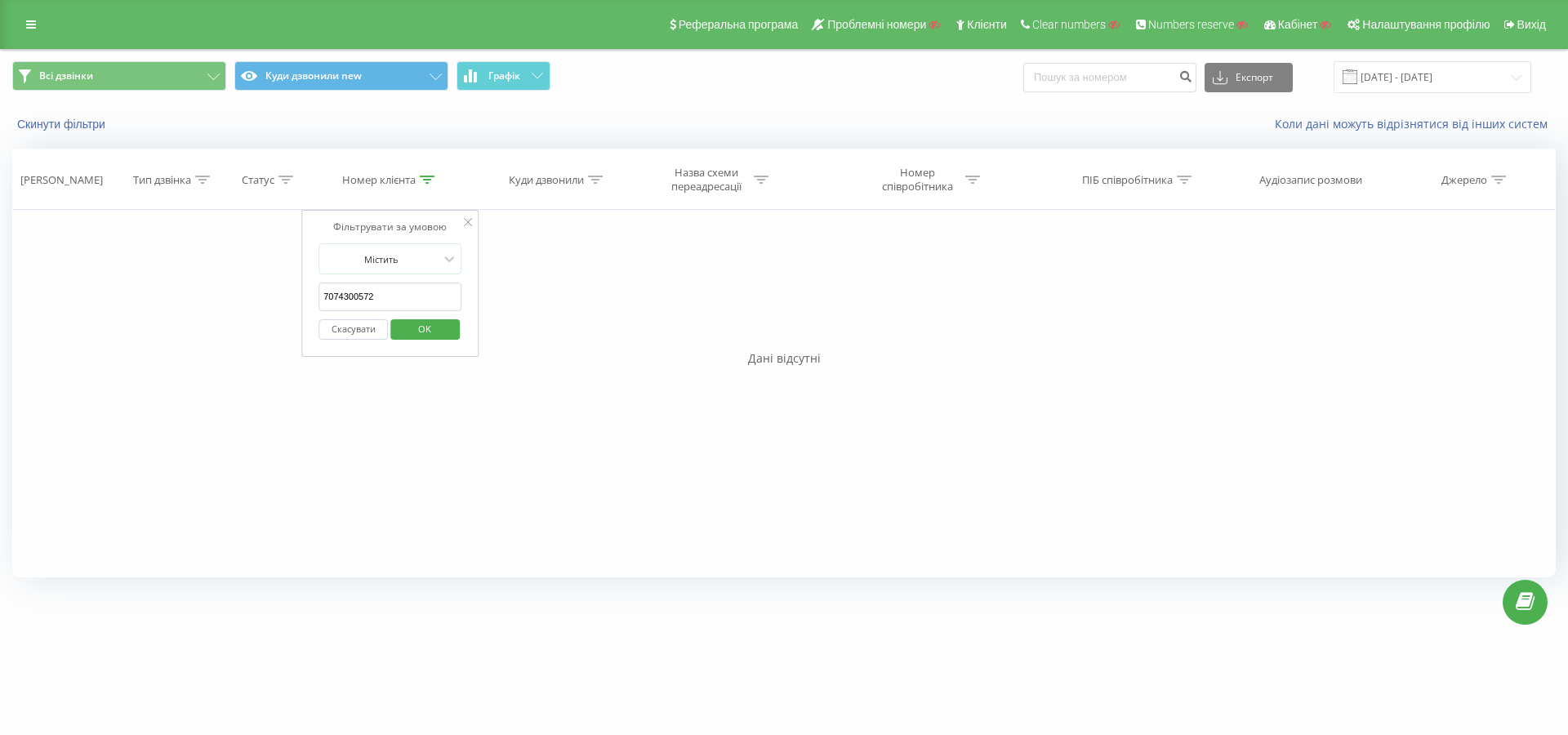
click at [408, 322] on span "OK" at bounding box center [425, 328] width 46 height 25
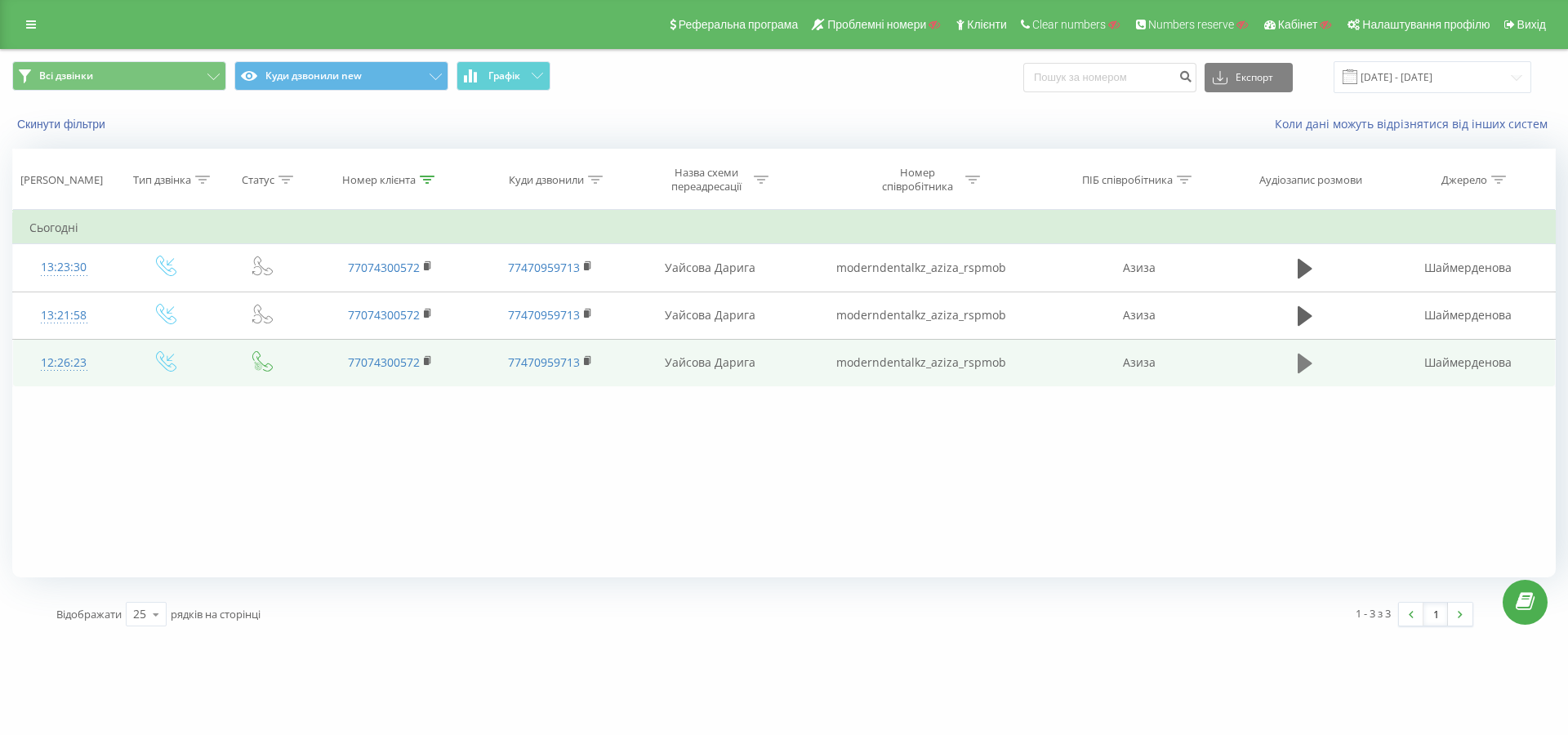
click at [1297, 359] on icon at bounding box center [1304, 363] width 15 height 20
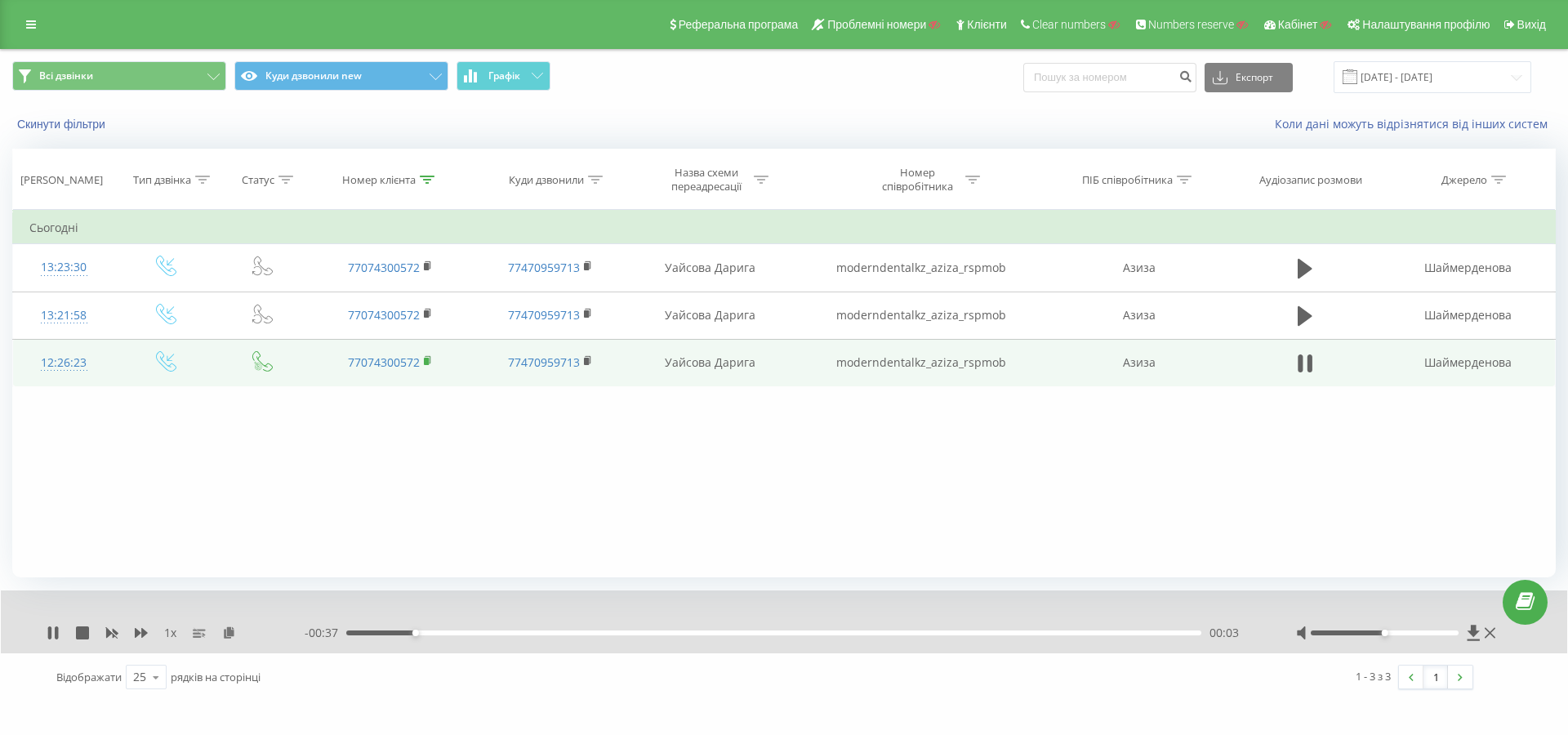
click at [430, 359] on icon at bounding box center [427, 360] width 6 height 8
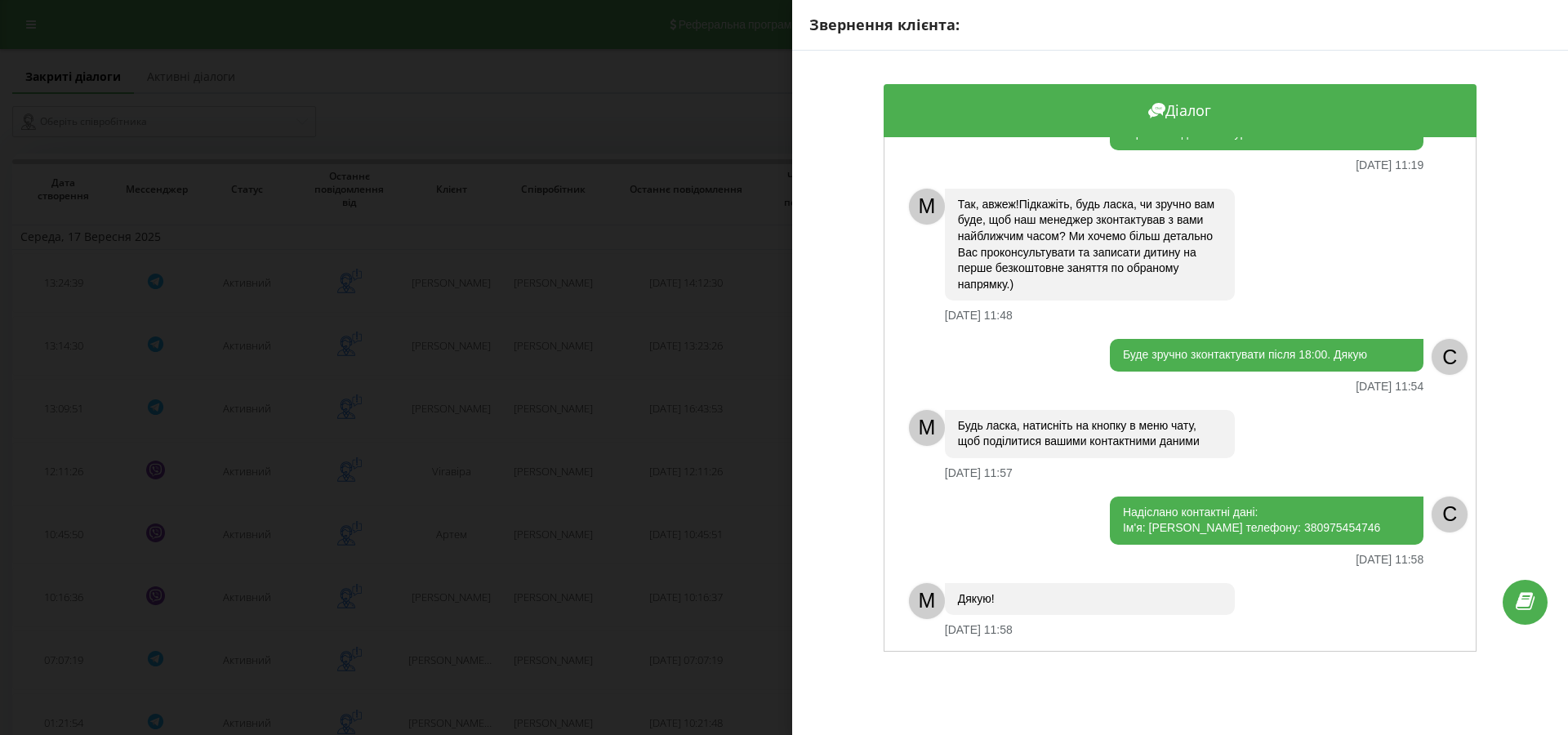
scroll to position [306, 0]
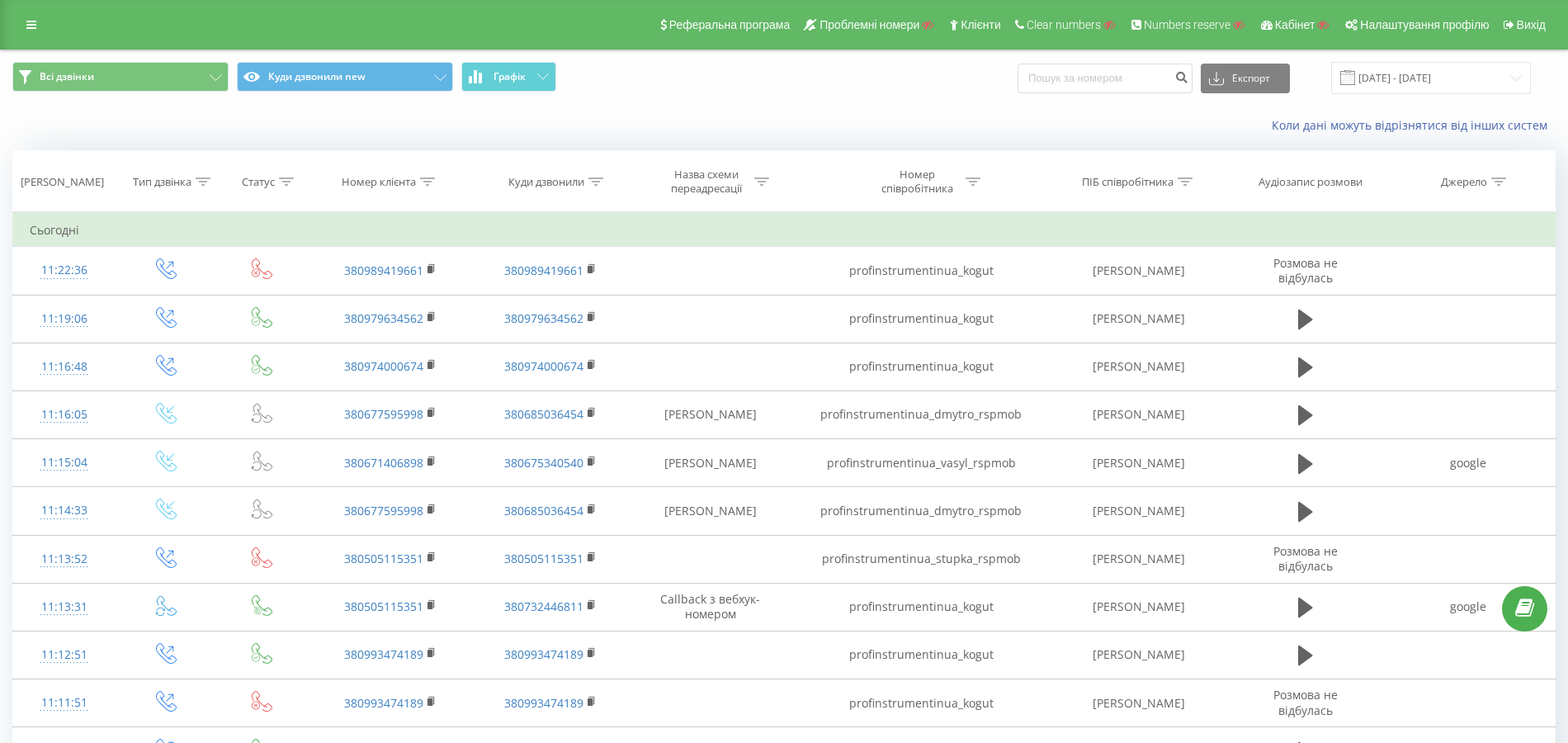
click at [429, 181] on icon at bounding box center [427, 181] width 15 height 8
click at [407, 293] on input "text" at bounding box center [390, 299] width 146 height 29
paste input "380505115351"
type input "380505115351"
click at [412, 327] on span "OK" at bounding box center [425, 331] width 46 height 25
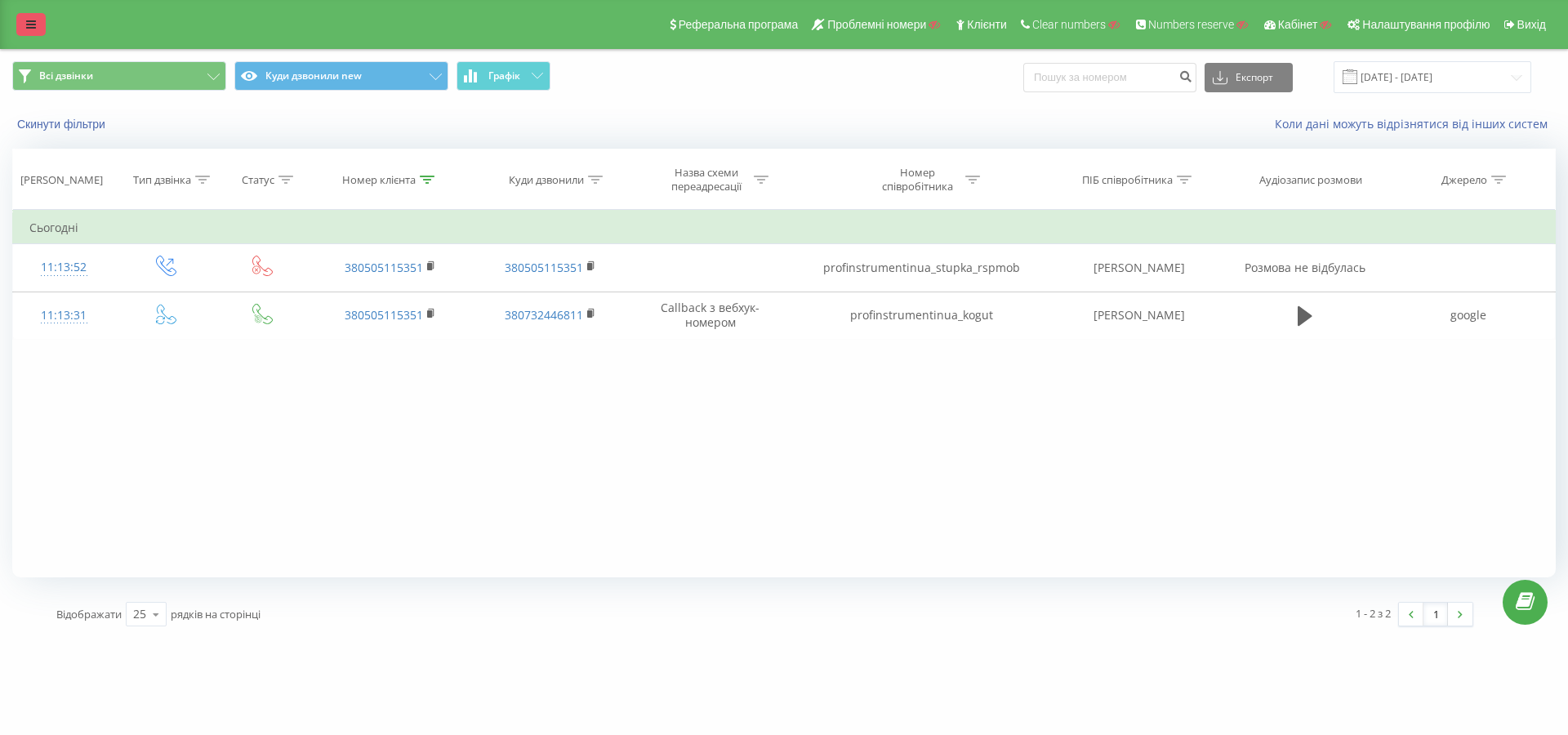
click at [28, 16] on link at bounding box center [31, 24] width 29 height 22
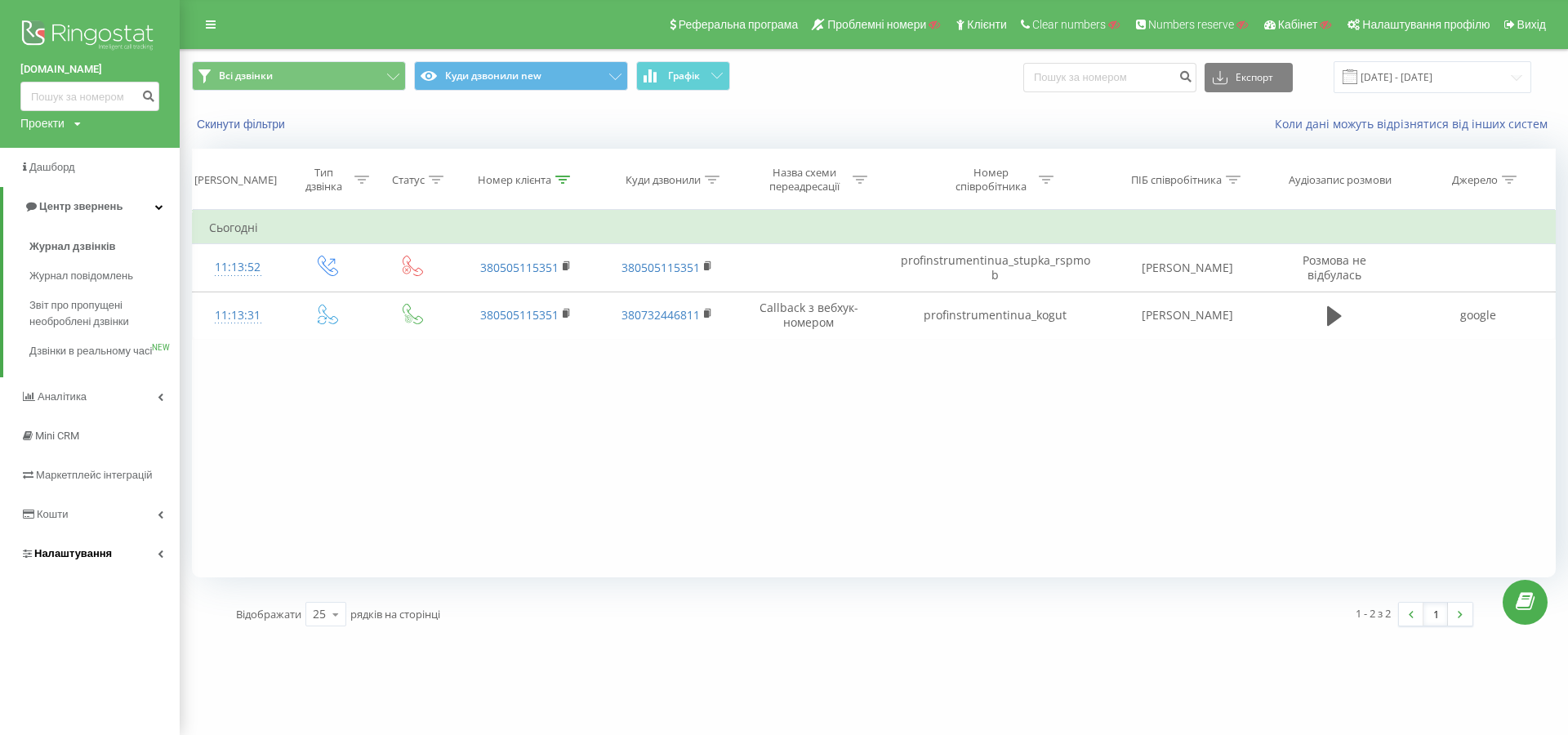
click at [105, 573] on link "Налаштування" at bounding box center [90, 553] width 179 height 39
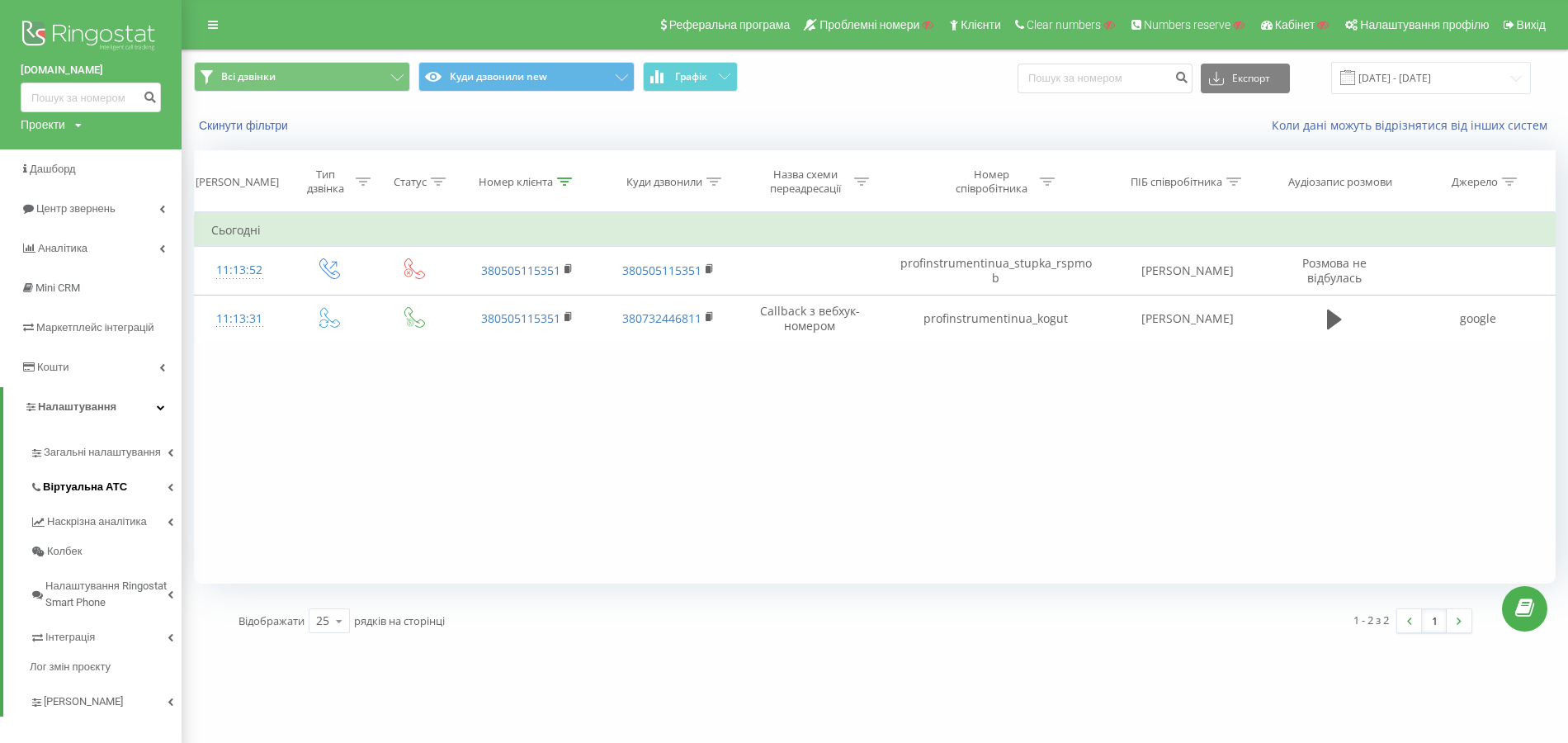
click at [107, 486] on span "Віртуальна АТС" at bounding box center [85, 487] width 85 height 17
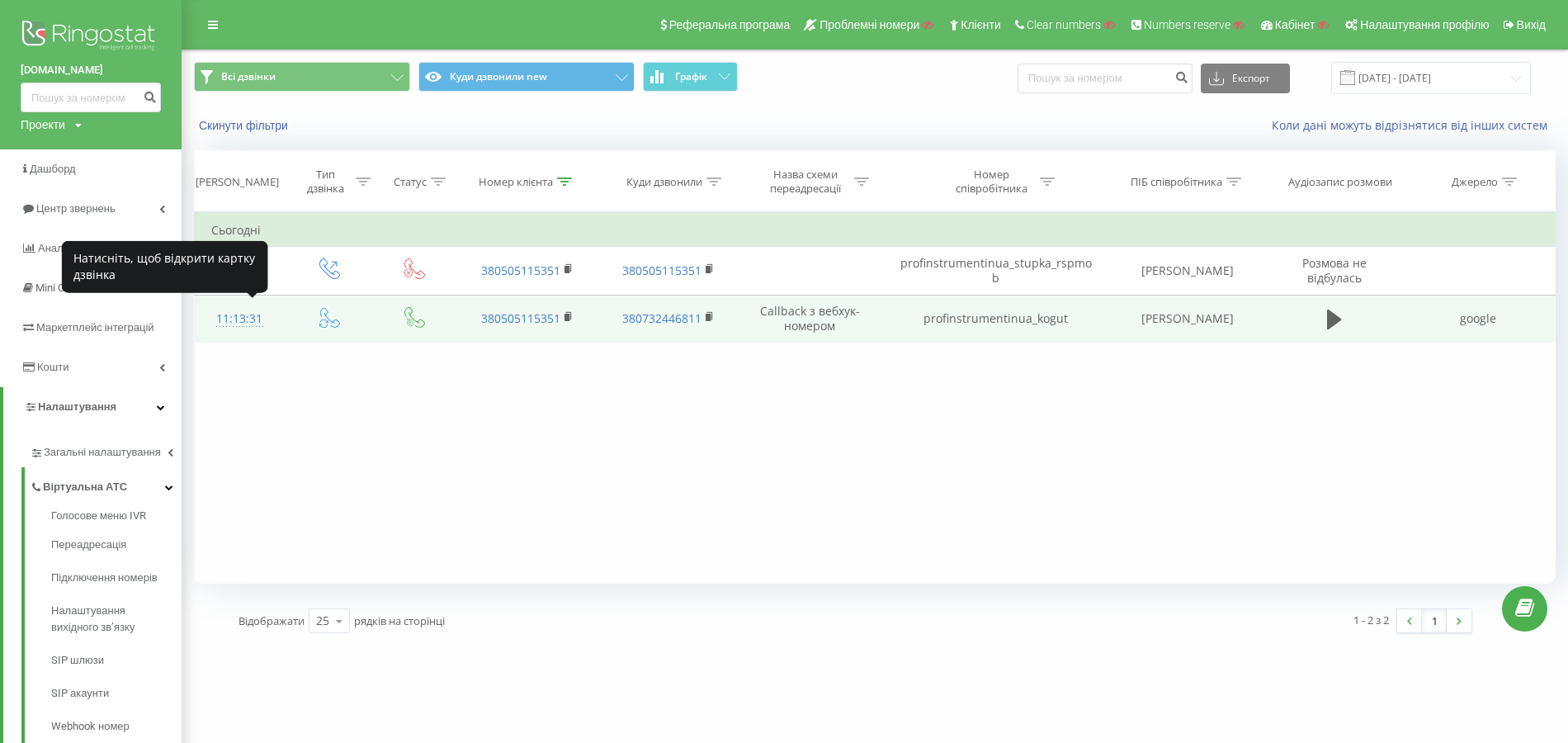
click at [262, 316] on div "11:13:31" at bounding box center [239, 318] width 57 height 32
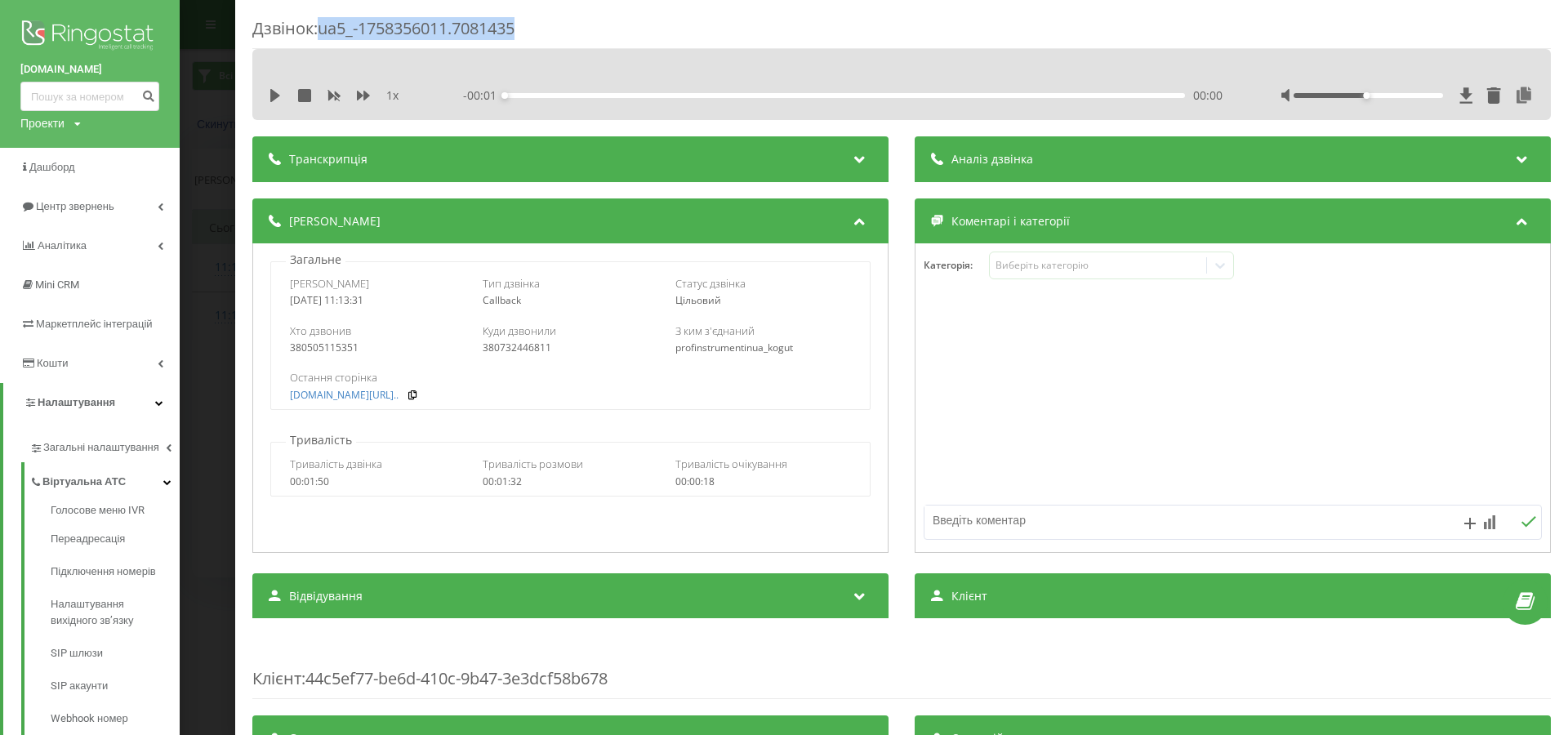
drag, startPoint x: 323, startPoint y: 30, endPoint x: 527, endPoint y: 30, distance: 204.0
click at [527, 30] on div "Дзвінок : ua5_-1758356011.7081435" at bounding box center [901, 33] width 1298 height 32
copy div "ua5_-1758356011.7081435"
click at [333, 348] on div "380505115351" at bounding box center [377, 347] width 175 height 11
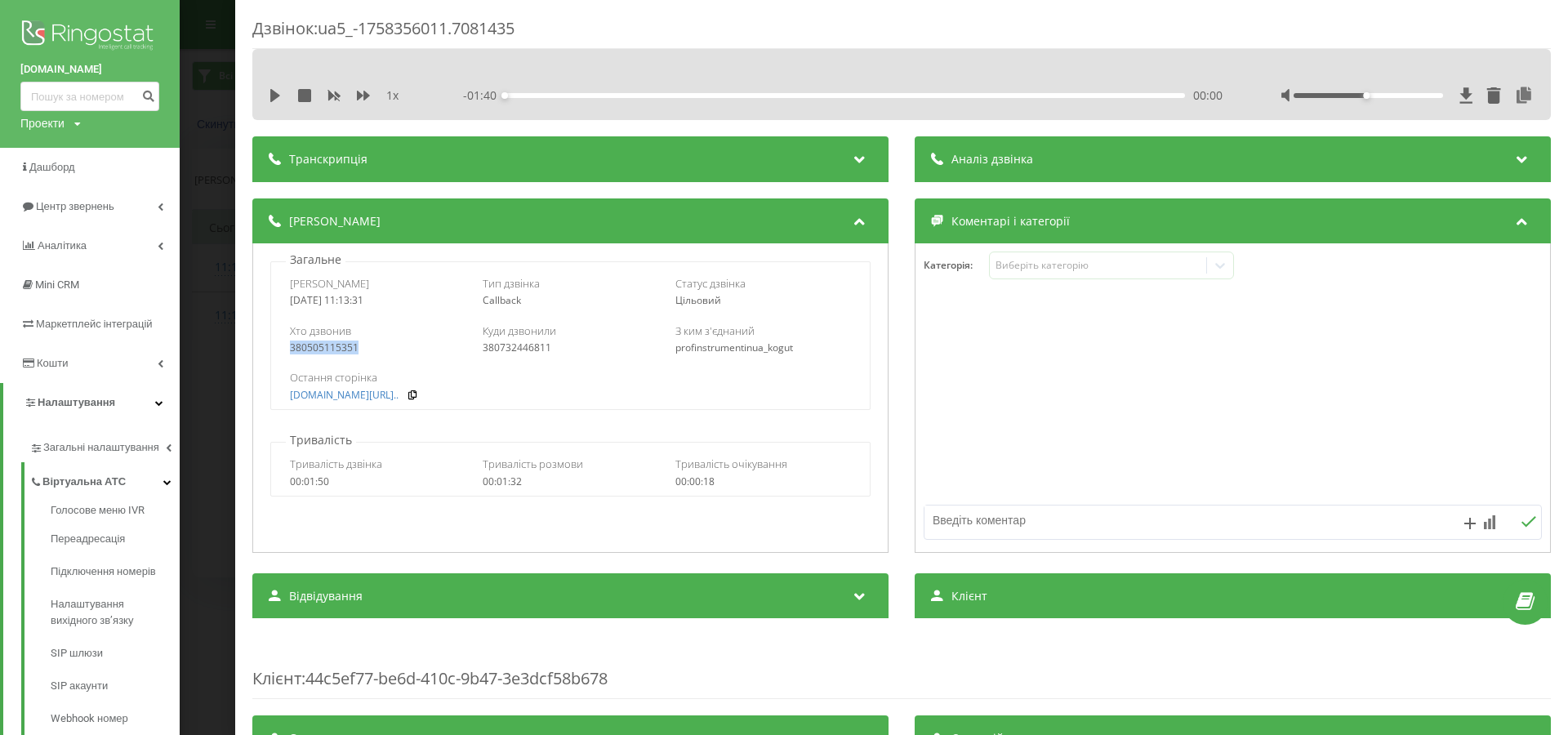
copy div "380505115351"
drag, startPoint x: 322, startPoint y: 28, endPoint x: 575, endPoint y: 28, distance: 253.0
click at [575, 28] on div "Дзвінок : ua5_-1758356011.7081435" at bounding box center [901, 33] width 1298 height 32
copy div "ua5_-1758356011.7081435"
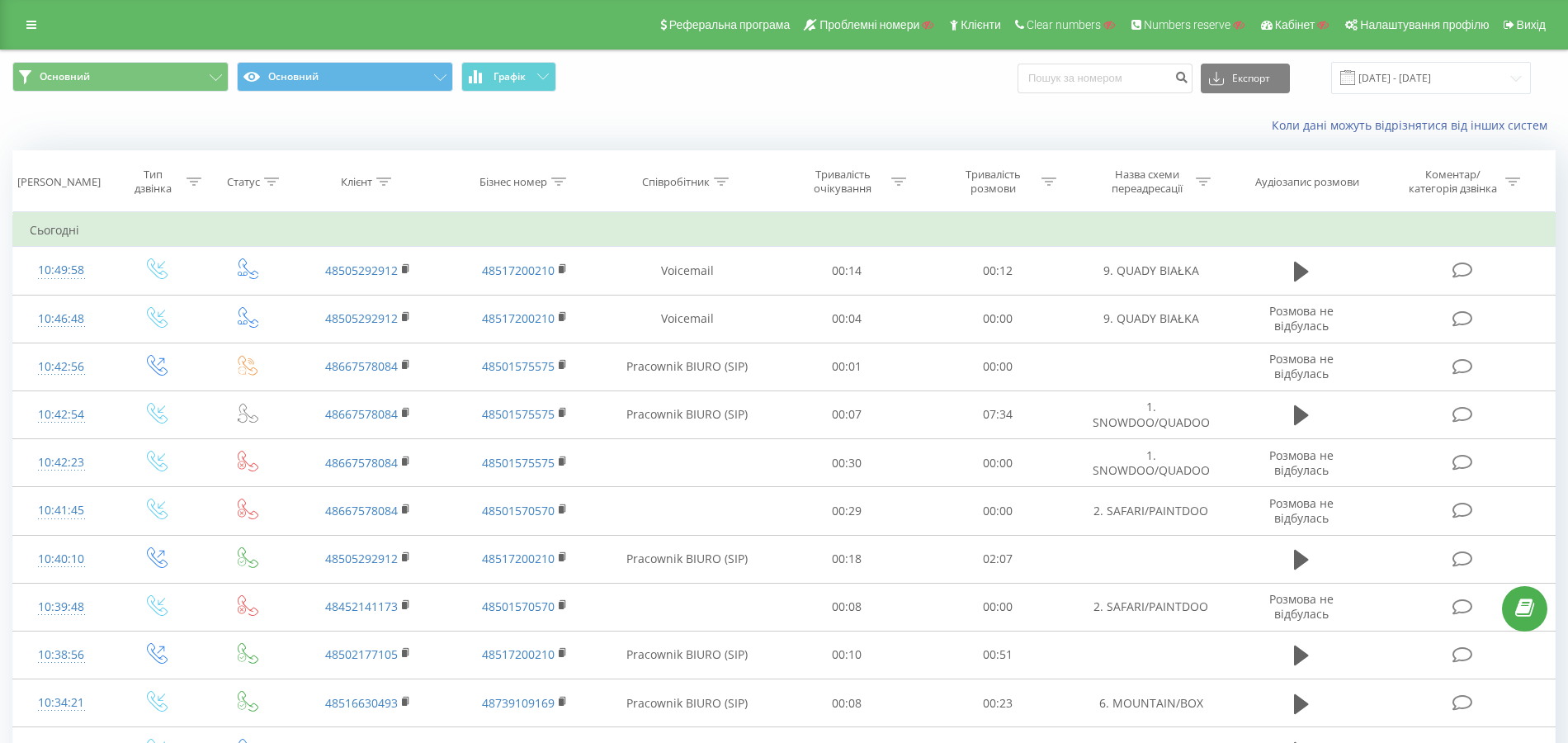
click at [15, 22] on div "Реферальна програма Проблемні номери Клієнти Clear numbers Numbers reserve Кабі…" at bounding box center [784, 24] width 1568 height 50
click at [31, 23] on icon at bounding box center [31, 24] width 10 height 11
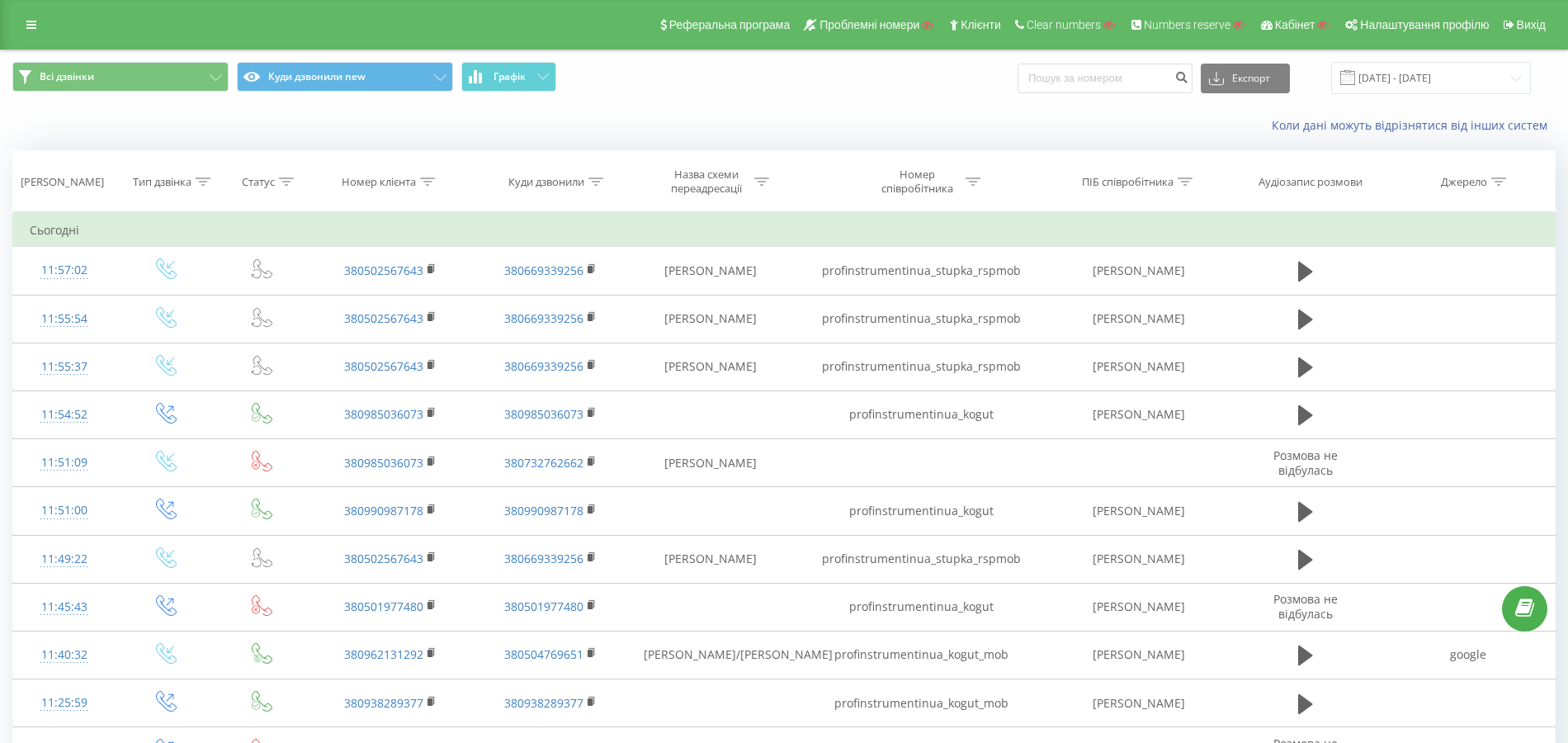
click at [430, 182] on icon at bounding box center [427, 181] width 15 height 8
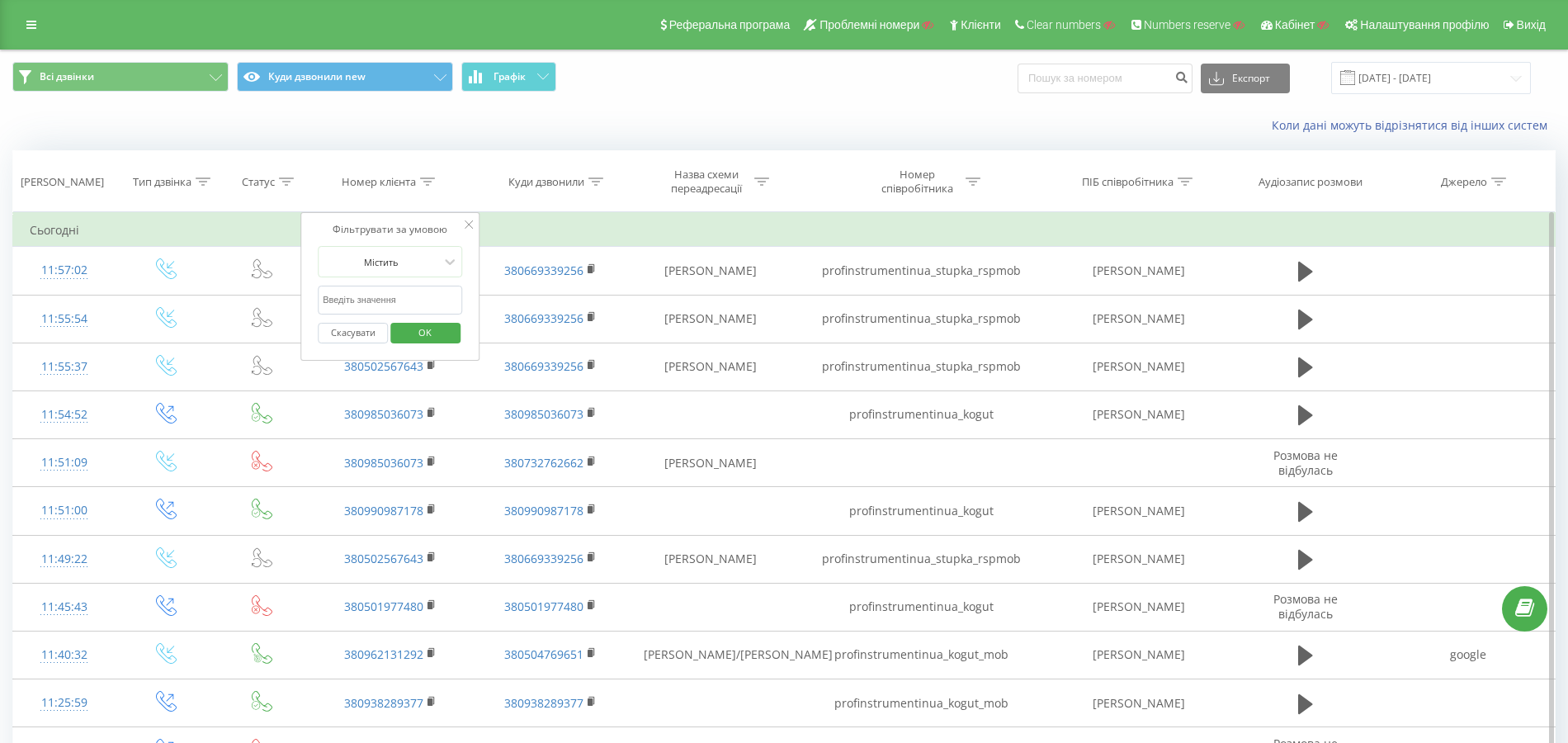
click at [366, 301] on input "text" at bounding box center [390, 299] width 146 height 29
paste input "380505115351"
type input "380505115351"
click at [408, 330] on span "OK" at bounding box center [425, 331] width 46 height 25
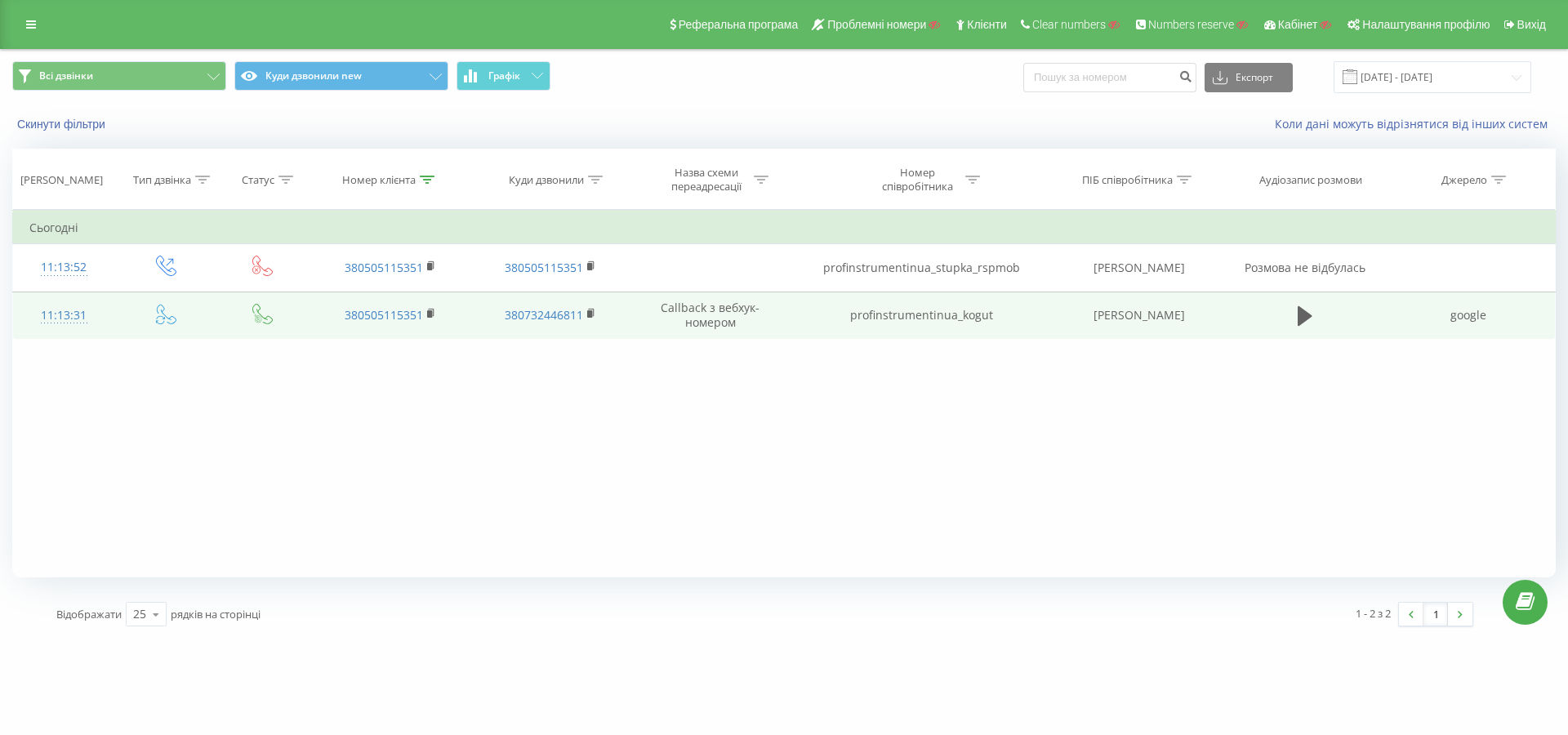
click at [918, 319] on td "profinstrumentinua_kogut" at bounding box center [921, 315] width 255 height 47
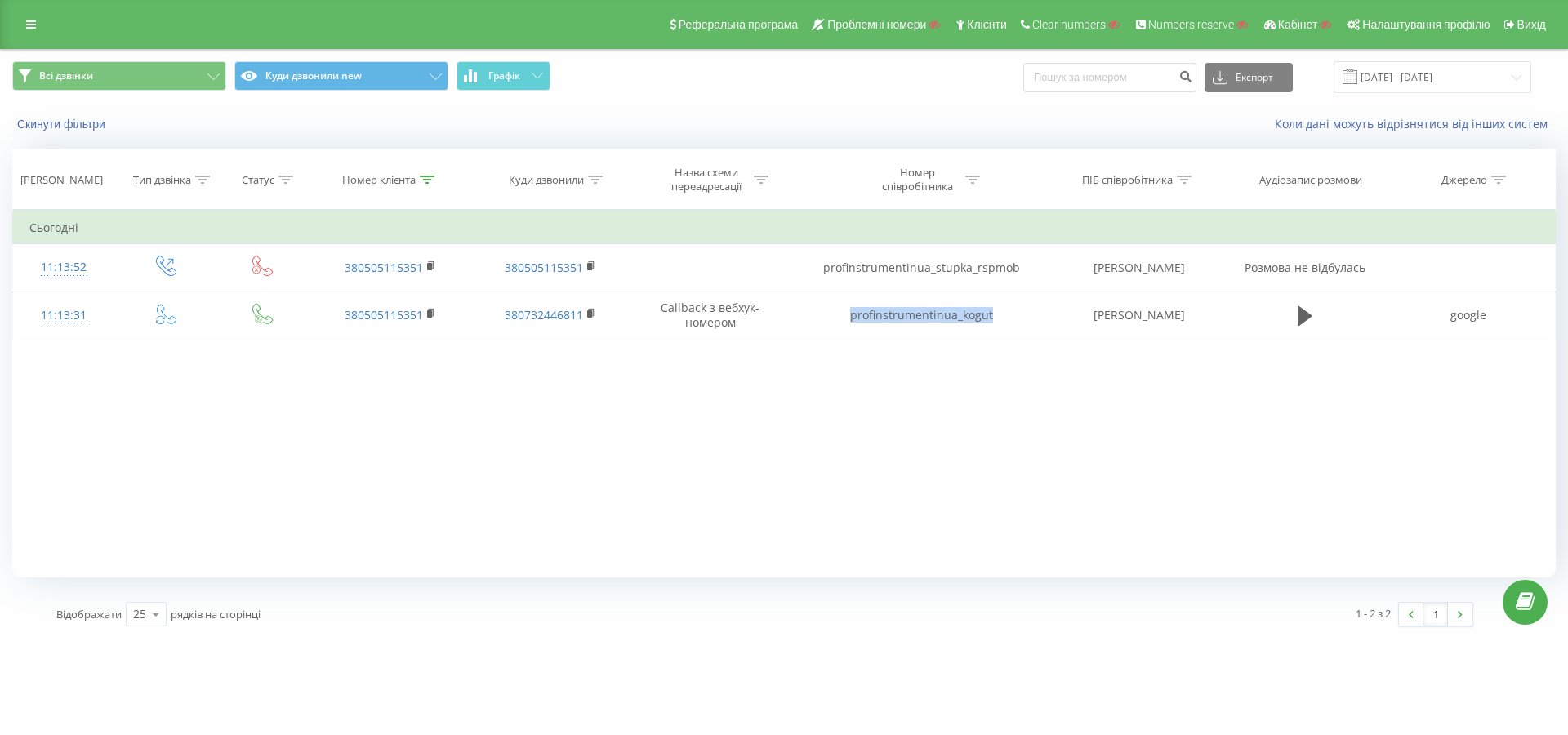
copy td "profinstrumentinua_kogut"
click at [31, 24] on icon at bounding box center [30, 24] width 9 height 11
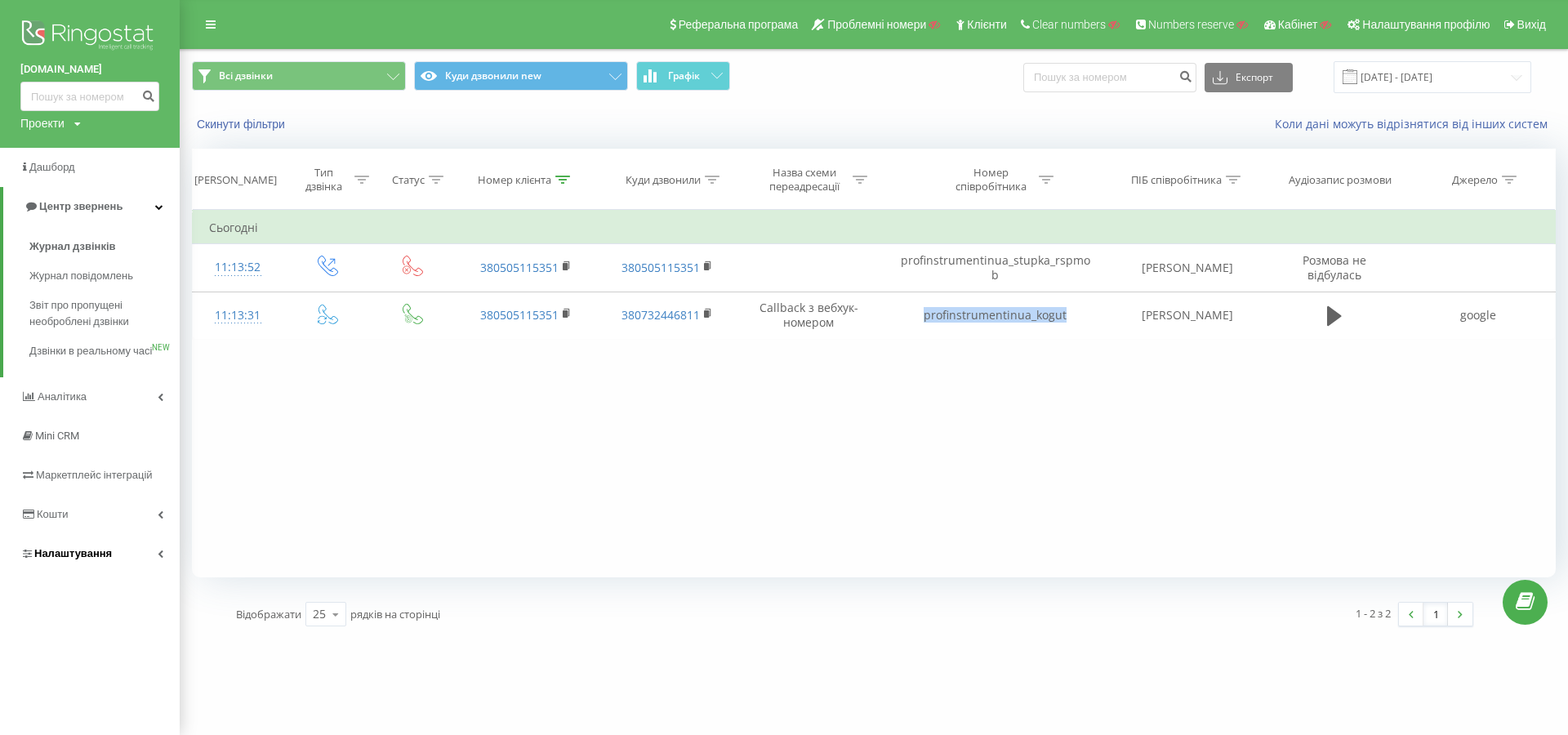
click at [87, 559] on link "Налаштування" at bounding box center [90, 553] width 179 height 39
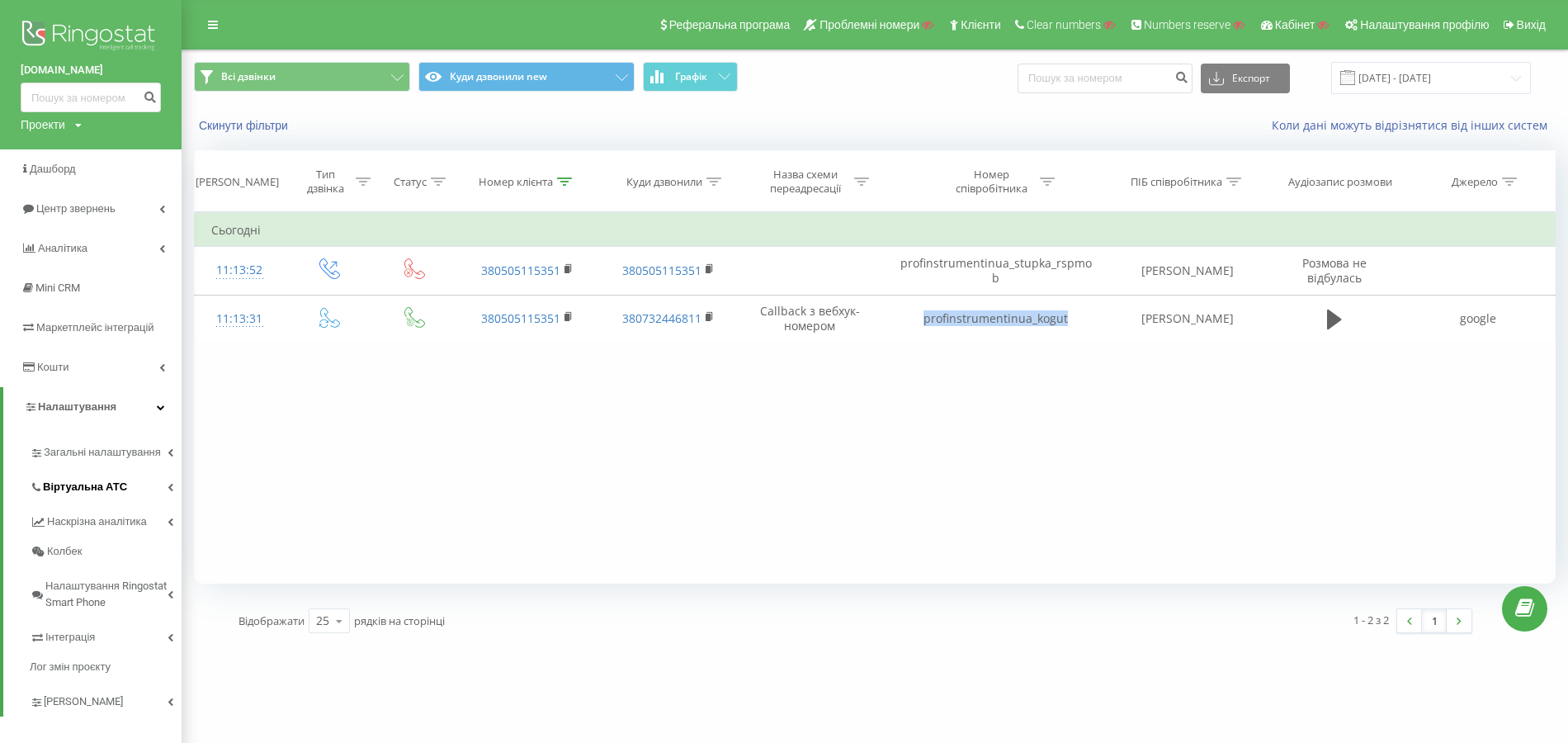
click at [96, 494] on span "Віртуальна АТС" at bounding box center [85, 487] width 85 height 17
click at [103, 558] on link "Переадресація" at bounding box center [116, 545] width 130 height 33
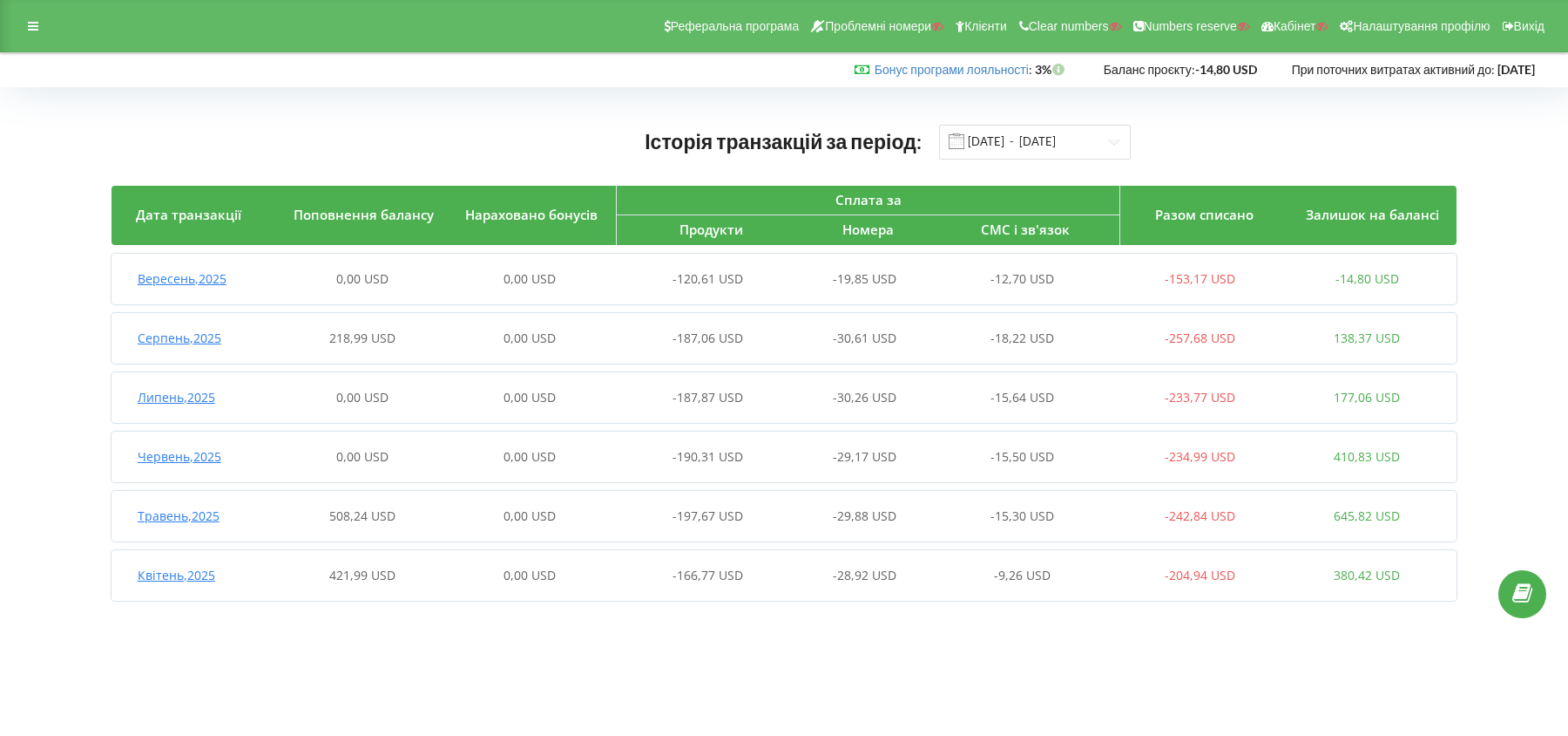
click at [209, 271] on span "Вересень , 2025" at bounding box center [181, 278] width 89 height 17
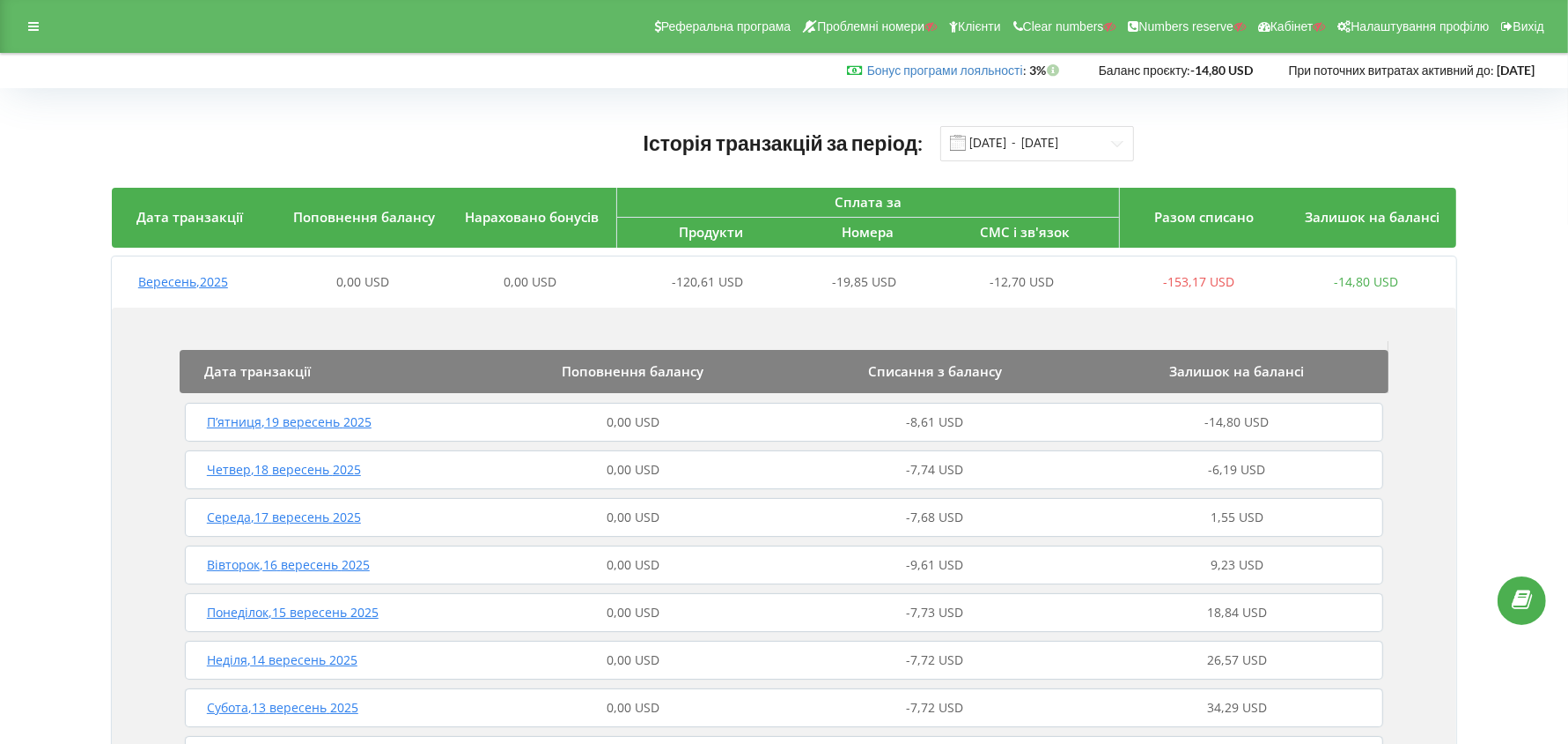
click at [211, 274] on span "Вересень , 2025" at bounding box center [183, 281] width 90 height 17
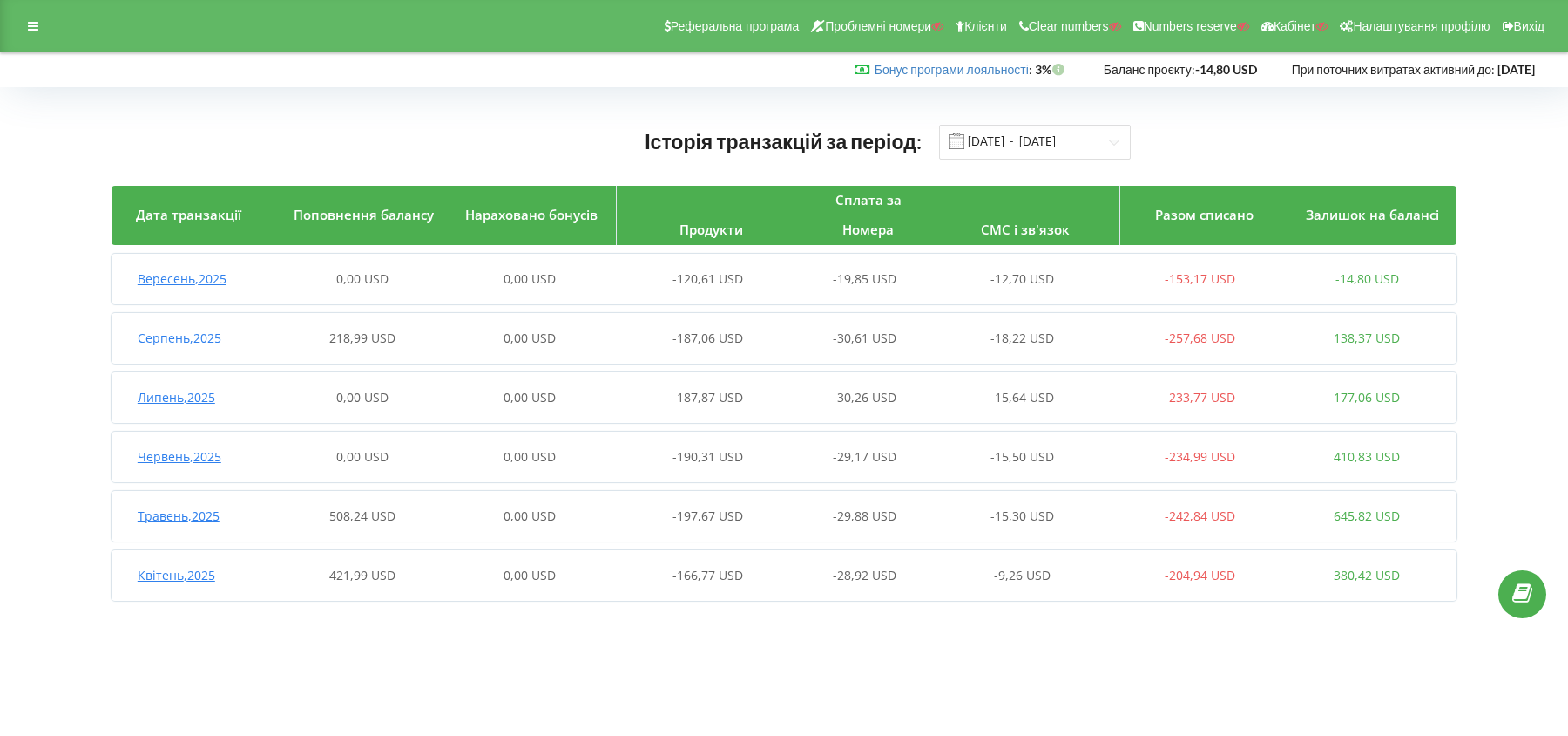
click at [542, 129] on div "Історія транзакцій за період: 01.04.2025 - 20.09.2025" at bounding box center [784, 141] width 1345 height 36
click at [29, 18] on div at bounding box center [33, 26] width 31 height 24
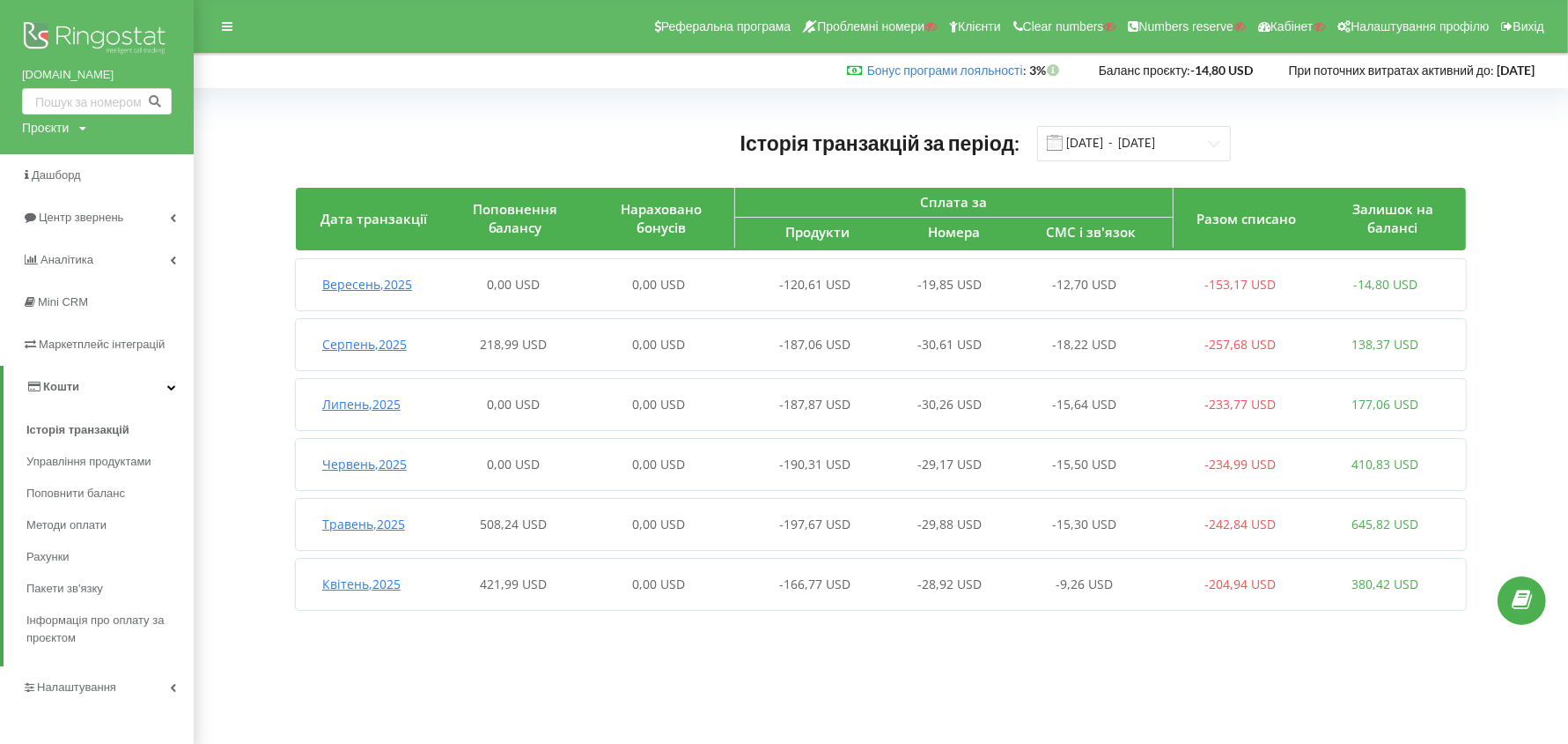
drag, startPoint x: 21, startPoint y: 73, endPoint x: 153, endPoint y: 74, distance: 132.0
click at [153, 74] on div "mk-translations.ua Проєкти Пошук" at bounding box center [97, 77] width 194 height 155
copy link "mk-translations.ua"
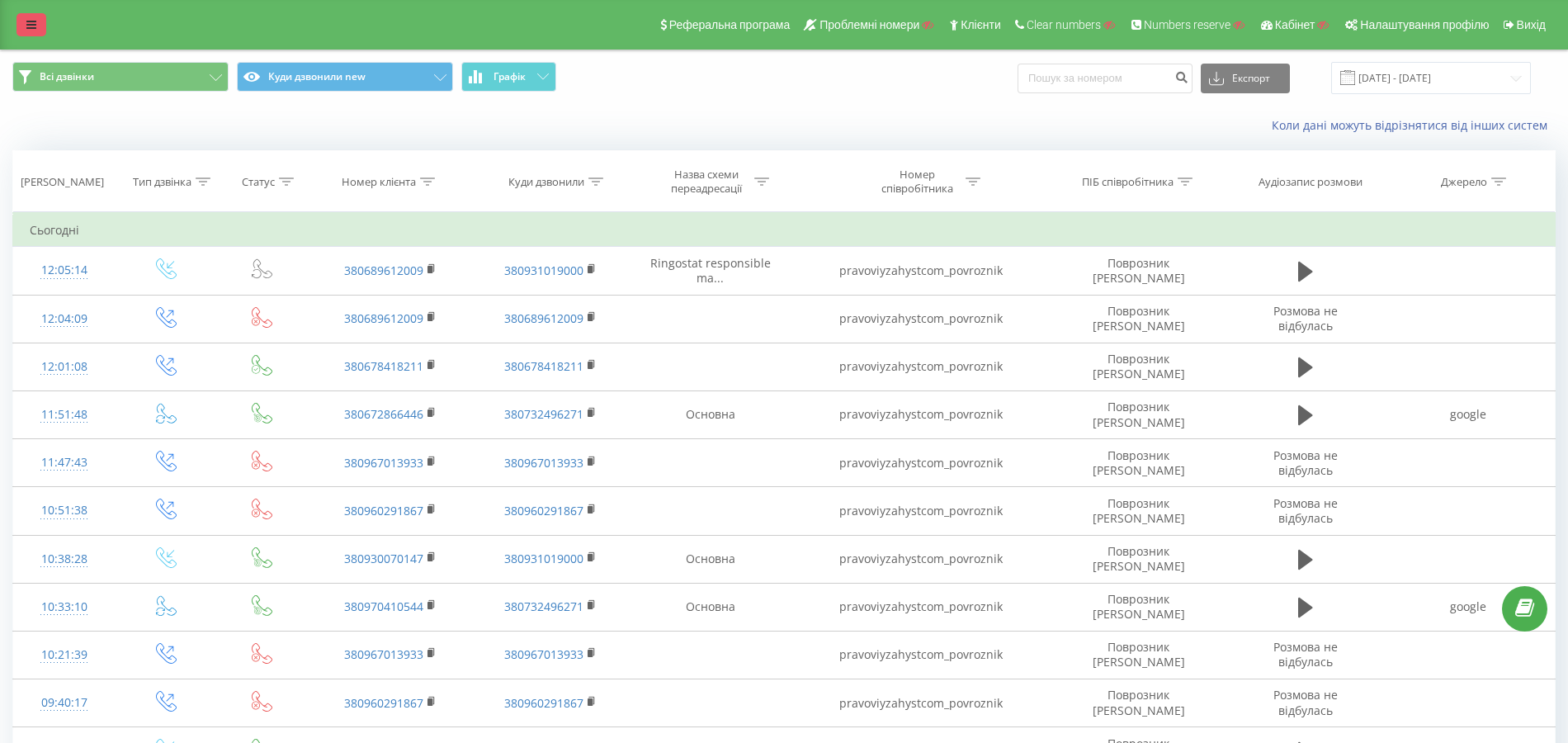
click at [18, 20] on link at bounding box center [31, 24] width 30 height 23
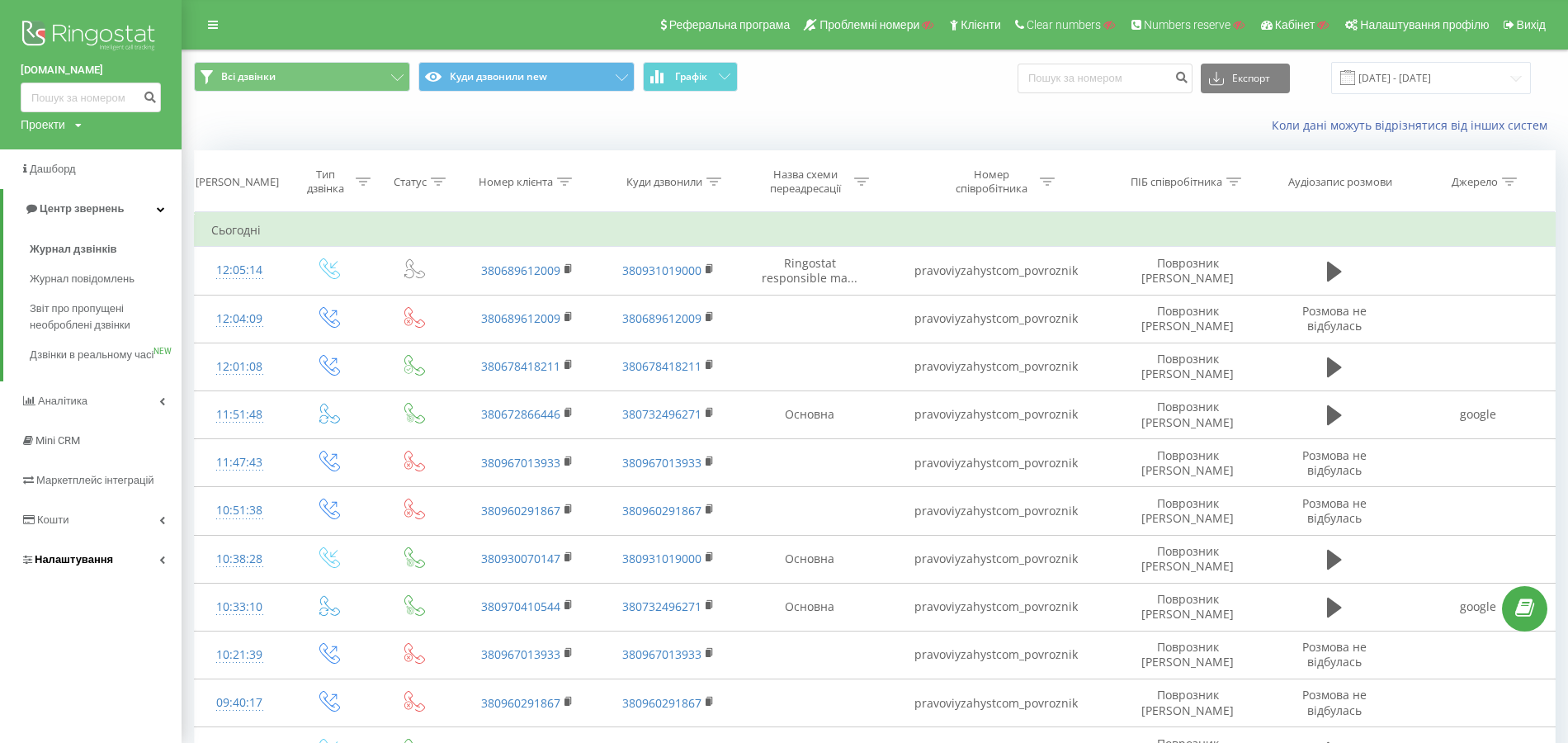
click at [64, 565] on span "Налаштування" at bounding box center [74, 559] width 78 height 12
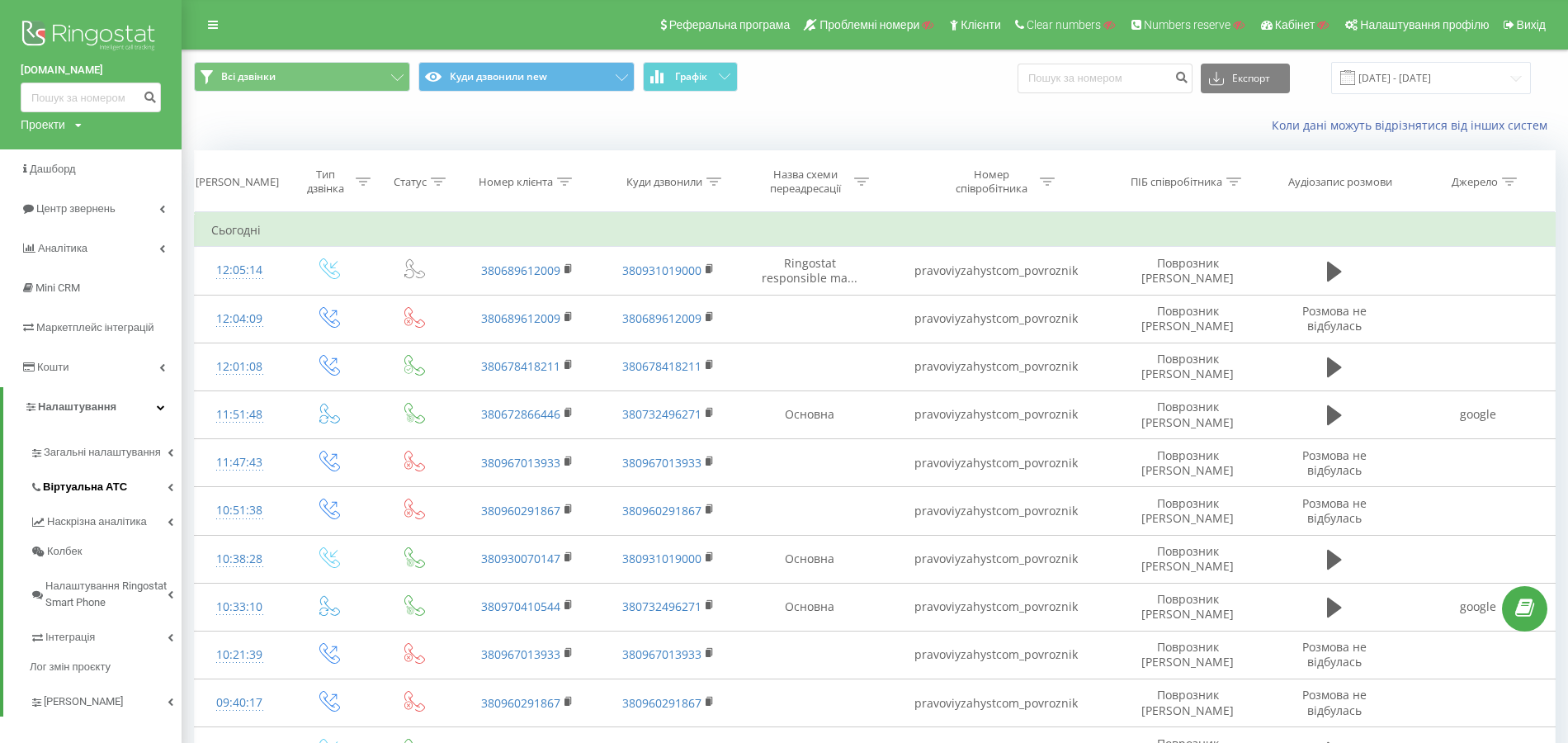
click at [87, 485] on span "Віртуальна АТС" at bounding box center [85, 487] width 85 height 17
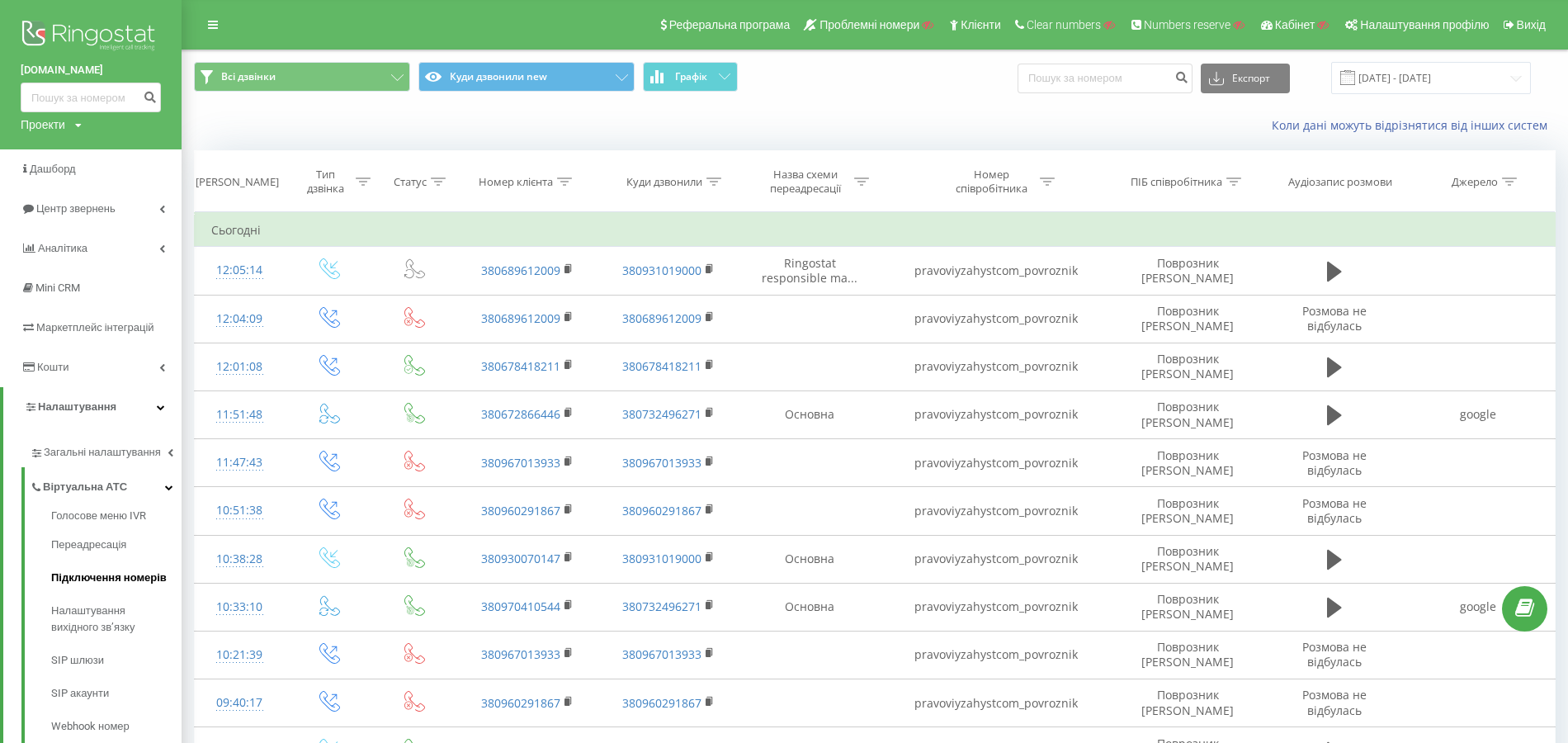
click at [92, 571] on span "Підключення номерів" at bounding box center [109, 577] width 115 height 17
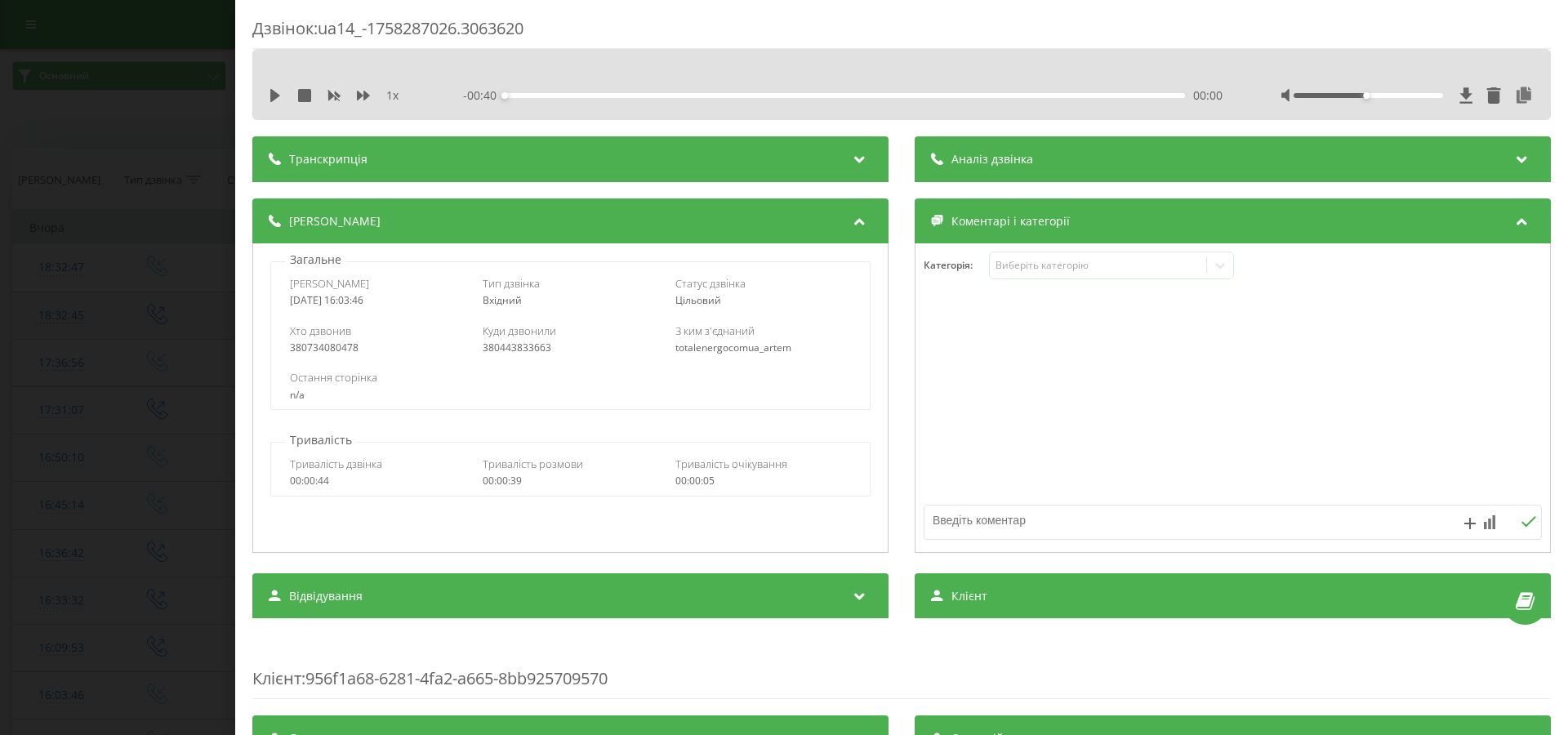
click at [126, 295] on div "Дзвінок : ua14_-1758287026.3063620 1 x - 00:40 00:00 00:00 Транскрипція Для AI-…" at bounding box center [784, 368] width 1568 height 735
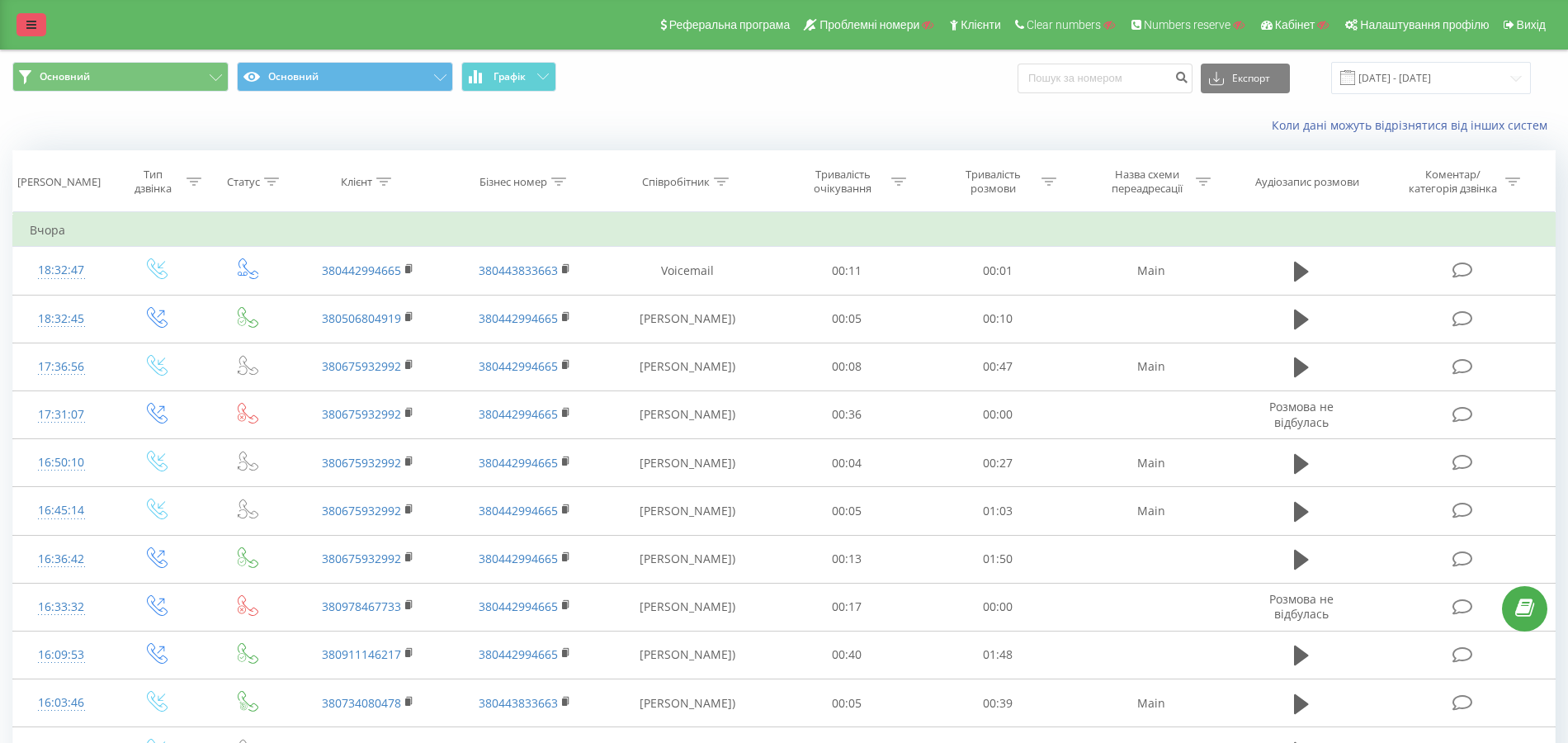
click at [24, 20] on link at bounding box center [31, 24] width 30 height 23
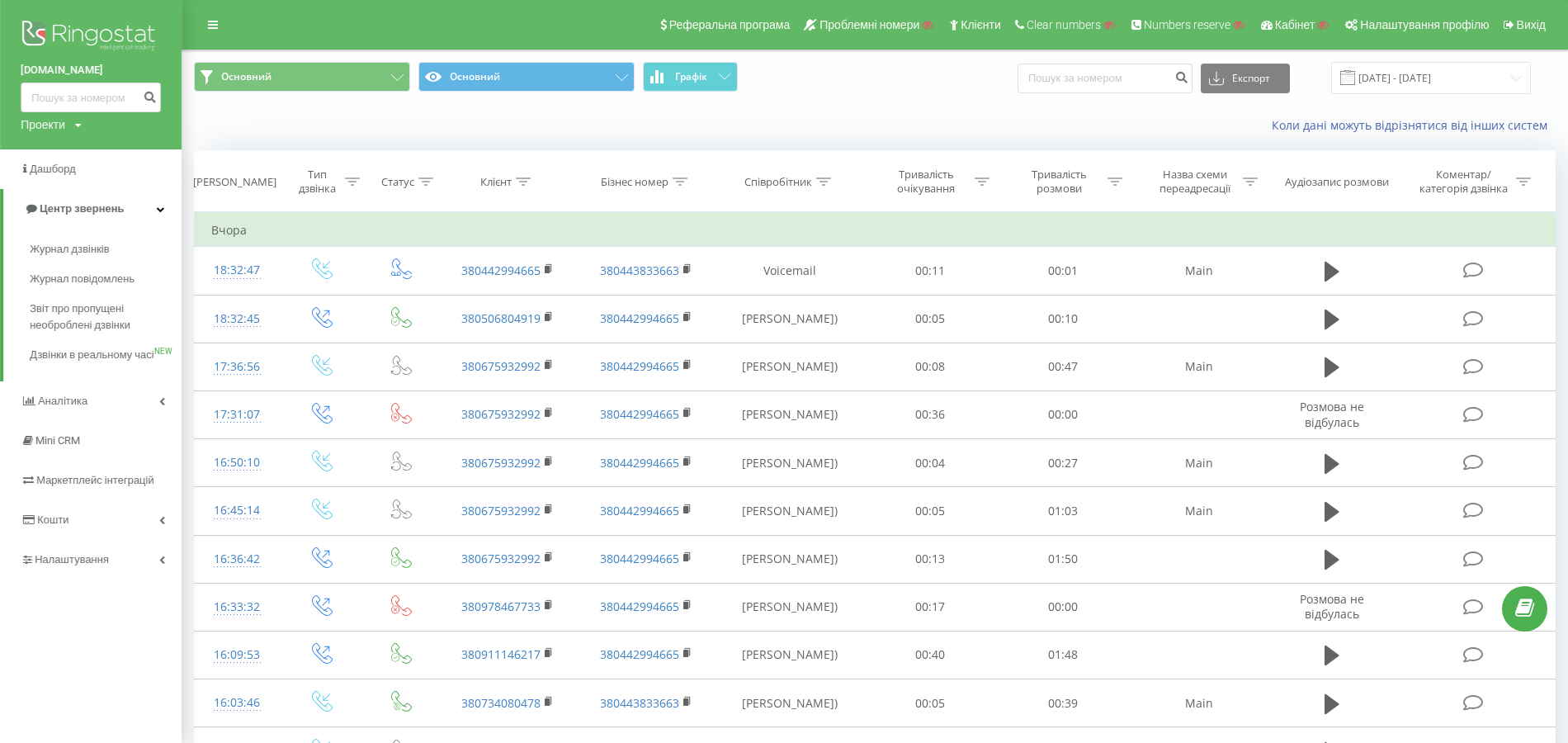
click at [69, 598] on div "[DOMAIN_NAME] Проекти Пошук Дашборд Центр звернень Журнал дзвінків Журнал повід…" at bounding box center [91, 372] width 181 height 743
click at [77, 565] on span "Налаштування" at bounding box center [74, 559] width 78 height 12
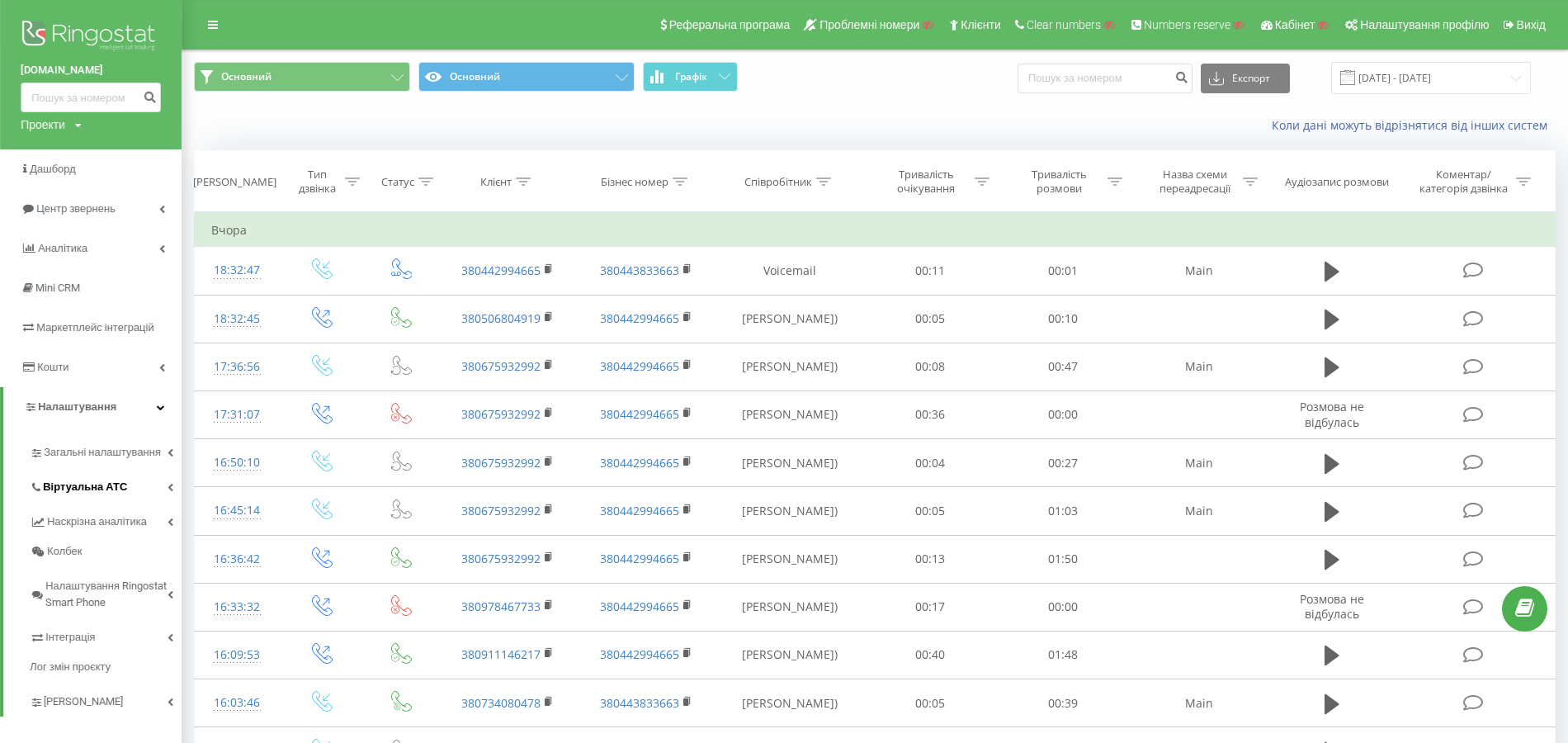
click at [90, 498] on link "Віртуальна АТС" at bounding box center [106, 485] width 152 height 35
click at [95, 574] on span "Підключення номерів" at bounding box center [109, 577] width 115 height 17
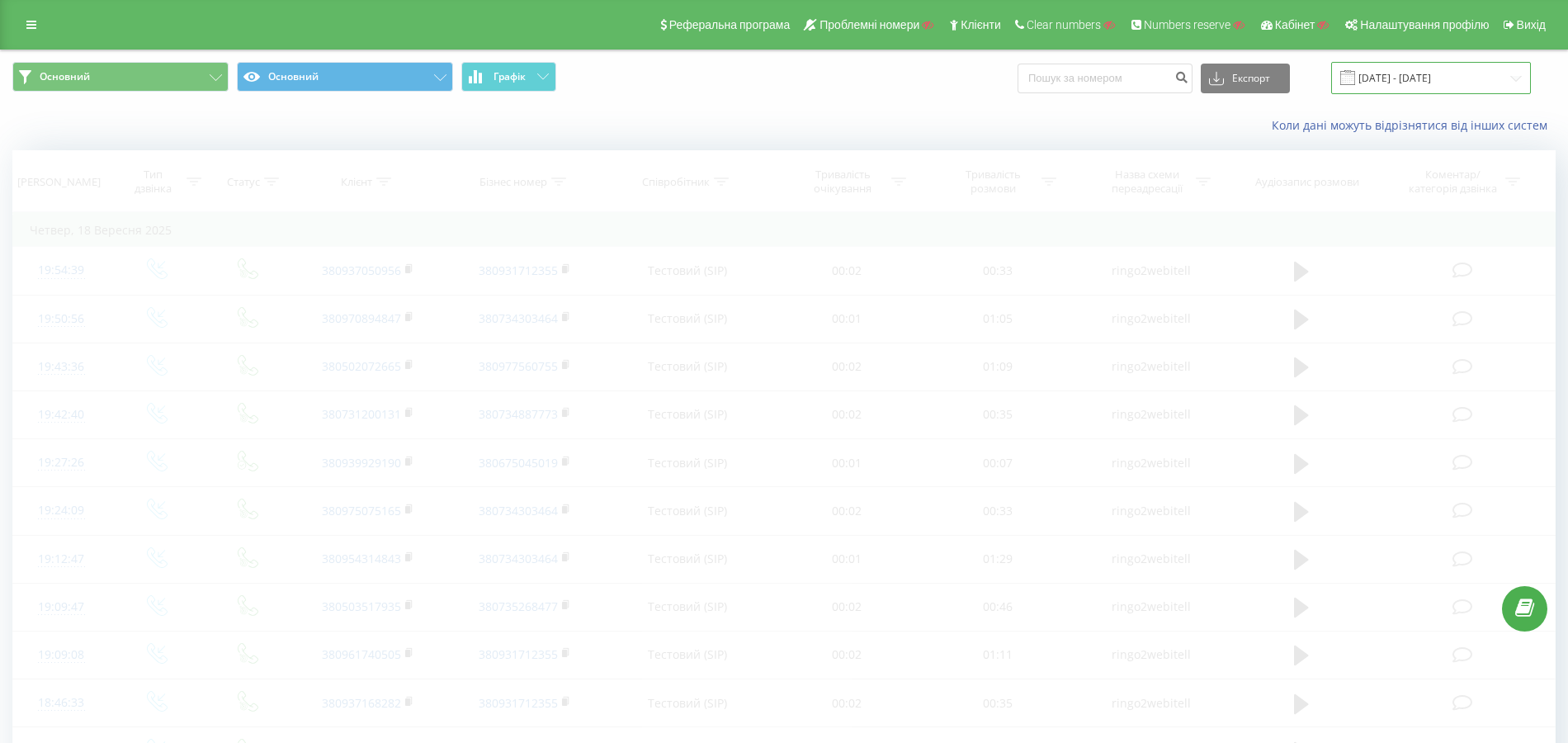
click at [1413, 80] on input "[DATE] - [DATE]" at bounding box center [1430, 78] width 200 height 32
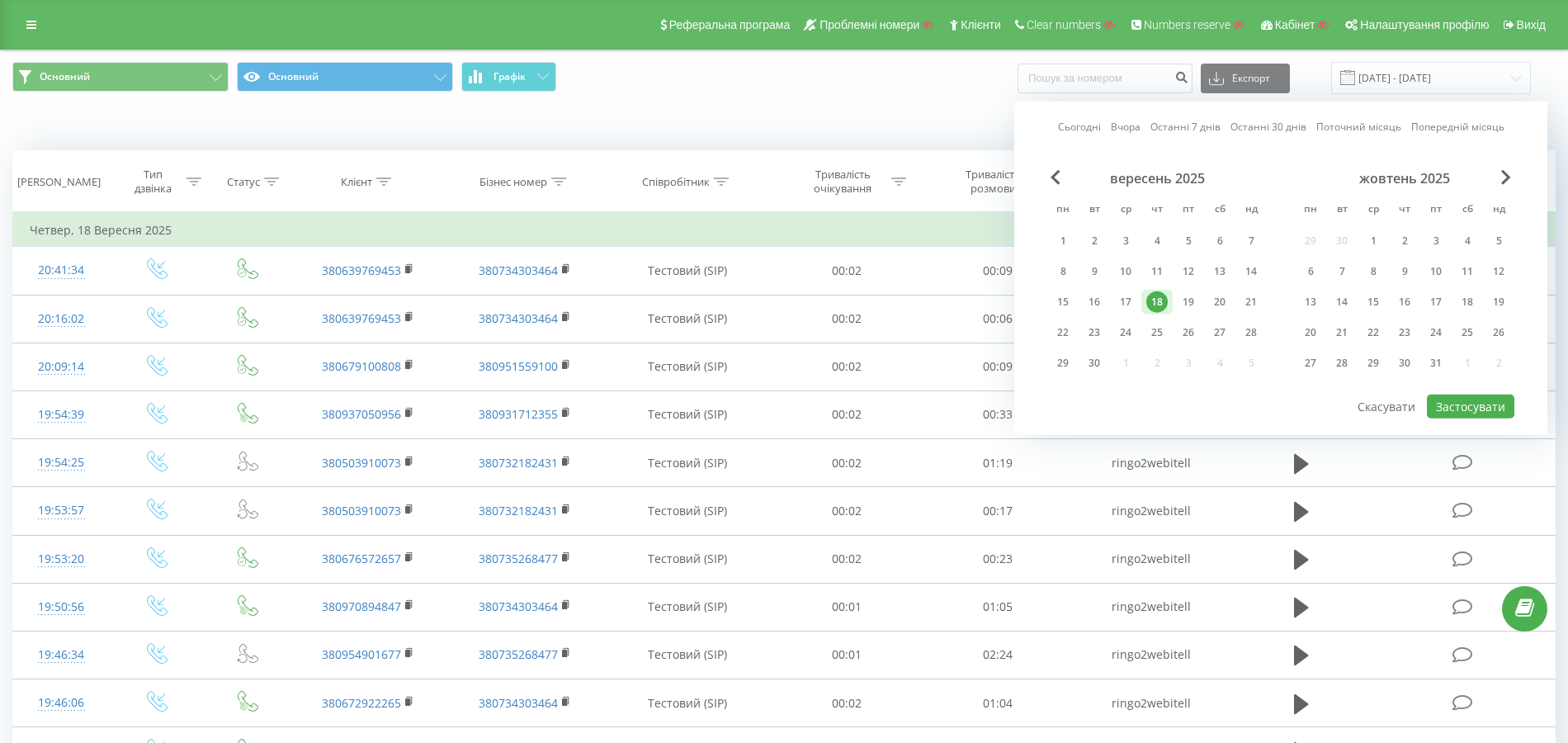
click at [1060, 127] on link "Сьогодні" at bounding box center [1079, 126] width 43 height 16
click at [1440, 409] on button "Застосувати" at bounding box center [1470, 406] width 87 height 24
type input "[DATE] - [DATE]"
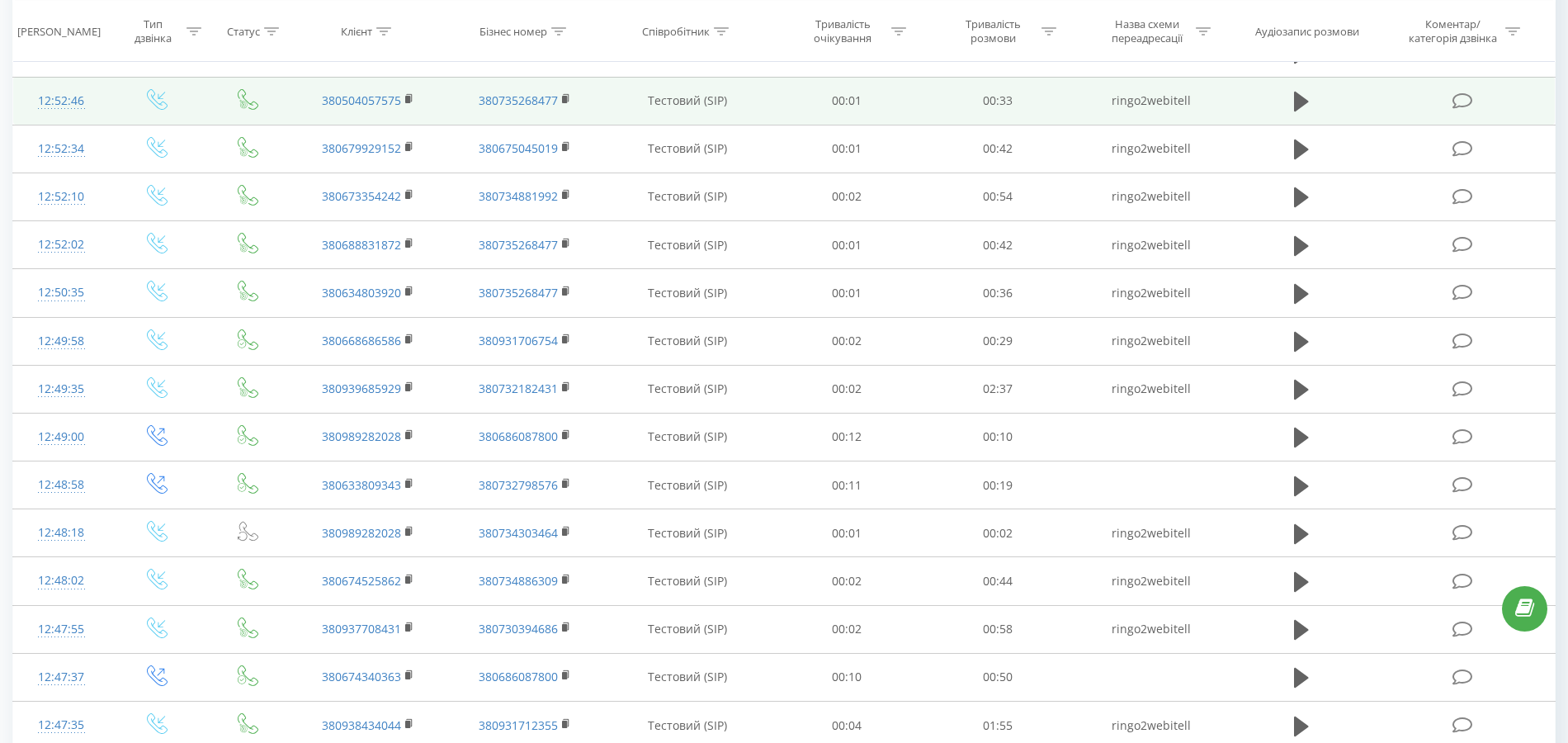
scroll to position [220, 0]
